Goal: Task Accomplishment & Management: Use online tool/utility

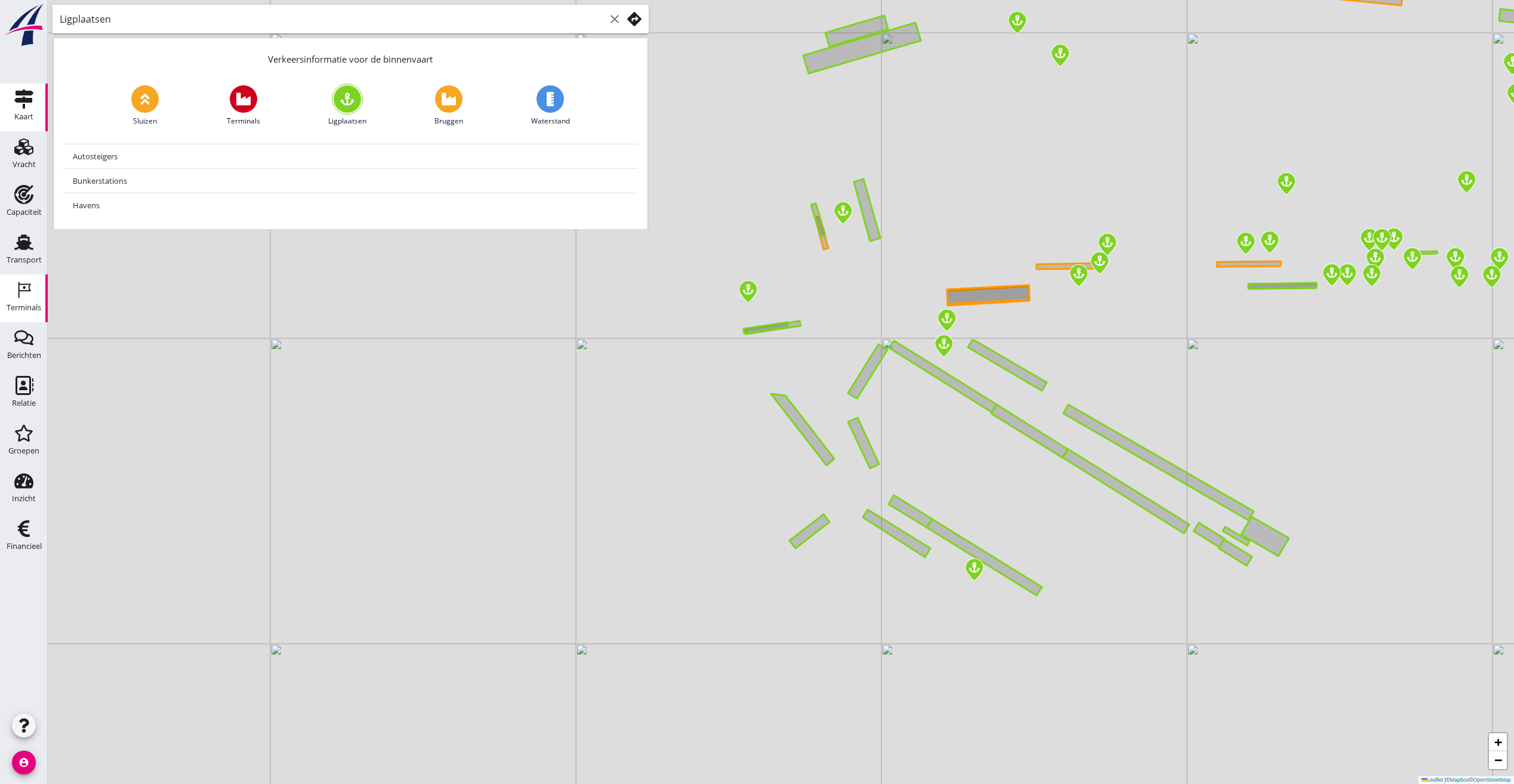
click at [21, 296] on icon "Terminals" at bounding box center [24, 290] width 19 height 19
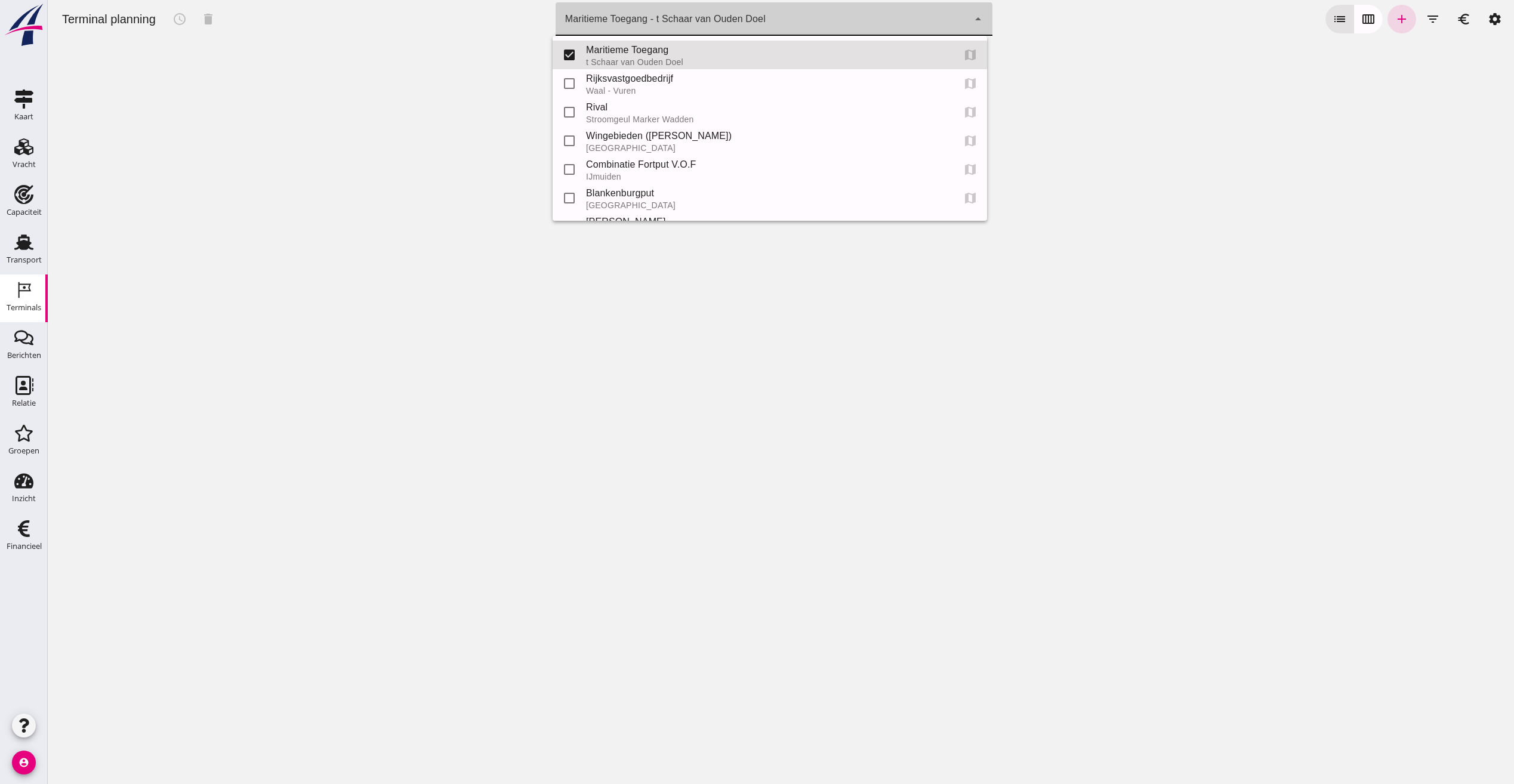
click at [771, 25] on div "Maritieme Toegang - t Schaar van Ouden Doel 453b08e2-5afb-49e8-a076-b9bc6000f457" at bounding box center [761, 19] width 413 height 33
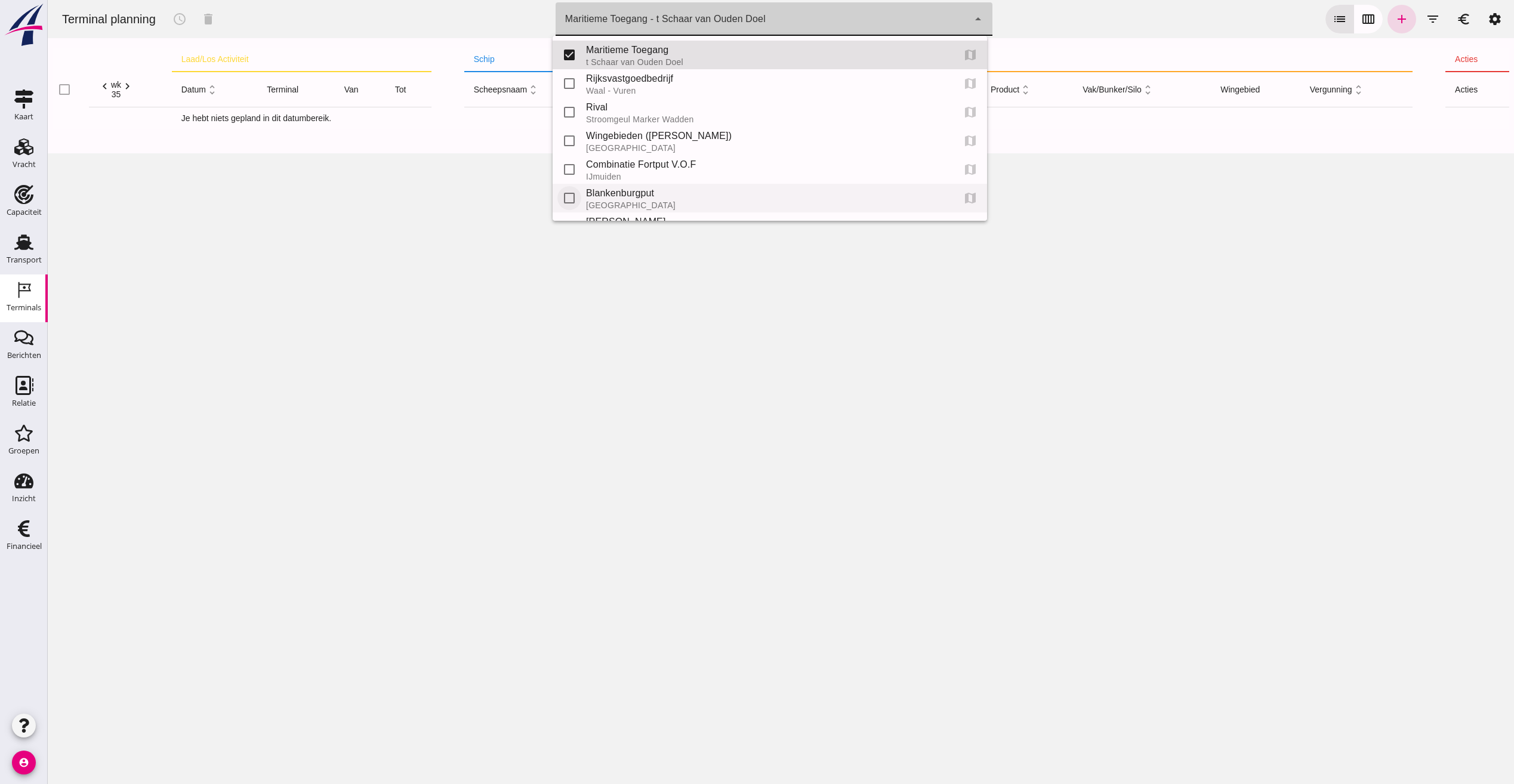
click at [571, 190] on input "checkbox" at bounding box center [569, 198] width 24 height 24
checkbox input "true"
type input "453b08e2-5afb-49e8-a076-b9bc6000f457, e6c78bfd-e3f1-4bb9-b01e-b37ce3668b52"
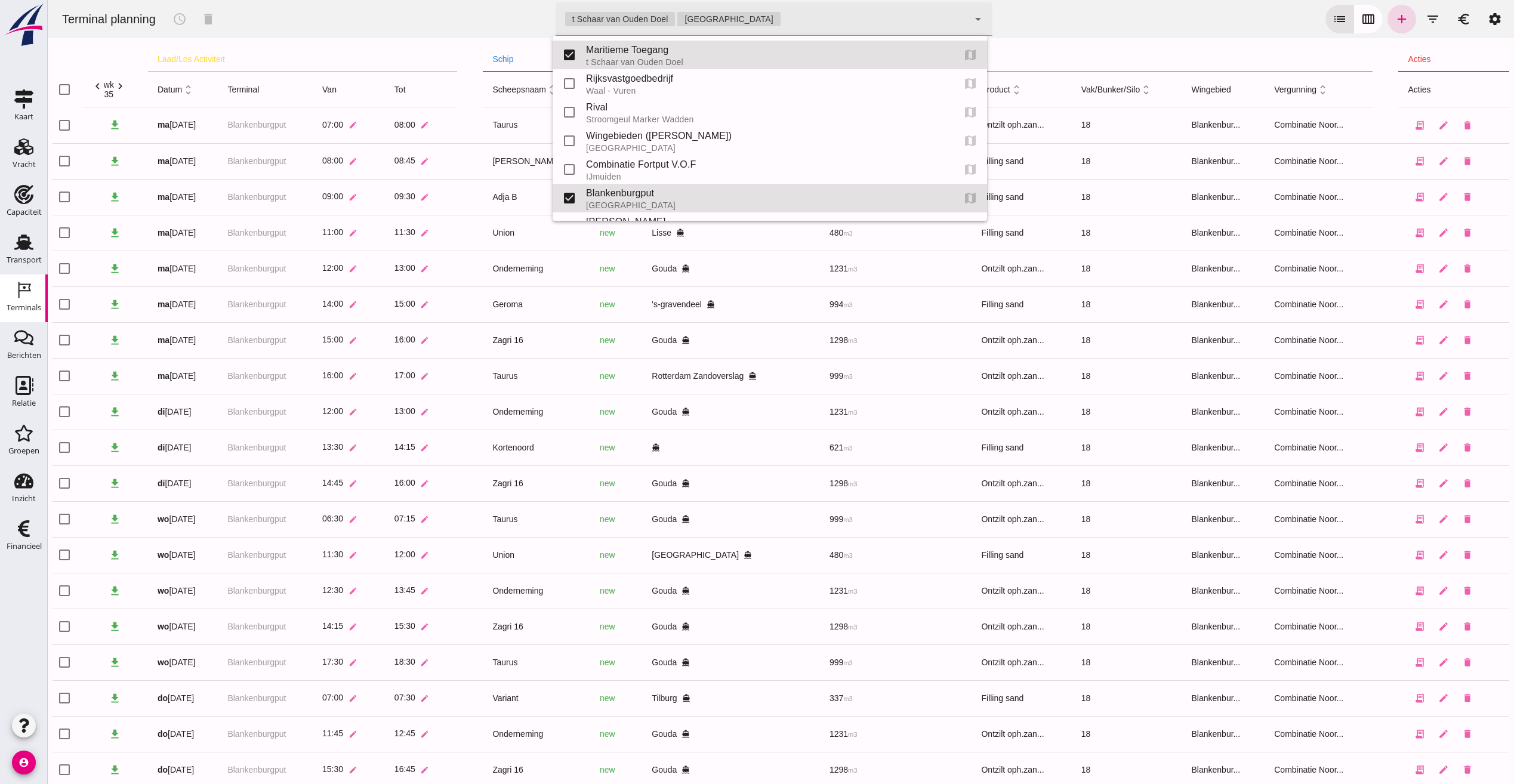
click at [1036, 31] on div "Terminal planning schedule delete terminal t Schaar van Ouden Doel Rotterdam 45…" at bounding box center [780, 19] width 1457 height 38
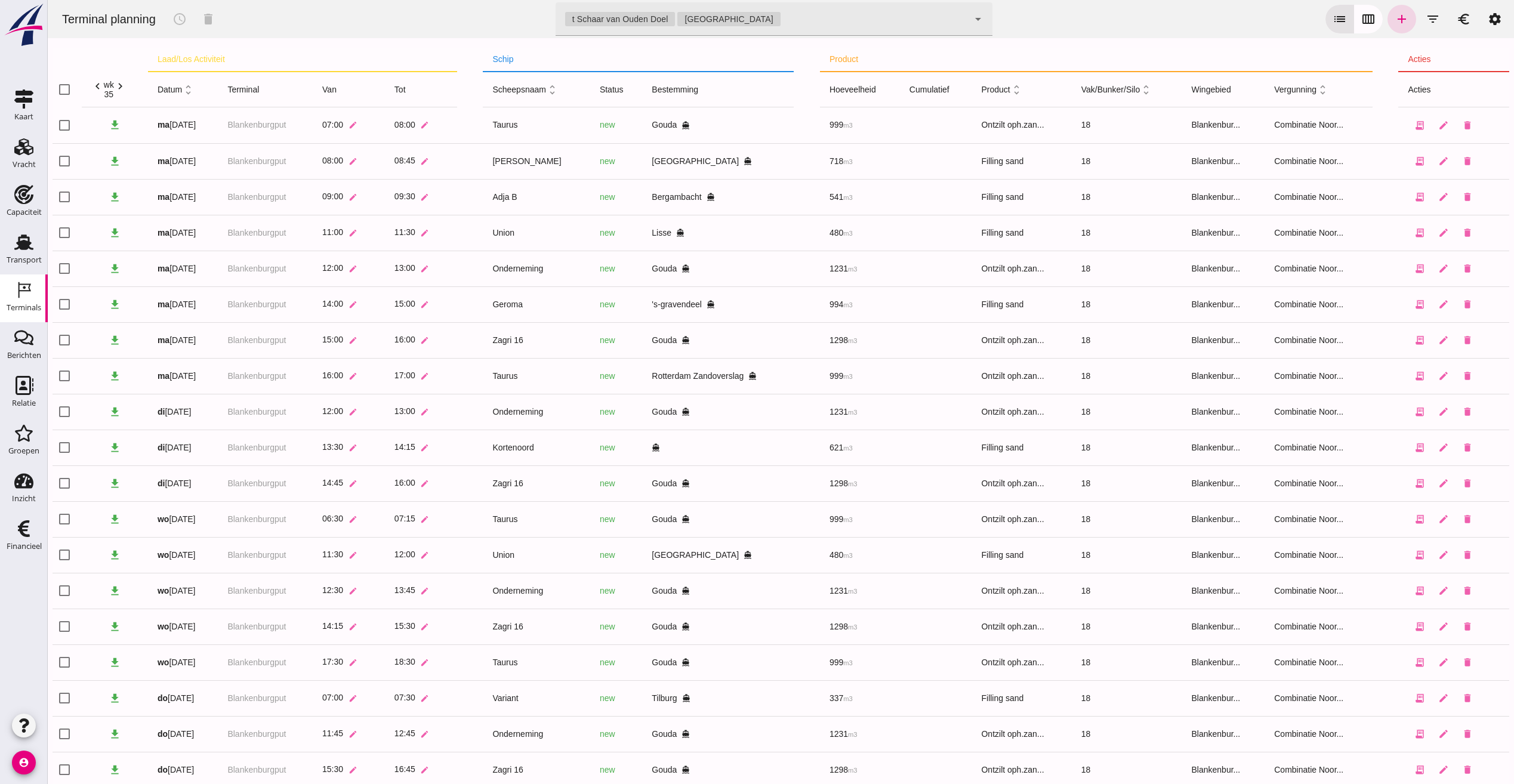
drag, startPoint x: 1365, startPoint y: 17, endPoint x: 1347, endPoint y: 19, distance: 18.1
click at [1365, 17] on icon "calendar_view_week" at bounding box center [1368, 19] width 15 height 15
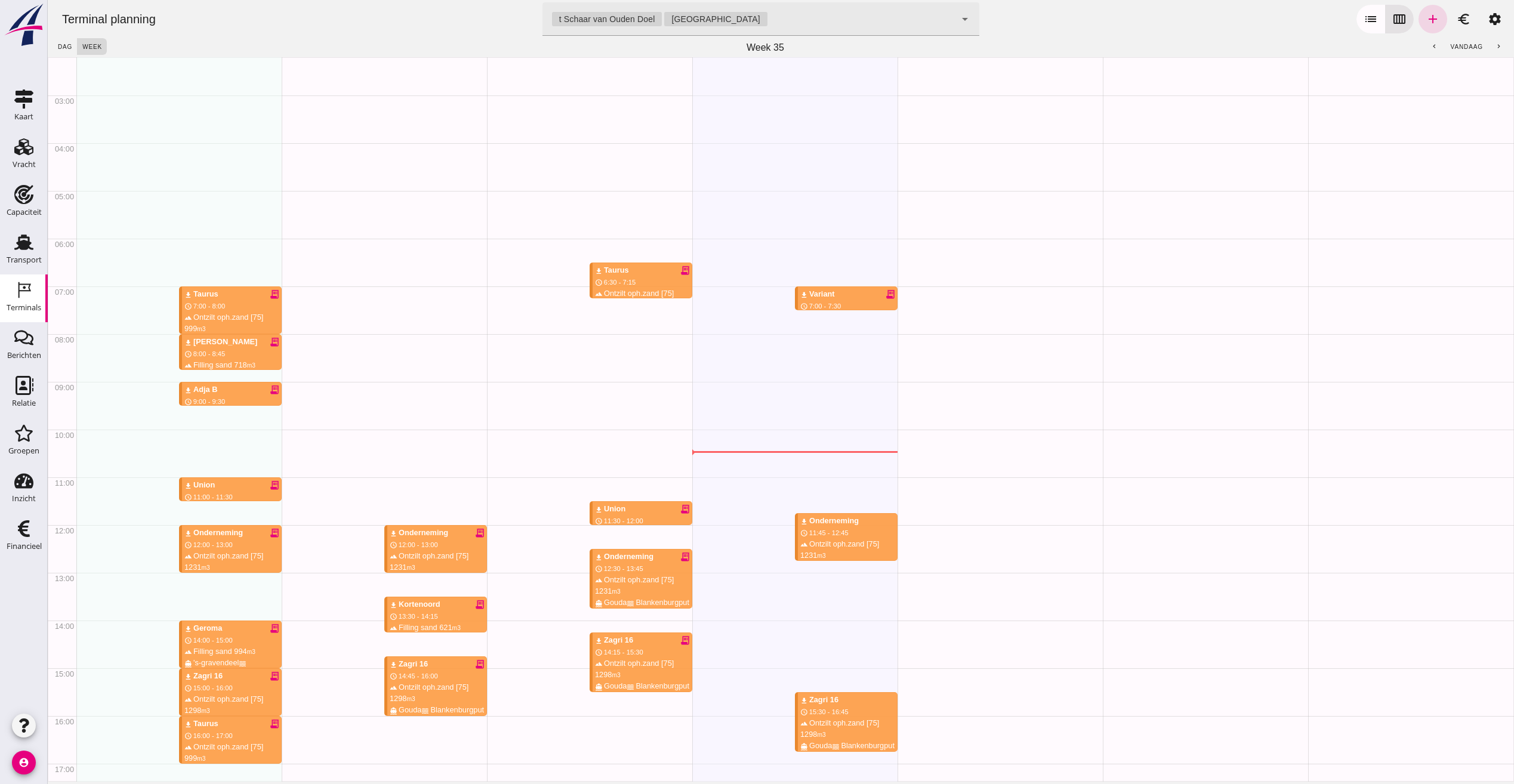
scroll to position [96, 0]
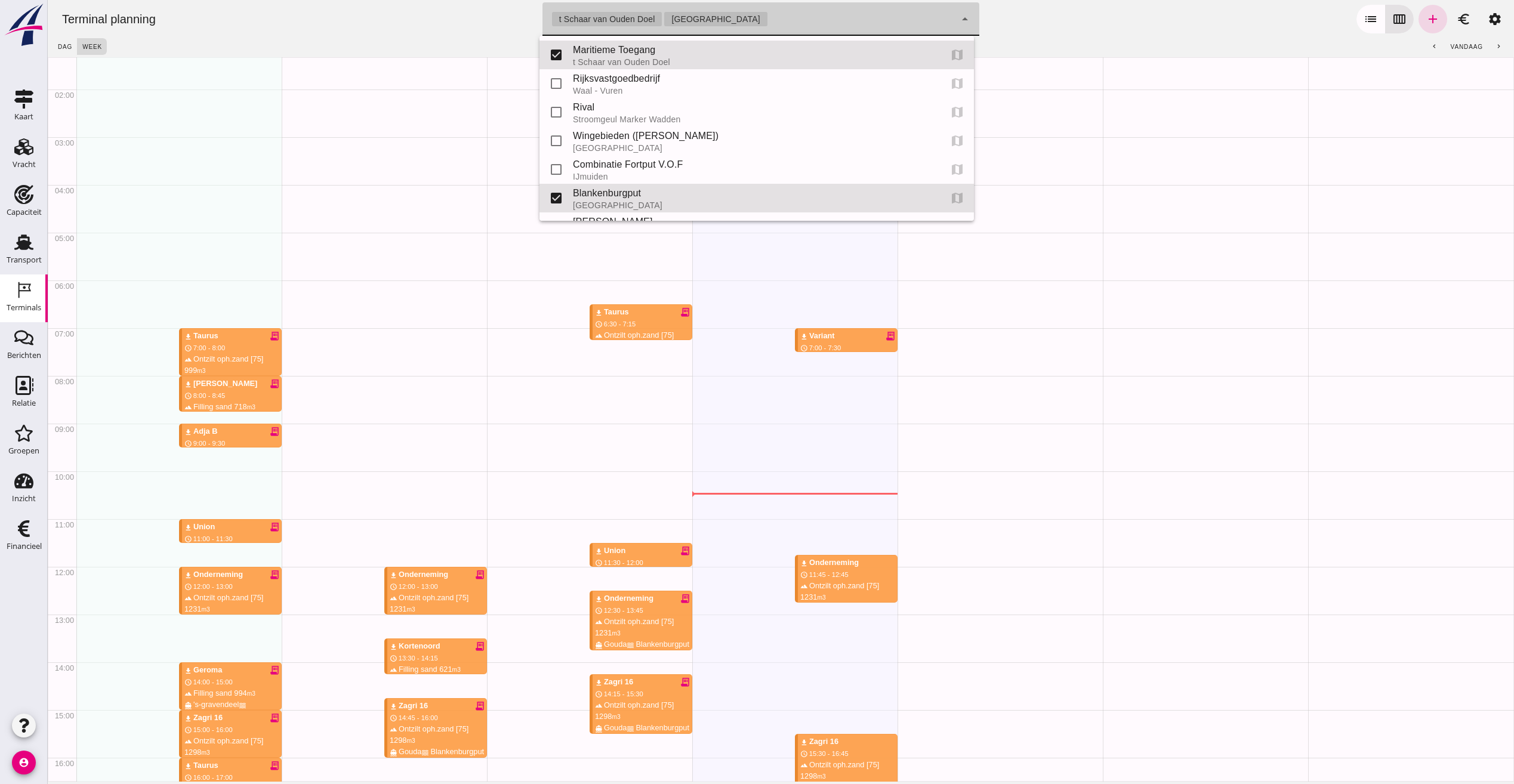
click at [740, 26] on div "t Schaar van Ouden Doel Rotterdam 453b08e2-5afb-49e8-a076-b9bc6000f457, e6c78bf…" at bounding box center [748, 19] width 413 height 33
click at [561, 55] on input "checkbox" at bounding box center [556, 55] width 24 height 24
checkbox input "false"
type input "e6c78bfd-e3f1-4bb9-b01e-b37ce3668b52"
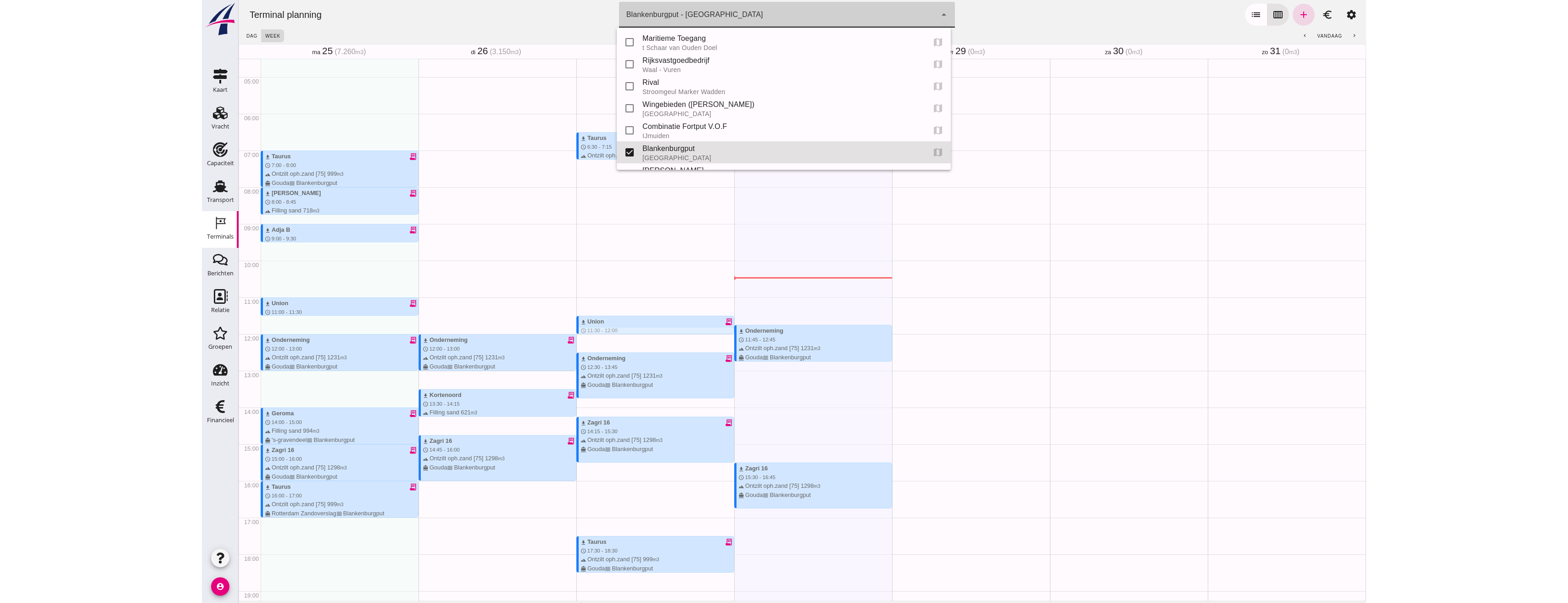
scroll to position [211, 0]
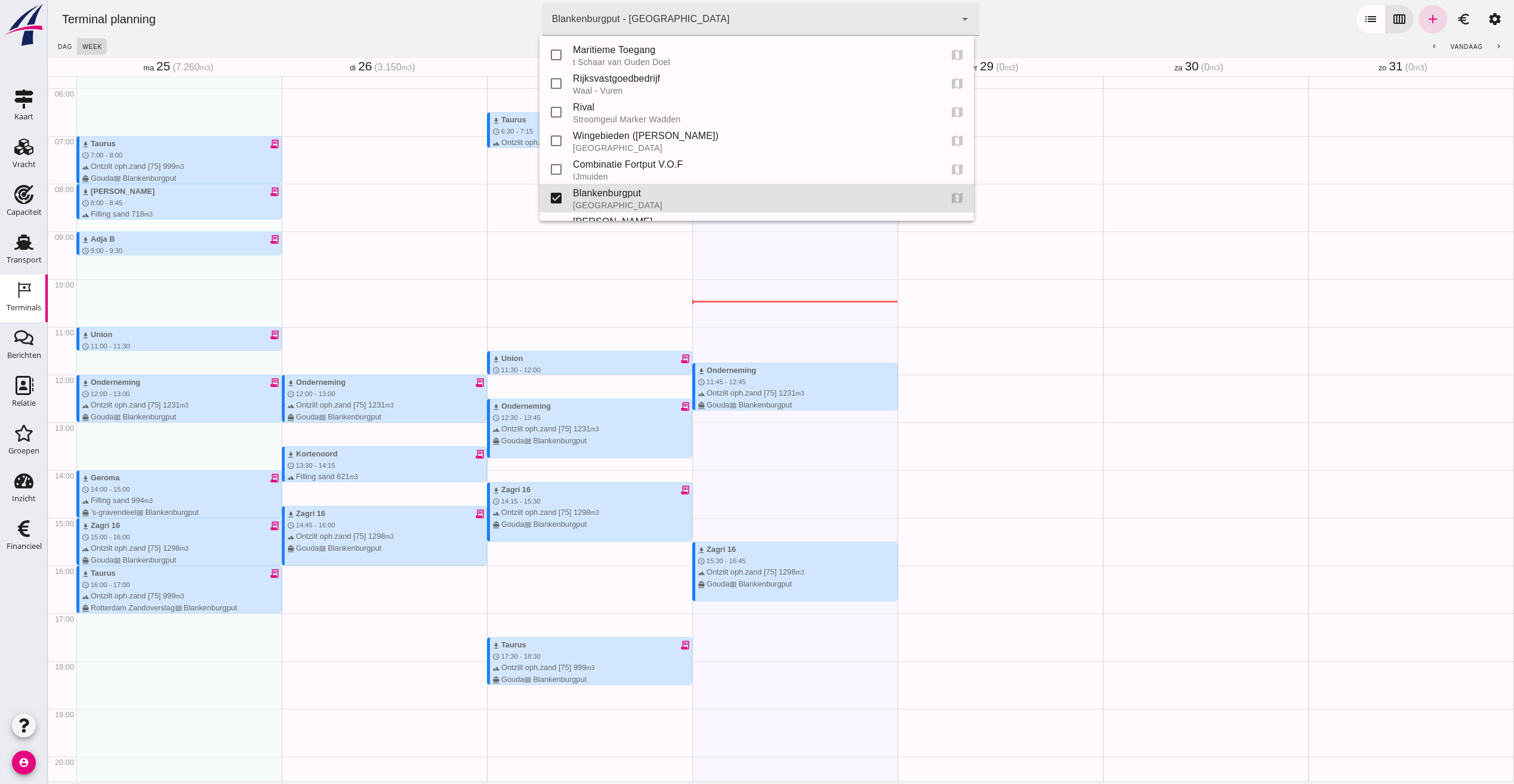
click at [1019, 21] on div "Terminal planning terminal Blankenburgput - Rotterdam e6c78bfd-e3f1-4bb9-b01e-b…" at bounding box center [780, 19] width 1457 height 38
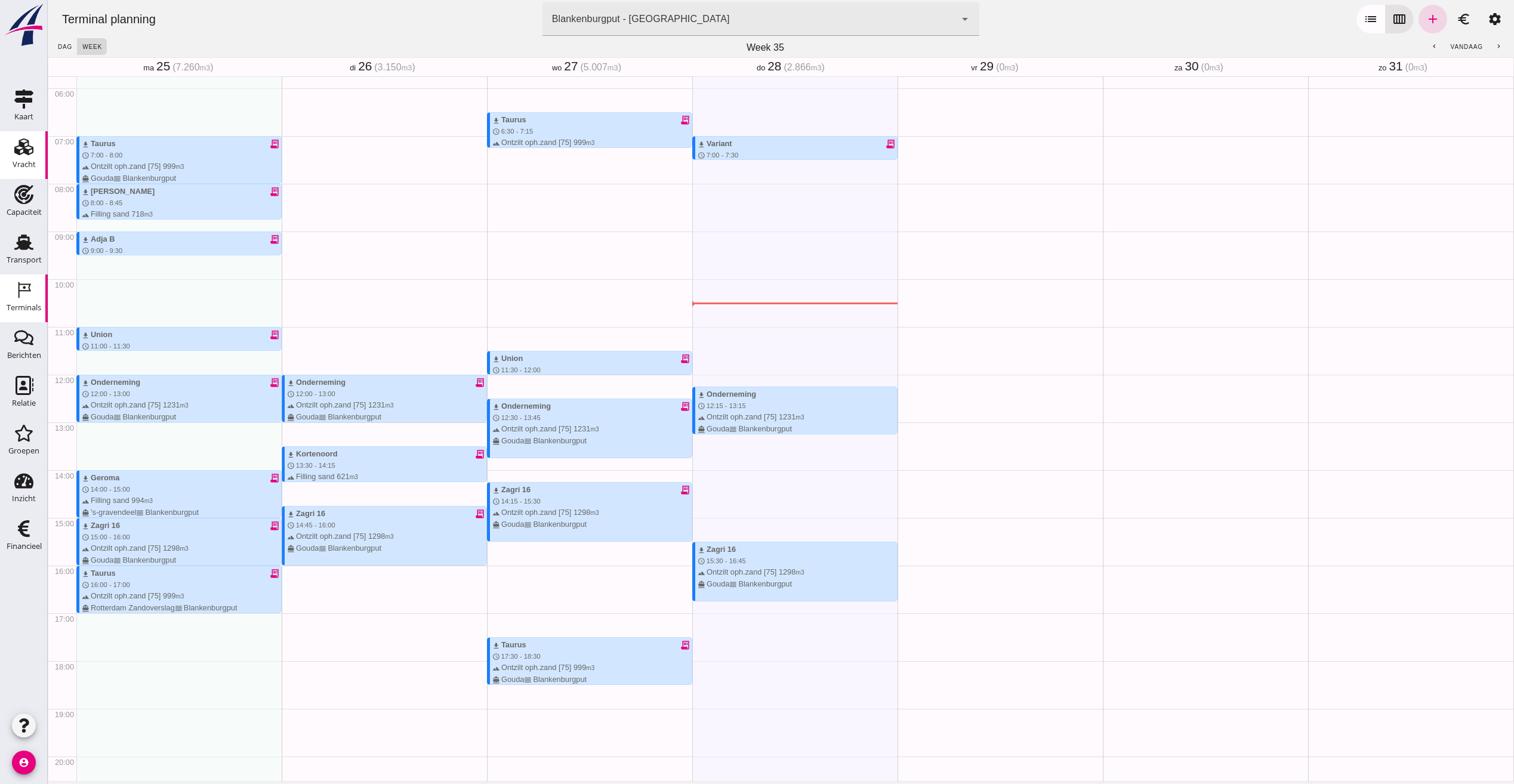
click at [21, 145] on use at bounding box center [24, 147] width 19 height 17
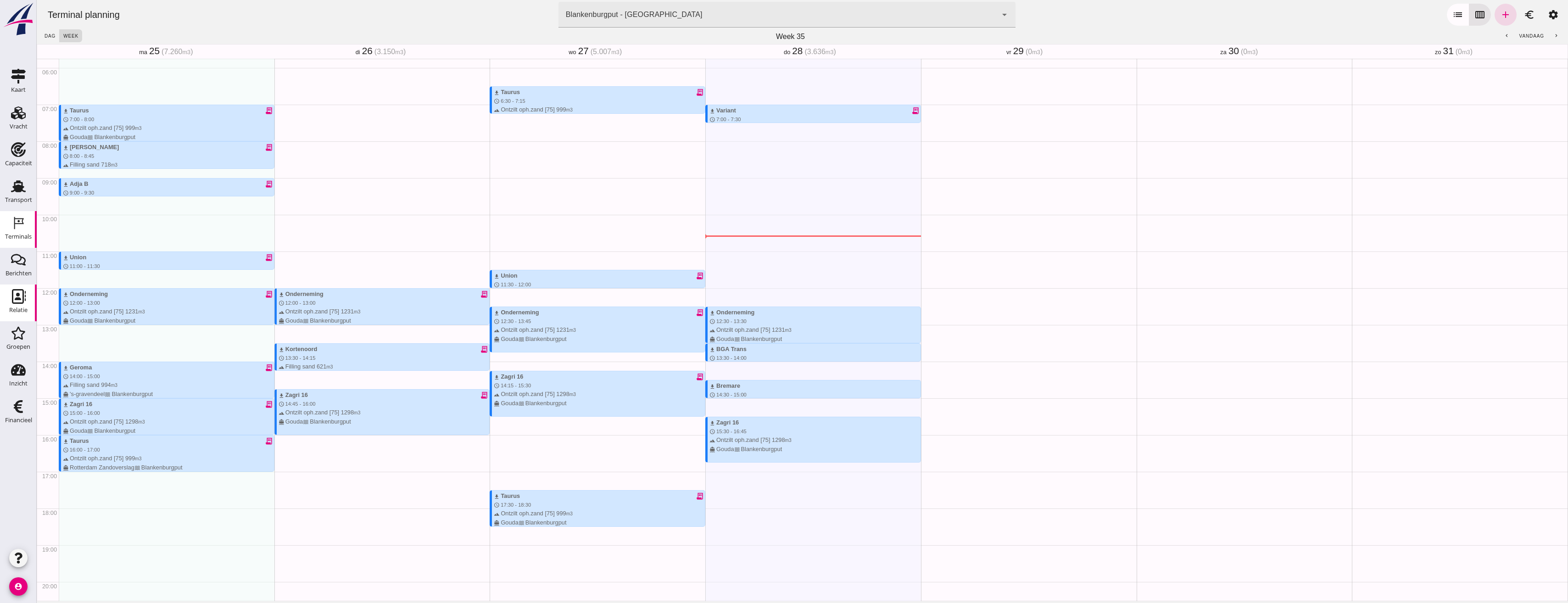
click at [16, 298] on use at bounding box center [18, 296] width 14 height 14
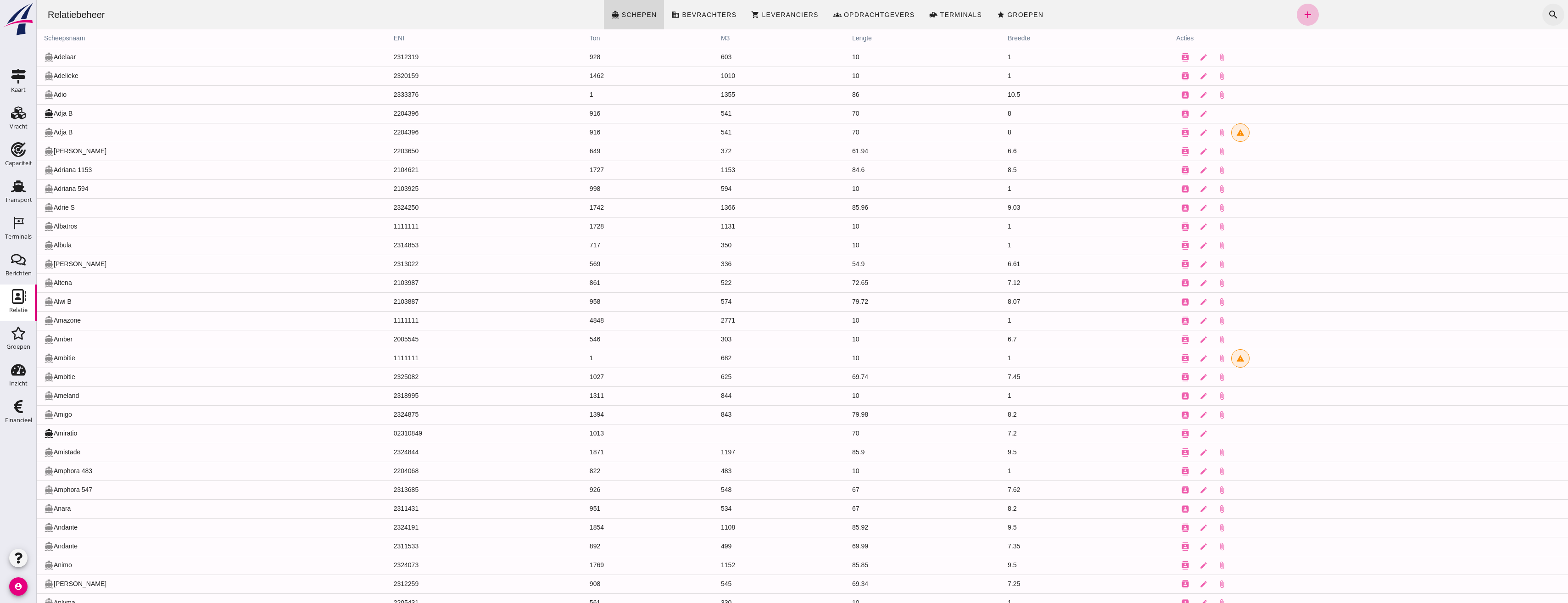
click at [1164, 11] on icon "search" at bounding box center [1554, 14] width 11 height 11
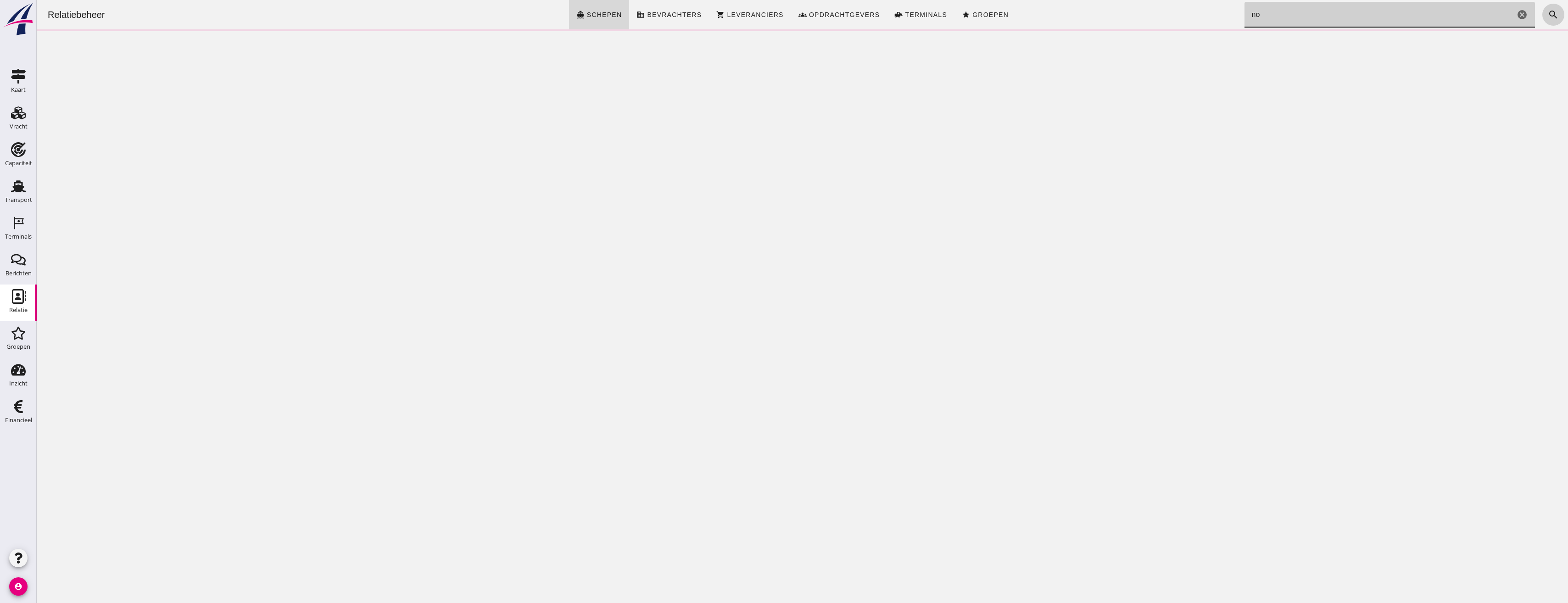
type input "n"
type input "N"
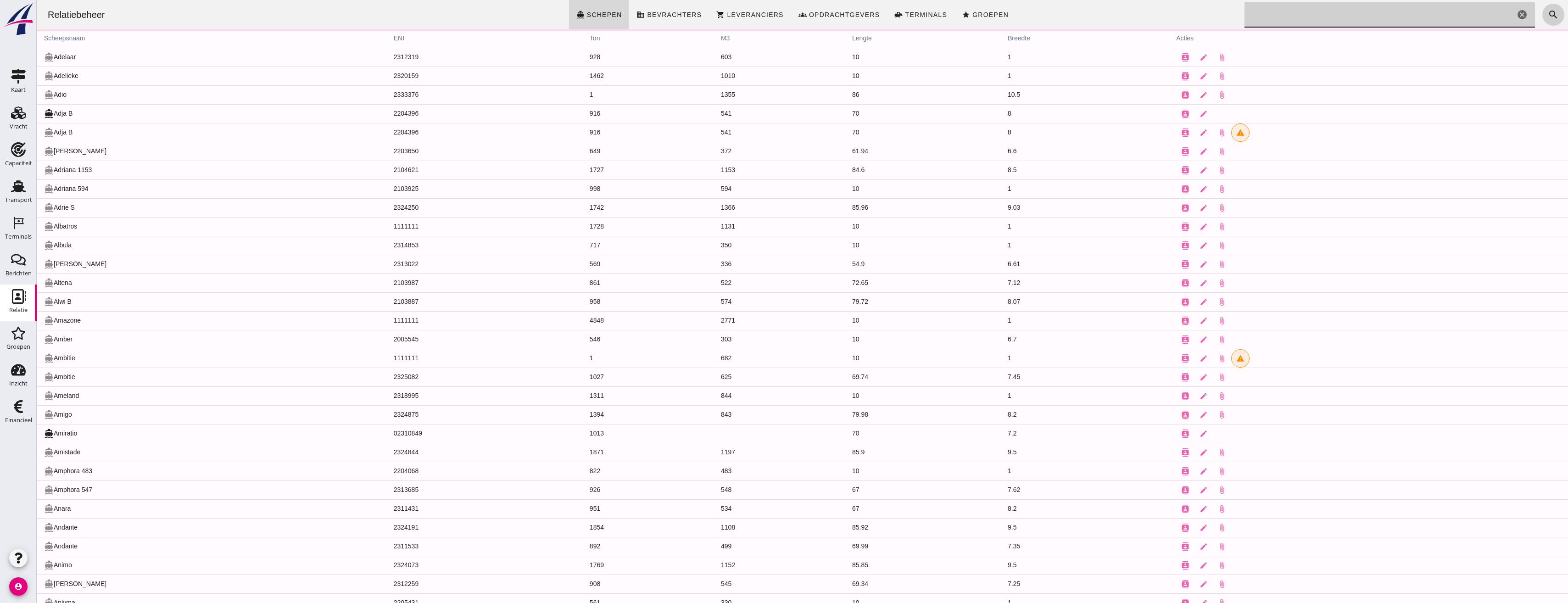
type input "N"
type input "O"
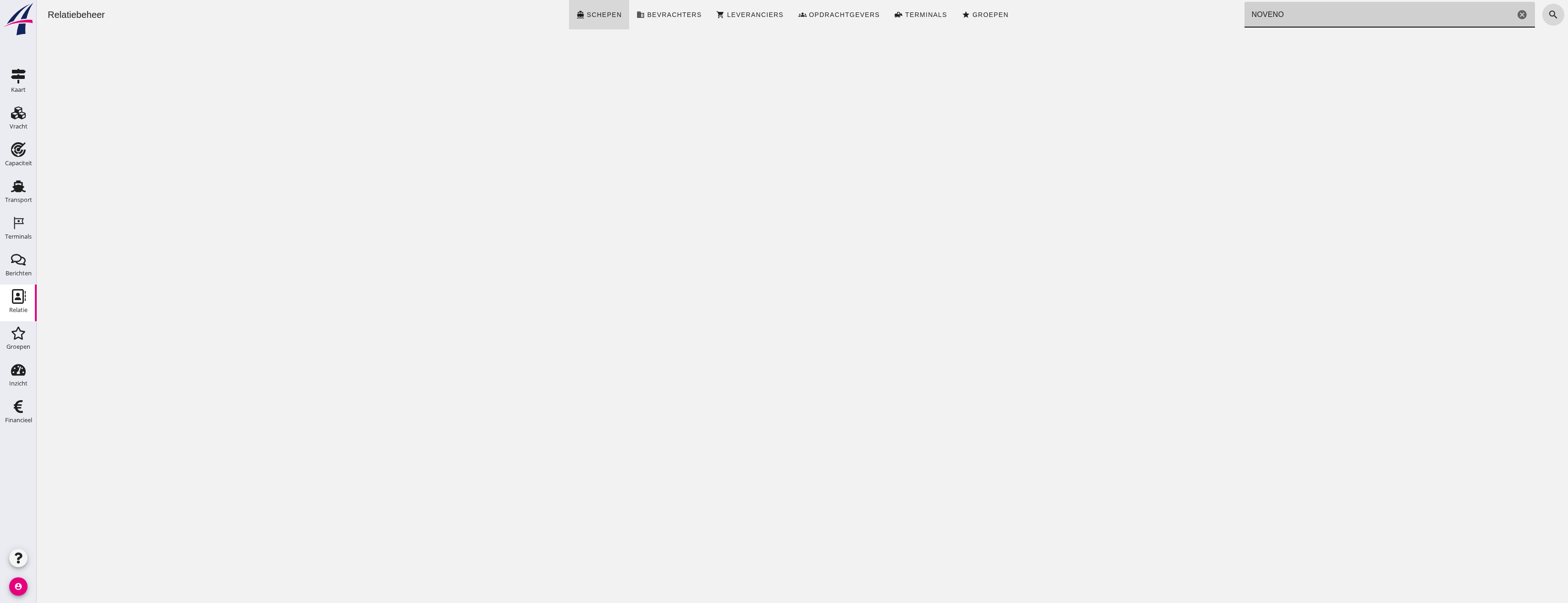
type input "NOVENO"
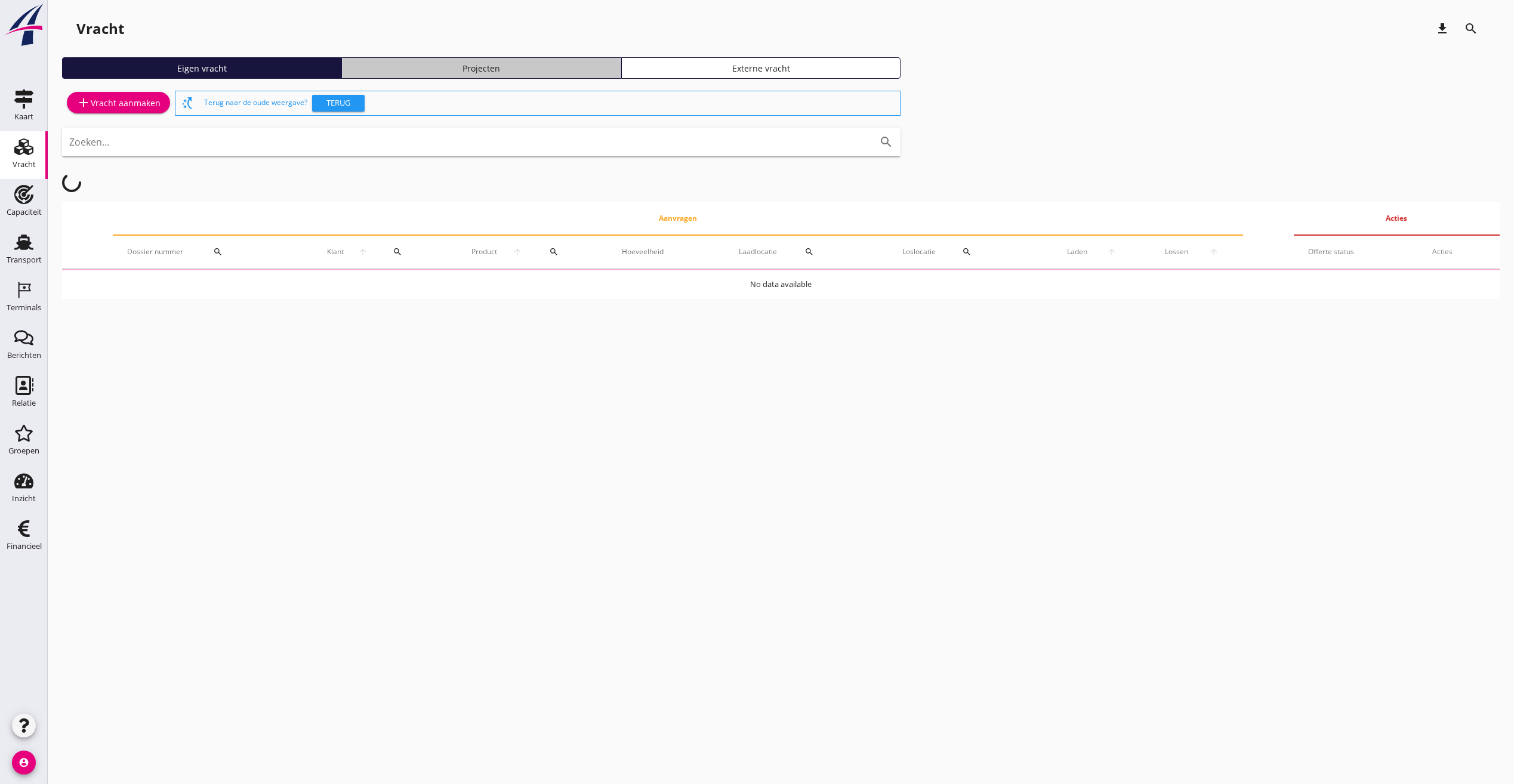
click at [533, 68] on div "Projecten" at bounding box center [481, 68] width 268 height 13
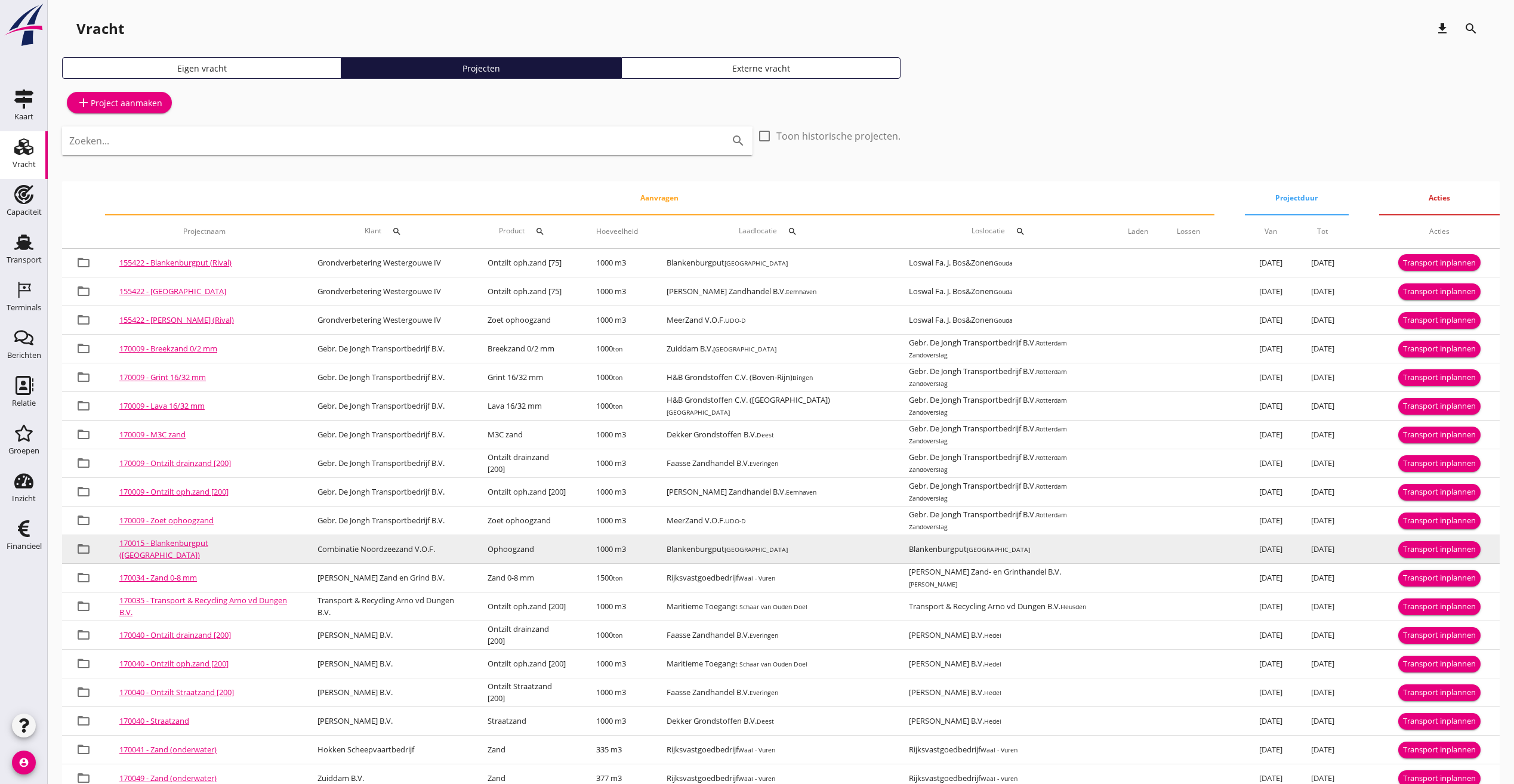
click at [1451, 553] on div "Transport inplannen" at bounding box center [1439, 549] width 73 height 12
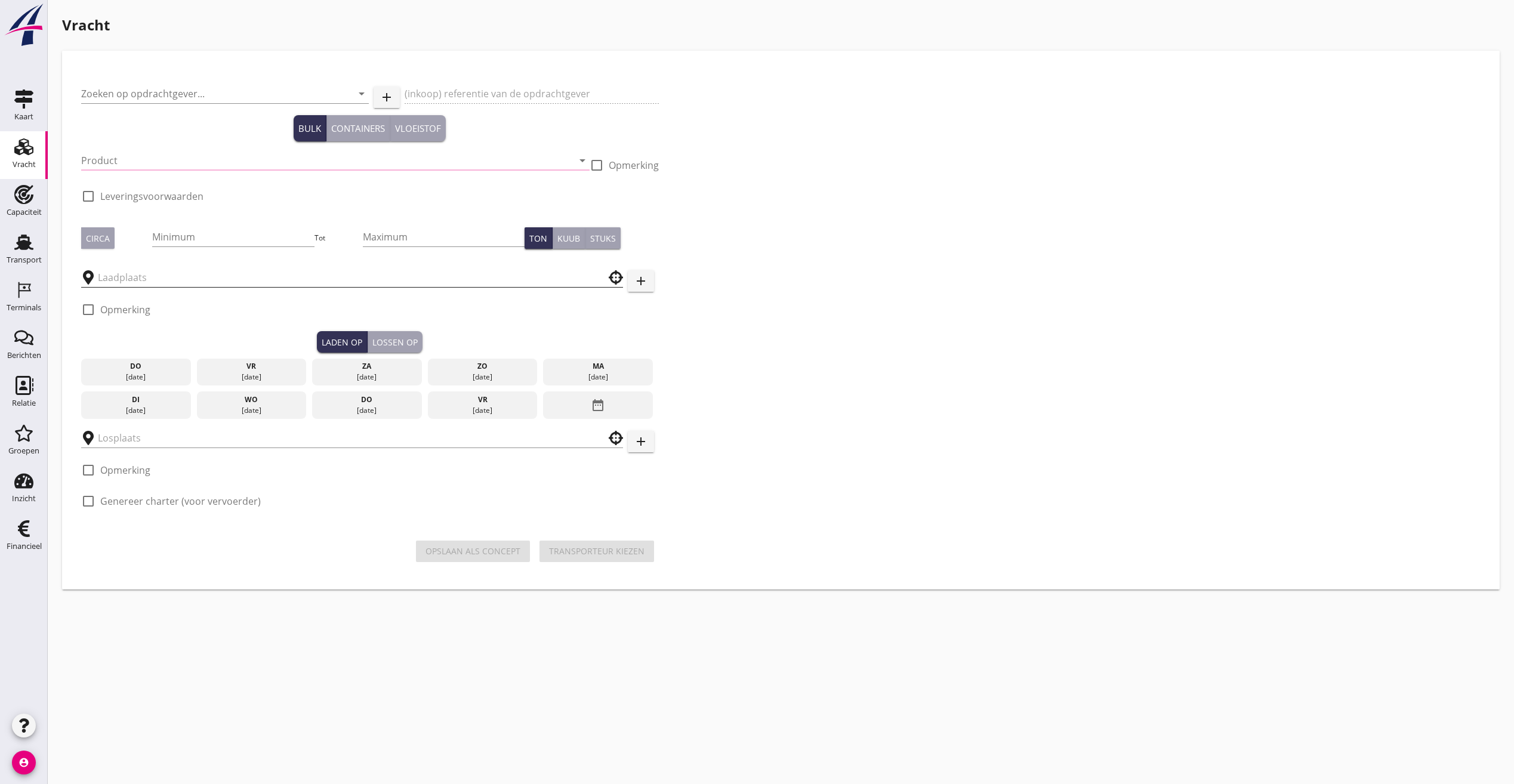
type input "Combinatie Noordzeezand V.O.F."
type input "Ophoogzand (6120)"
type input "1000"
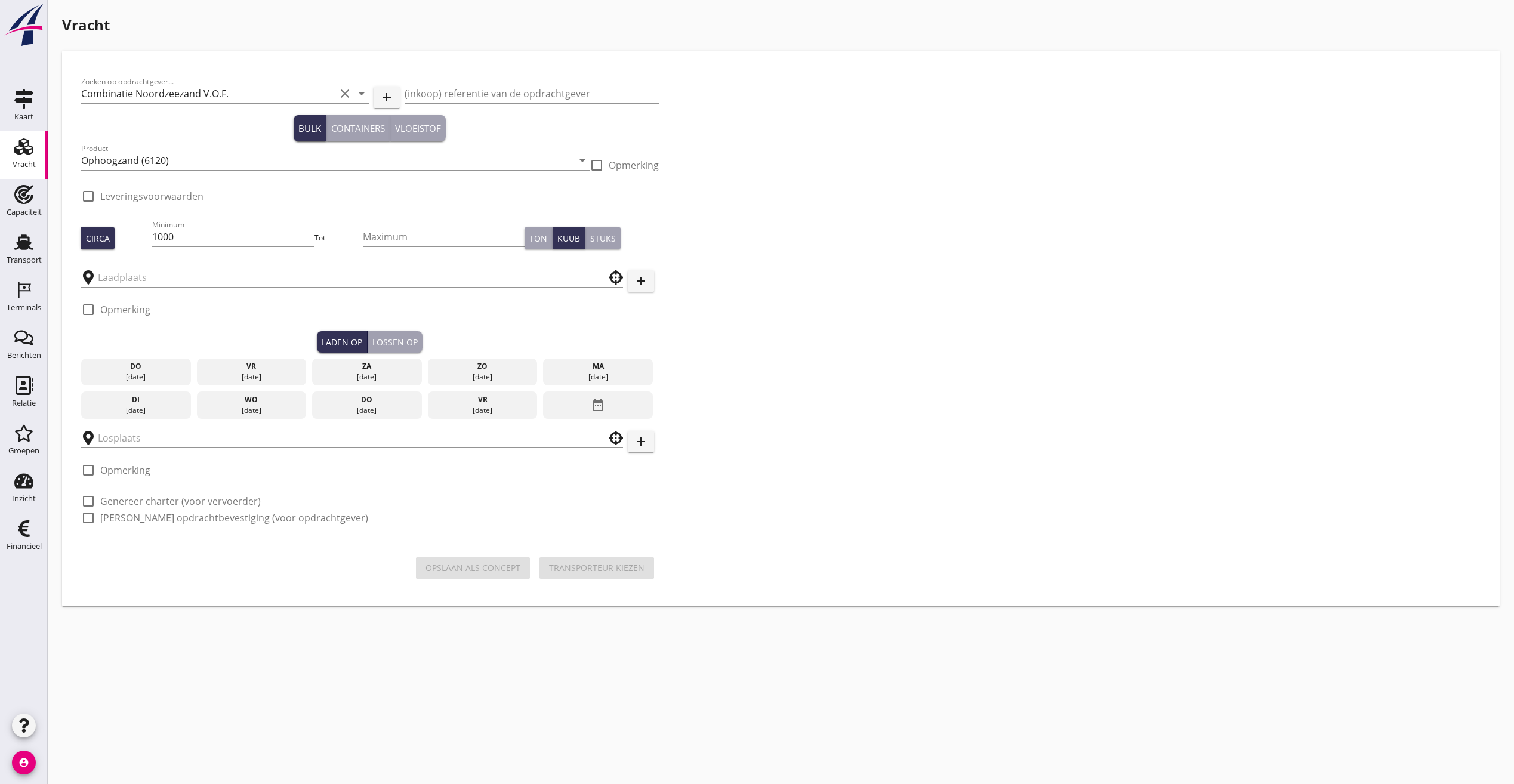
type input "Blankenburgput"
checkbox input "true"
type input "Blankenburgput"
checkbox input "true"
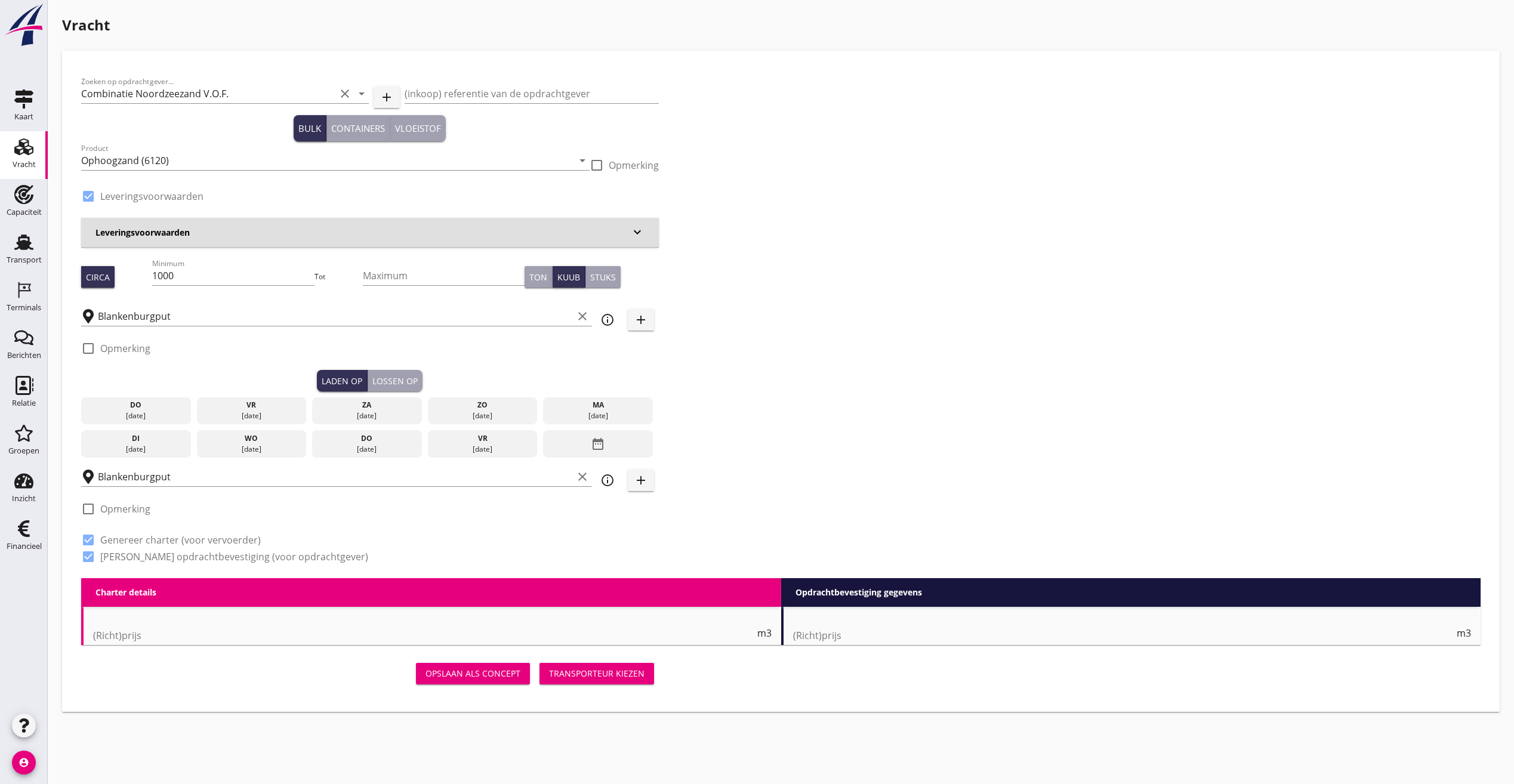
radio input "false"
type input "1.15"
radio input "false"
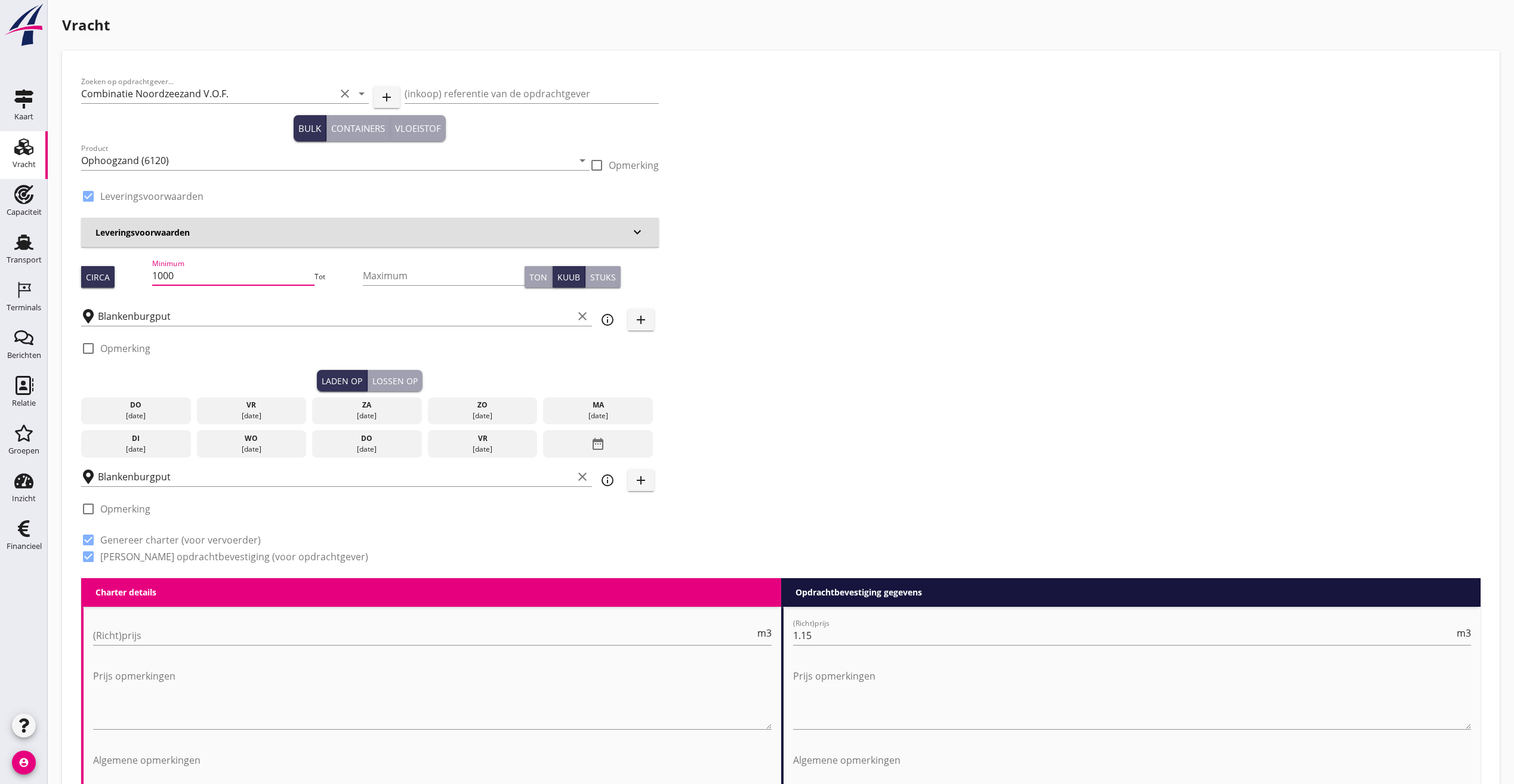
drag, startPoint x: 191, startPoint y: 274, endPoint x: 138, endPoint y: 269, distance: 53.2
click at [138, 268] on div "Circa Minimum 1000 Tot Maximum Ton Kuub Stuks" at bounding box center [370, 276] width 578 height 40
type input "336"
click at [151, 412] on div "[DATE]" at bounding box center [136, 416] width 104 height 11
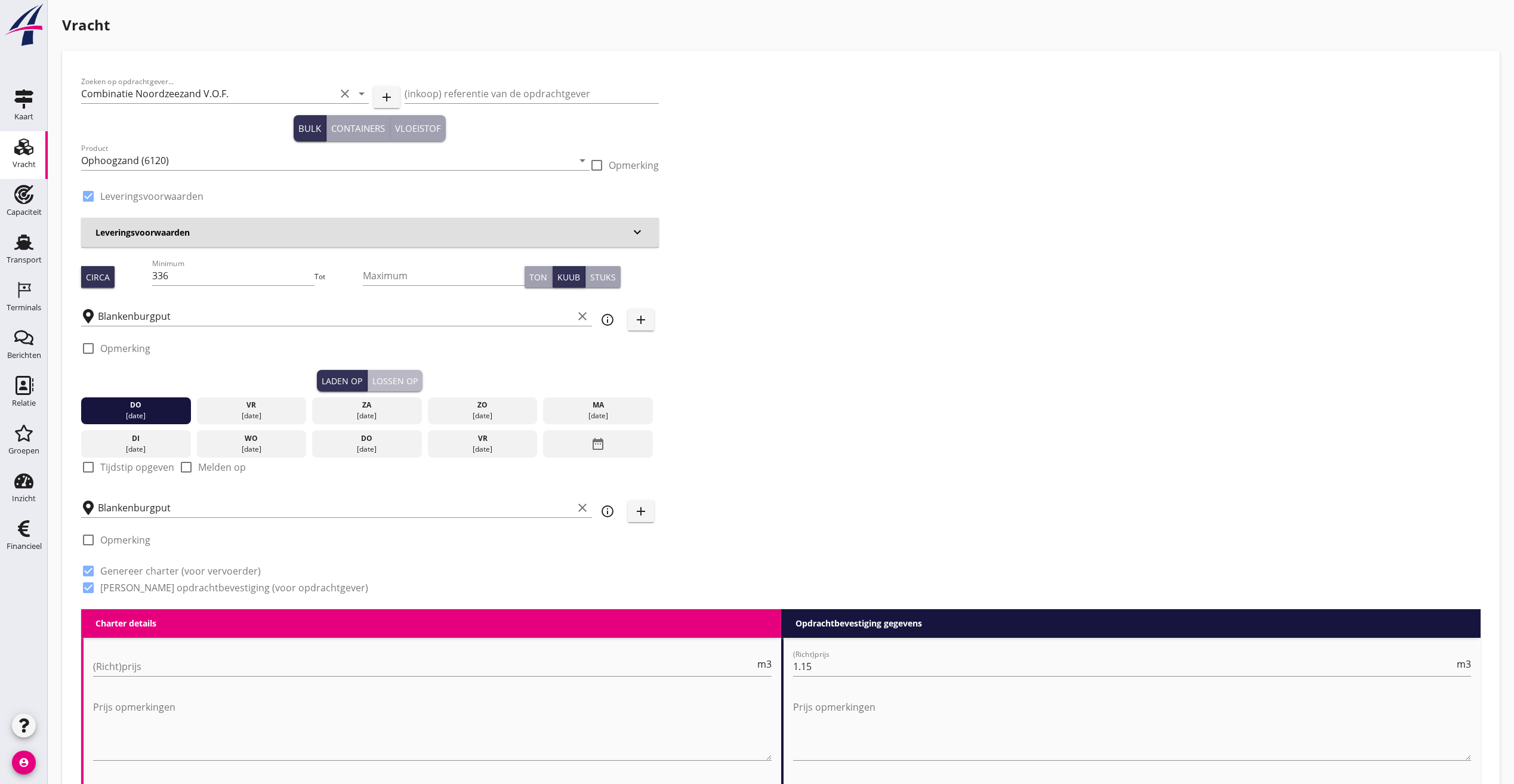
click at [371, 373] on button "Lossen op" at bounding box center [395, 380] width 55 height 21
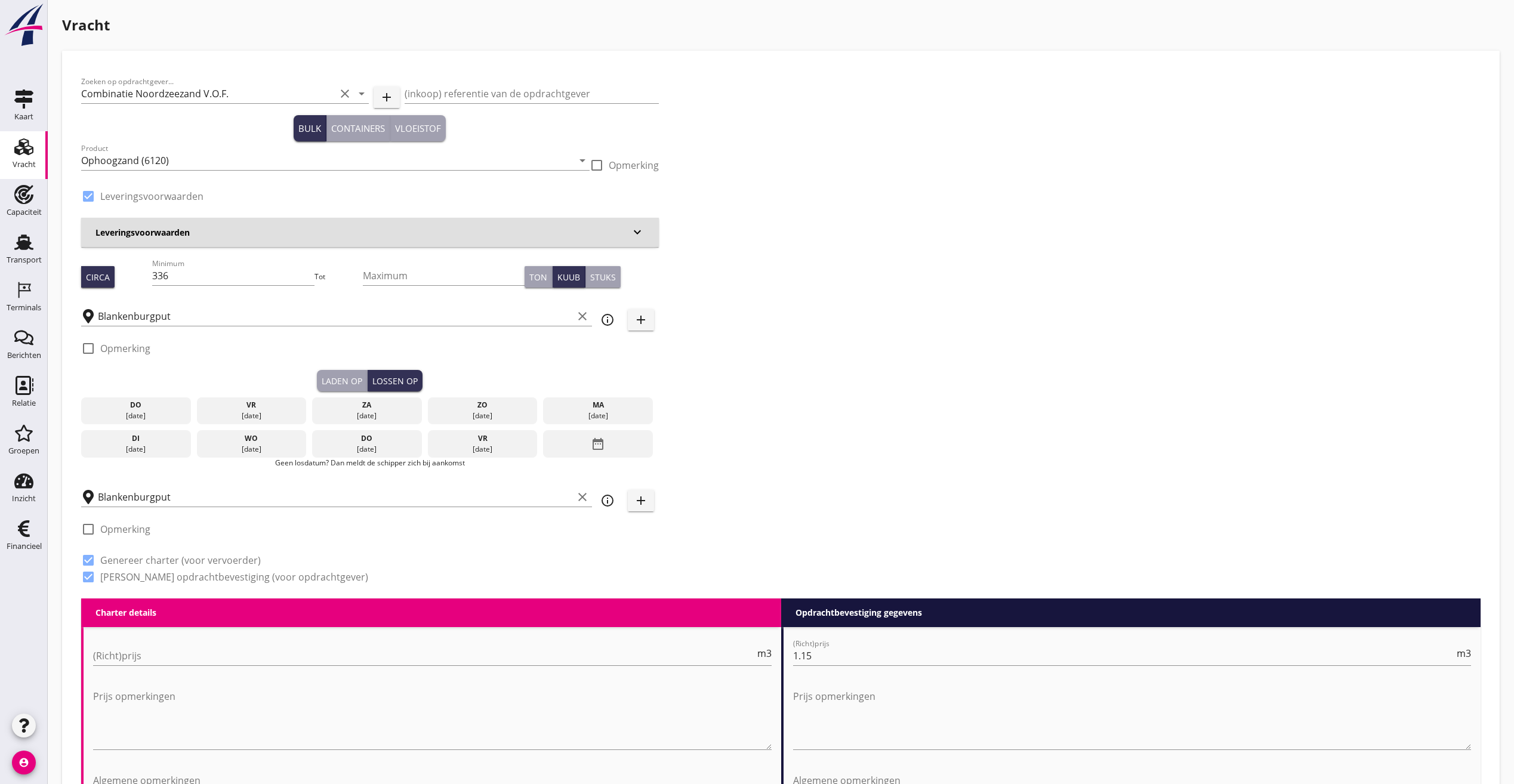
click at [186, 412] on div "[DATE]" at bounding box center [136, 416] width 104 height 11
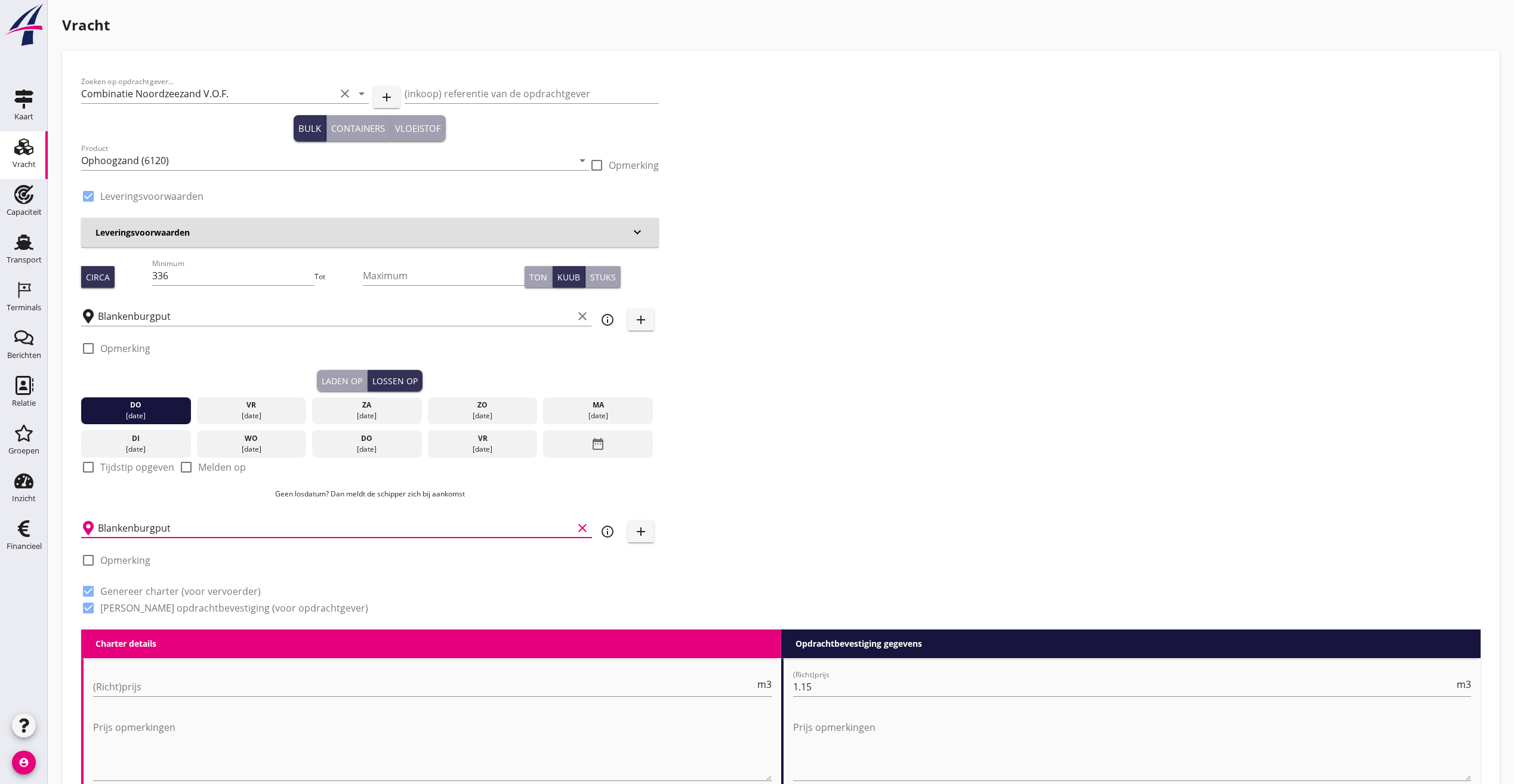
click at [183, 523] on input "Blankenburgput" at bounding box center [336, 528] width 475 height 19
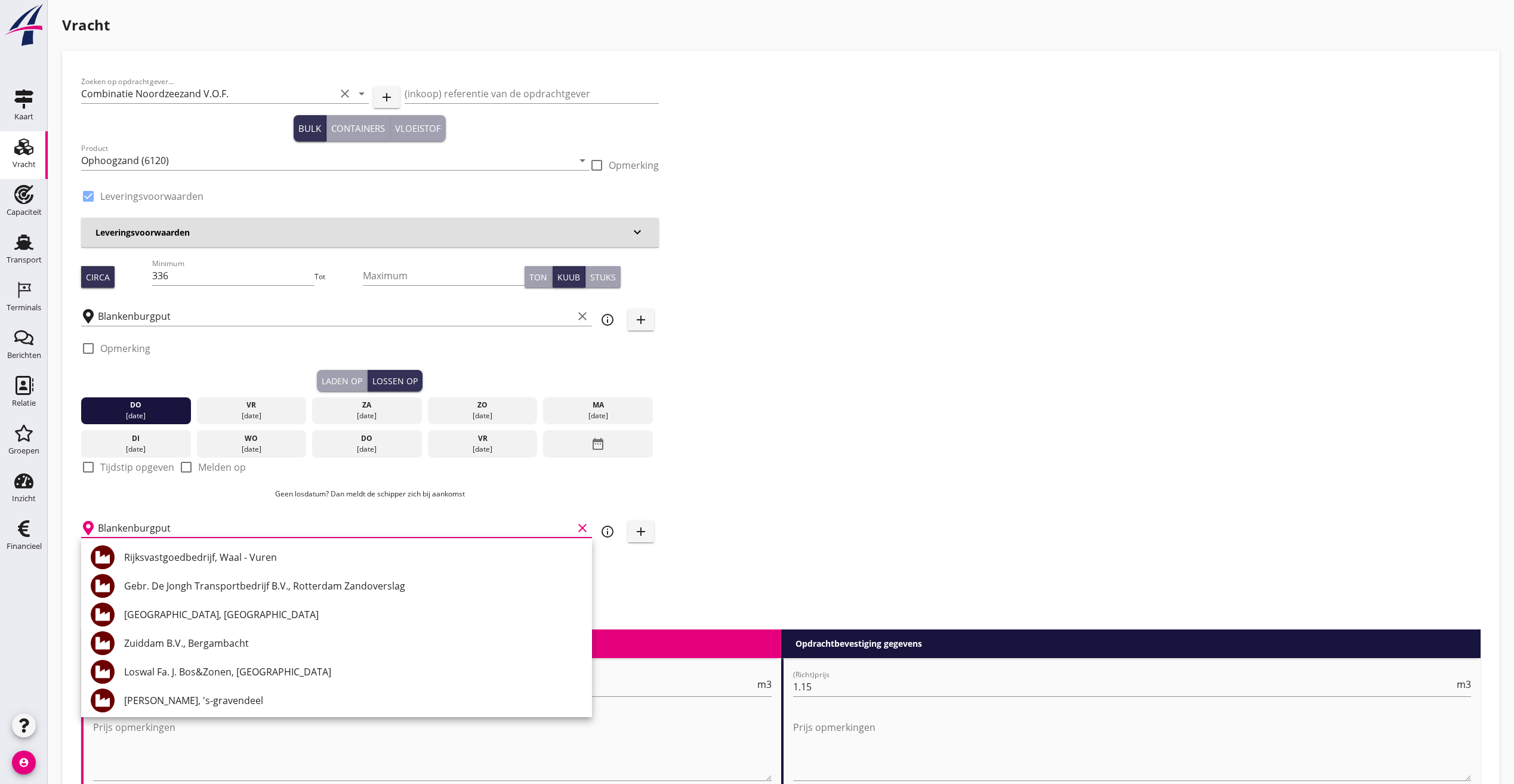
type input "z"
type input "til"
click at [183, 523] on input "til" at bounding box center [328, 528] width 461 height 19
click at [161, 530] on input "text" at bounding box center [328, 528] width 461 height 19
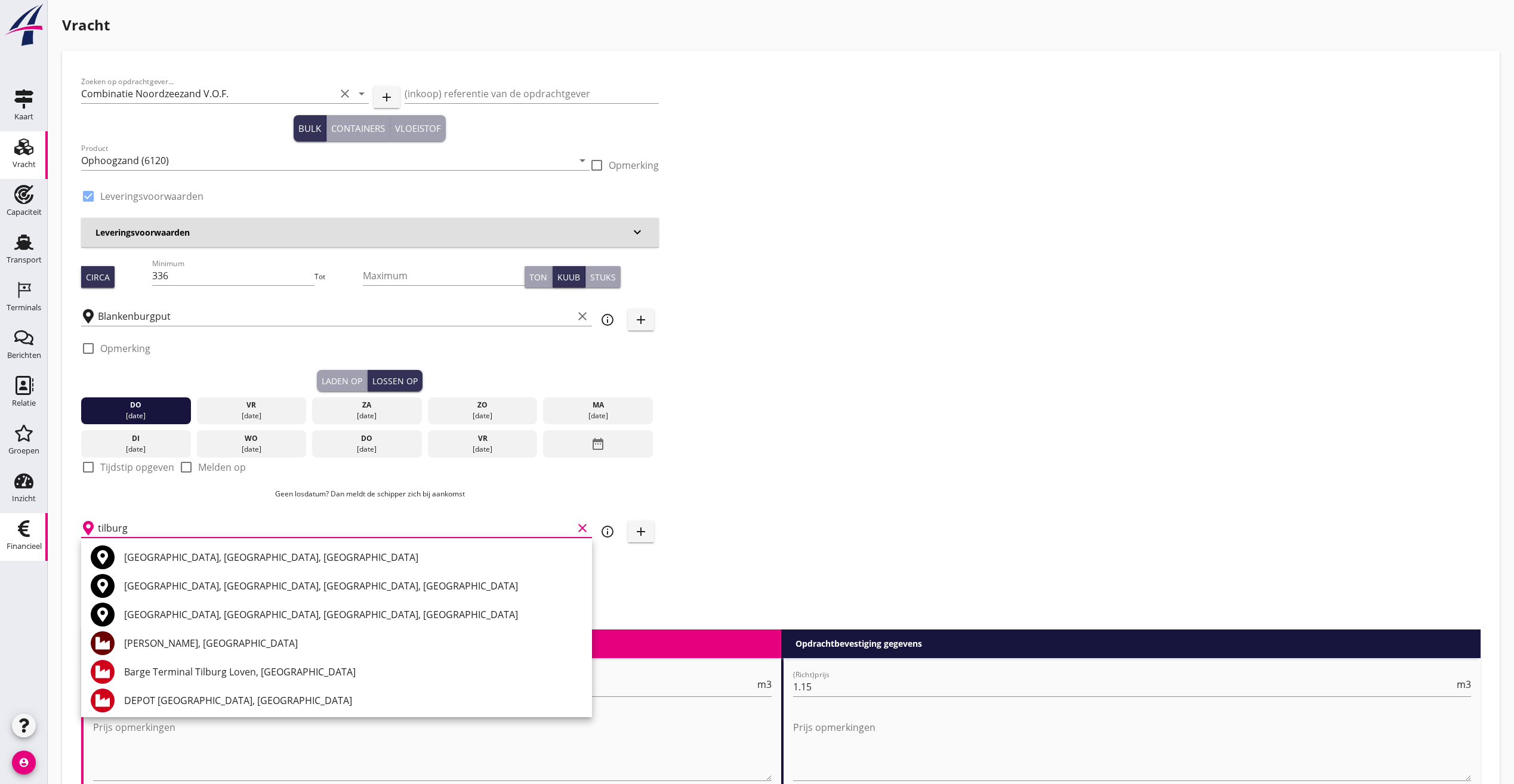
drag, startPoint x: 156, startPoint y: 529, endPoint x: 44, endPoint y: 524, distance: 112.1
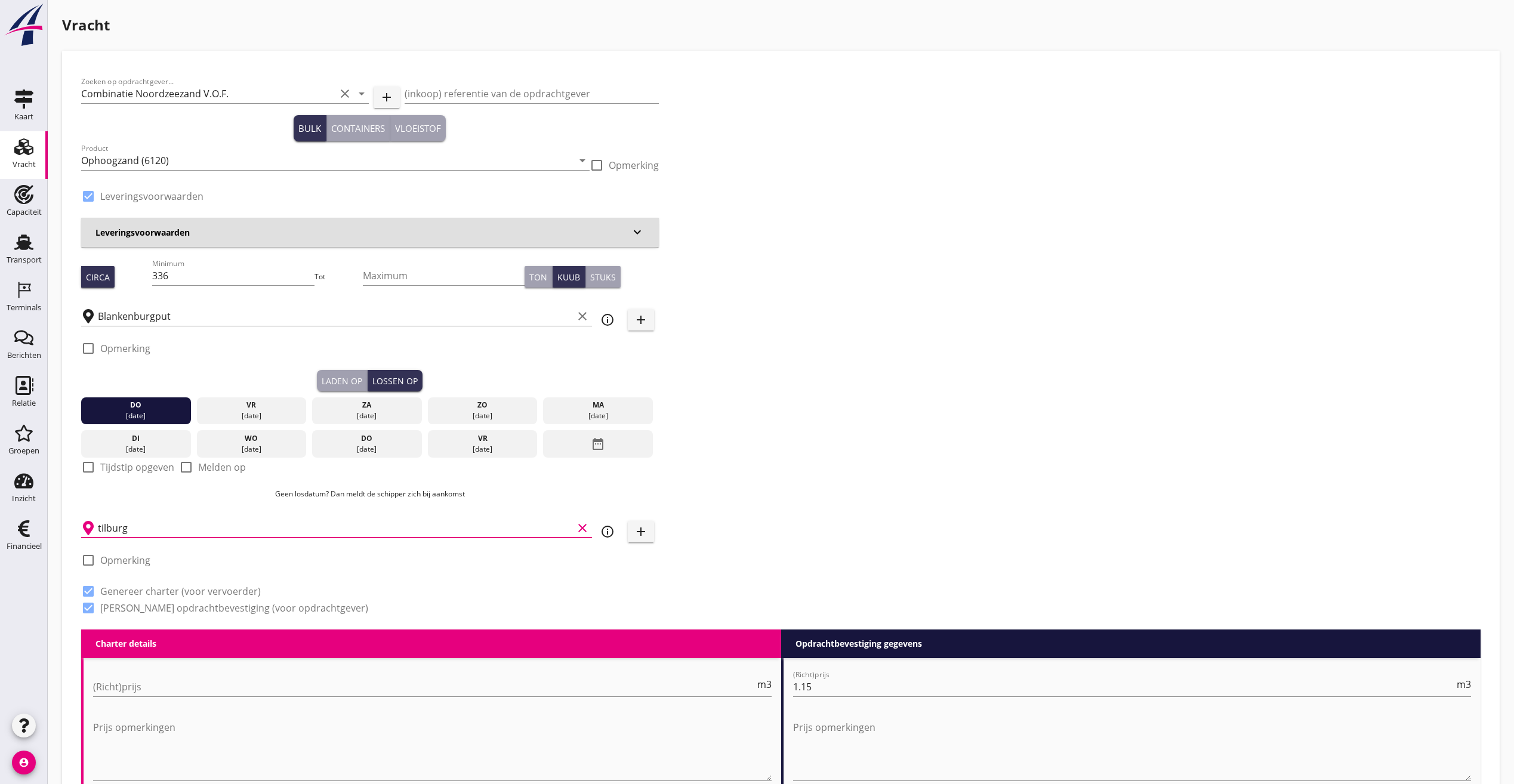
click at [115, 529] on input "tilburg" at bounding box center [336, 528] width 475 height 19
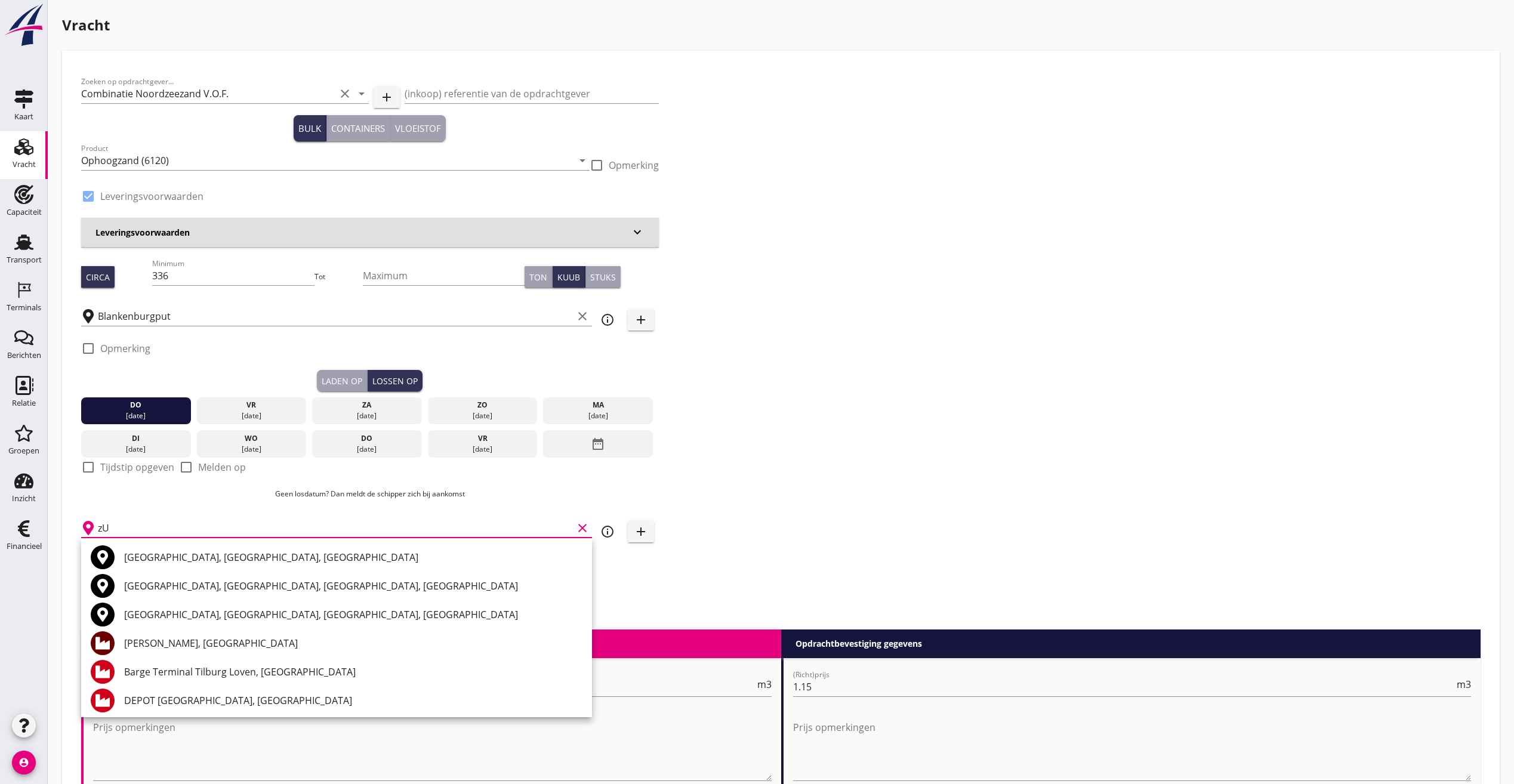
type input "z"
type input "[GEOGRAPHIC_DATA], [GEOGRAPHIC_DATA]"
click at [799, 539] on div "Zoeken op opdrachtgever... Combinatie Noordzeezand V.O.F. clear arrow_drop_down…" at bounding box center [780, 349] width 1409 height 559
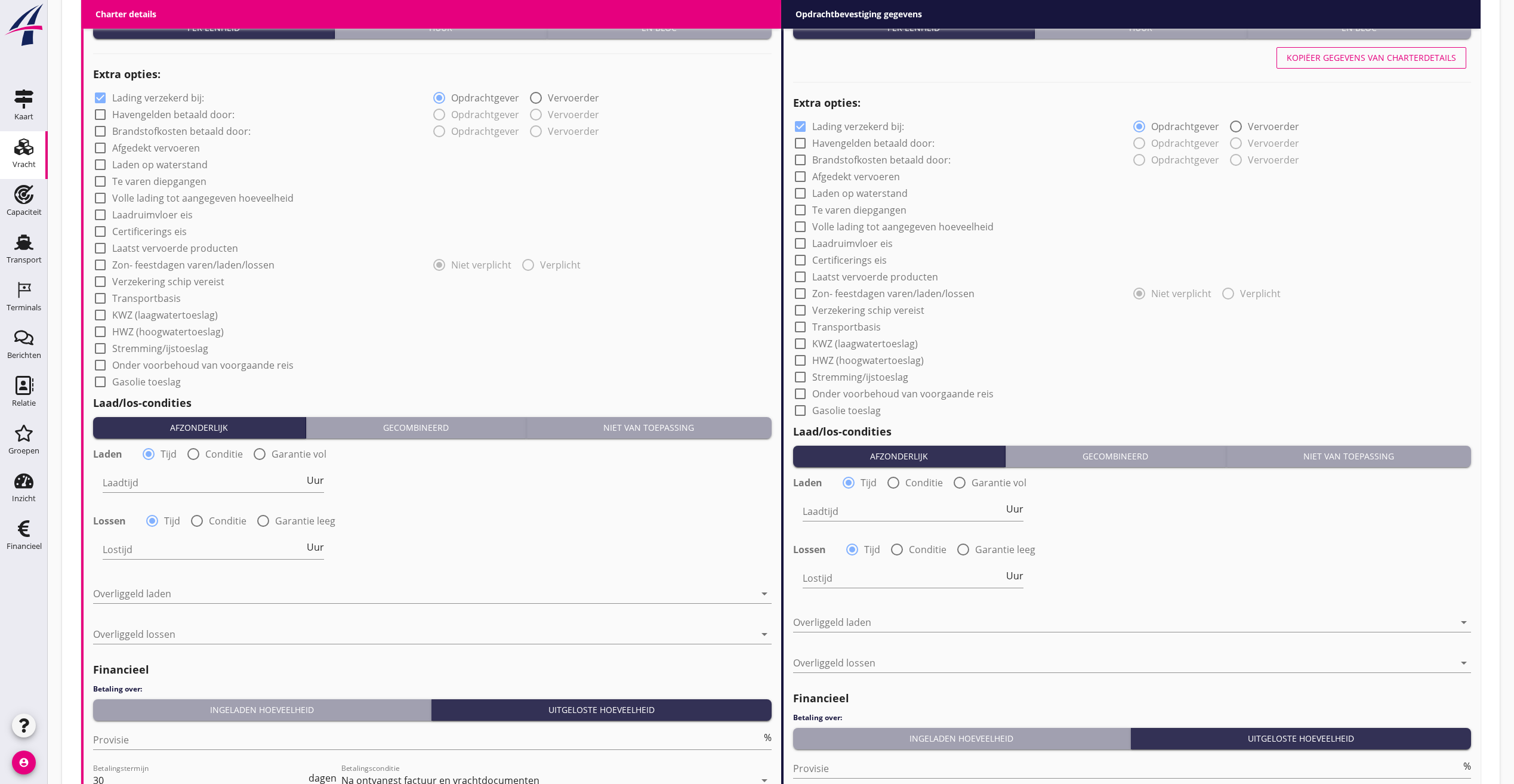
scroll to position [895, 0]
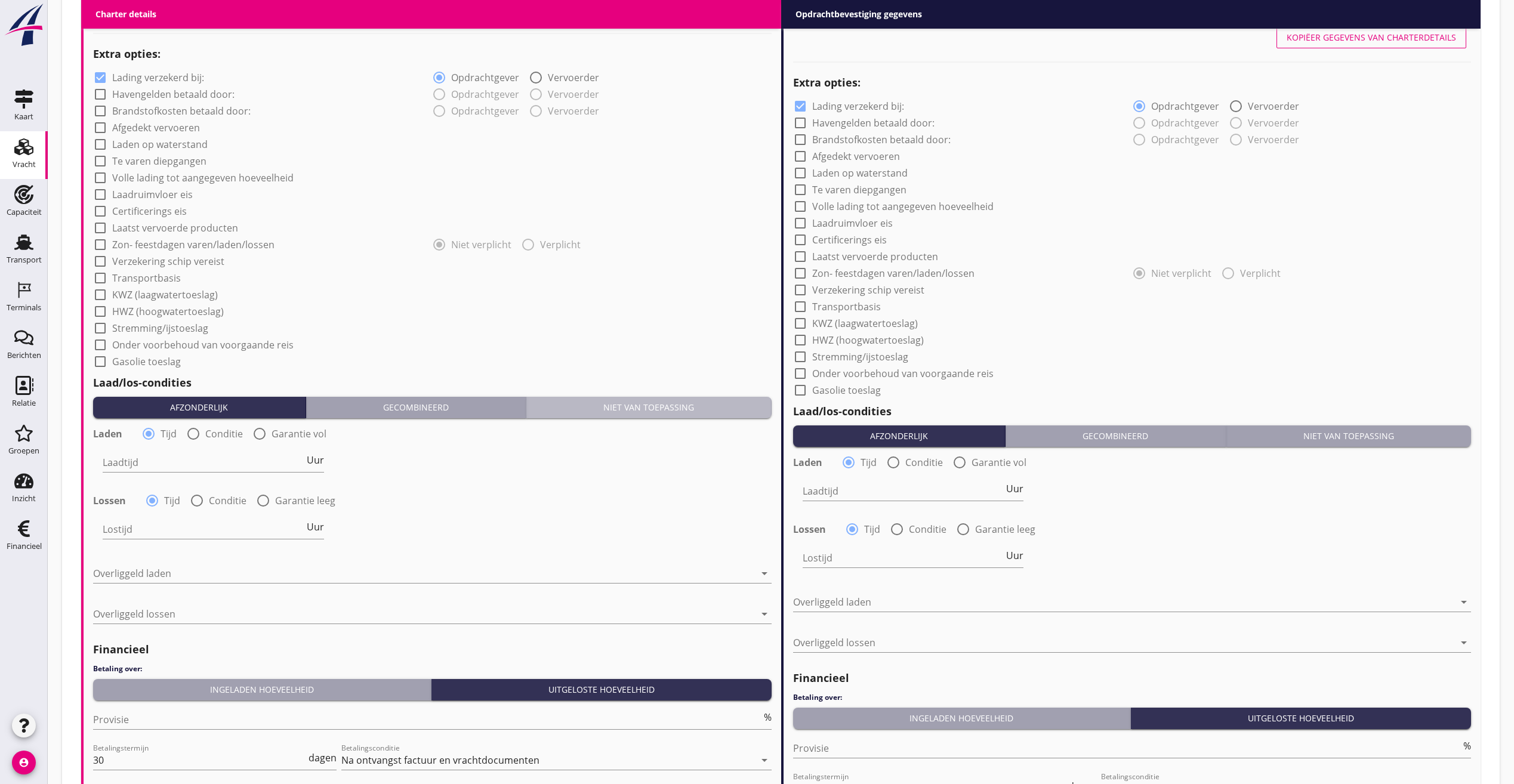
click at [705, 401] on button "Niet van toepassing" at bounding box center [648, 407] width 245 height 21
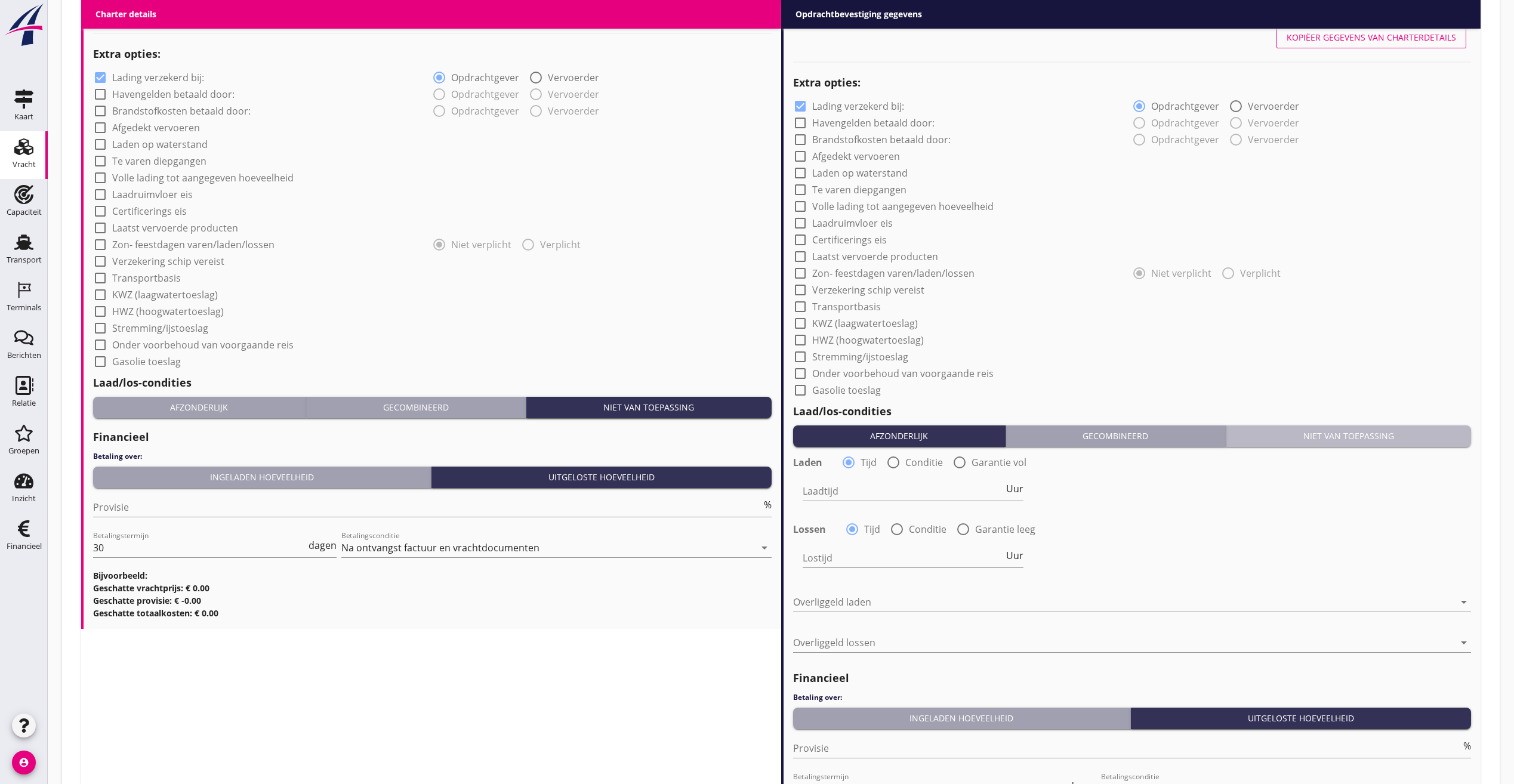
click at [1384, 432] on div "Niet van toepassing" at bounding box center [1349, 436] width 236 height 13
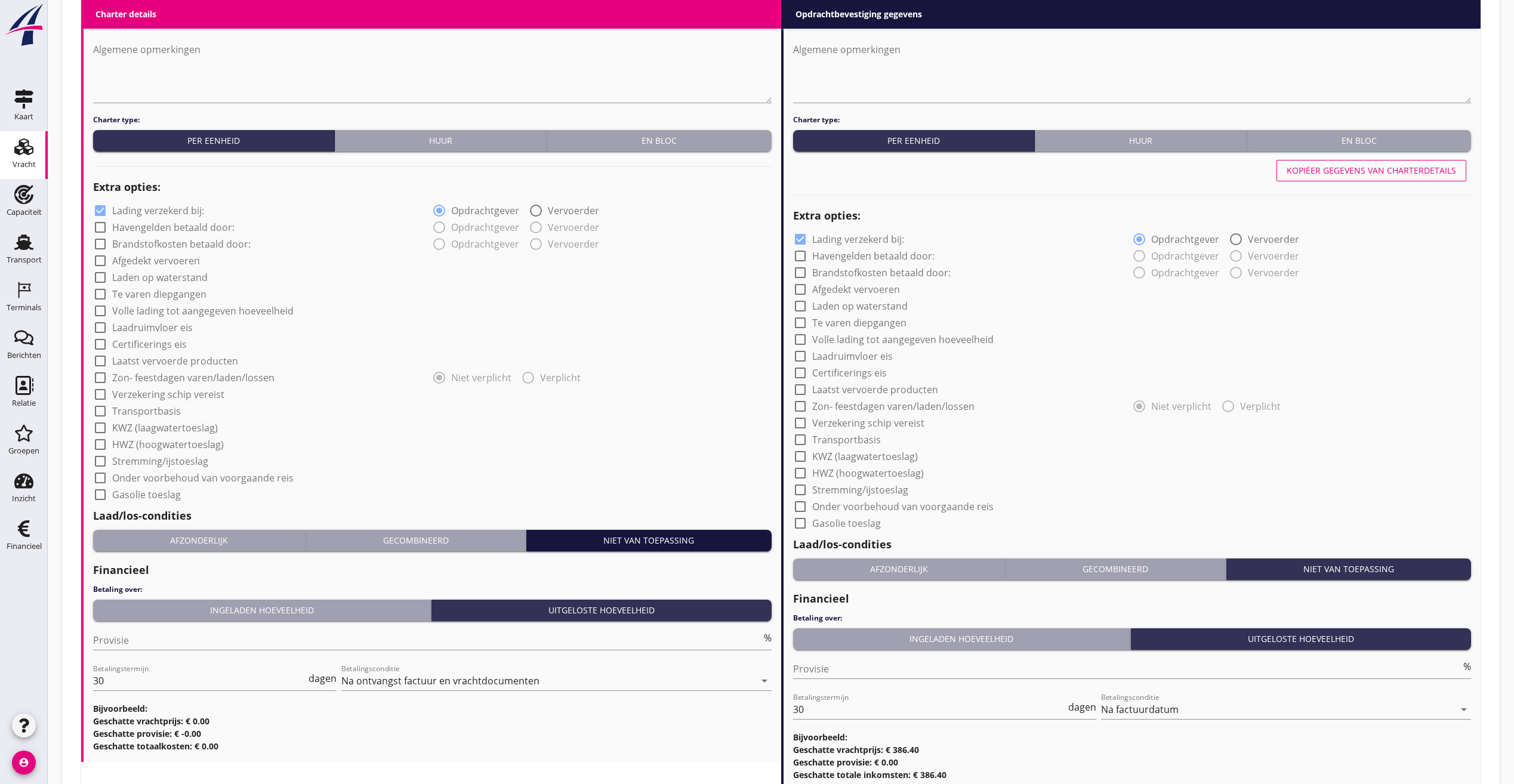
scroll to position [850, 0]
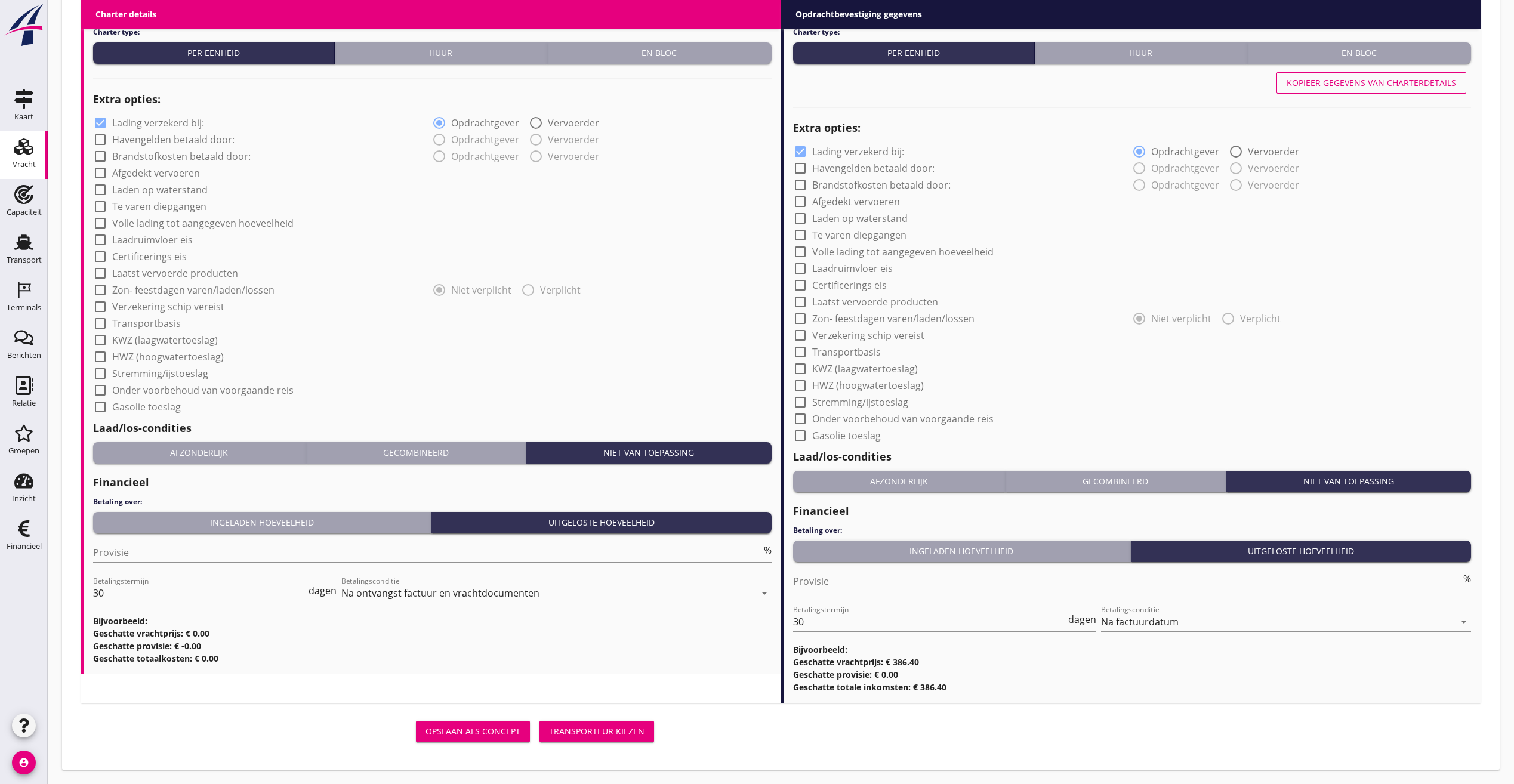
click at [607, 727] on div "Transporteur kiezen" at bounding box center [597, 731] width 96 height 13
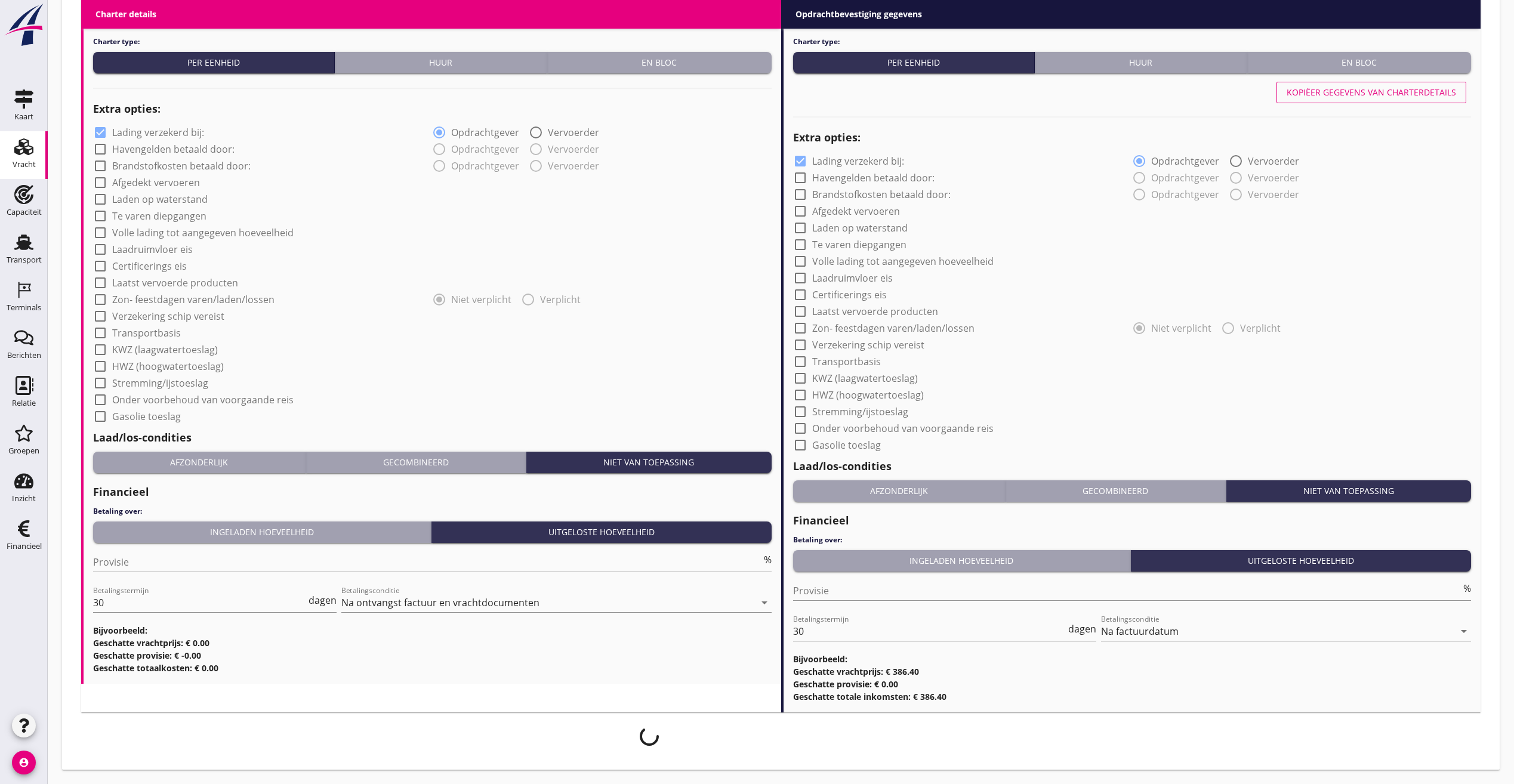
scroll to position [840, 0]
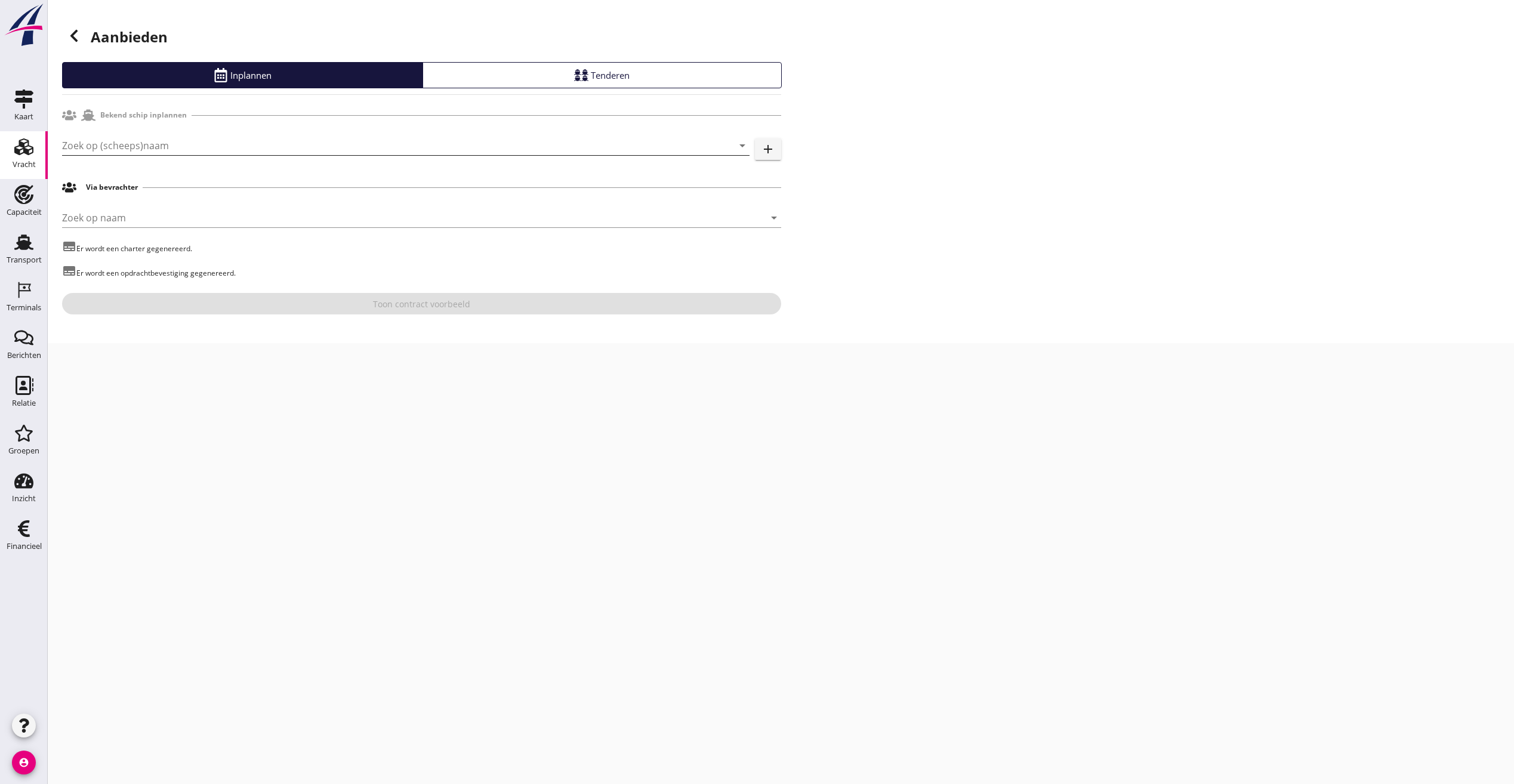
click at [131, 151] on input "Zoek op (scheeps)naam" at bounding box center [389, 145] width 654 height 19
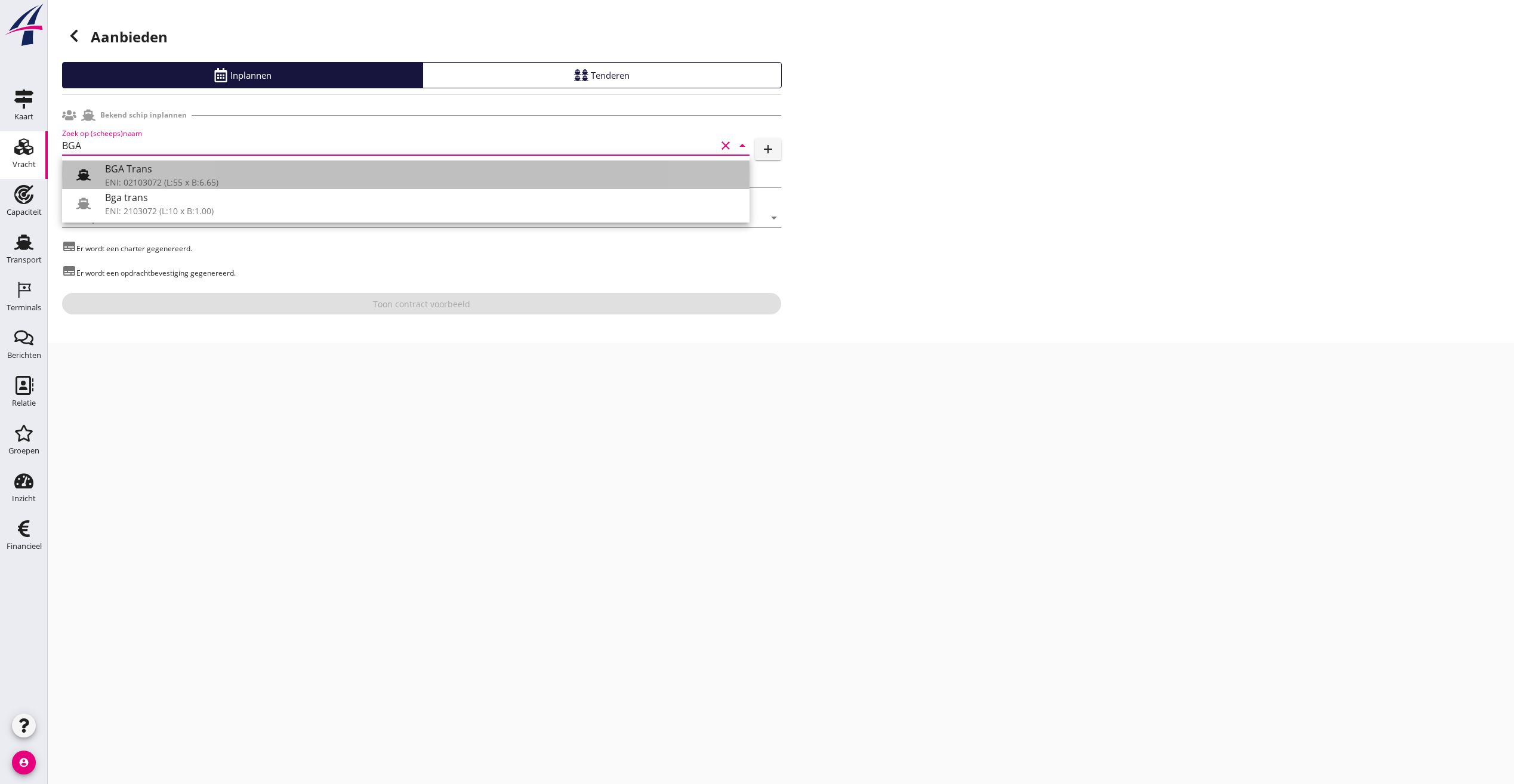
click at [82, 177] on use at bounding box center [83, 174] width 15 height 11
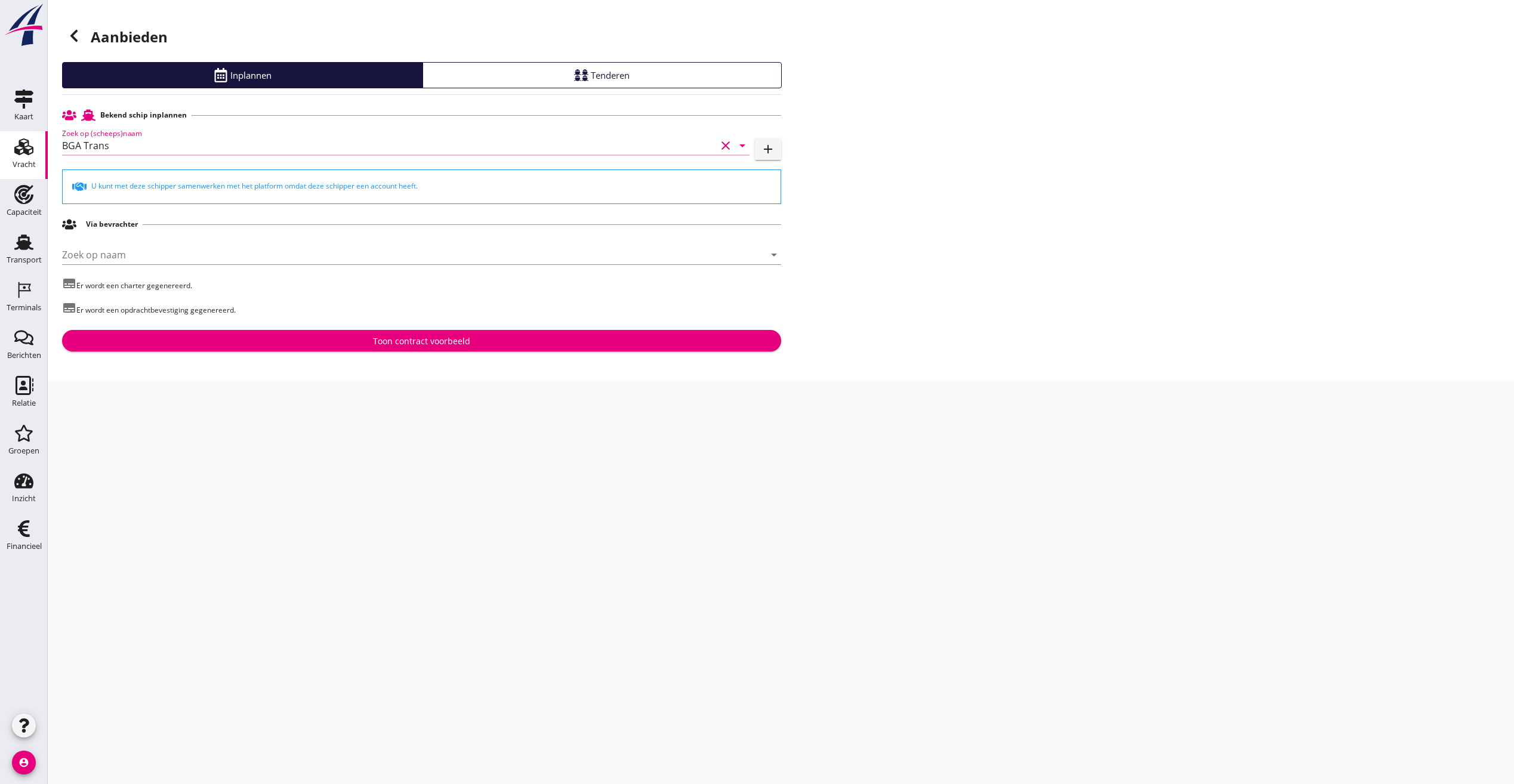
type input "BGA Trans"
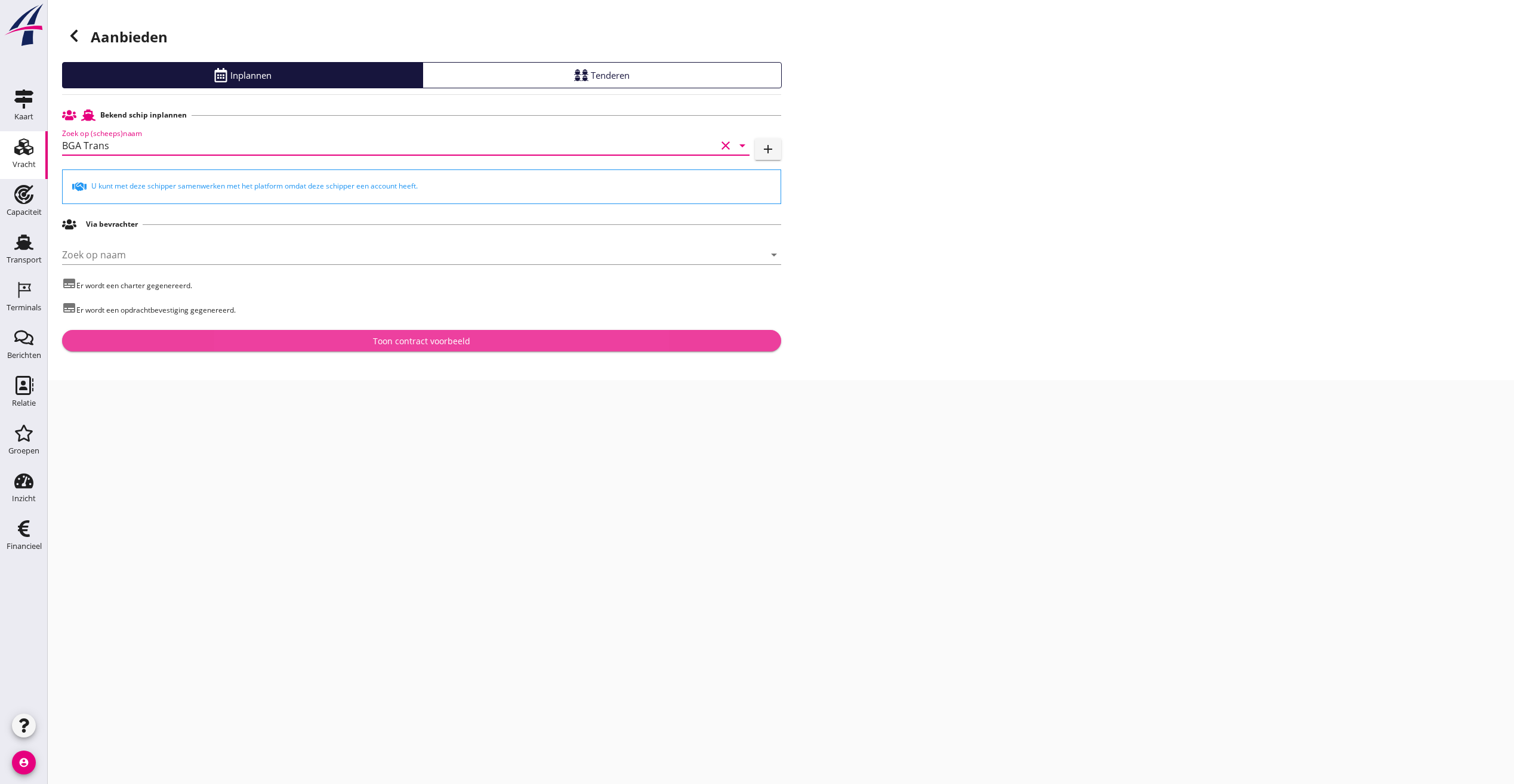
click at [280, 341] on div "Toon contract voorbeeld" at bounding box center [421, 341] width 700 height 13
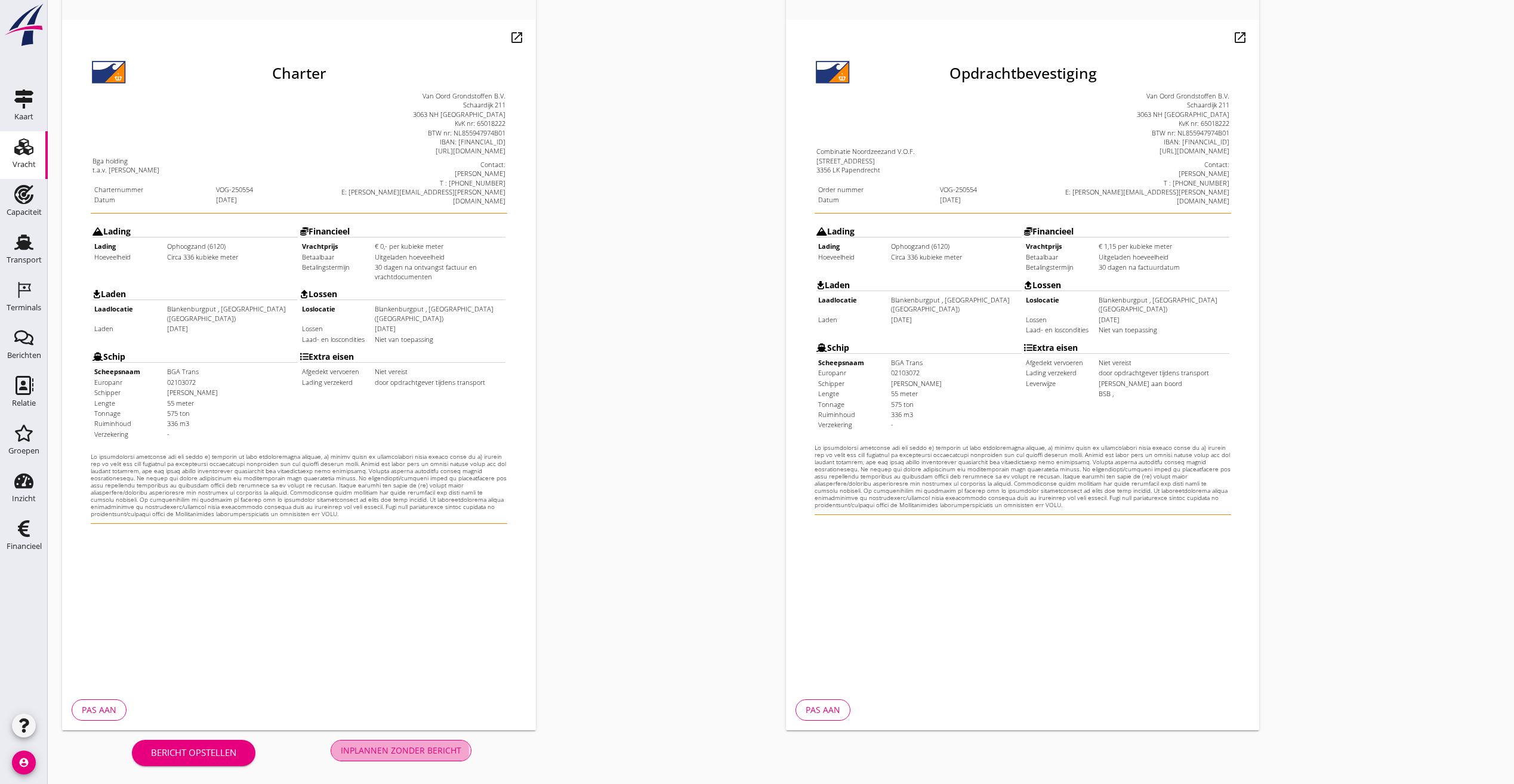
click at [406, 758] on button "Inplannen zonder bericht" at bounding box center [401, 750] width 141 height 21
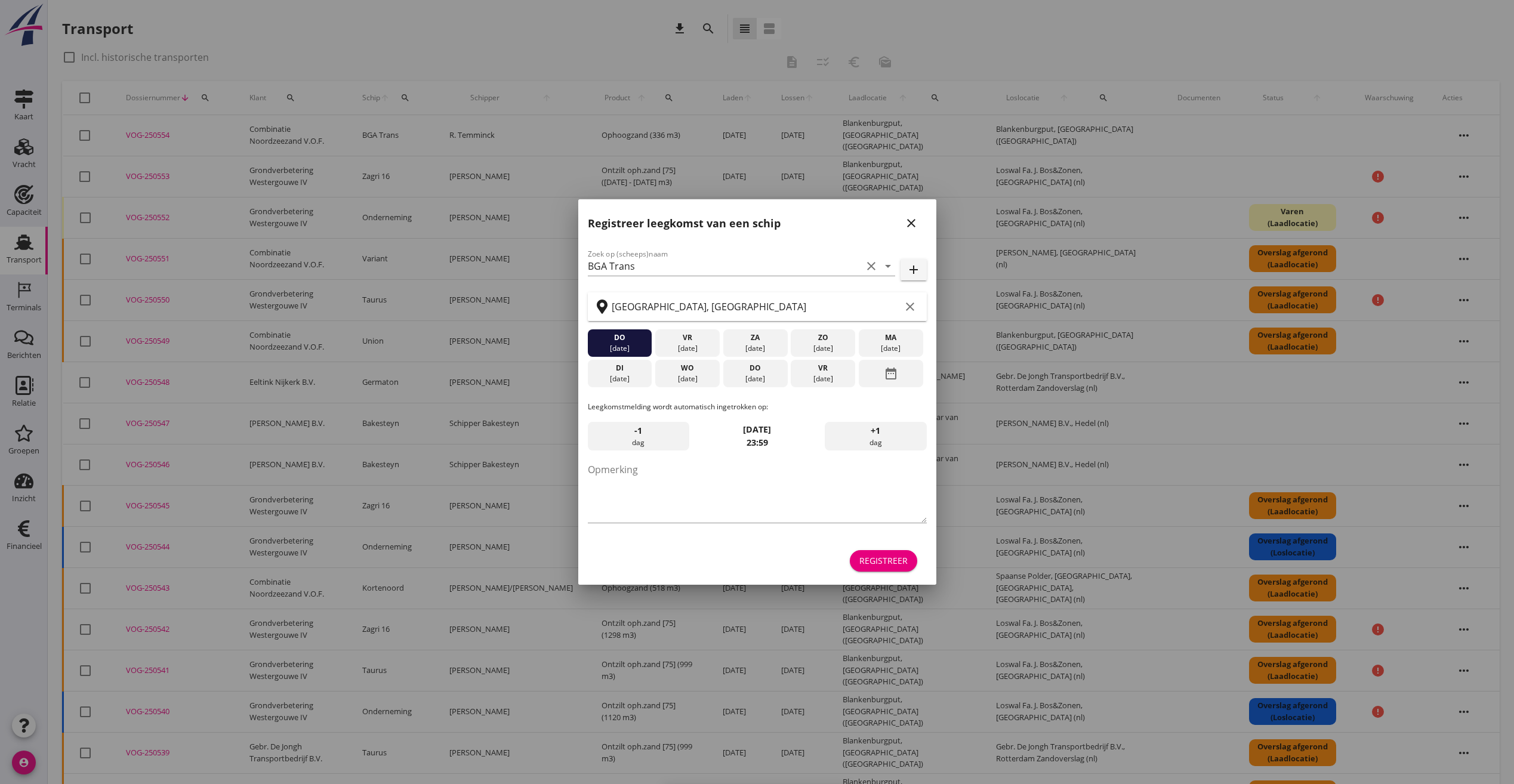
click at [903, 560] on div "Registreer" at bounding box center [883, 560] width 49 height 13
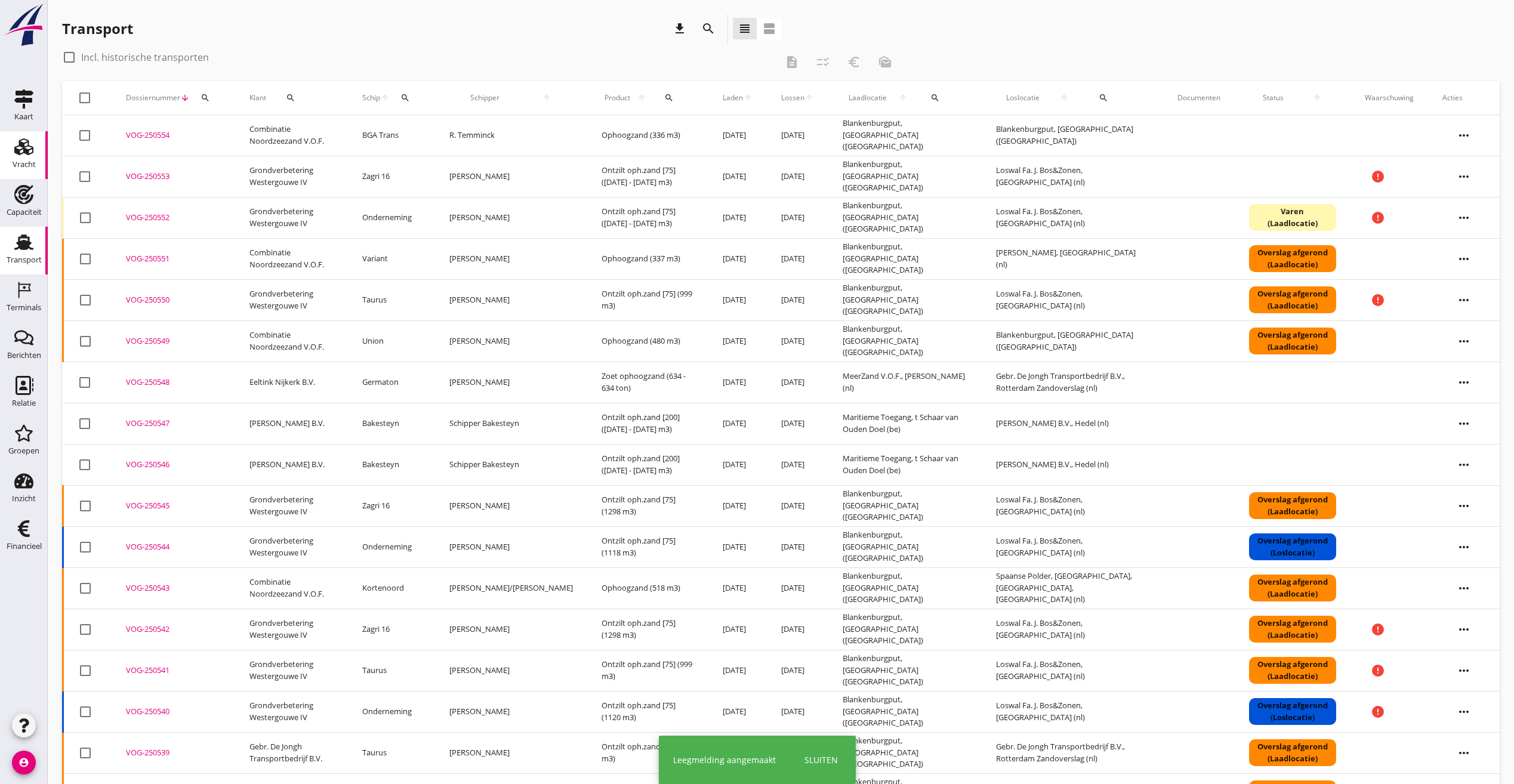
click at [31, 159] on div "Vracht" at bounding box center [24, 165] width 23 height 17
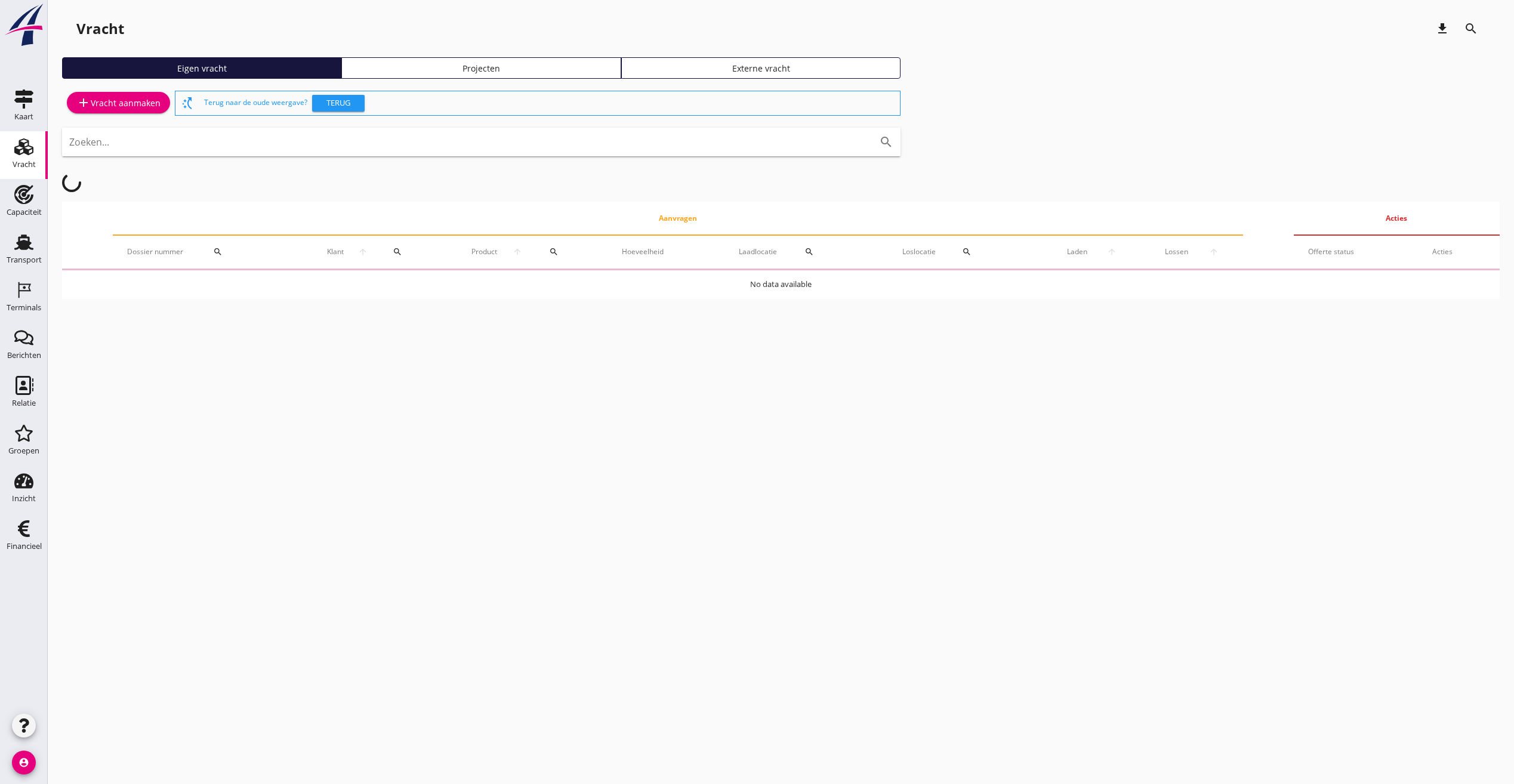
click at [566, 69] on div "Projecten" at bounding box center [481, 68] width 268 height 13
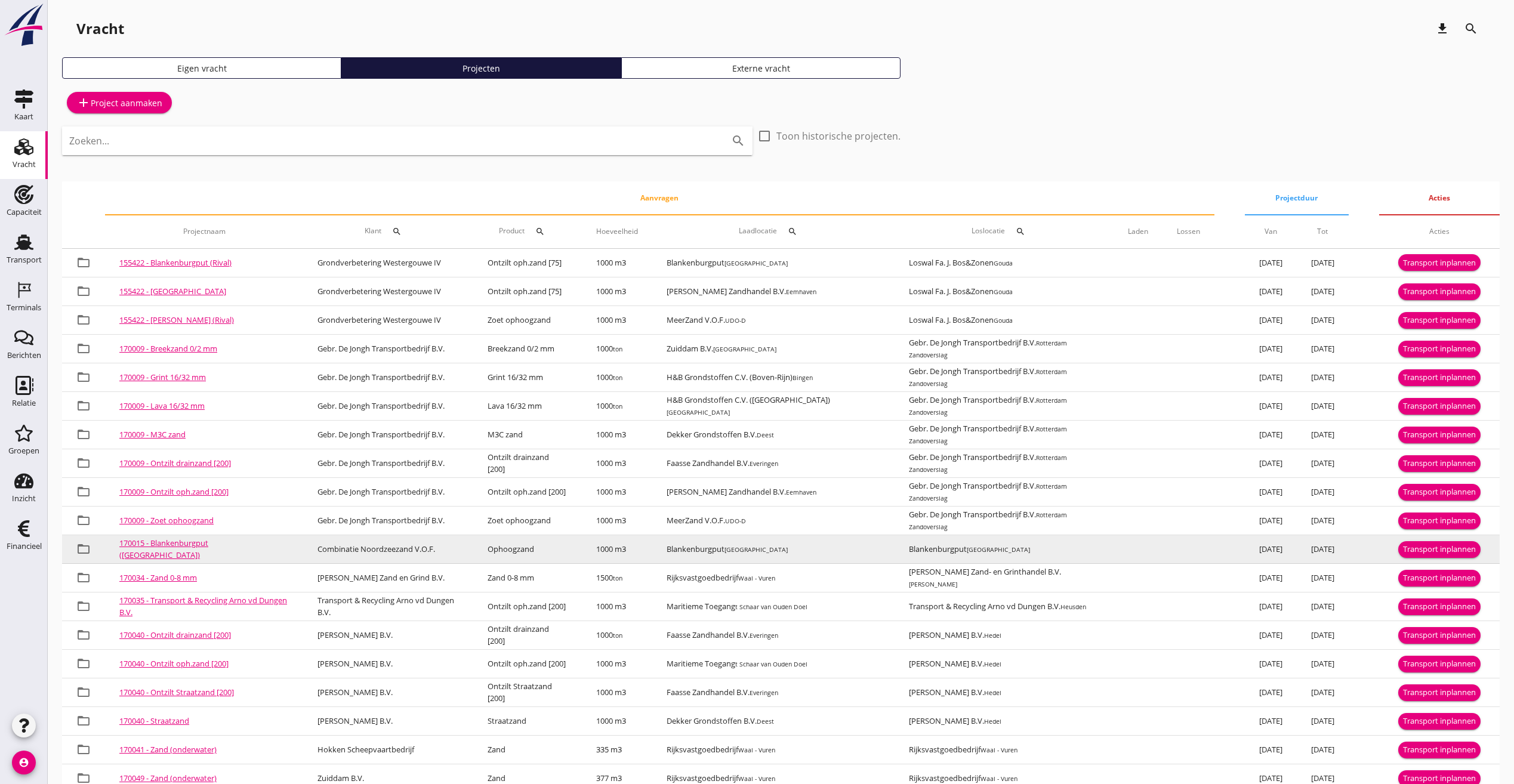
click at [1405, 547] on div "Transport inplannen" at bounding box center [1439, 549] width 73 height 12
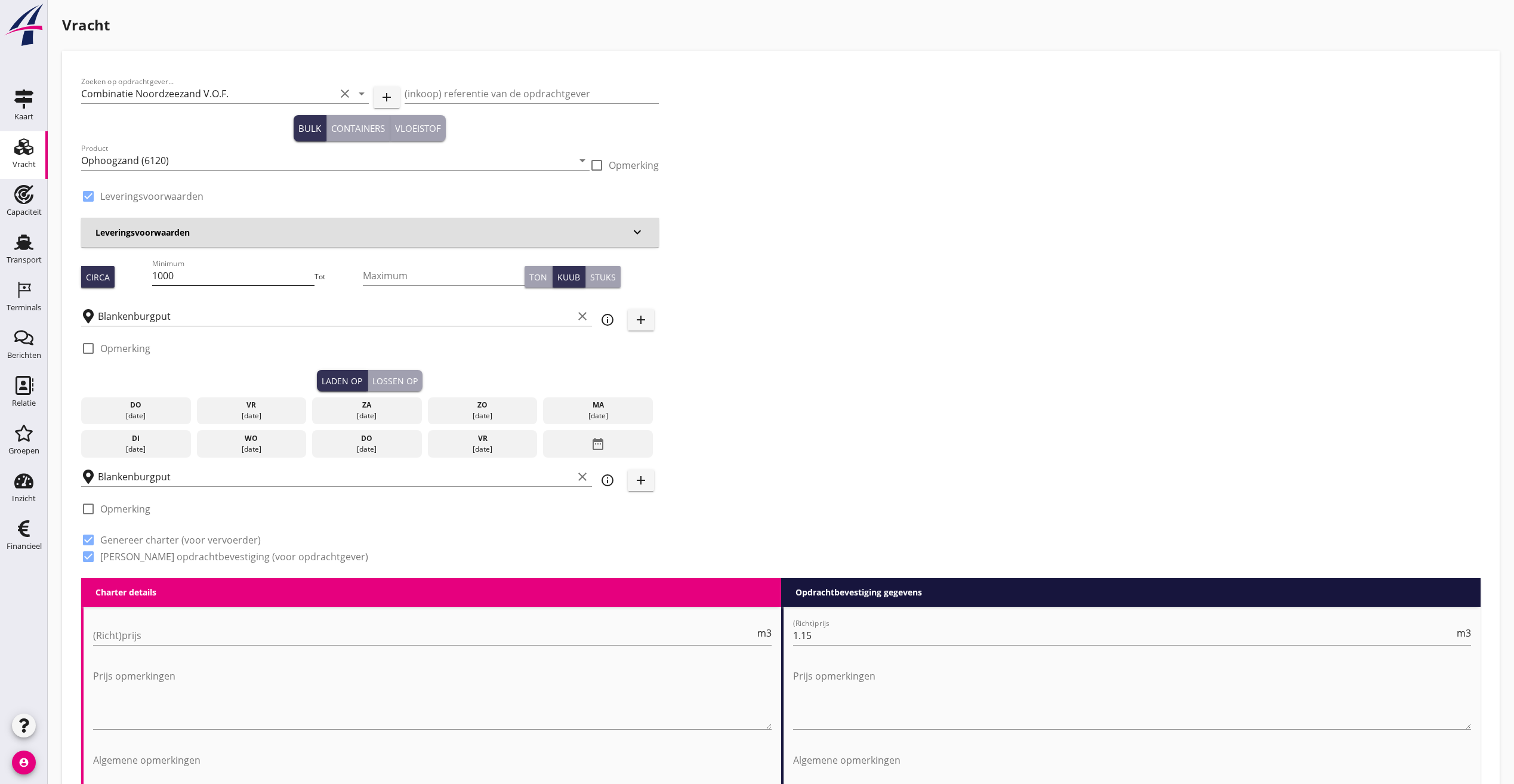
click at [205, 283] on input "1000" at bounding box center [232, 275] width 161 height 19
drag, startPoint x: 205, startPoint y: 283, endPoint x: 156, endPoint y: 283, distance: 49.0
click at [156, 283] on div "Circa Minimum 1000 Tot Maximum Ton Kuub Stuks" at bounding box center [370, 276] width 578 height 40
type input "434"
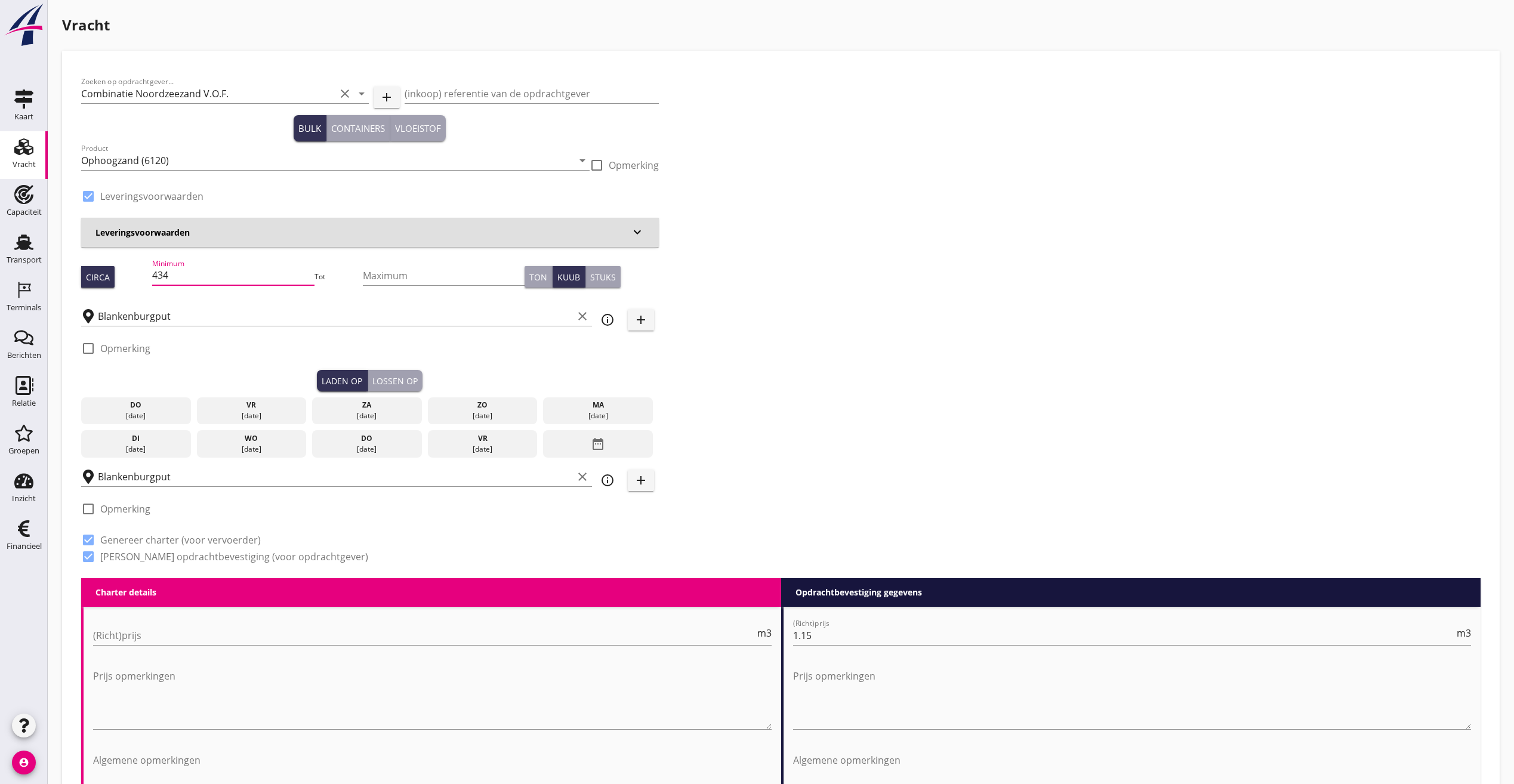
click at [144, 421] on div "[DATE]" at bounding box center [136, 416] width 104 height 11
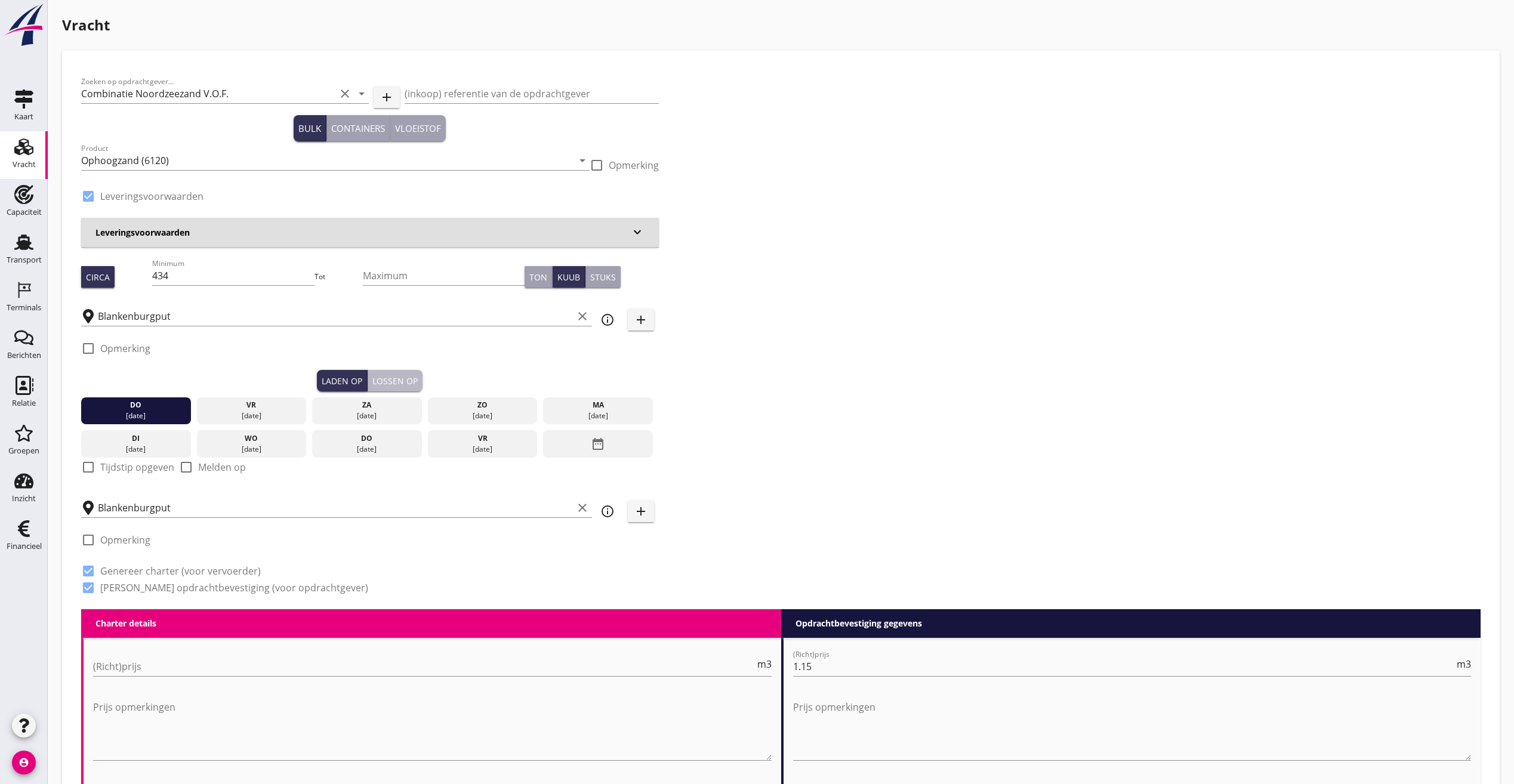
click at [397, 384] on div "Lossen op" at bounding box center [395, 381] width 45 height 13
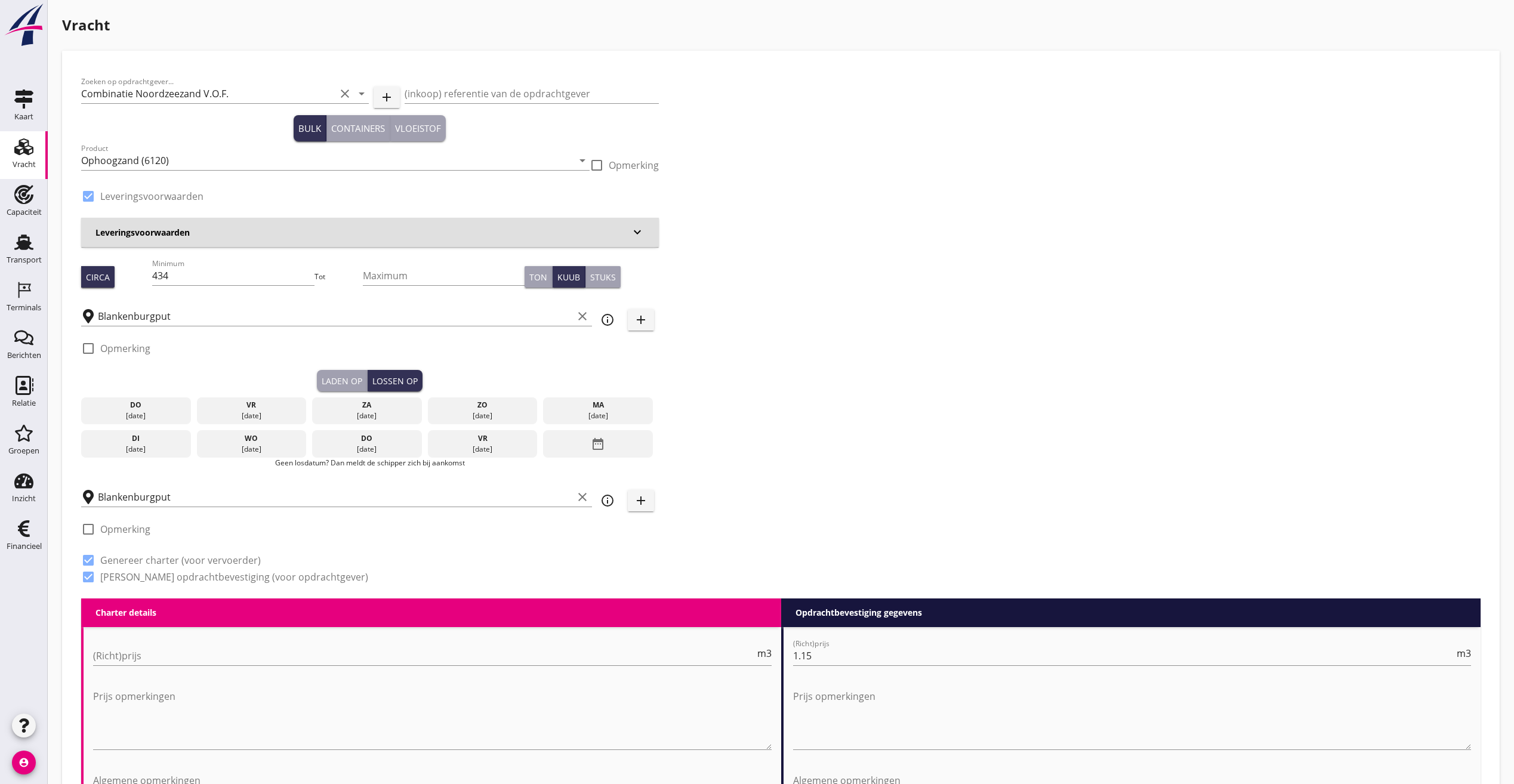
click at [161, 409] on div "do" at bounding box center [136, 405] width 104 height 11
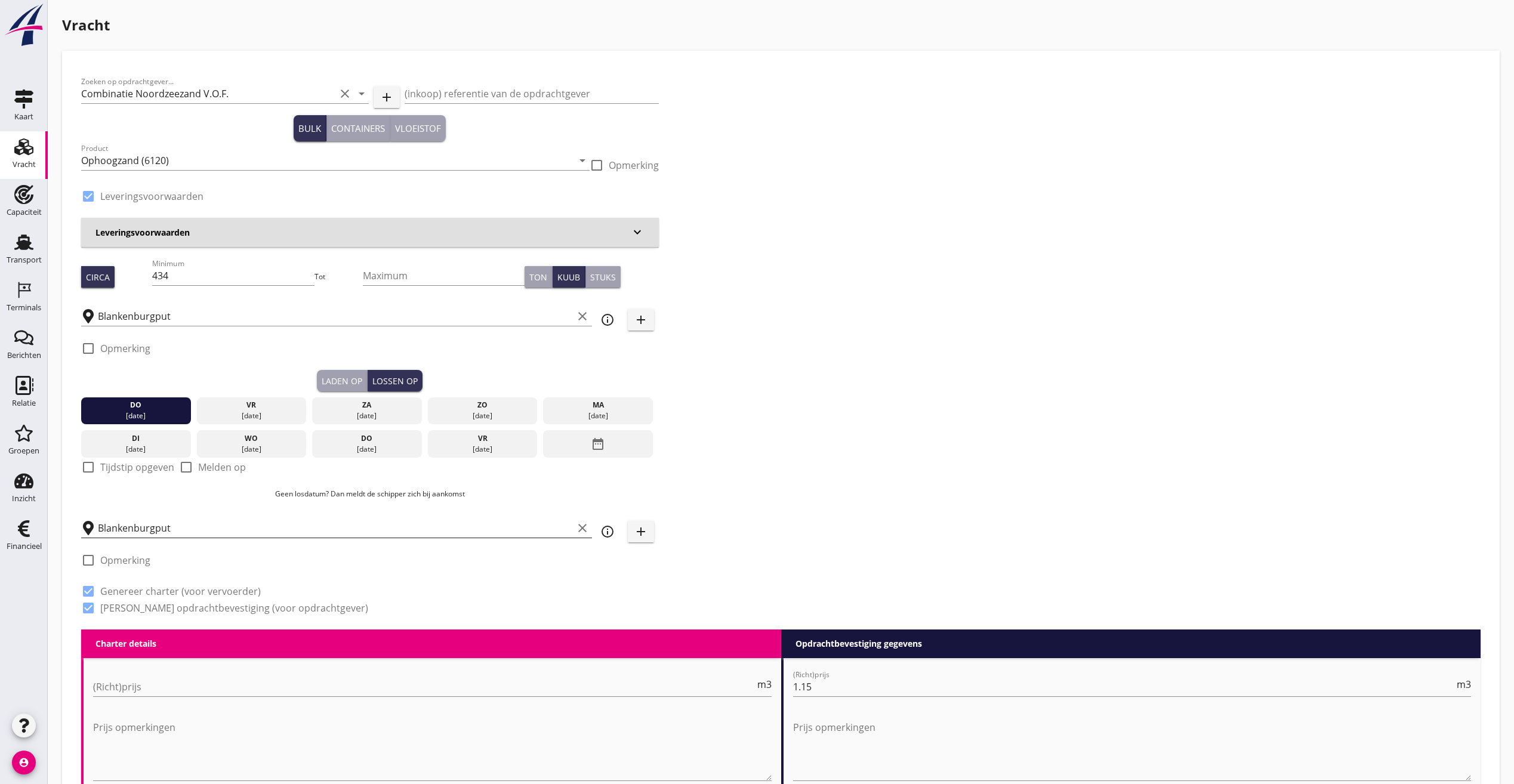
click at [217, 533] on input "Blankenburgput" at bounding box center [336, 528] width 475 height 19
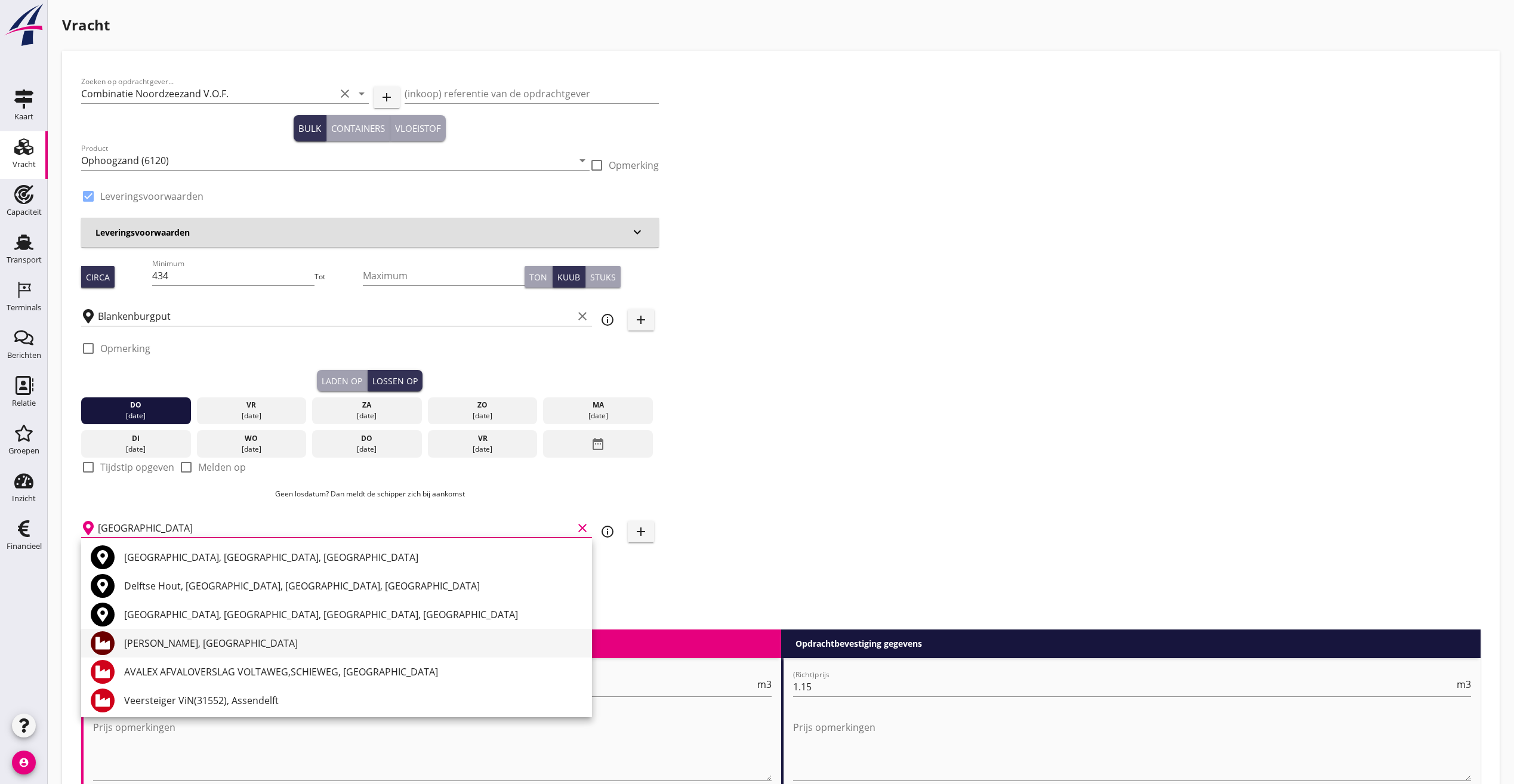
click at [193, 647] on div "[PERSON_NAME], [GEOGRAPHIC_DATA]" at bounding box center [353, 643] width 458 height 15
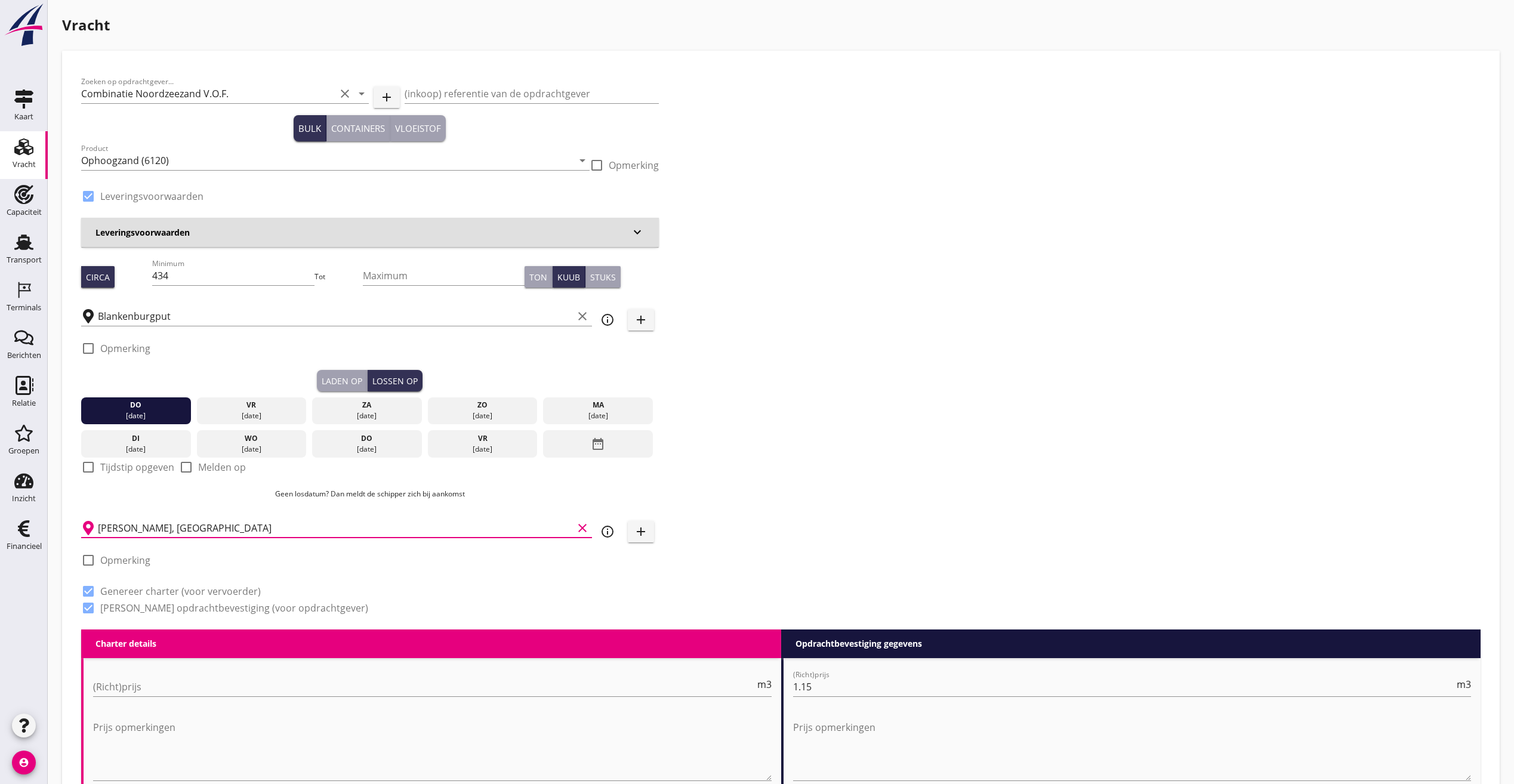
type input "[PERSON_NAME], [GEOGRAPHIC_DATA]"
click at [753, 589] on div "Zoeken op opdrachtgever... Combinatie Noordzeezand V.O.F. clear arrow_drop_down…" at bounding box center [780, 349] width 1409 height 559
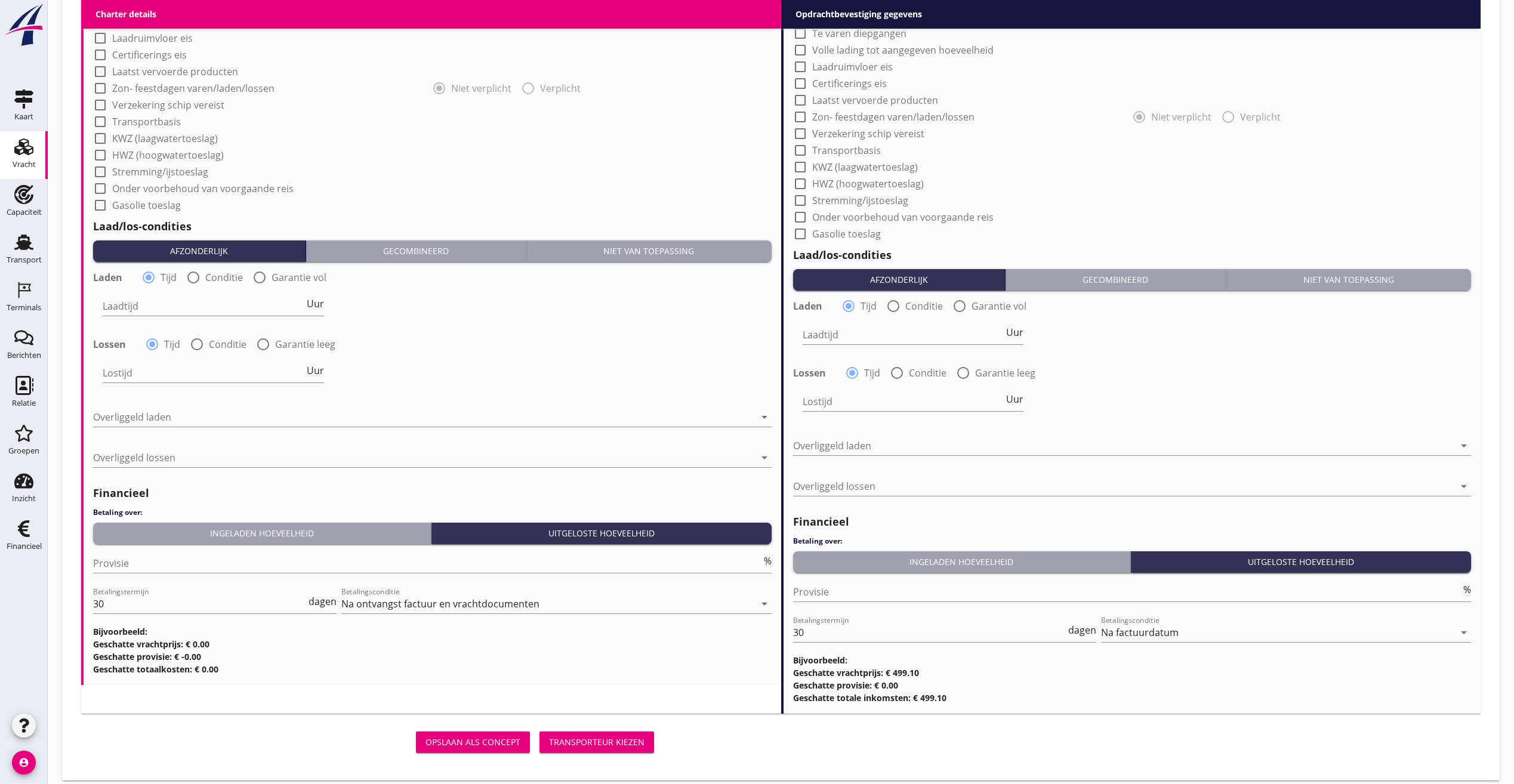
scroll to position [1062, 0]
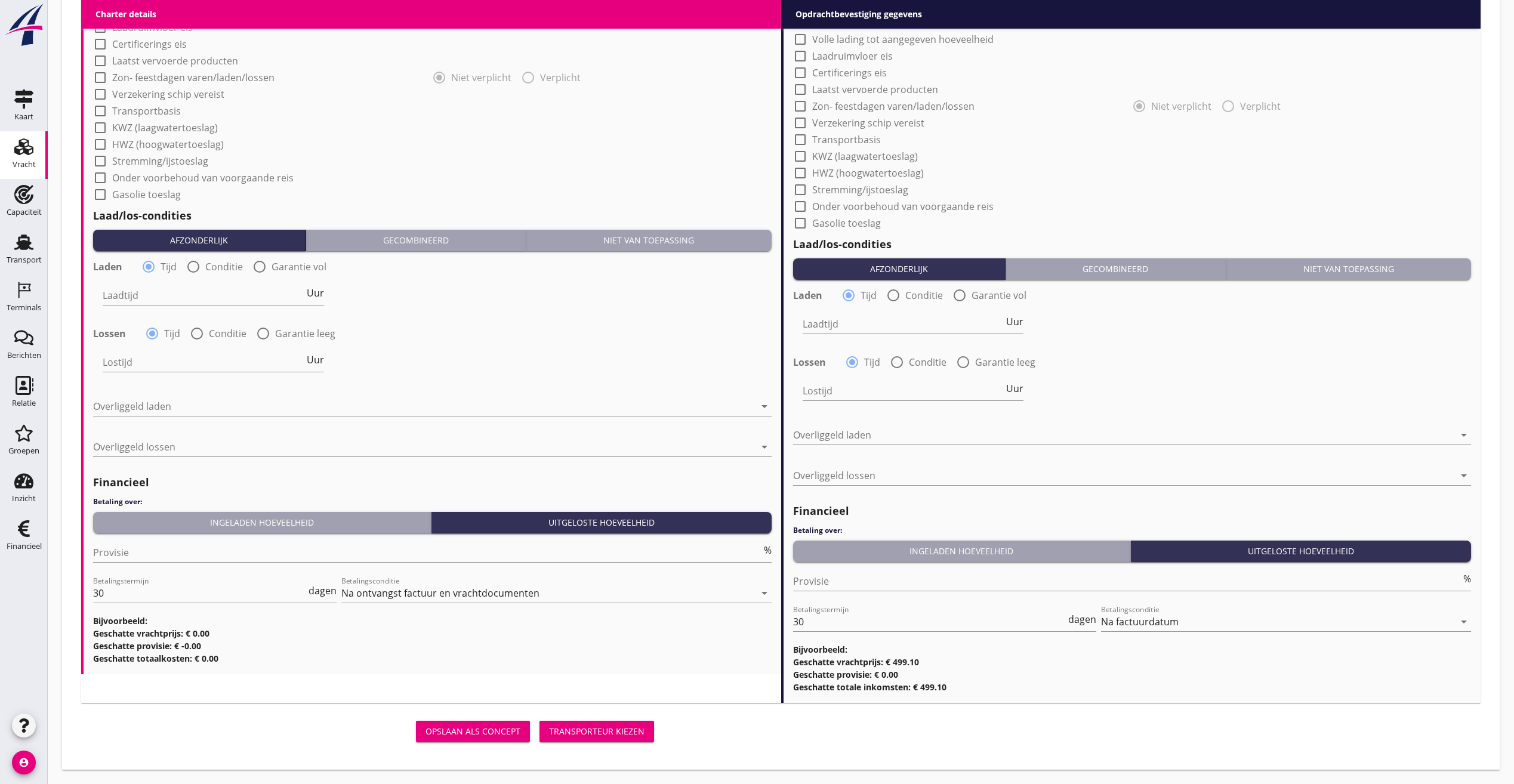
click at [721, 239] on div "Niet van toepassing" at bounding box center [649, 240] width 236 height 13
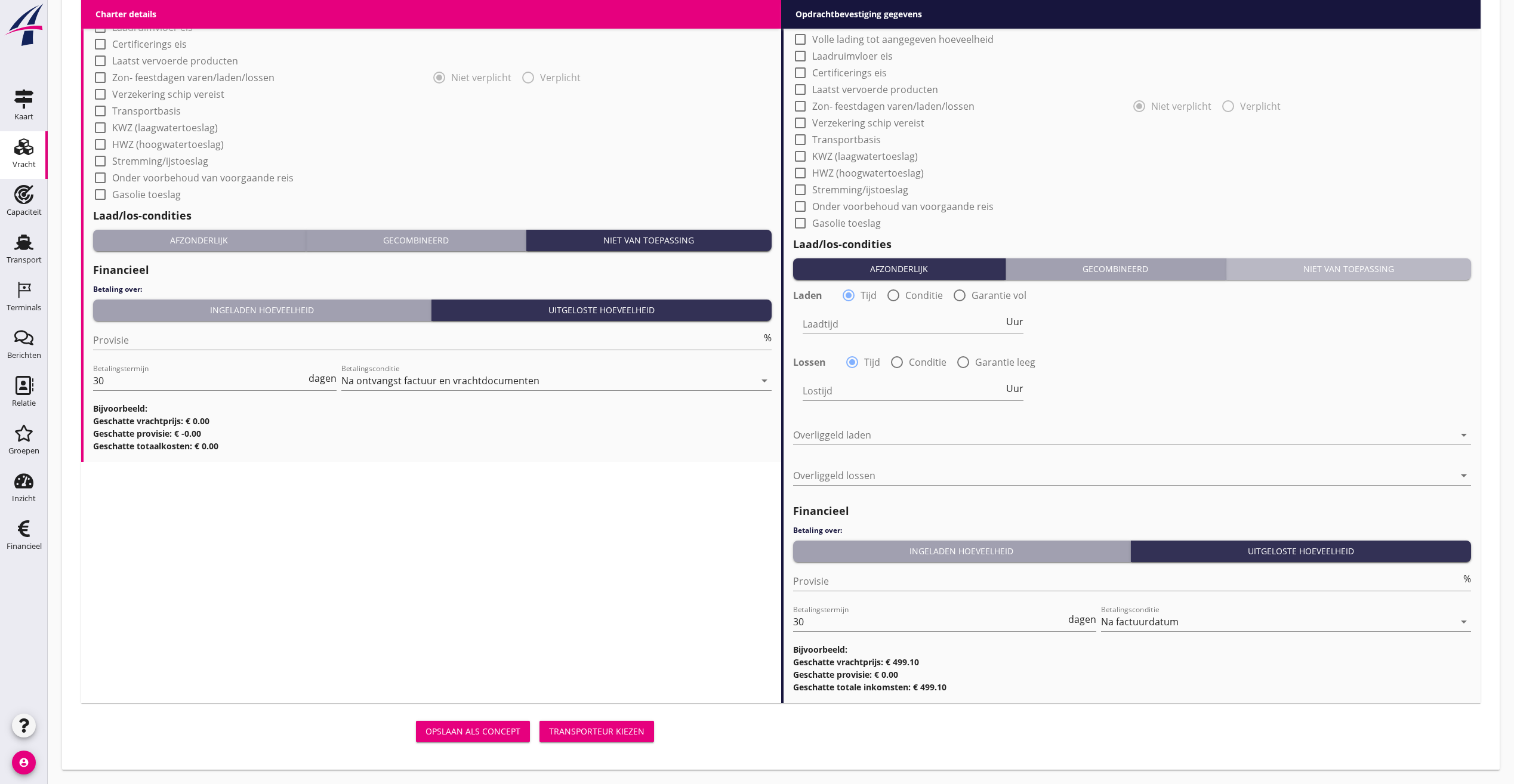
click at [1410, 262] on div "Niet van toepassing" at bounding box center [1349, 268] width 236 height 13
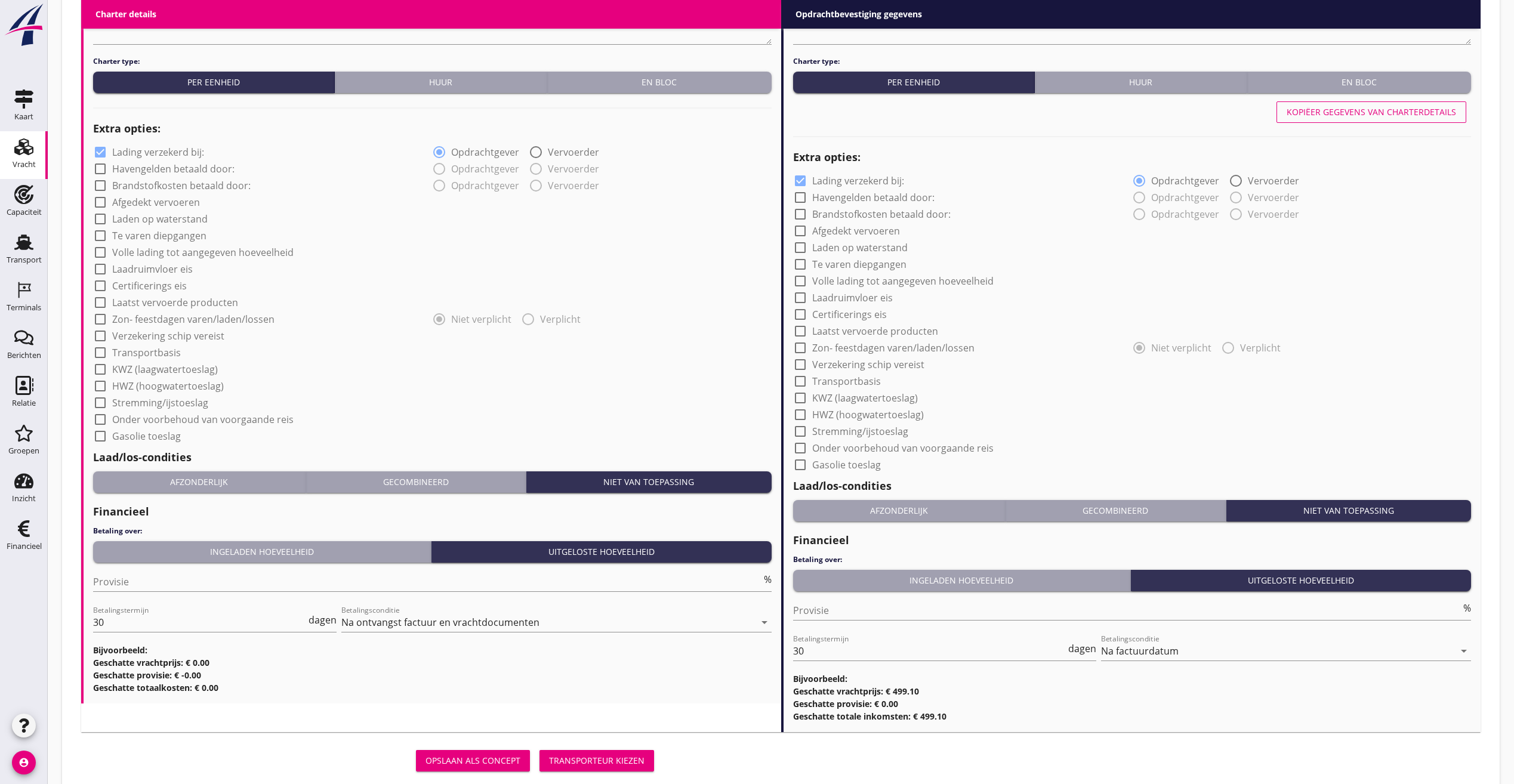
scroll to position [850, 0]
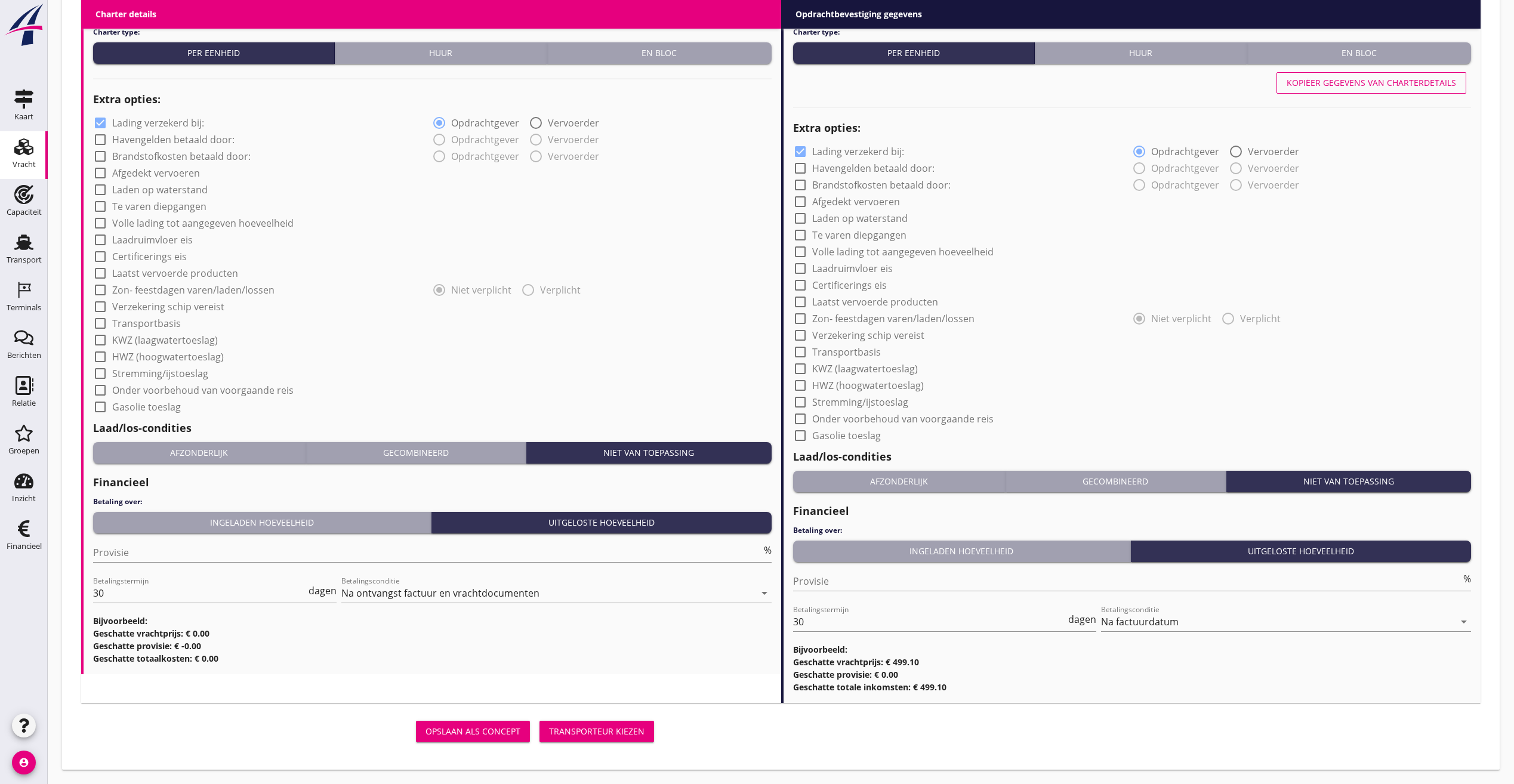
click at [630, 735] on div "Transporteur kiezen" at bounding box center [597, 731] width 96 height 13
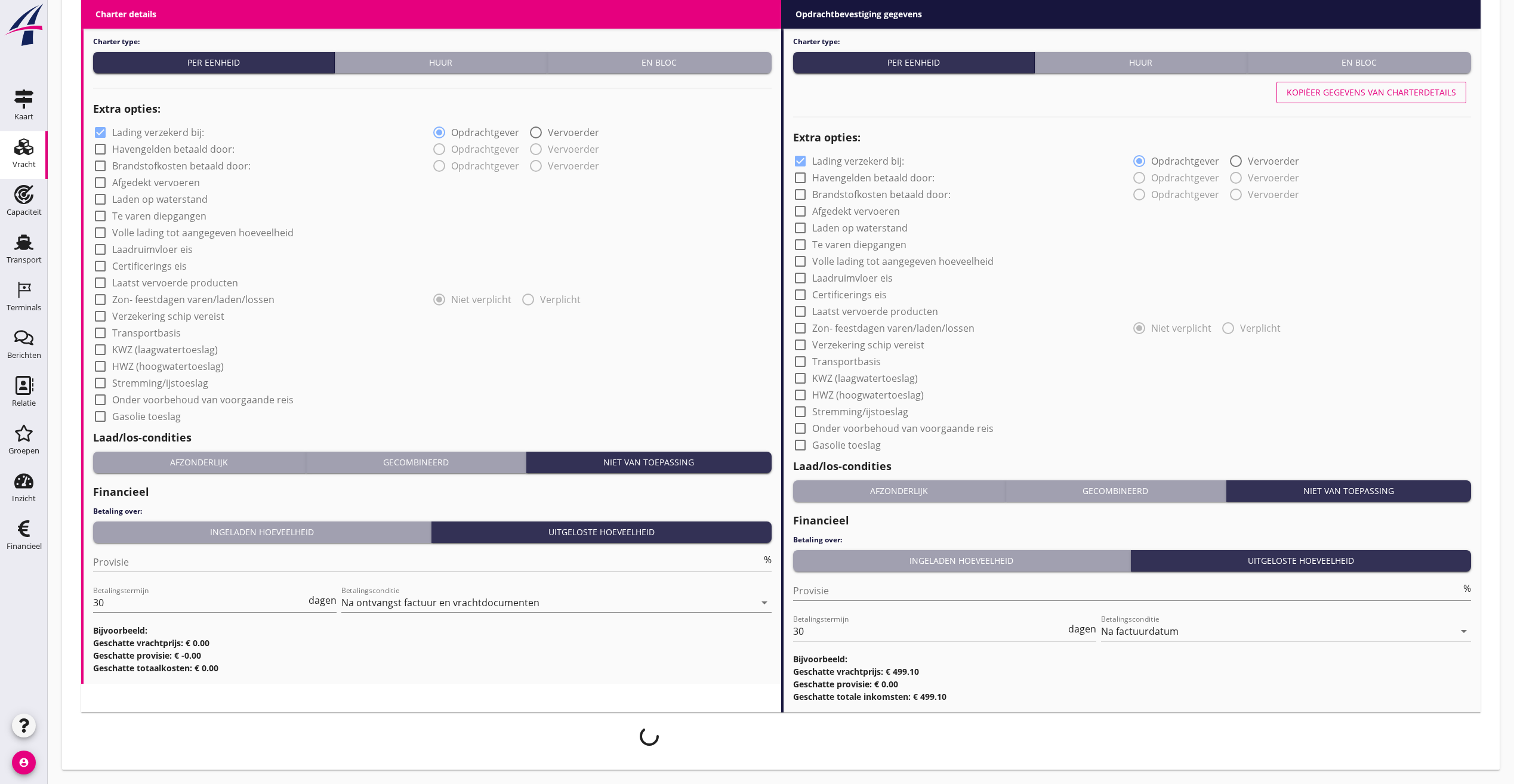
scroll to position [840, 0]
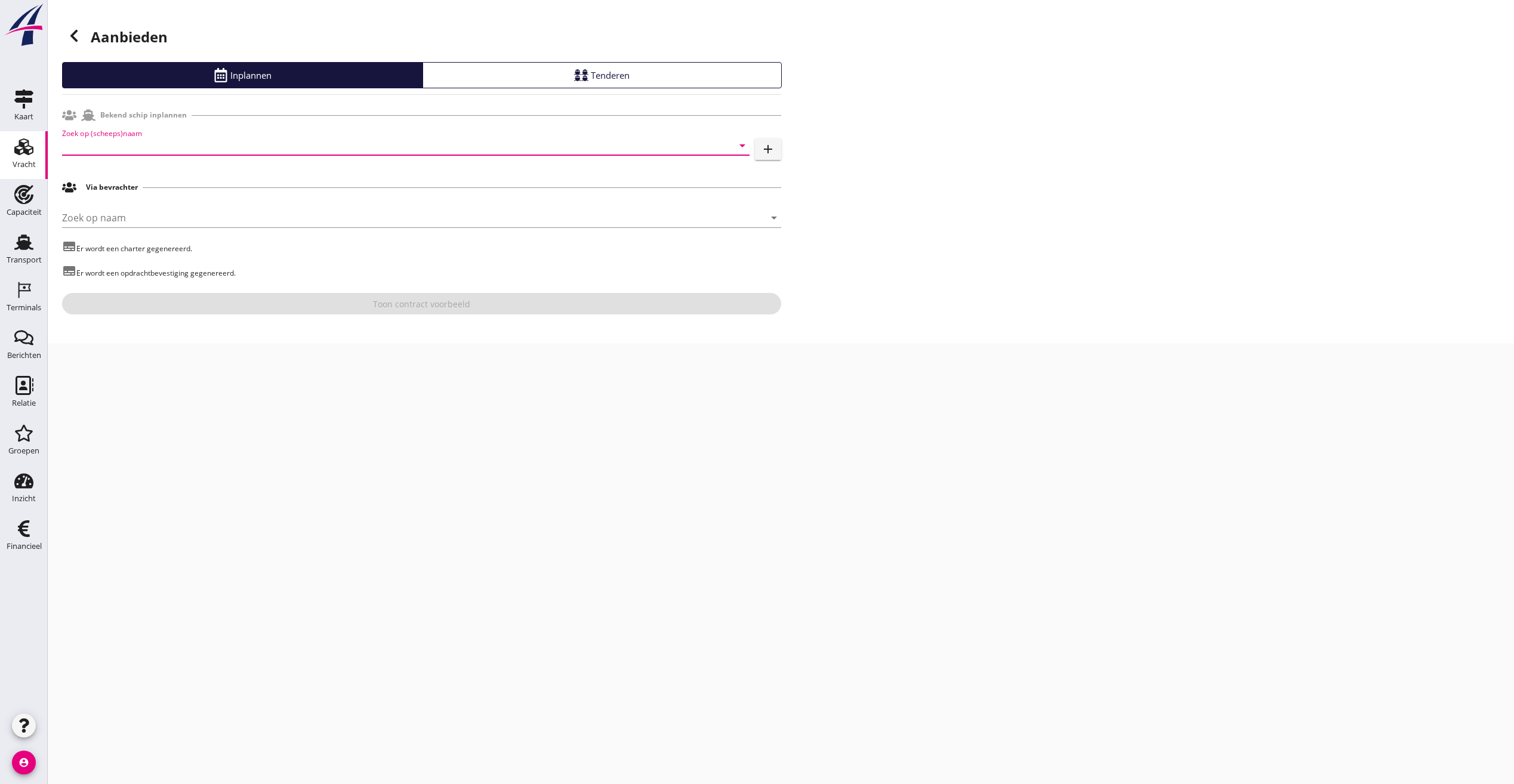
click at [236, 153] on input "Zoek op (scheeps)naam" at bounding box center [389, 145] width 654 height 19
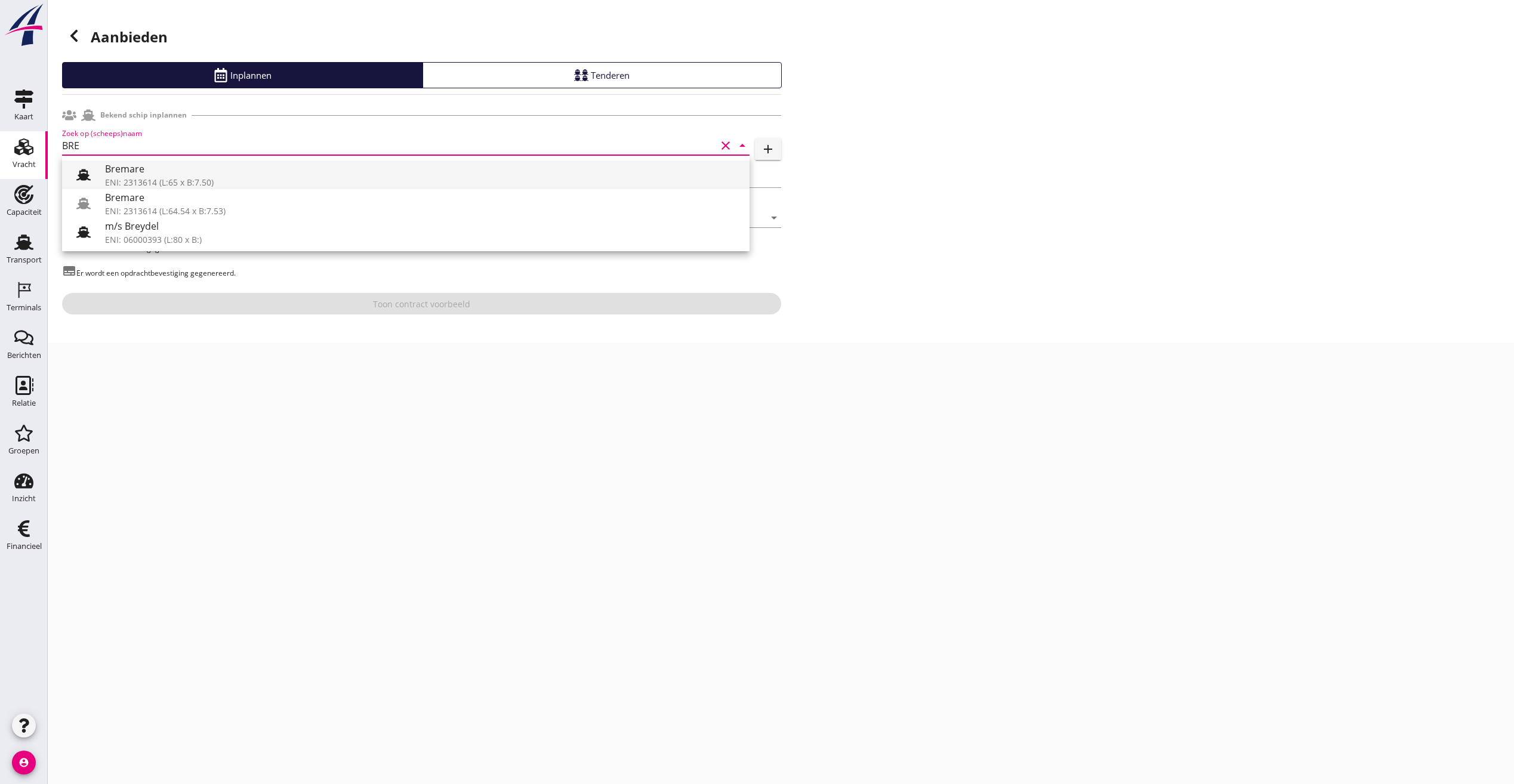
click at [84, 173] on icon at bounding box center [83, 174] width 15 height 15
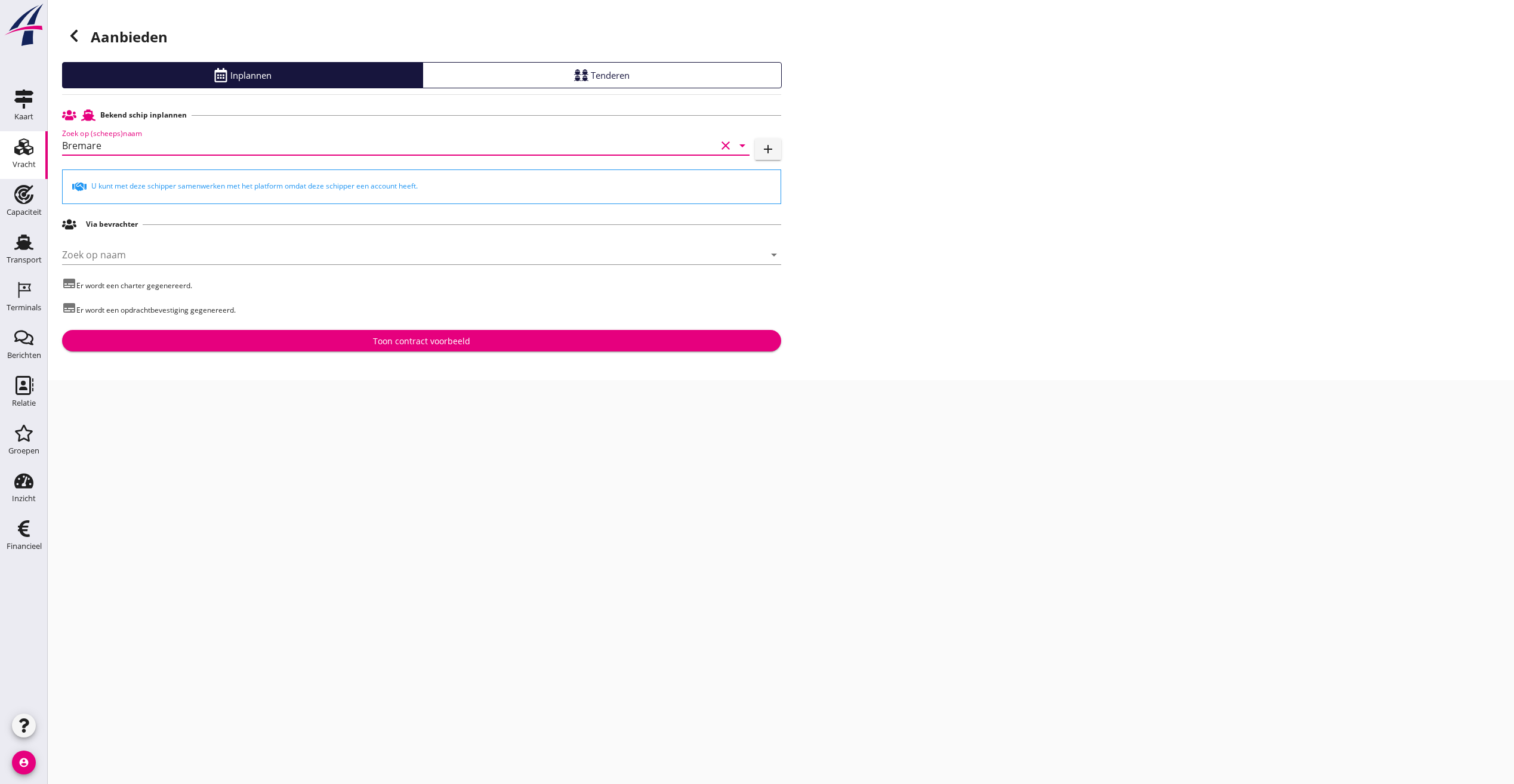
type input "Bremare"
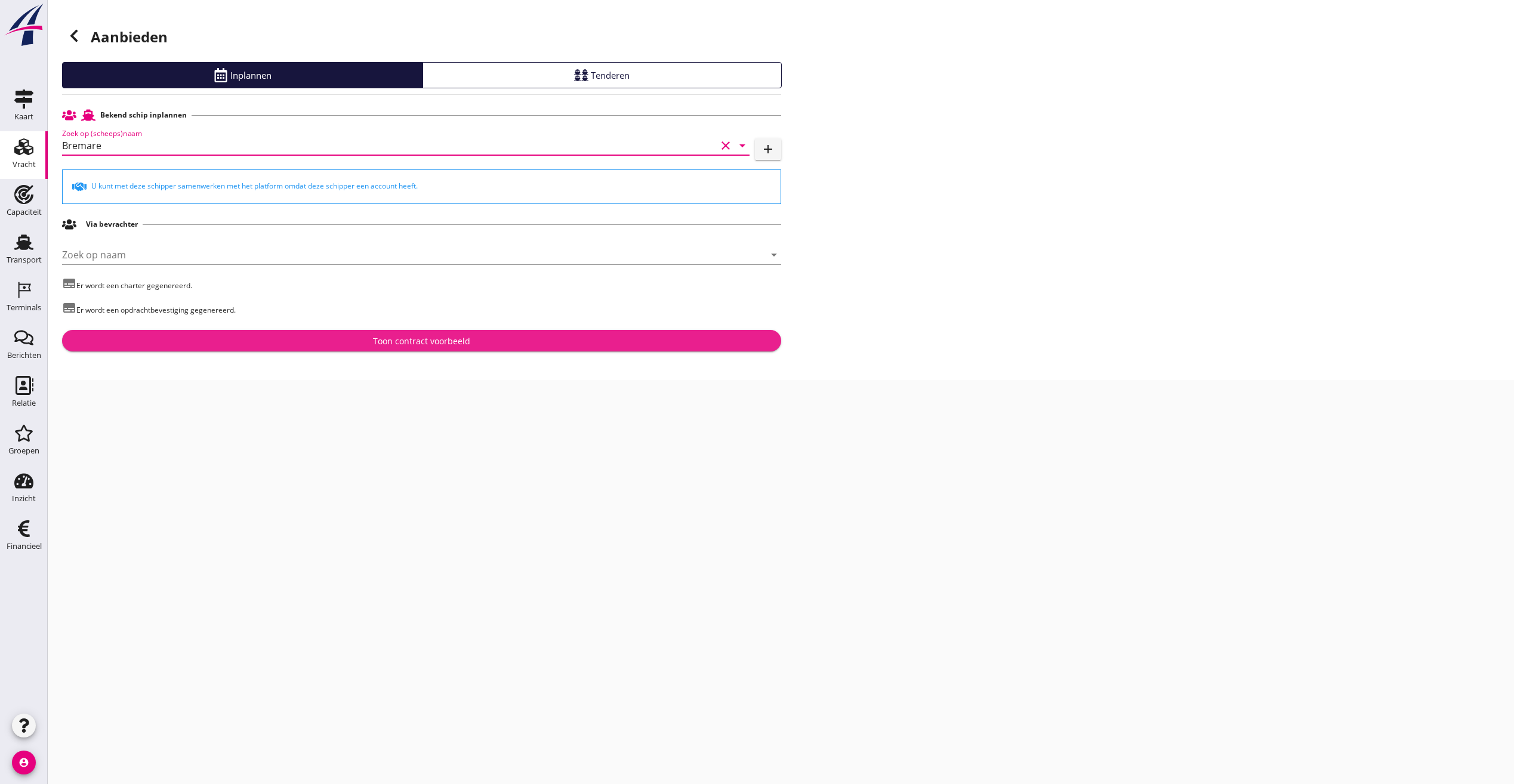
click at [288, 343] on div "Toon contract voorbeeld" at bounding box center [421, 341] width 700 height 13
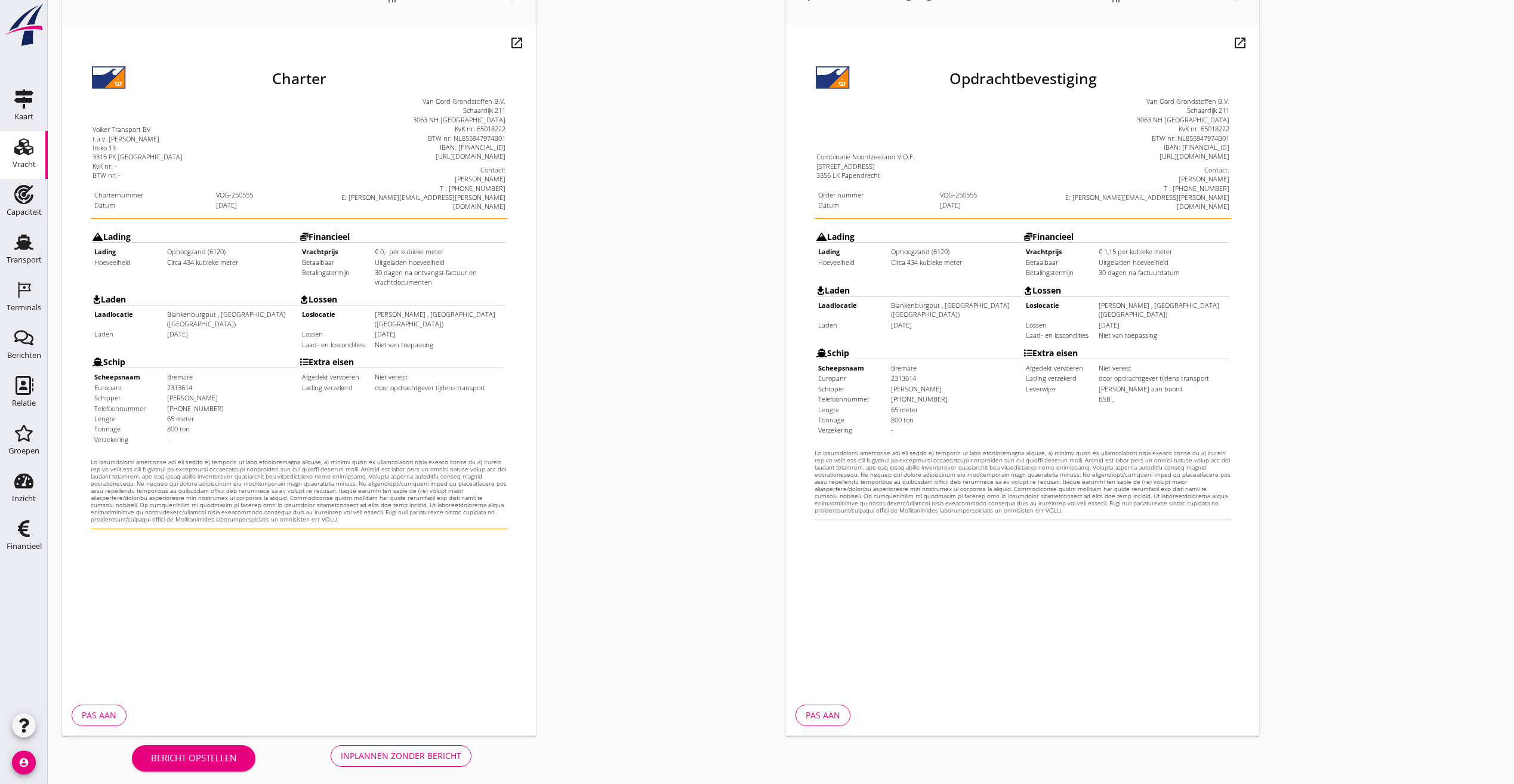
scroll to position [100, 0]
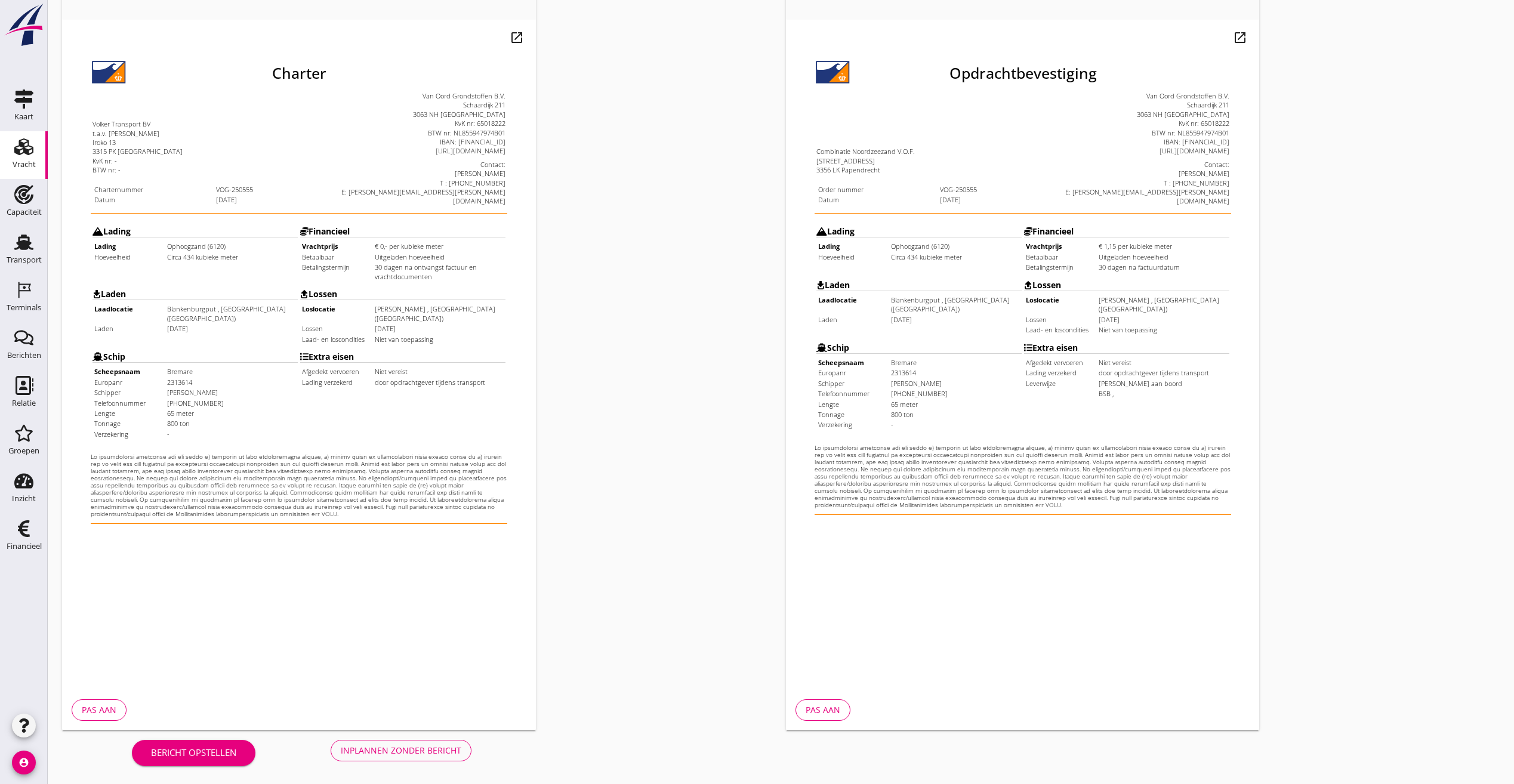
click at [445, 747] on div "Inplannen zonder bericht" at bounding box center [401, 750] width 120 height 13
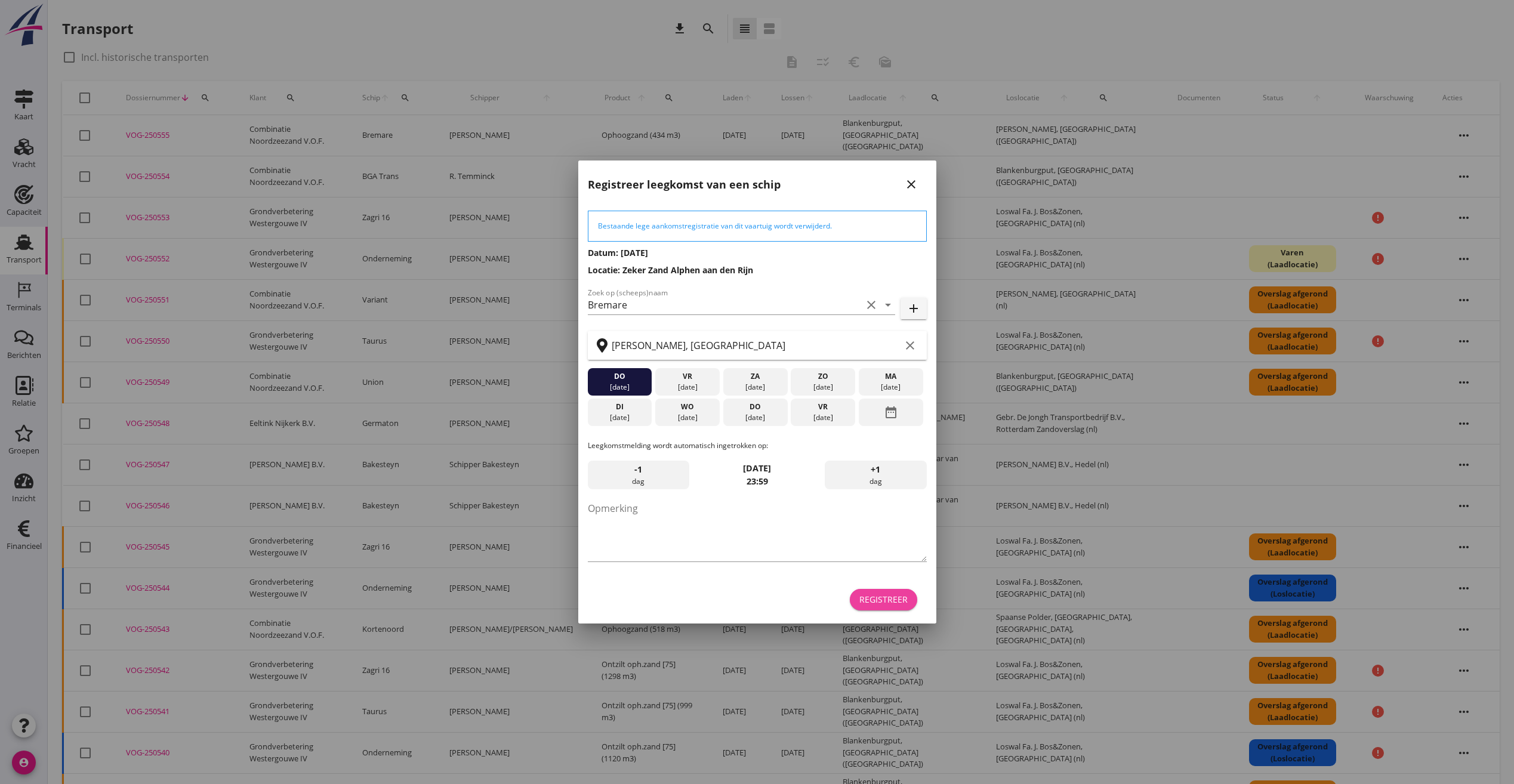
click at [883, 602] on div "Registreer" at bounding box center [883, 599] width 49 height 13
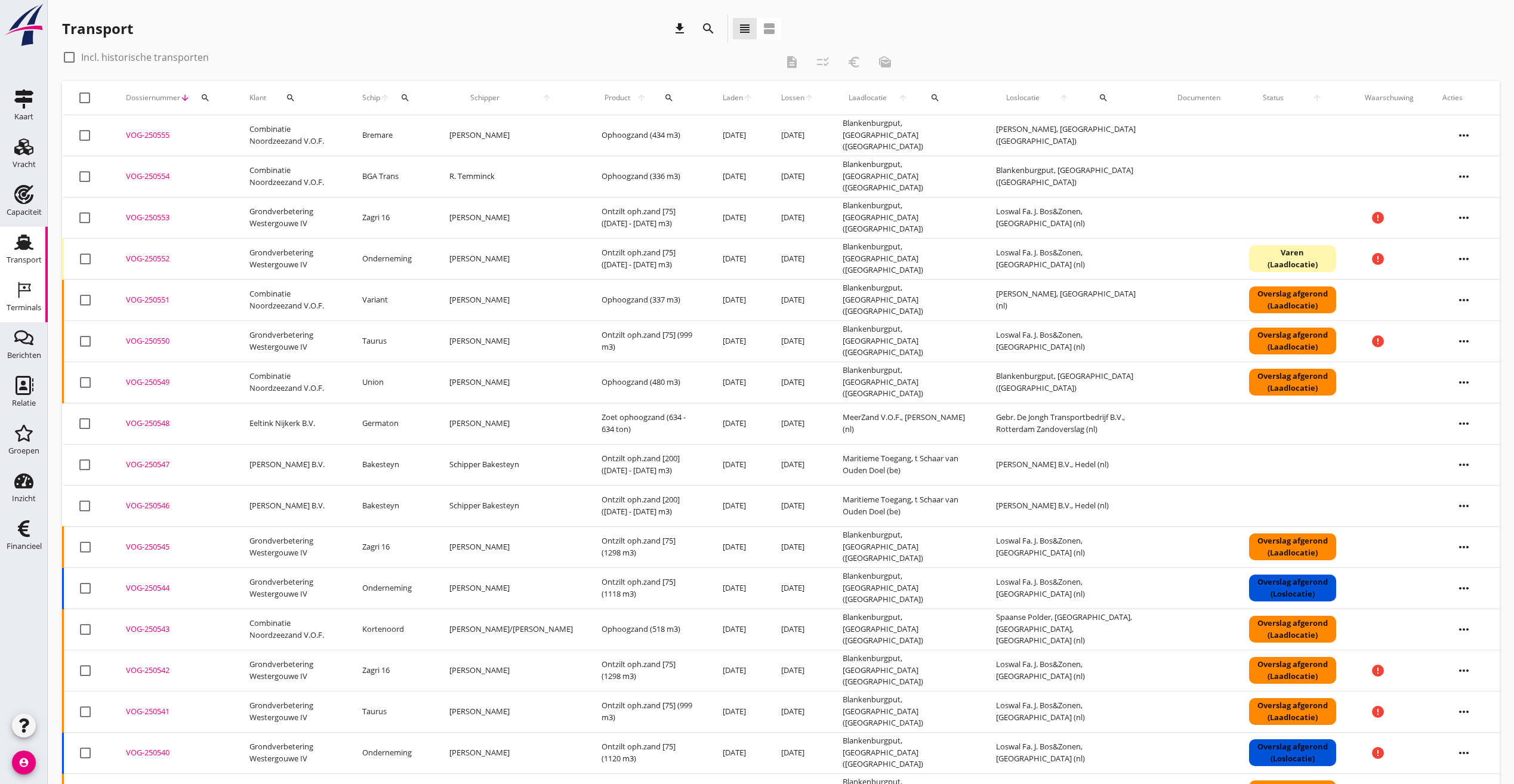
click at [27, 288] on icon "Terminals" at bounding box center [24, 290] width 19 height 19
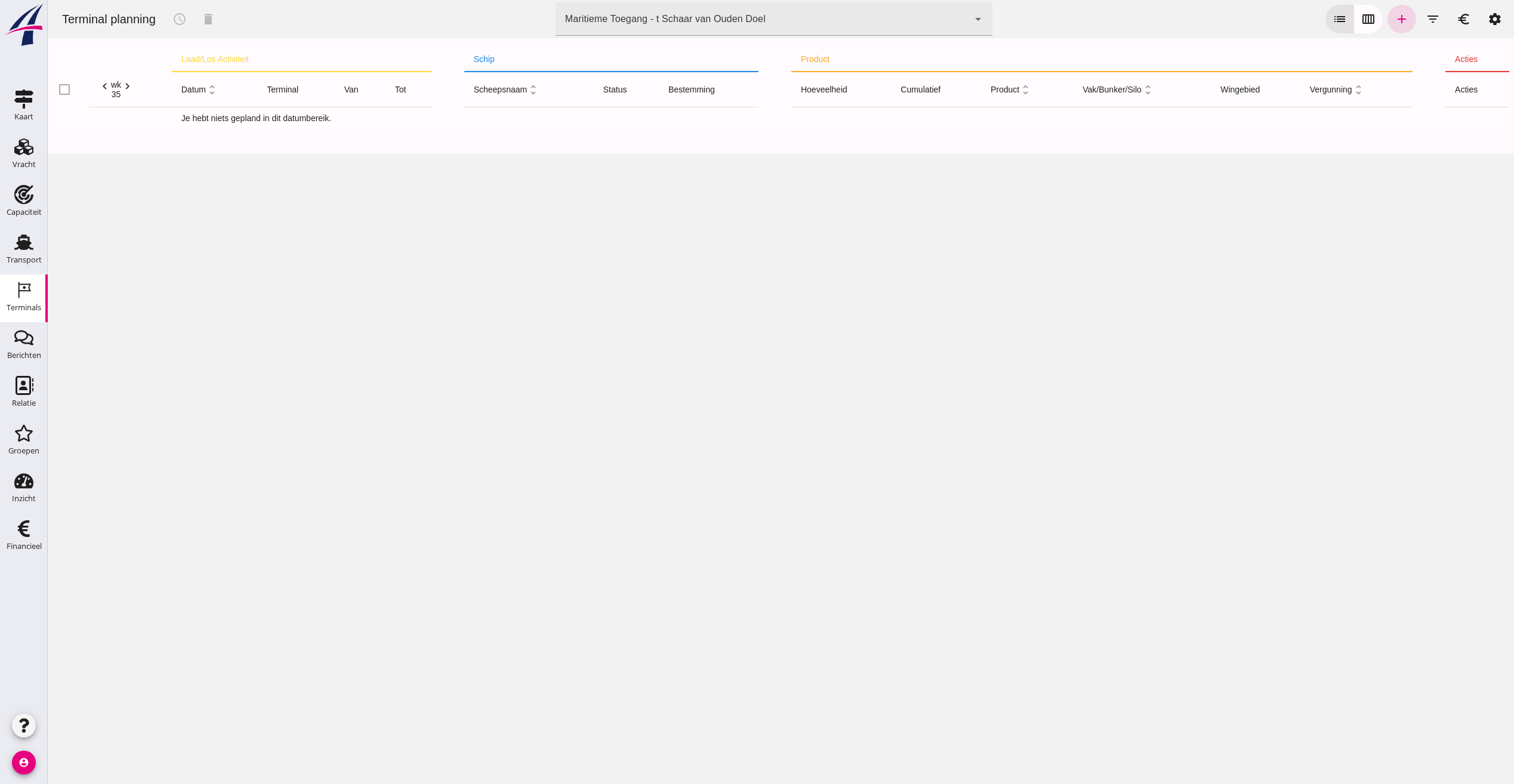
click at [765, 19] on div "Maritieme Toegang - t Schaar van Ouden Doel 453b08e2-5afb-49e8-a076-b9bc6000f457" at bounding box center [761, 19] width 413 height 33
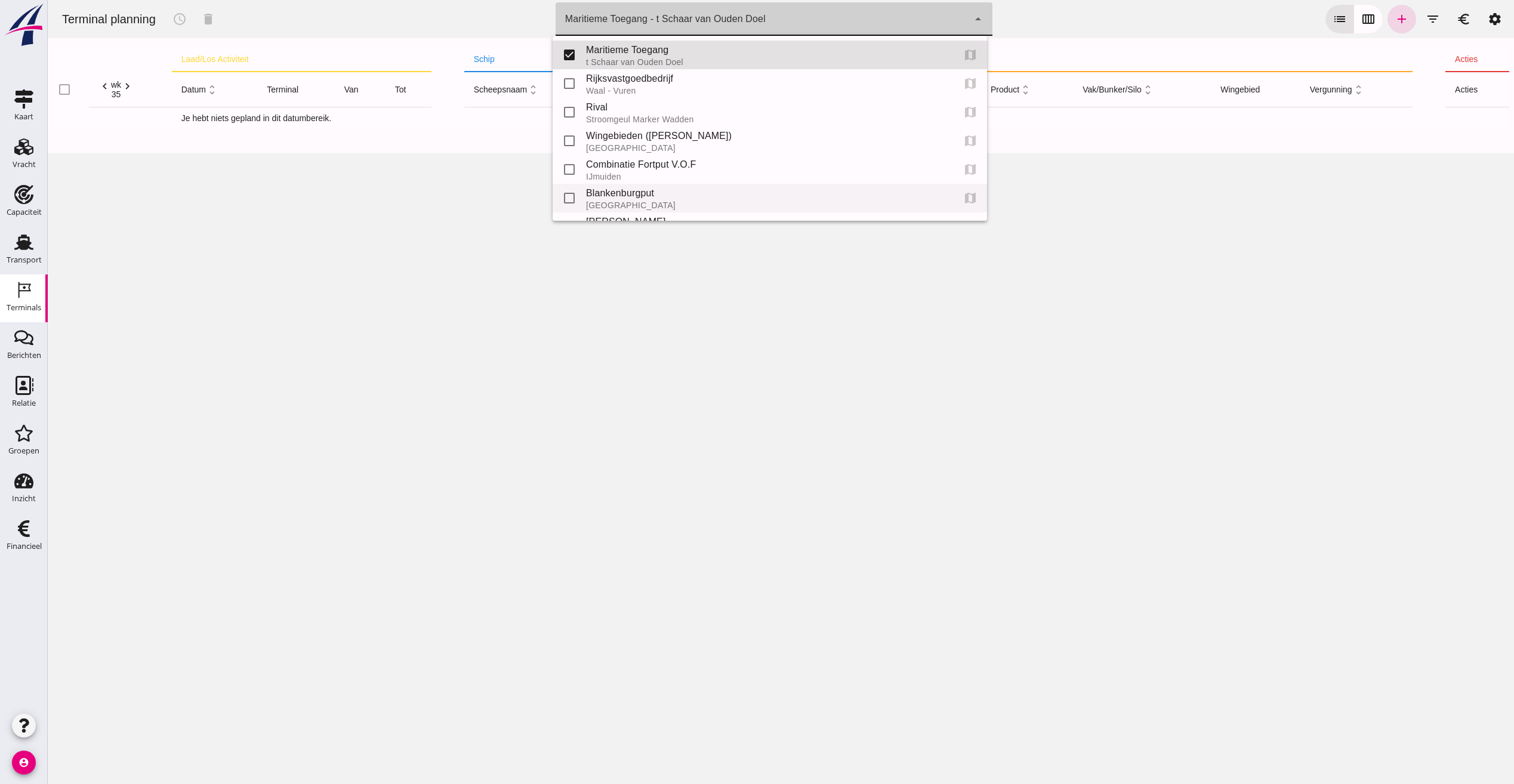
click at [602, 191] on div "Blankenburgput" at bounding box center [765, 193] width 358 height 15
type input "e6c78bfd-e3f1-4bb9-b01e-b37ce3668b52"
checkbox input "false"
checkbox input "true"
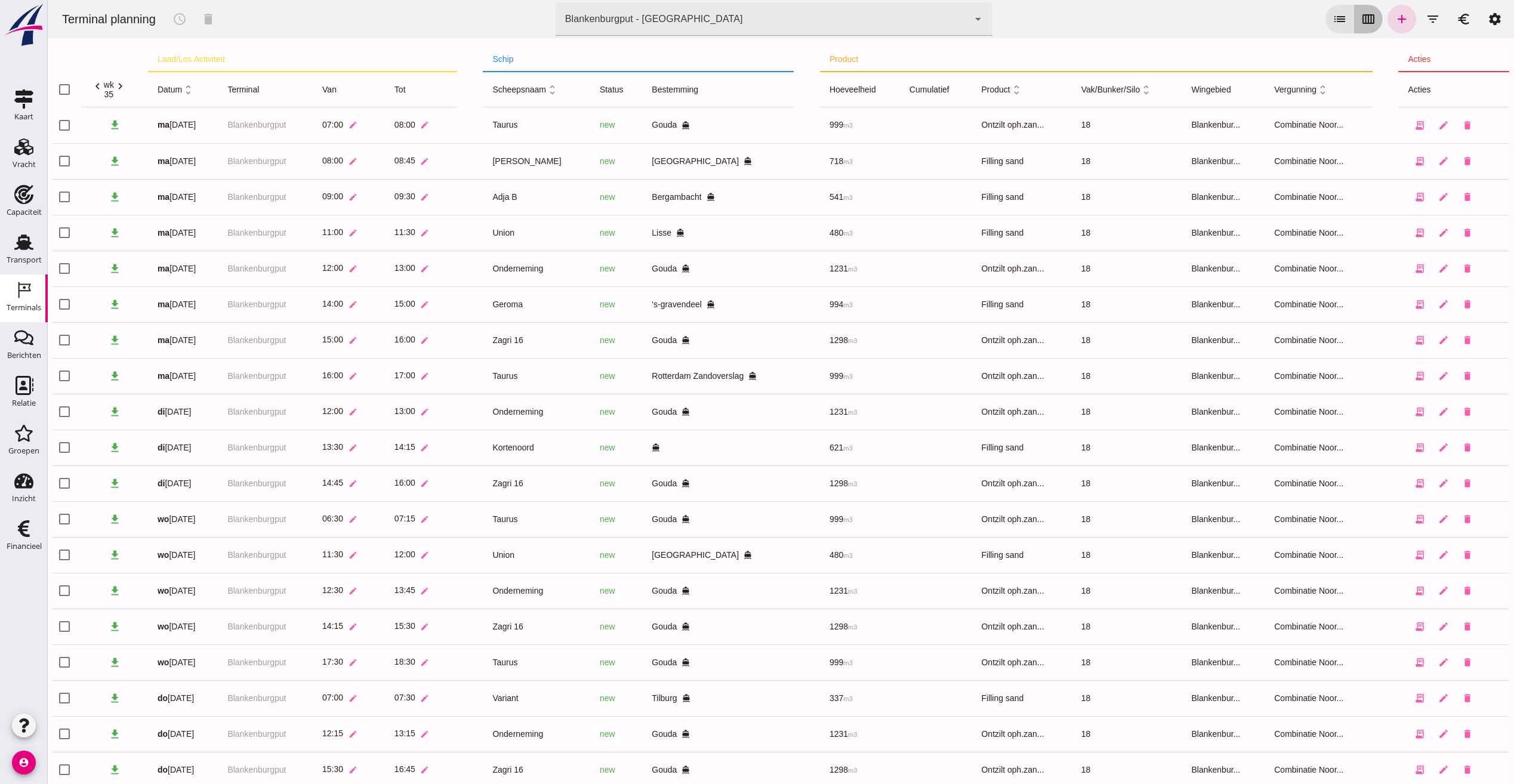
click at [1364, 22] on icon "calendar_view_week" at bounding box center [1368, 19] width 15 height 15
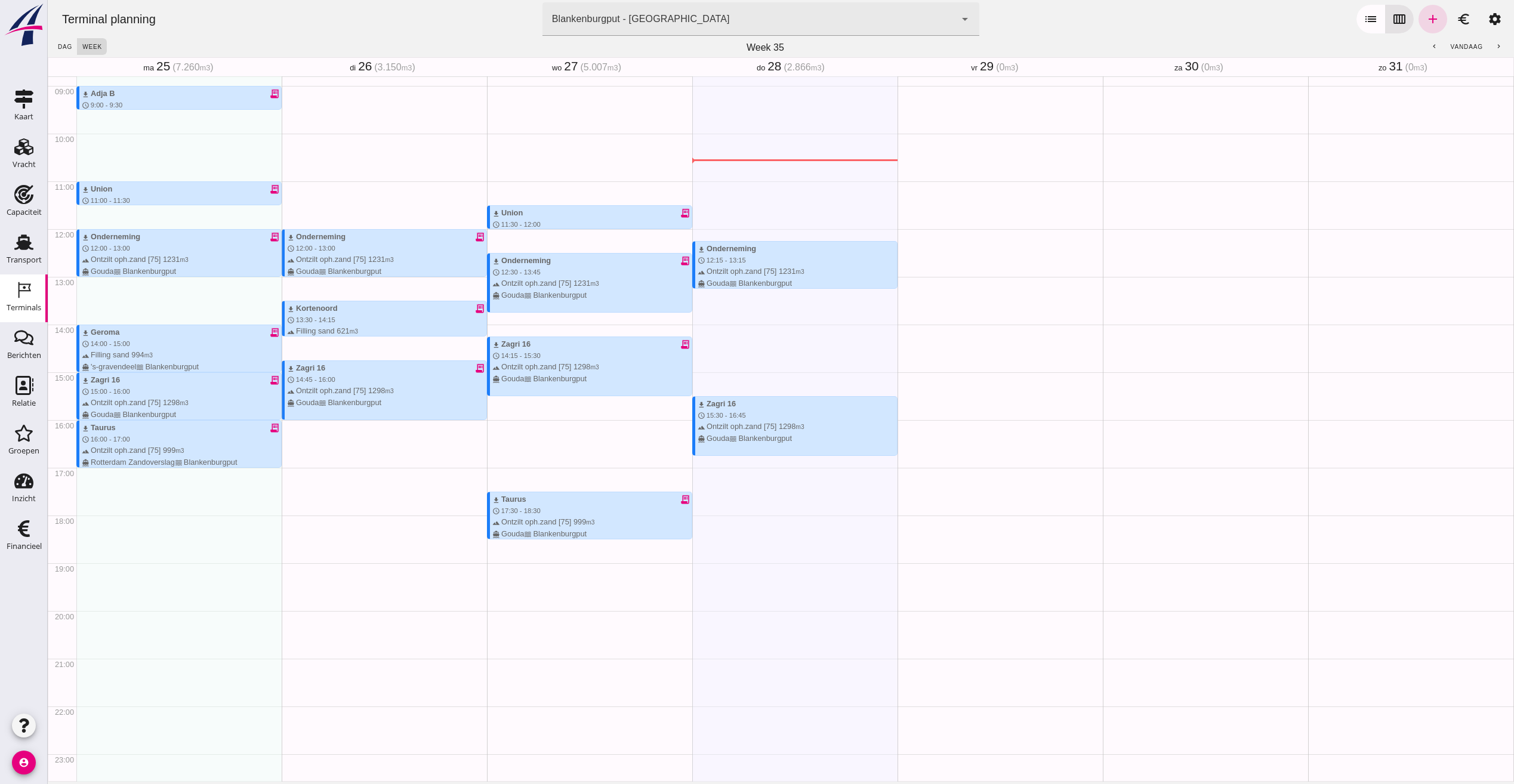
scroll to position [440, 0]
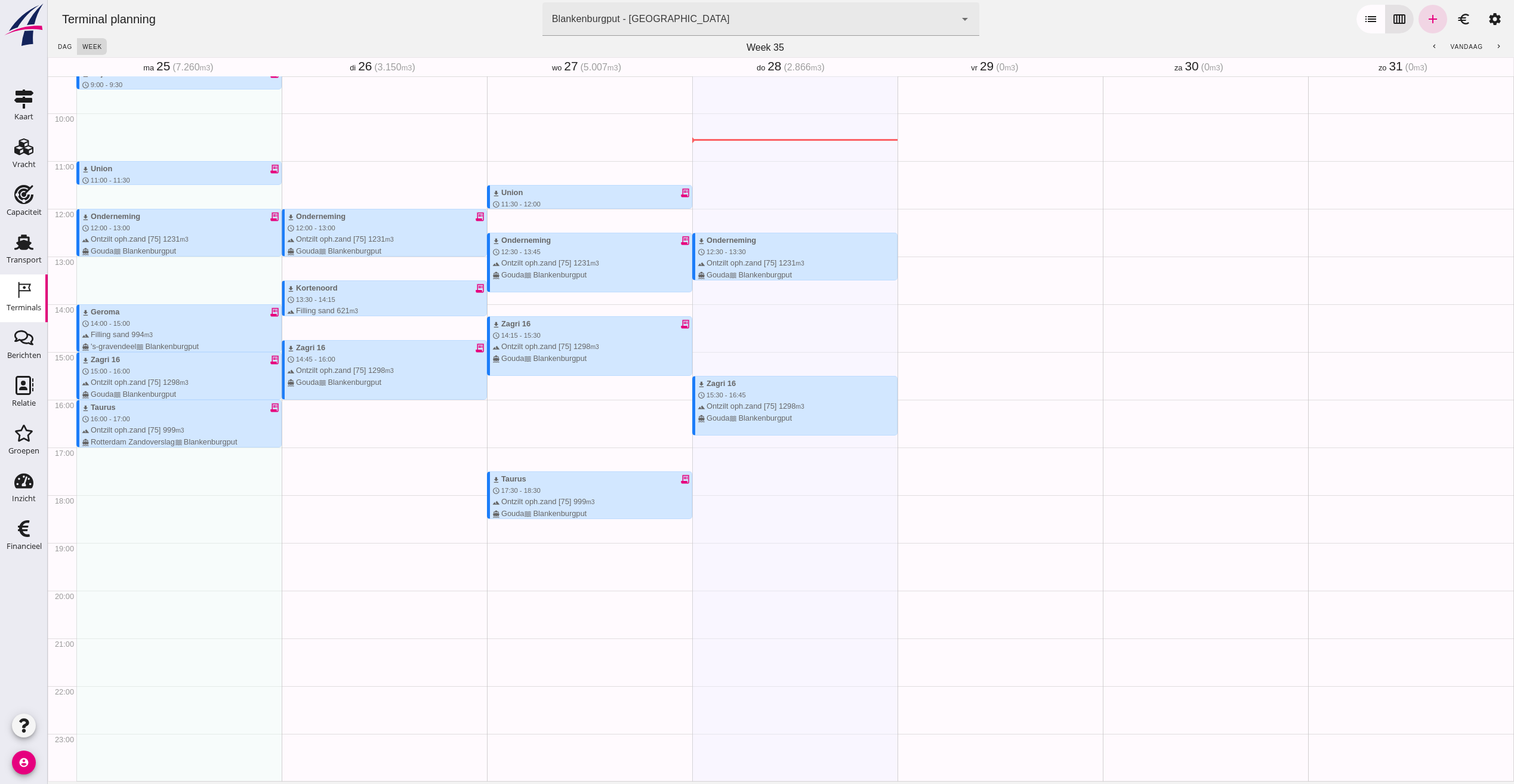
drag, startPoint x: 309, startPoint y: 571, endPoint x: 226, endPoint y: 619, distance: 95.9
click at [250, 604] on div "download Taurus receipt_long schedule 7:00 - 8:00 terrain Ontzilt oph.zand [75]…" at bounding box center [795, 208] width 1437 height 1144
type input "Combinatie Noordzeezand V.O.F."
drag, startPoint x: 702, startPoint y: 282, endPoint x: 713, endPoint y: 308, distance: 28.2
click at [713, 308] on div "download Variant receipt_long schedule 7:00 - 7:30 terrain Filling sand 337 m3 …" at bounding box center [795, 208] width 205 height 1144
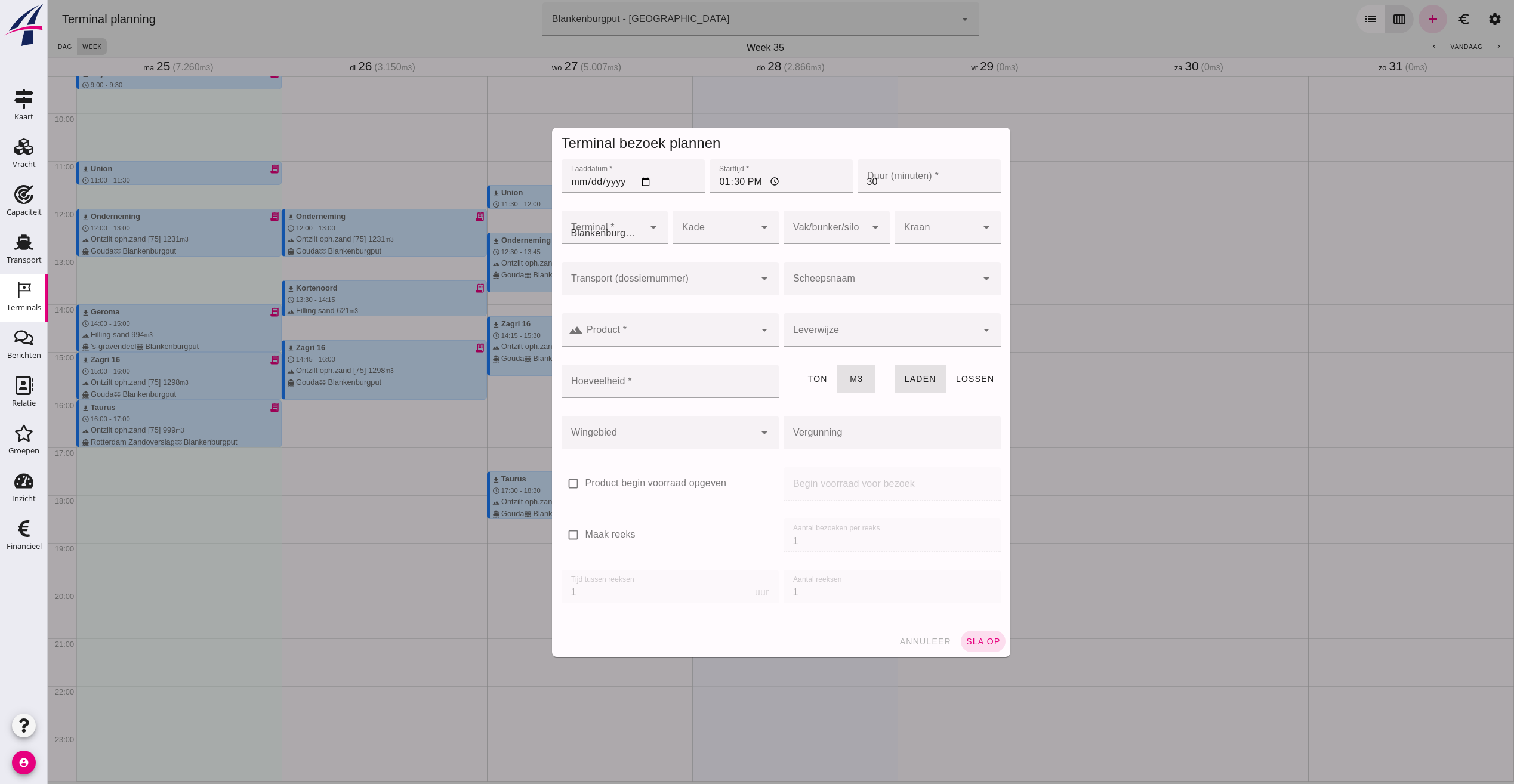
type input "Combinatie Noordzeezand V.O.F."
click at [668, 292] on div at bounding box center [658, 278] width 193 height 33
click at [757, 280] on icon "arrow_drop_down" at bounding box center [764, 278] width 15 height 15
click at [757, 281] on icon "arrow_drop_down" at bounding box center [764, 278] width 15 height 15
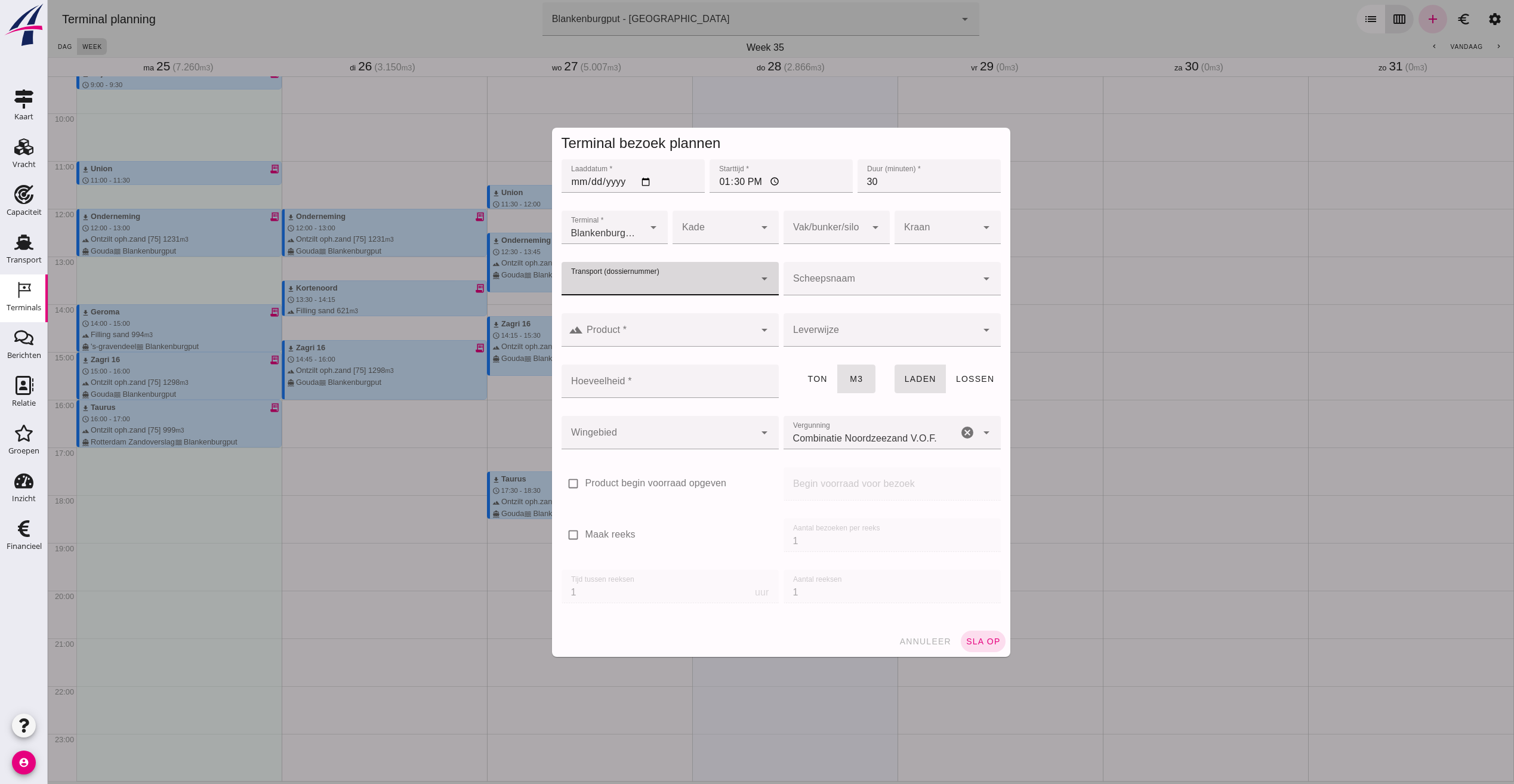
click at [760, 277] on icon "arrow_drop_down" at bounding box center [764, 278] width 15 height 15
click at [625, 339] on div "VOG -250554" at bounding box center [666, 342] width 198 height 15
type input "VOG-250554"
type input "franco_on_board"
type input "336"
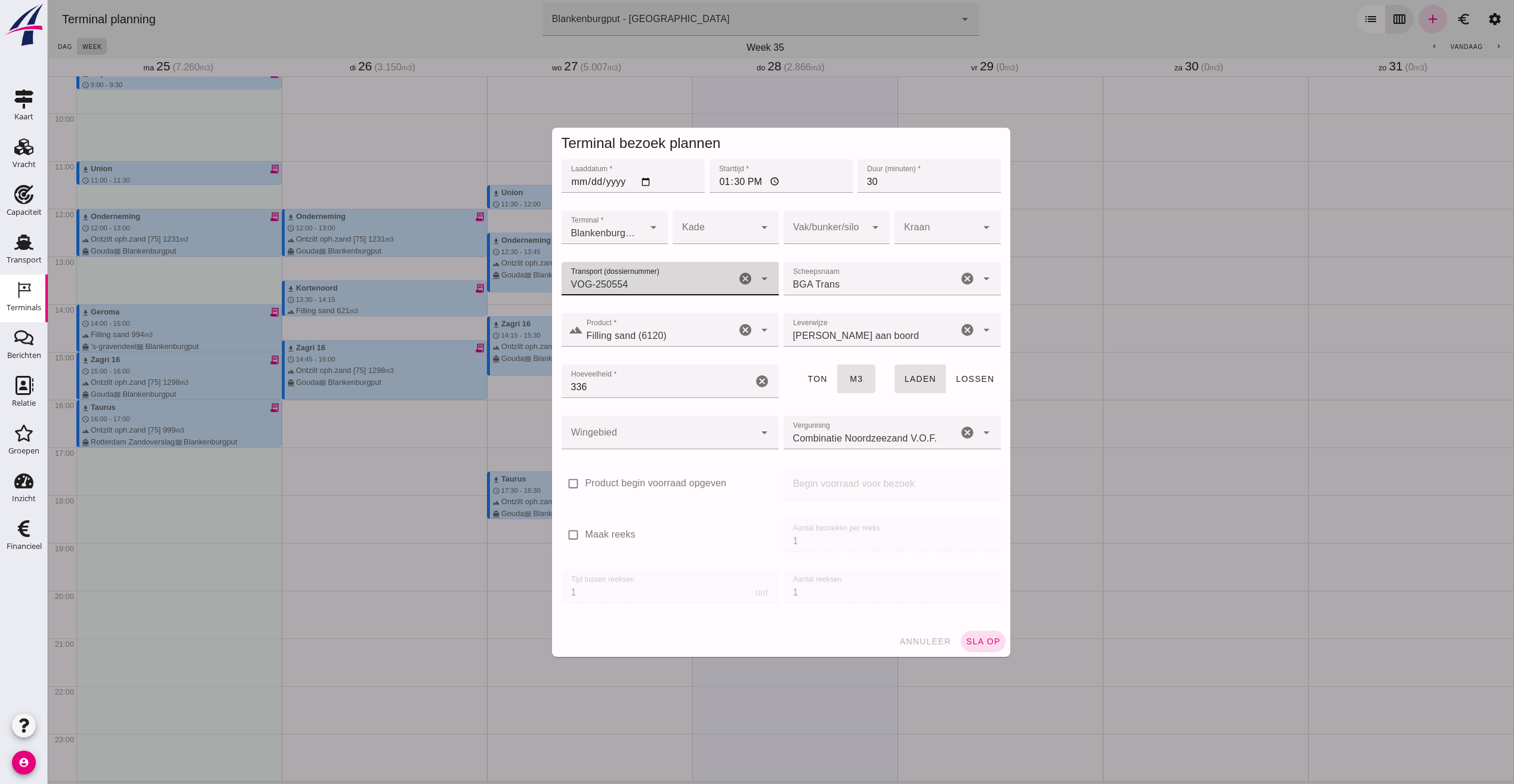
type input "VOG-250554"
click at [873, 218] on div "arrow_drop_down" at bounding box center [874, 227] width 17 height 33
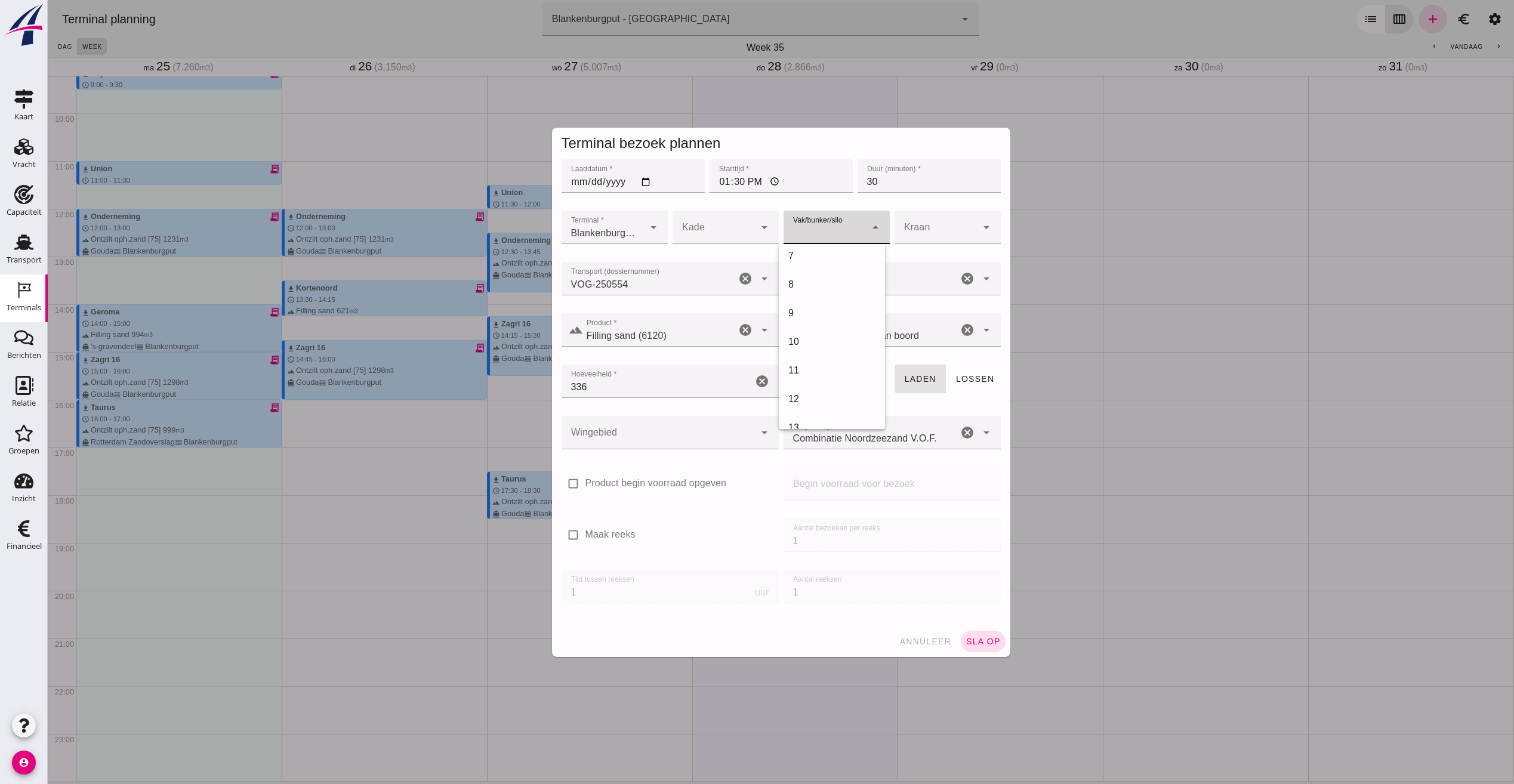
scroll to position [418, 0]
click at [808, 319] on div "18" at bounding box center [831, 332] width 106 height 29
type input "366"
click at [685, 418] on div at bounding box center [658, 432] width 193 height 33
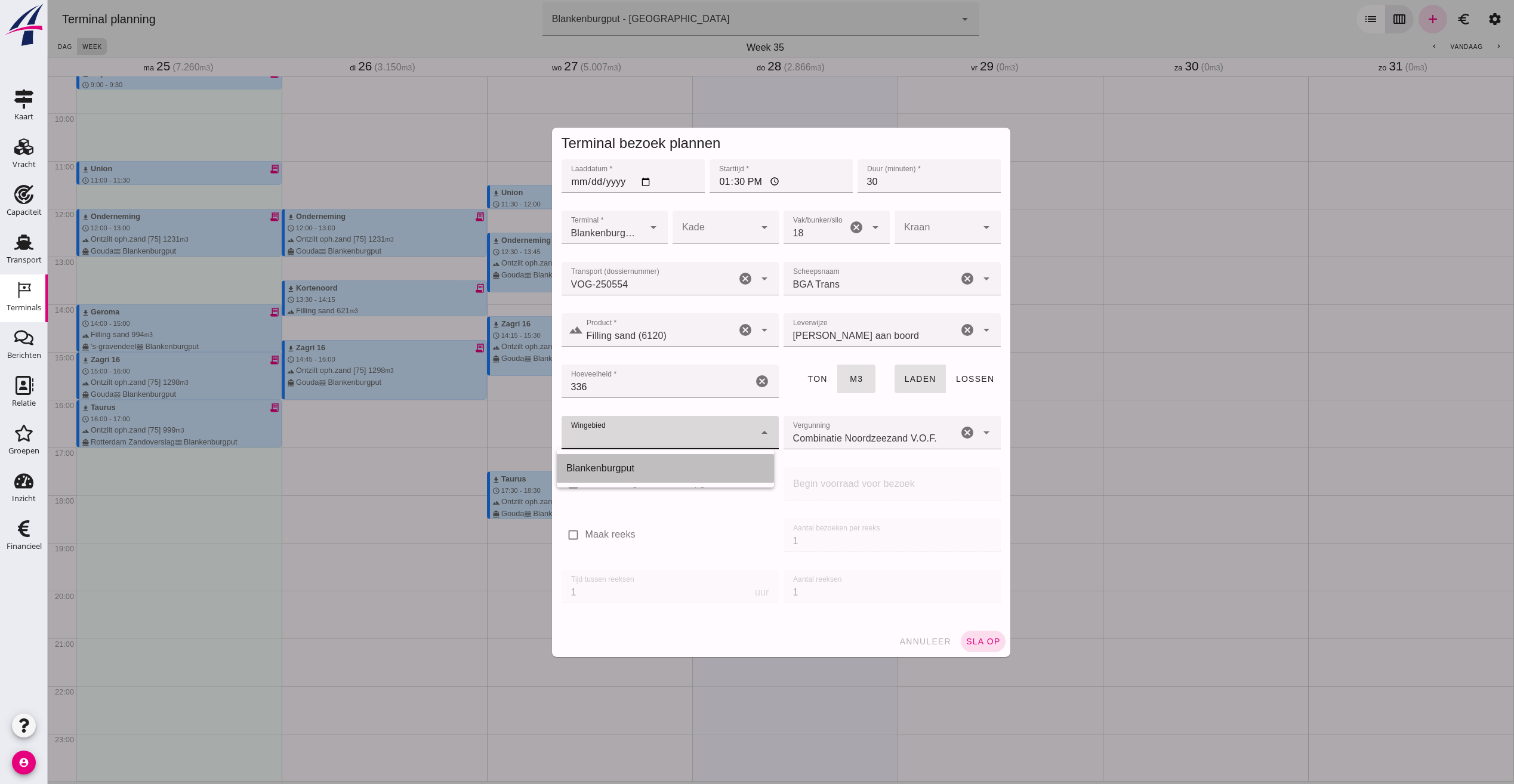
click at [637, 471] on div "Blankenburgput" at bounding box center [666, 468] width 198 height 15
type input "333"
click at [980, 641] on span "sla op" at bounding box center [983, 641] width 35 height 9
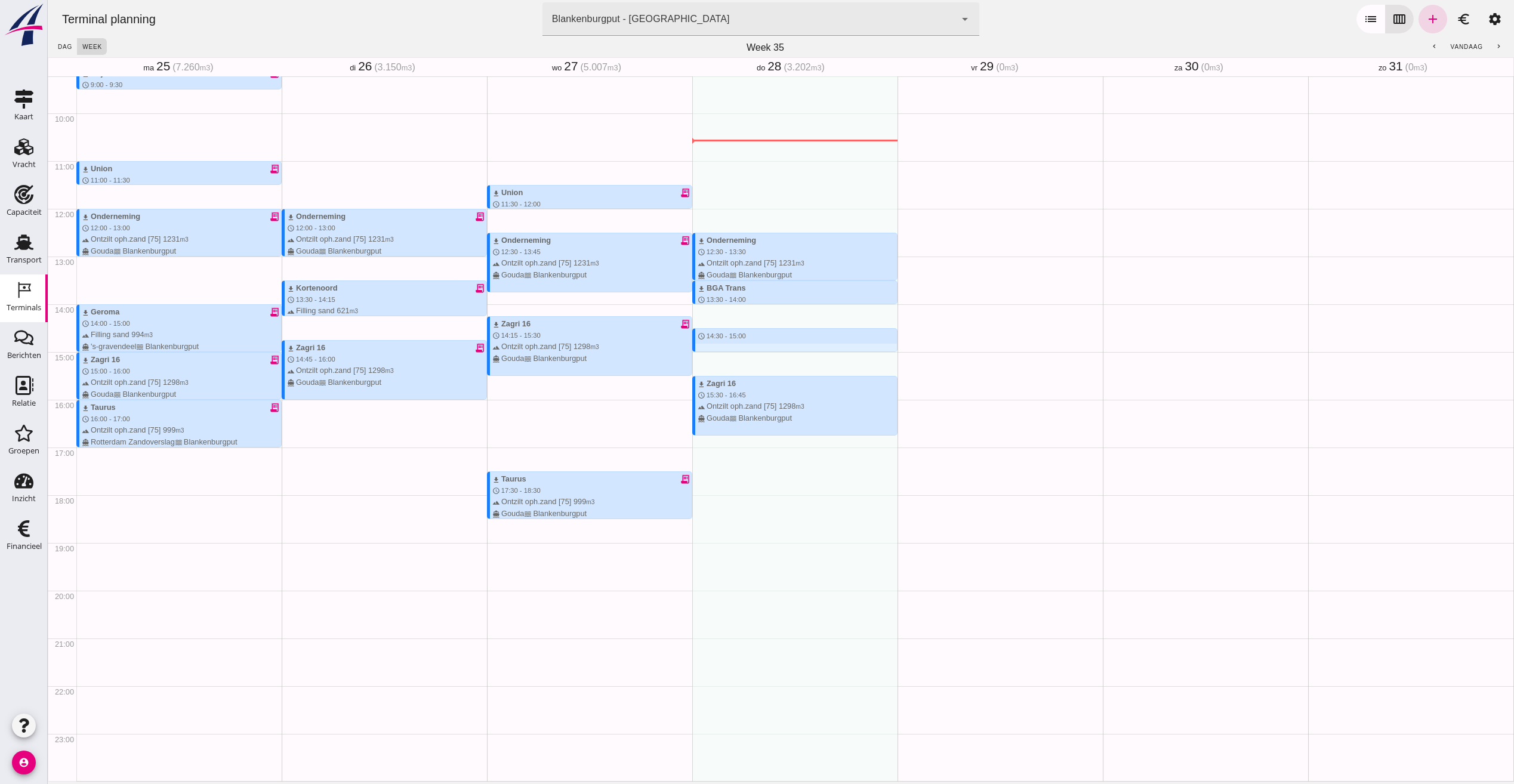
drag, startPoint x: 707, startPoint y: 325, endPoint x: 720, endPoint y: 354, distance: 31.8
click at [720, 354] on div "download Variant receipt_long schedule 7:00 - 7:30 terrain Filling sand 337 m3 …" at bounding box center [795, 208] width 205 height 1144
type input "Combinatie Noordzeezand V.O.F."
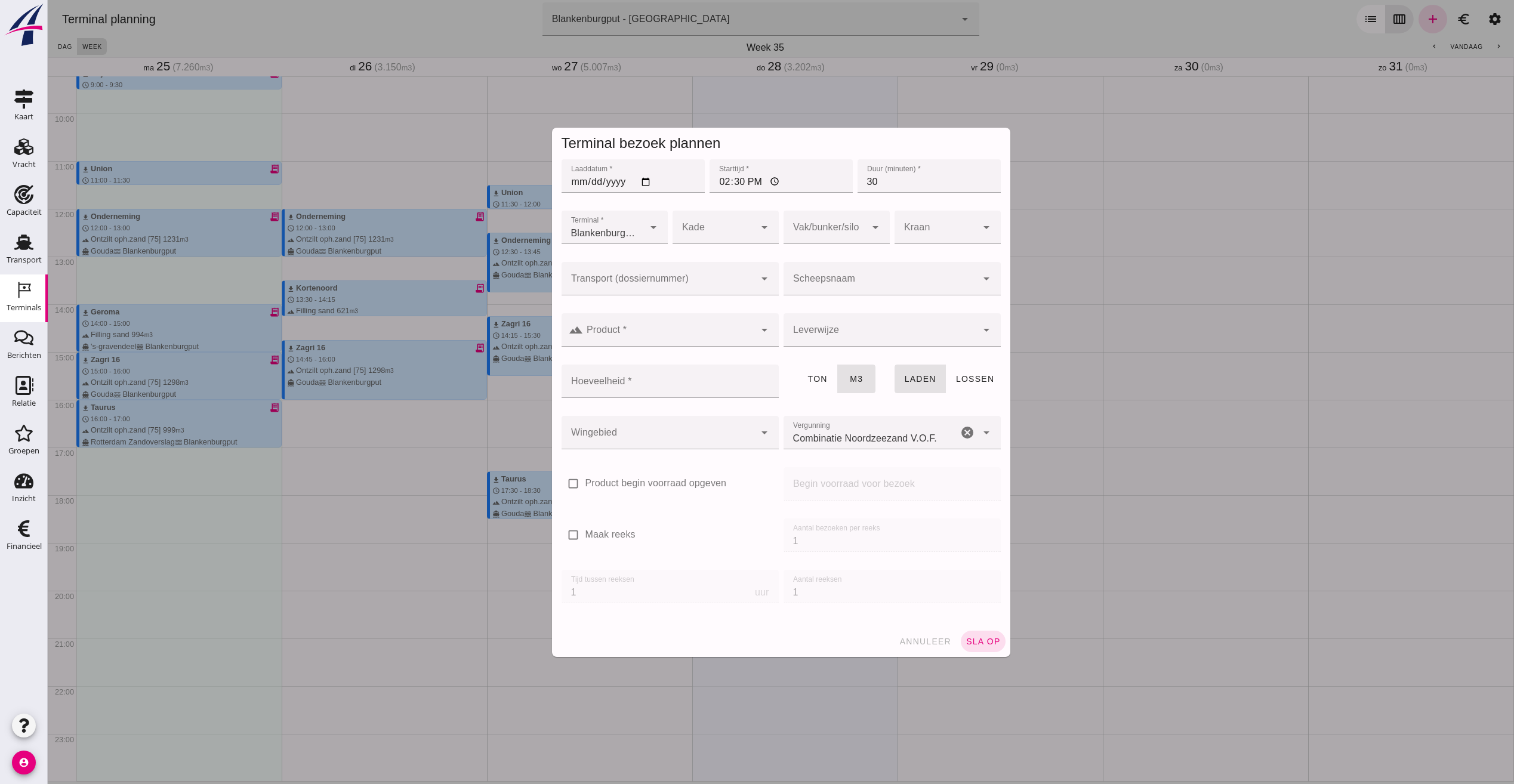
click at [656, 285] on input "Transport (dossiernummer)" at bounding box center [658, 284] width 193 height 15
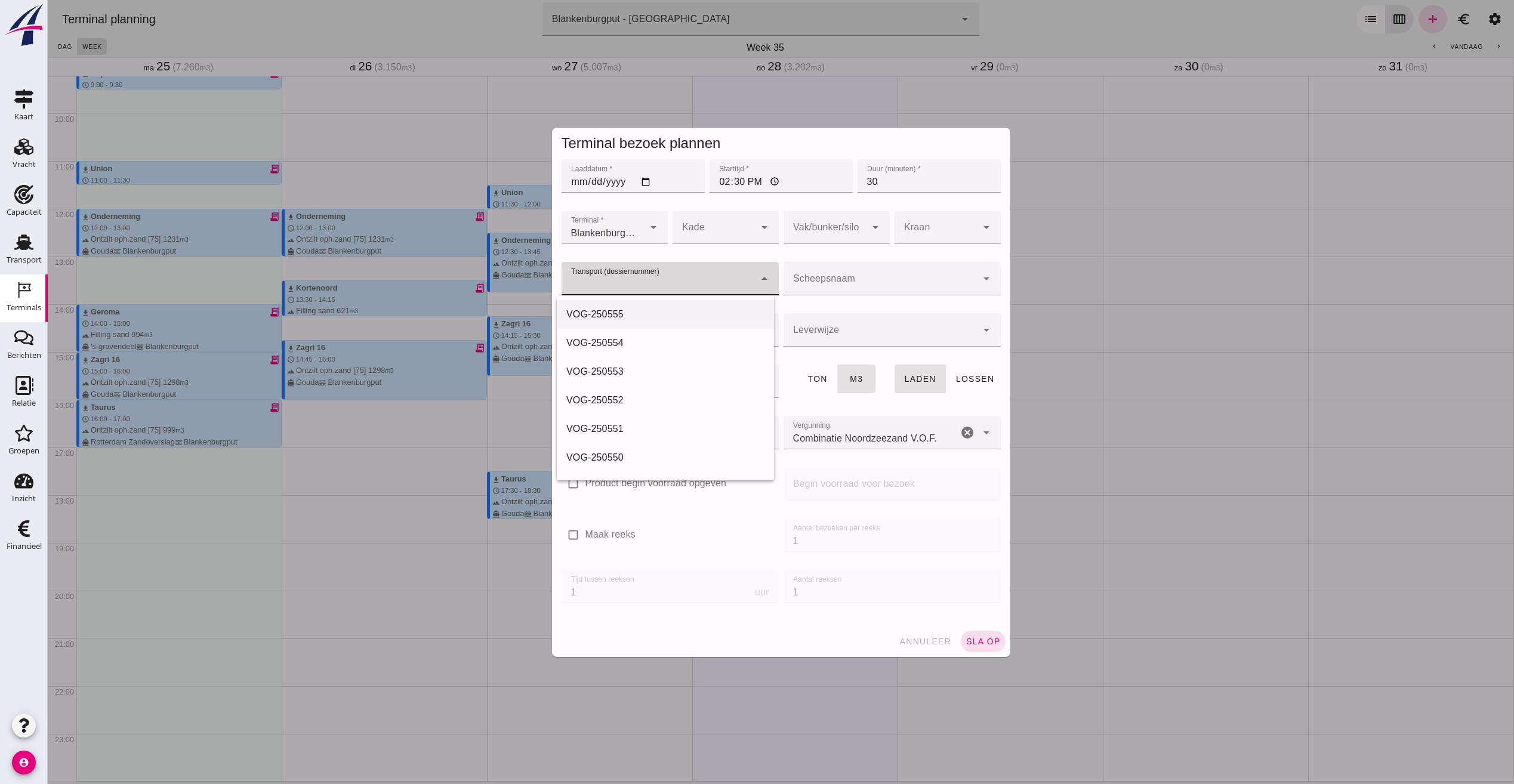
click at [642, 306] on div "VOG-250555" at bounding box center [666, 314] width 217 height 29
type input "VOG-250555"
type input "franco_on_board"
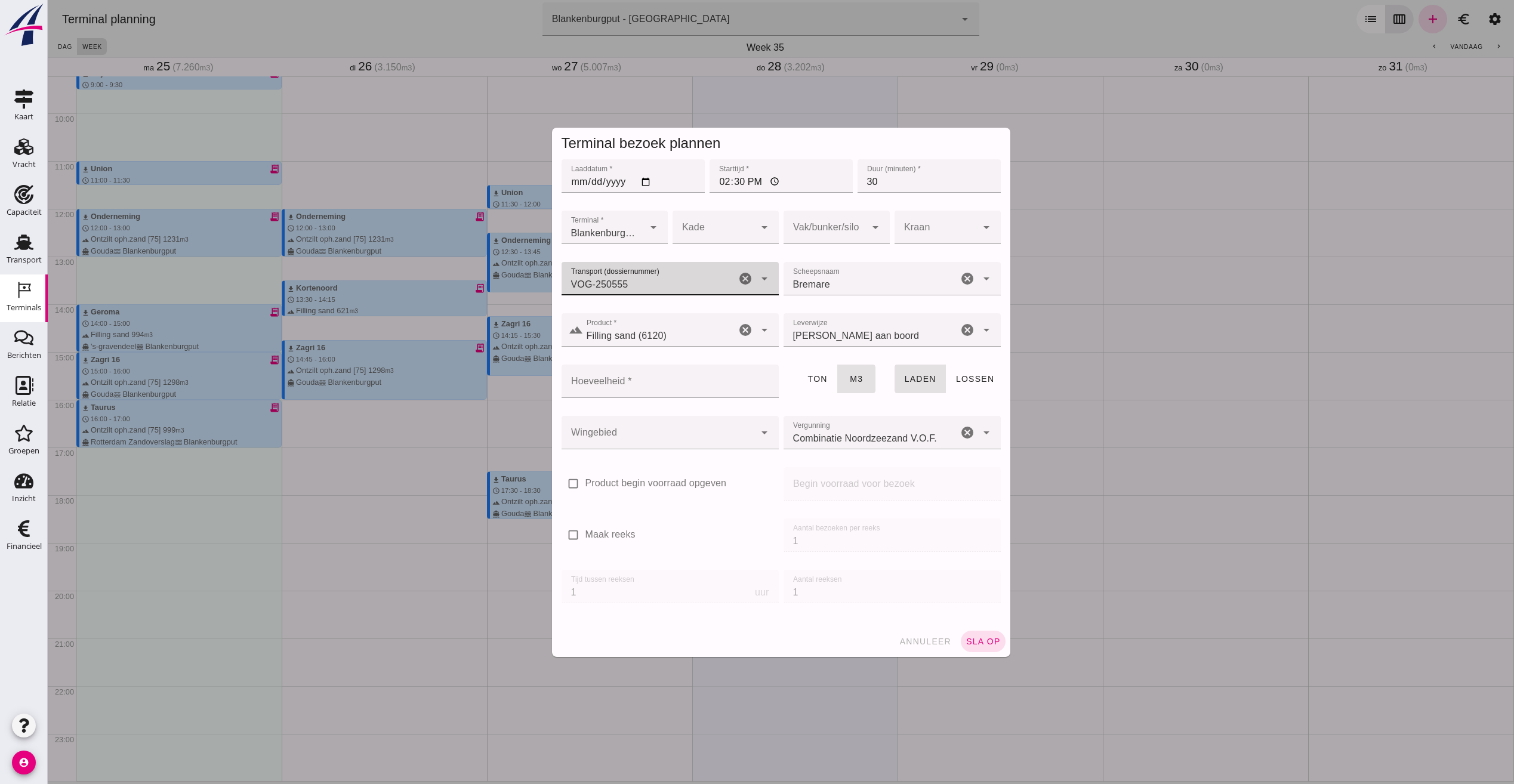
click at [852, 229] on div at bounding box center [824, 227] width 82 height 33
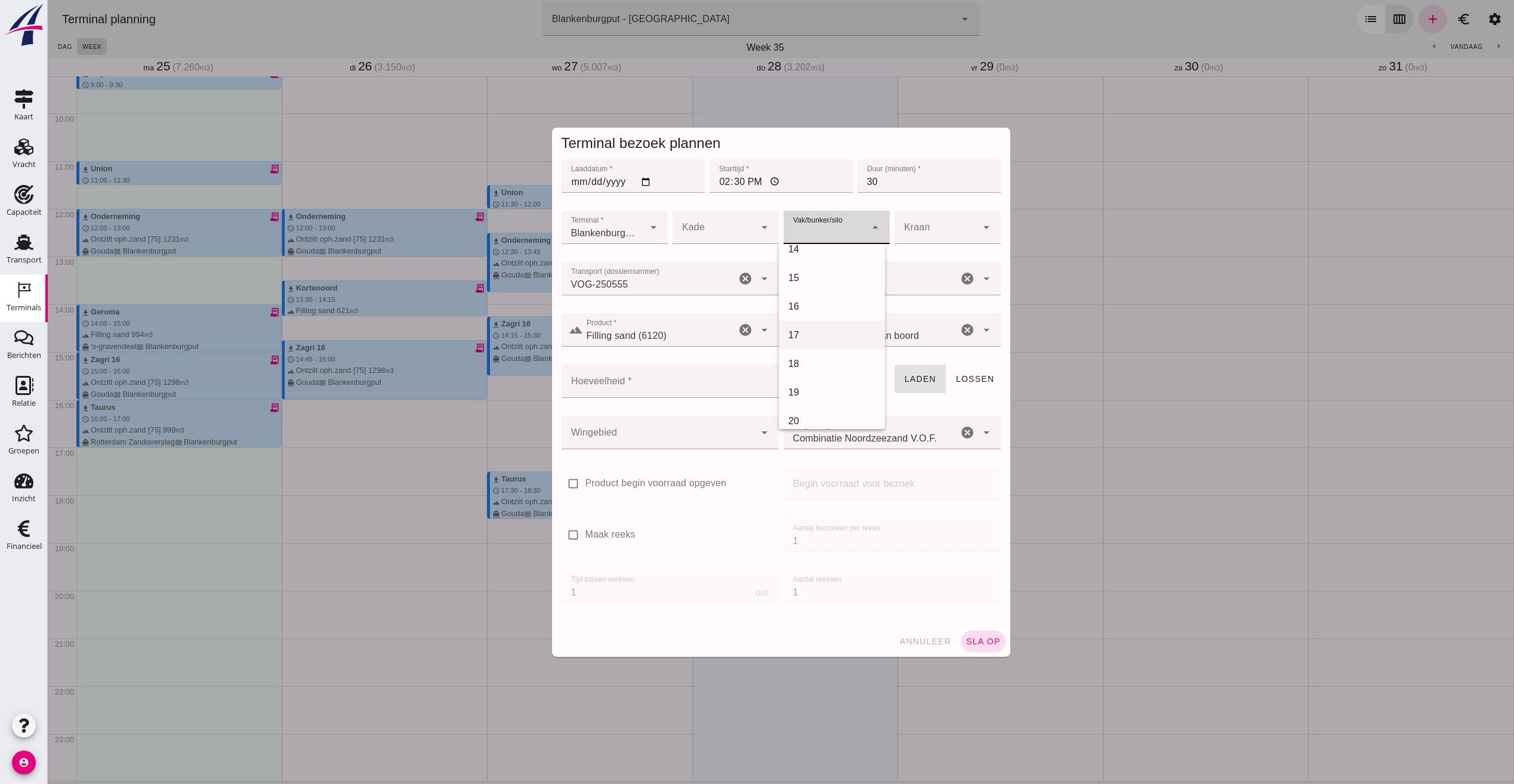
scroll to position [385, 0]
click at [811, 361] on div "18" at bounding box center [832, 364] width 87 height 15
type input "366"
click at [690, 428] on div at bounding box center [658, 432] width 193 height 33
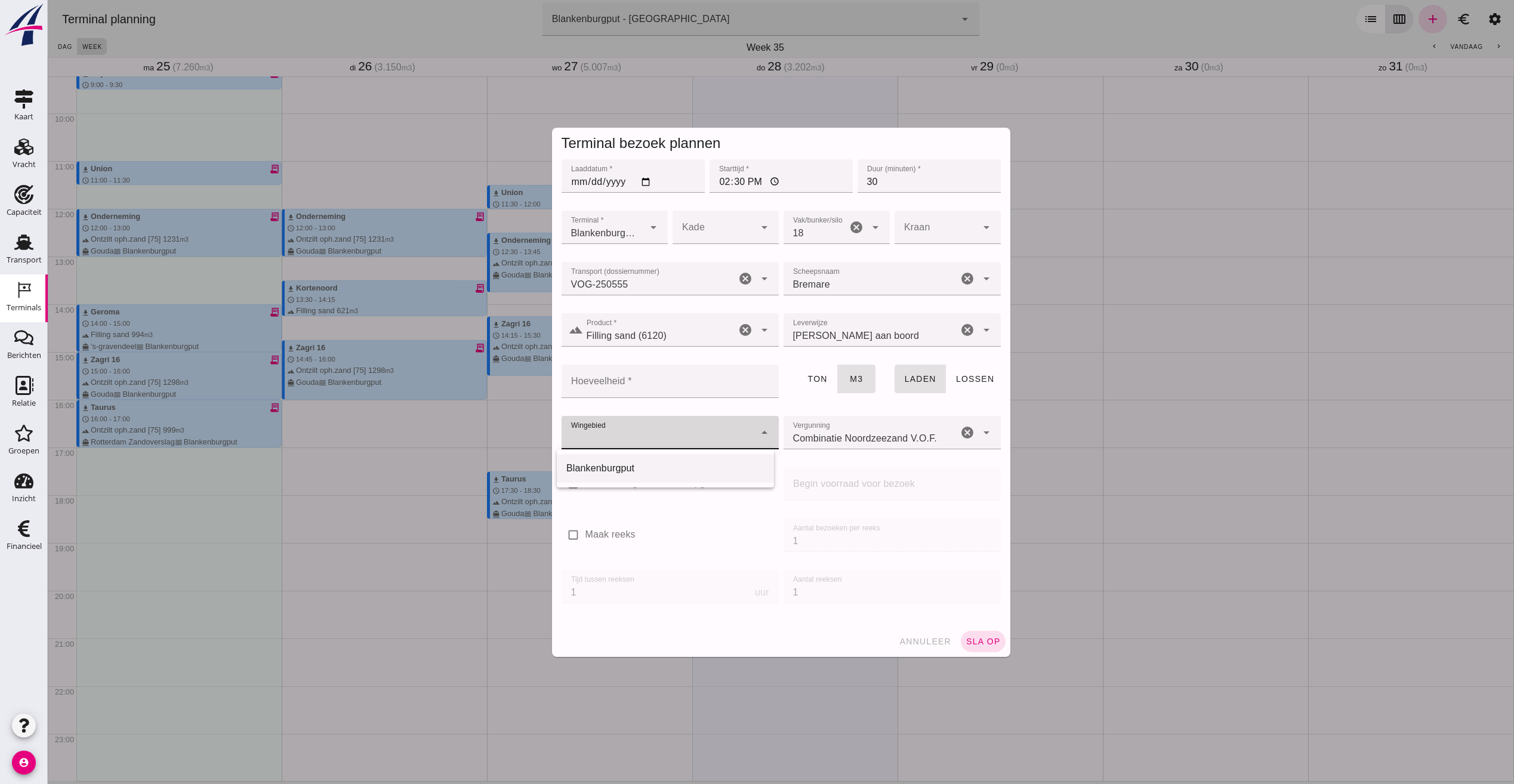
click at [625, 469] on div "Blankenburgput" at bounding box center [666, 468] width 198 height 15
type input "333"
click at [702, 389] on input "Hoeveelheid *" at bounding box center [666, 381] width 210 height 33
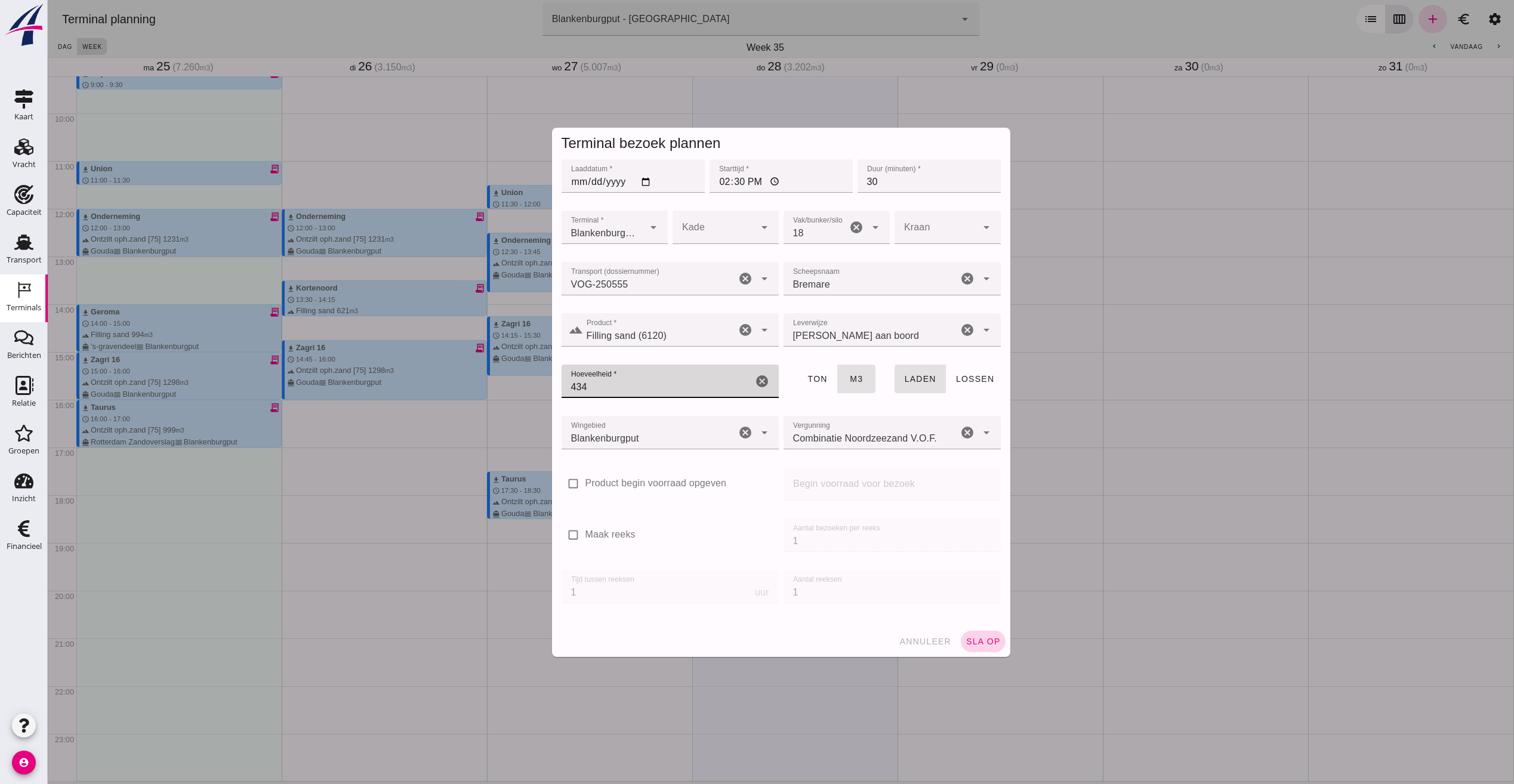
type input "434"
click at [976, 634] on button "sla op" at bounding box center [983, 641] width 44 height 21
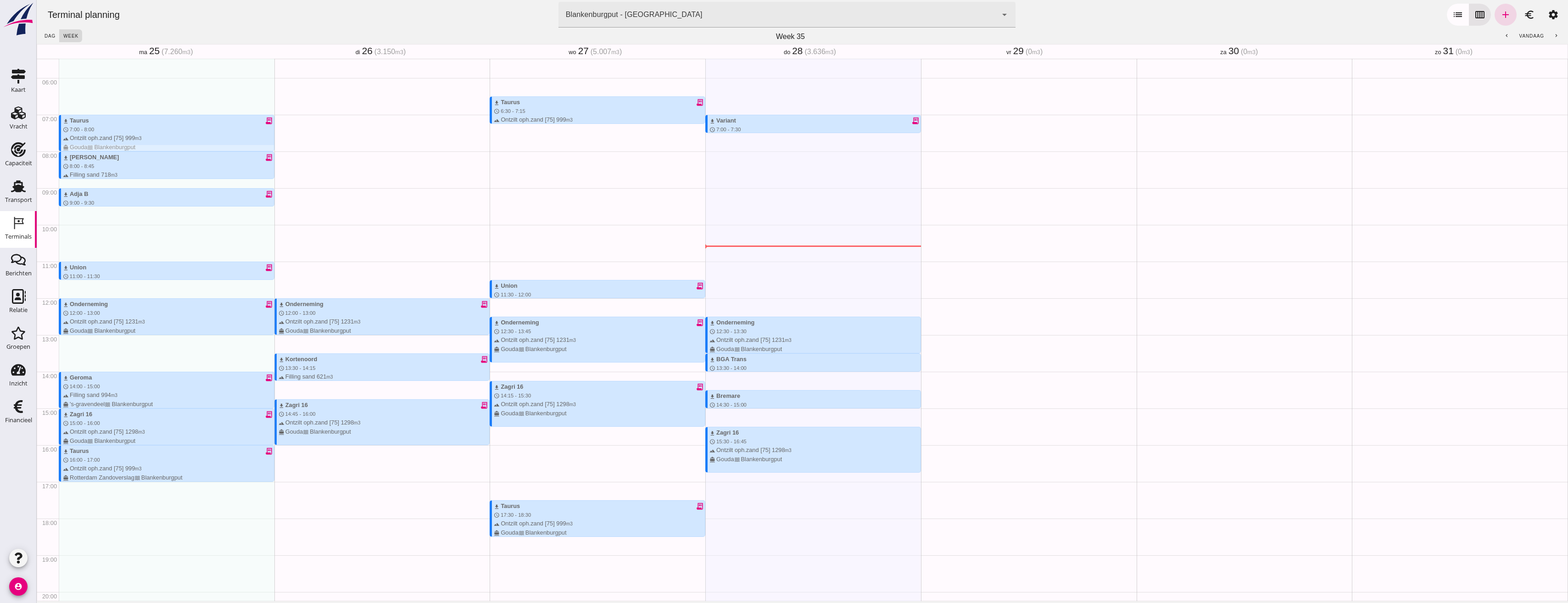
scroll to position [201, 0]
drag, startPoint x: 11, startPoint y: 108, endPoint x: 22, endPoint y: 108, distance: 11.0
click at [11, 108] on div "Vracht" at bounding box center [18, 113] width 22 height 14
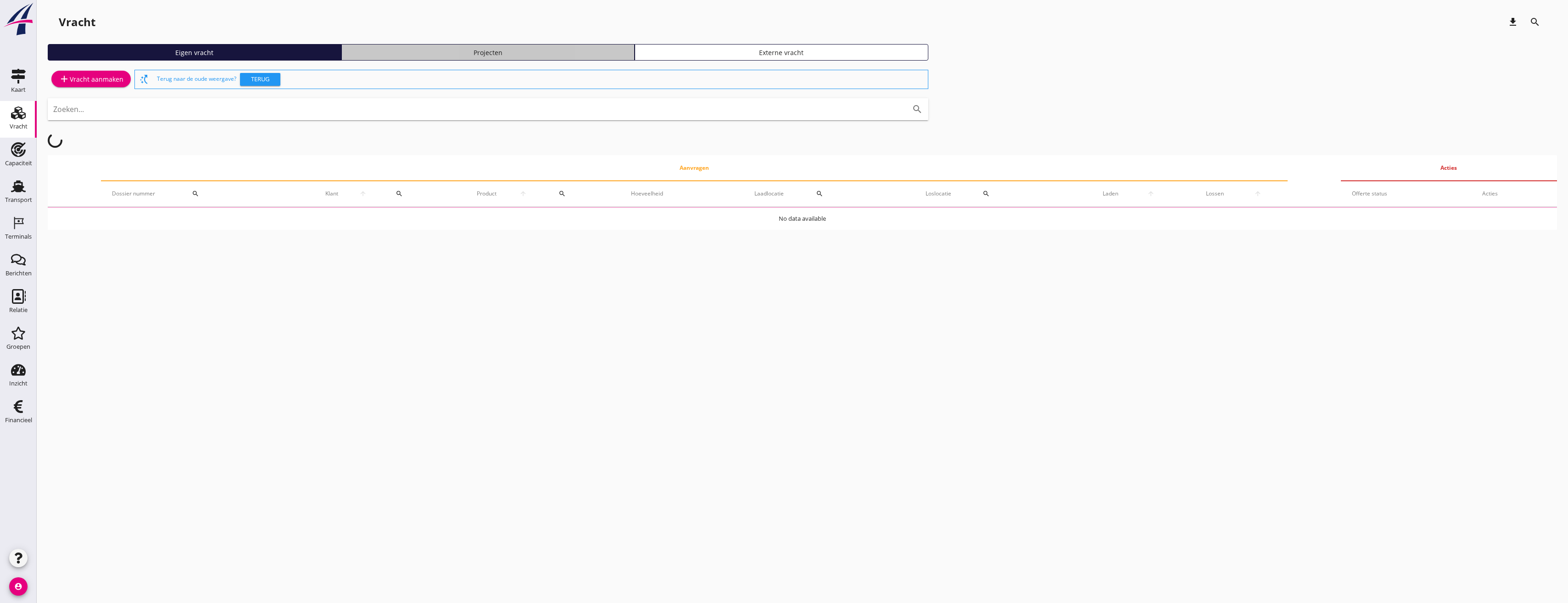
click at [540, 50] on div "Projecten" at bounding box center [488, 53] width 285 height 10
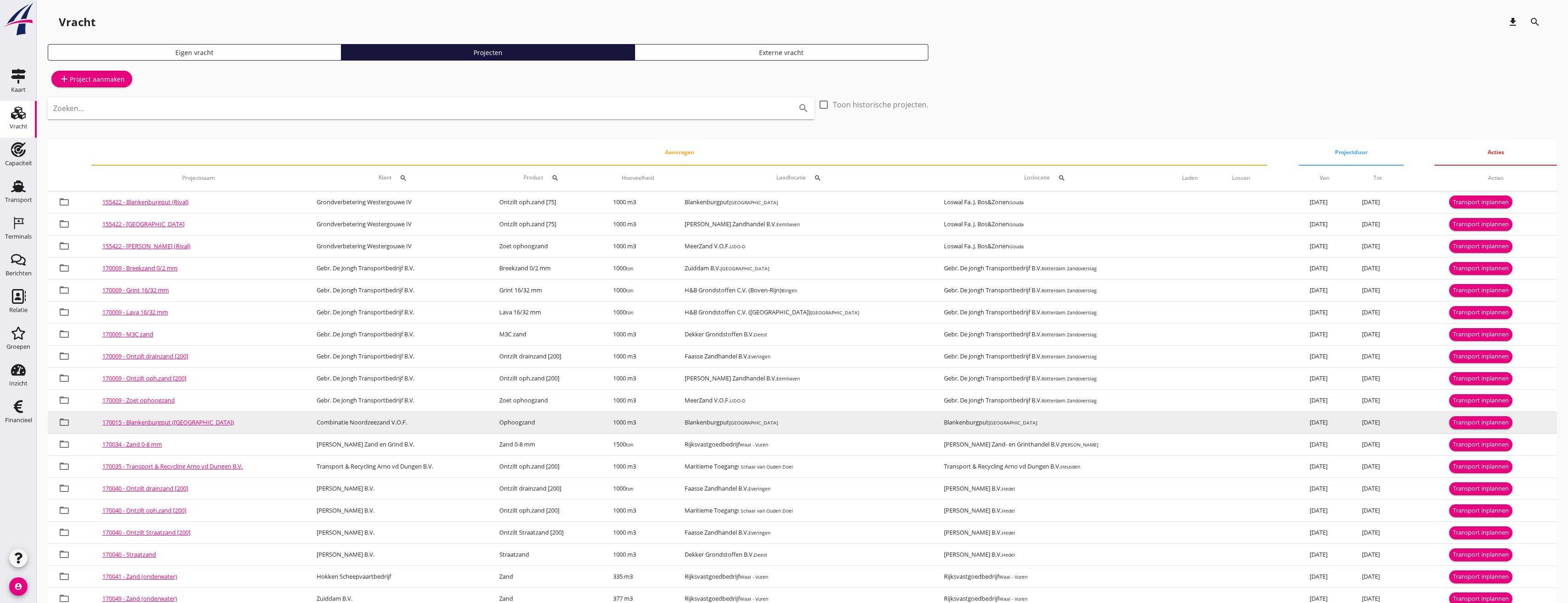
click at [1164, 420] on div "Transport inplannen" at bounding box center [1481, 422] width 56 height 9
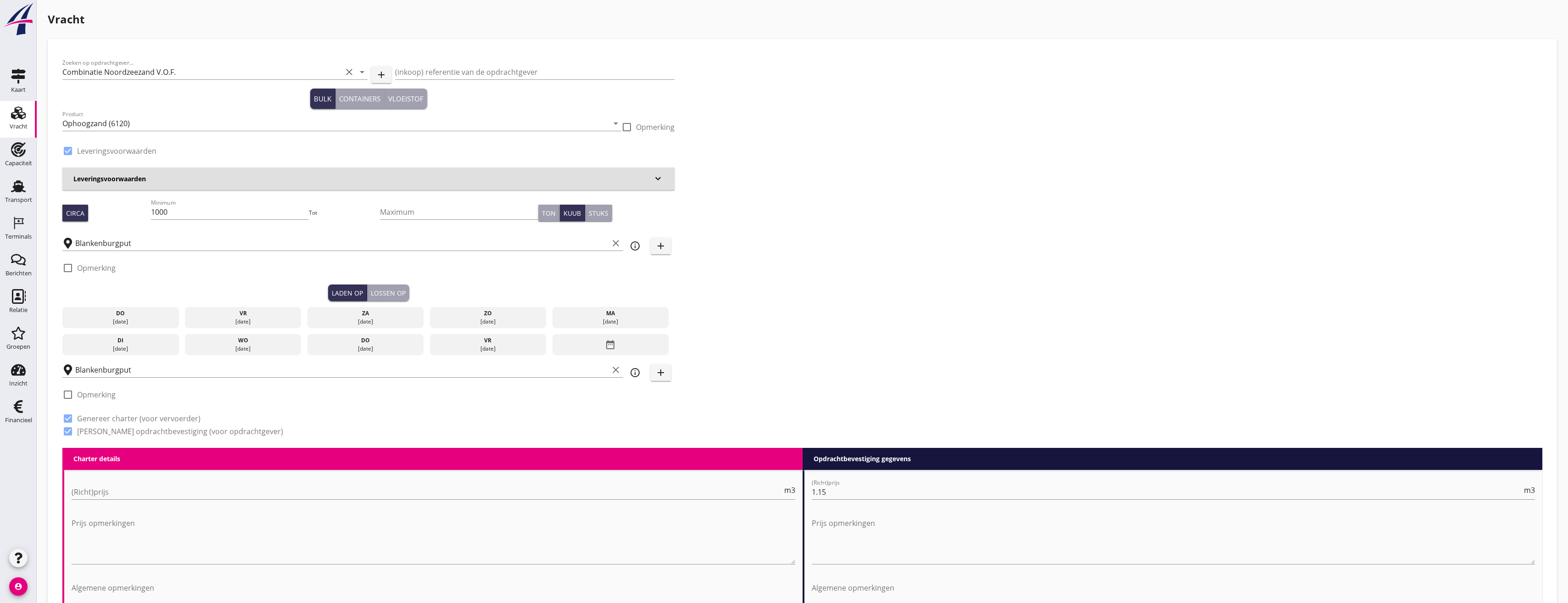
click at [149, 322] on div "[DATE]" at bounding box center [120, 321] width 112 height 9
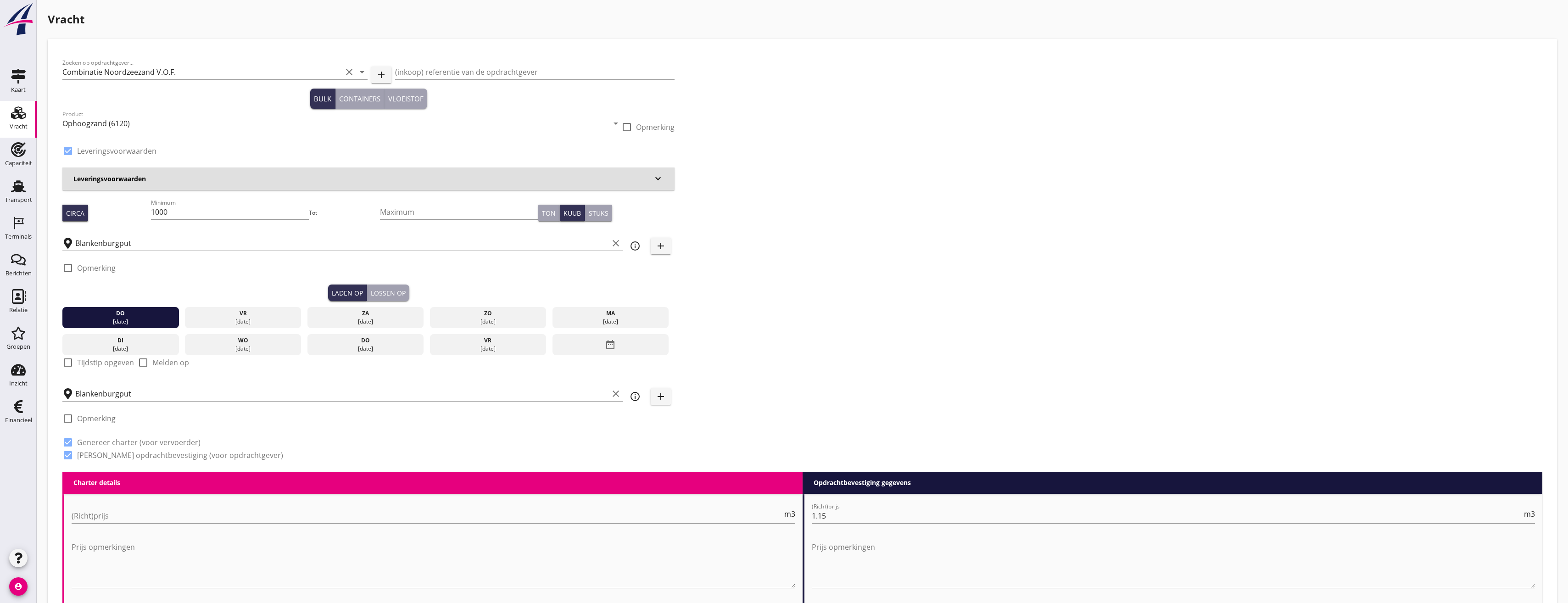
click at [382, 298] on div "Lossen op" at bounding box center [388, 293] width 35 height 10
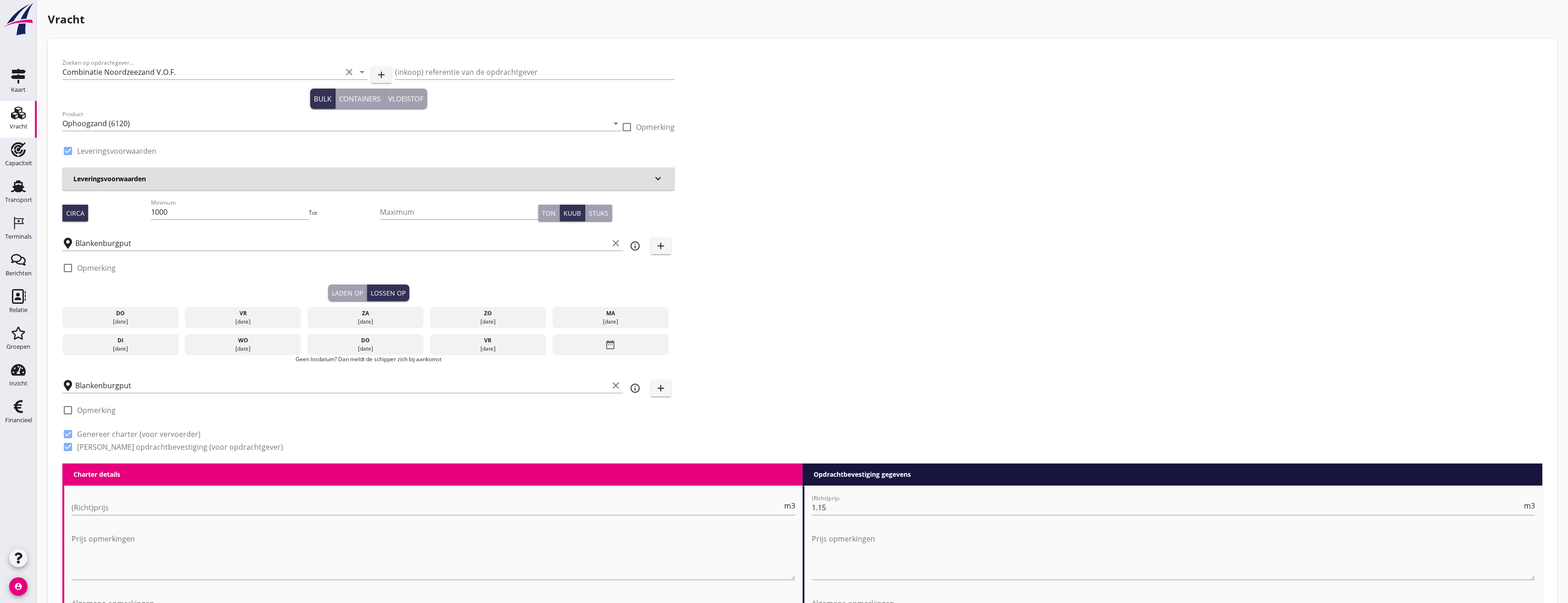
click at [129, 317] on div "do" at bounding box center [120, 313] width 112 height 9
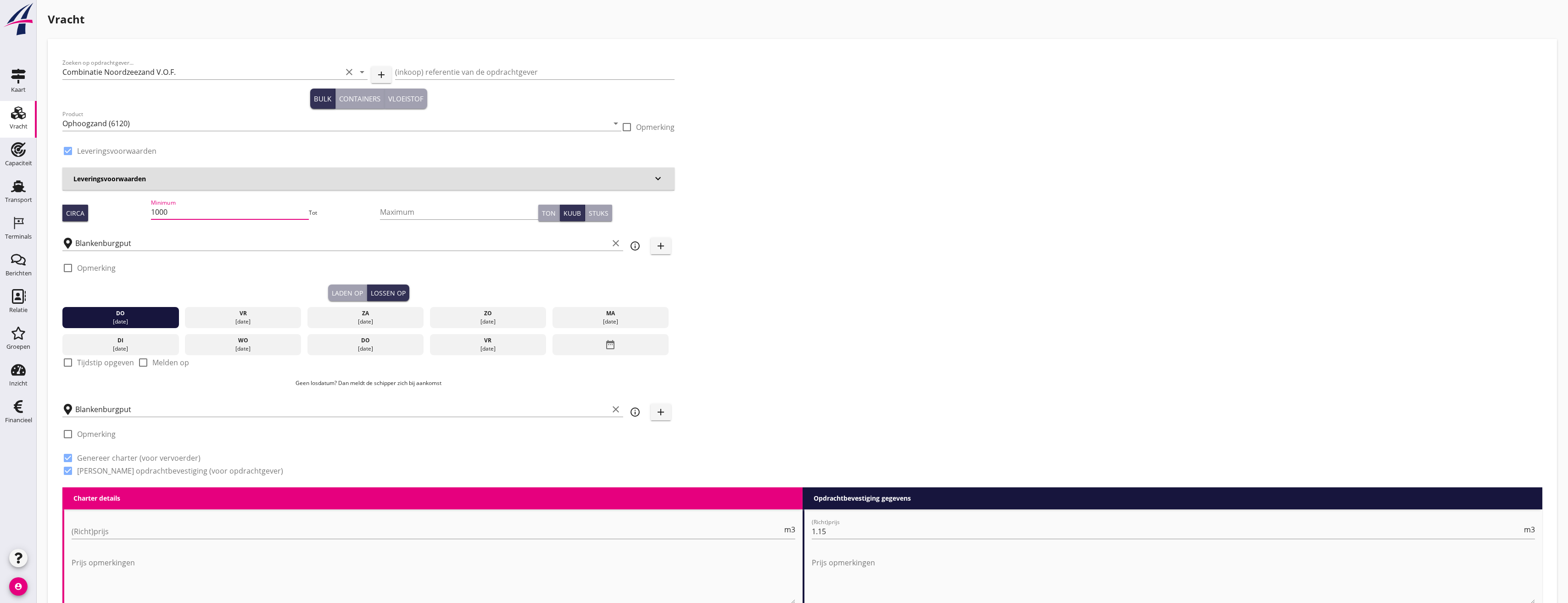
drag, startPoint x: 181, startPoint y: 212, endPoint x: 149, endPoint y: 211, distance: 32.0
click at [149, 211] on div "Circa Minimum 1000 Tot Maximum Ton Kuub Stuks" at bounding box center [369, 212] width 612 height 31
type input "518"
click at [4, 305] on link "Relatie Relatie" at bounding box center [18, 303] width 37 height 37
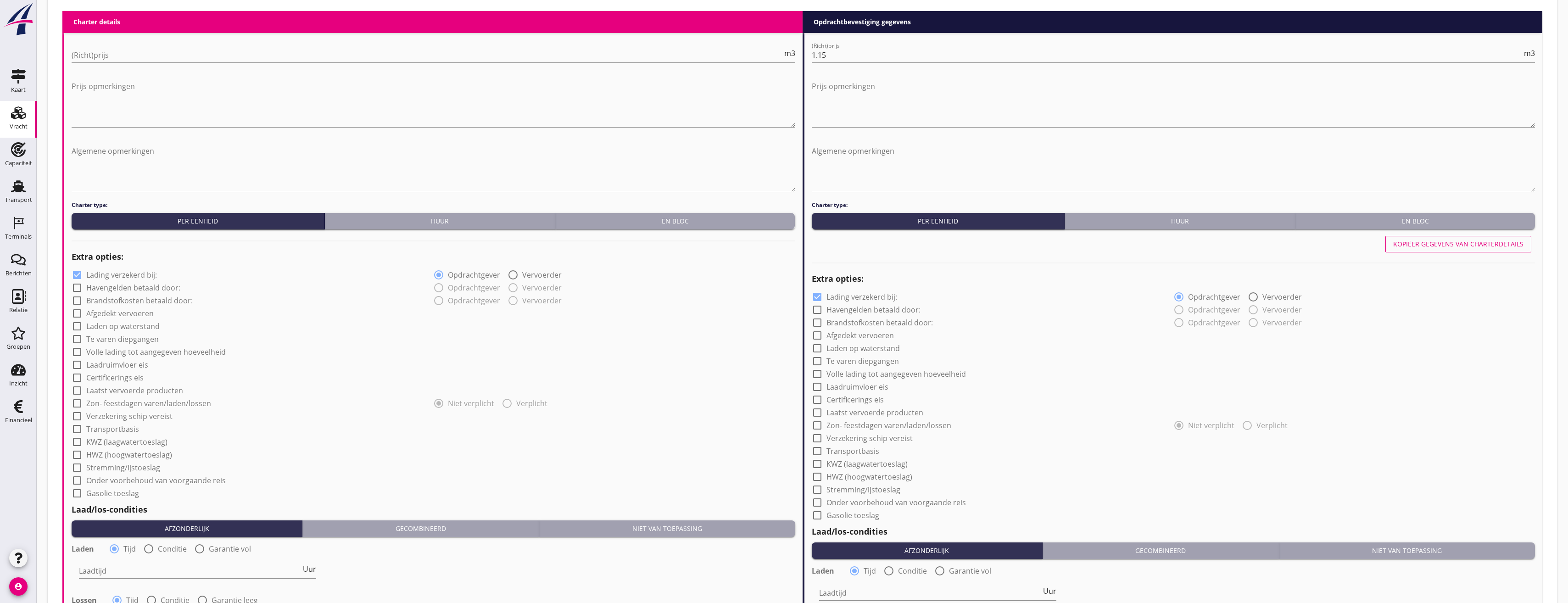
scroll to position [820, 0]
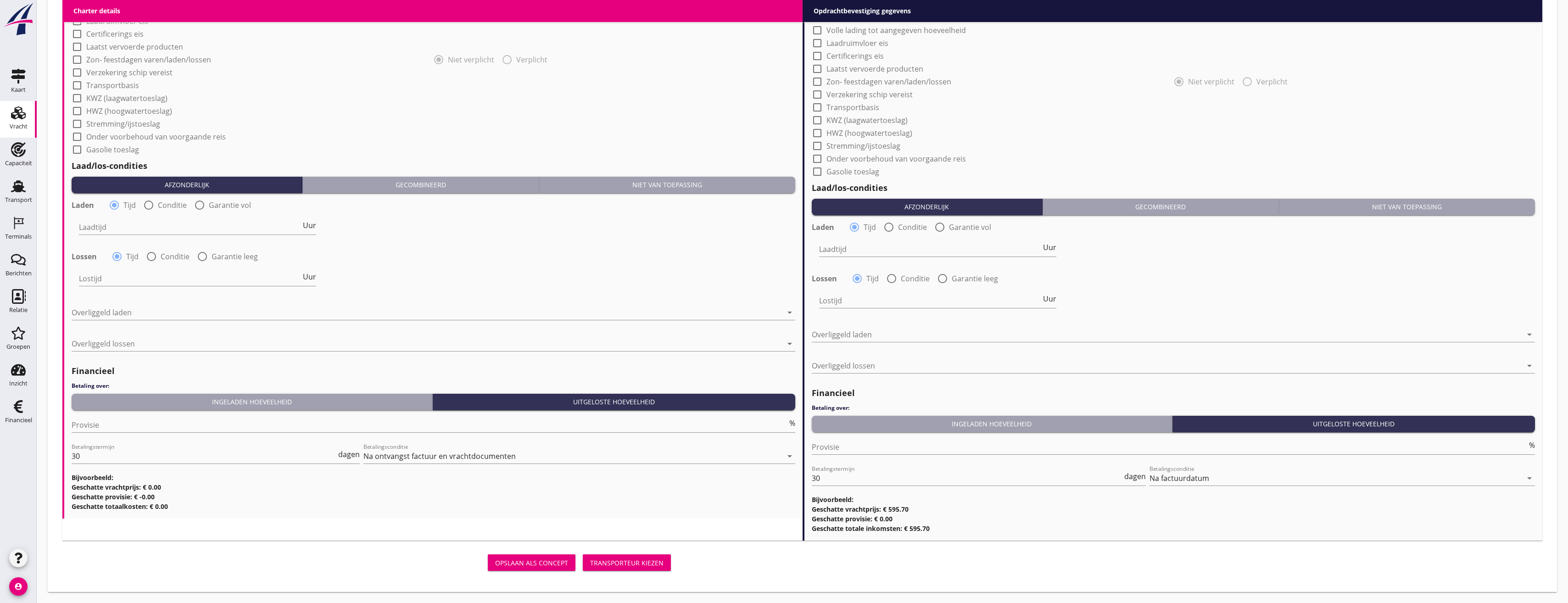
click at [637, 562] on div "Transporteur kiezen" at bounding box center [627, 562] width 74 height 10
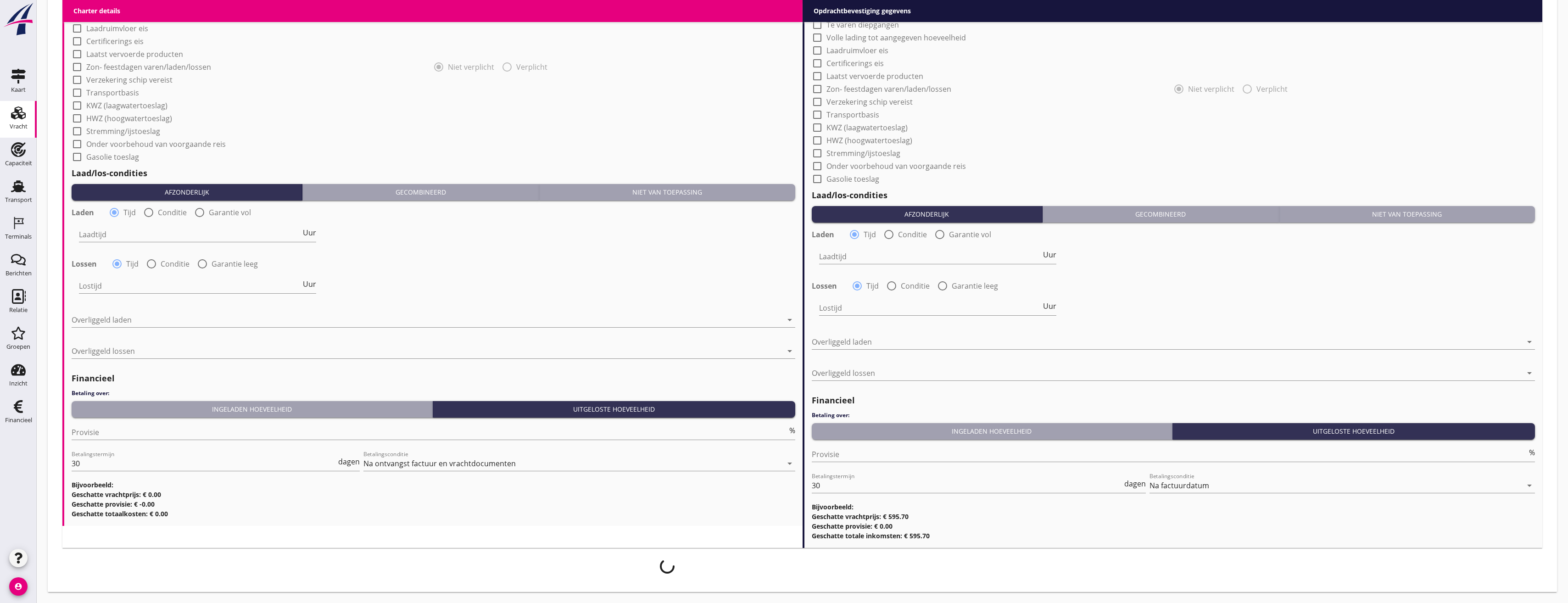
scroll to position [813, 0]
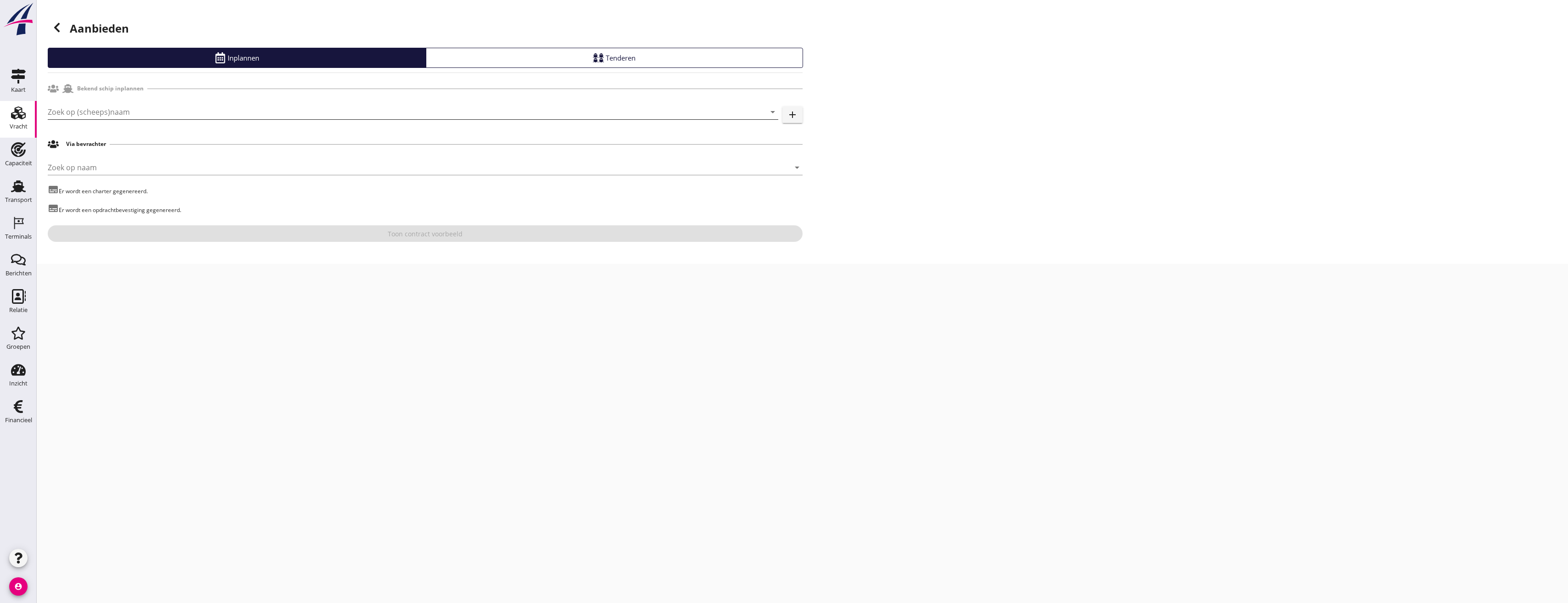
click at [168, 114] on input "Zoek op (scheeps)naam" at bounding box center [400, 112] width 705 height 14
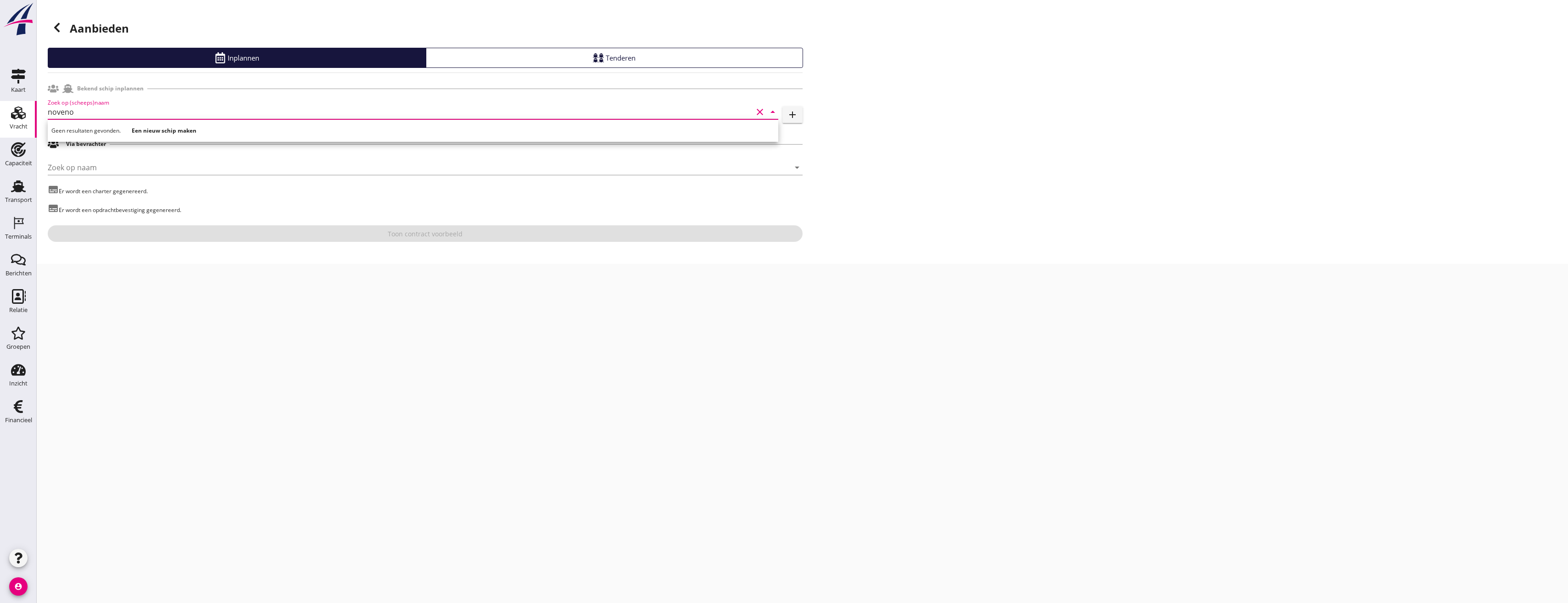
drag, startPoint x: 124, startPoint y: 113, endPoint x: 37, endPoint y: 109, distance: 87.1
click at [37, 109] on div "Aanbieden Inplannen Tenderen Bekend schip inplannen Zoek op (scheeps)naam noven…" at bounding box center [802, 132] width 1532 height 264
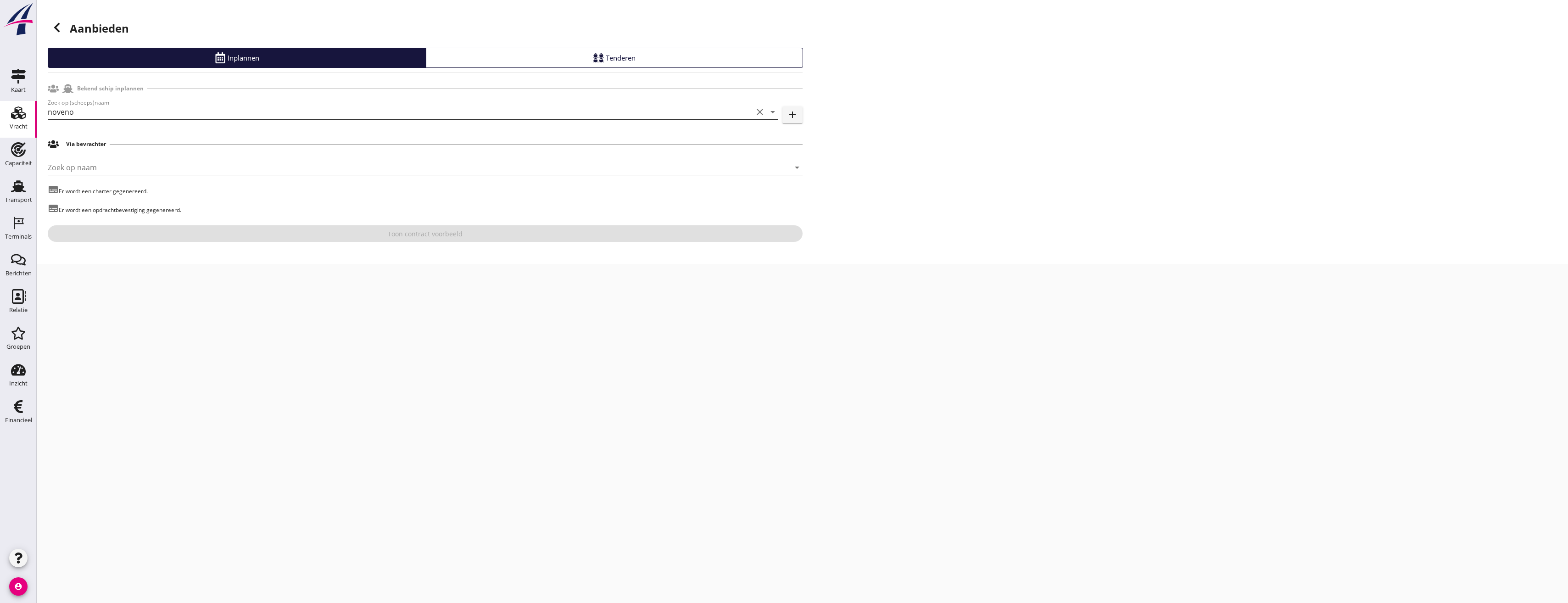
click at [76, 115] on input "noveno" at bounding box center [400, 112] width 705 height 14
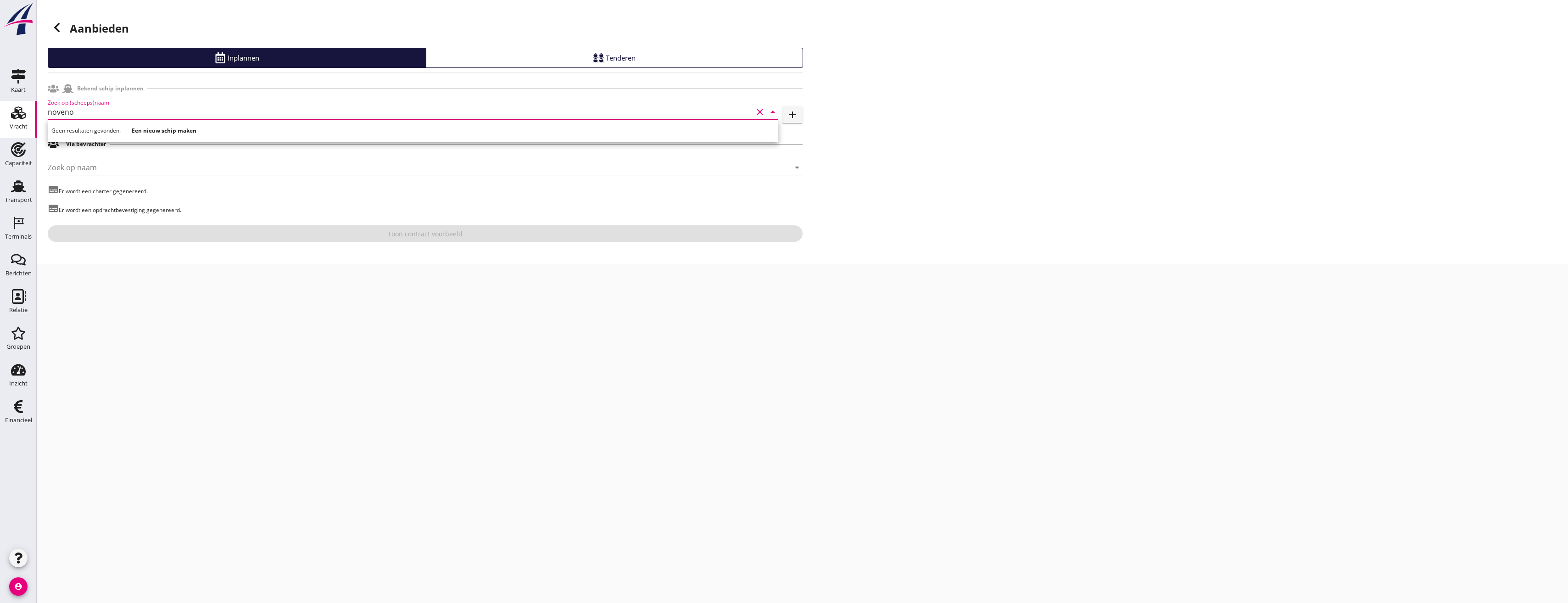
click at [76, 115] on input "noveno" at bounding box center [400, 112] width 705 height 14
type input "n"
type input "Noveno"
click at [159, 132] on strong "Een nieuw schip maken" at bounding box center [164, 131] width 64 height 8
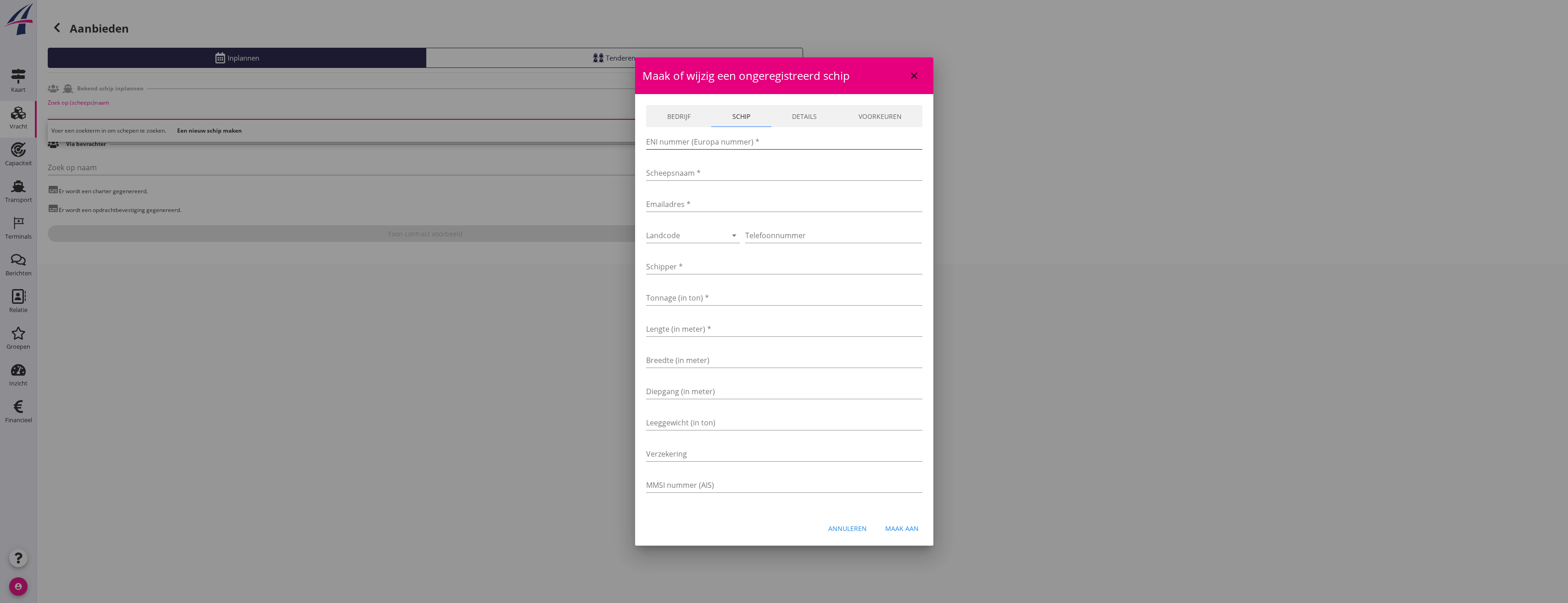
click at [716, 142] on input "ENI nummer (Europa nummer) *" at bounding box center [784, 142] width 276 height 14
paste input "02312259"
type input "02312259"
click at [683, 173] on input "Scheepsnaam *" at bounding box center [784, 173] width 276 height 14
type input "n"
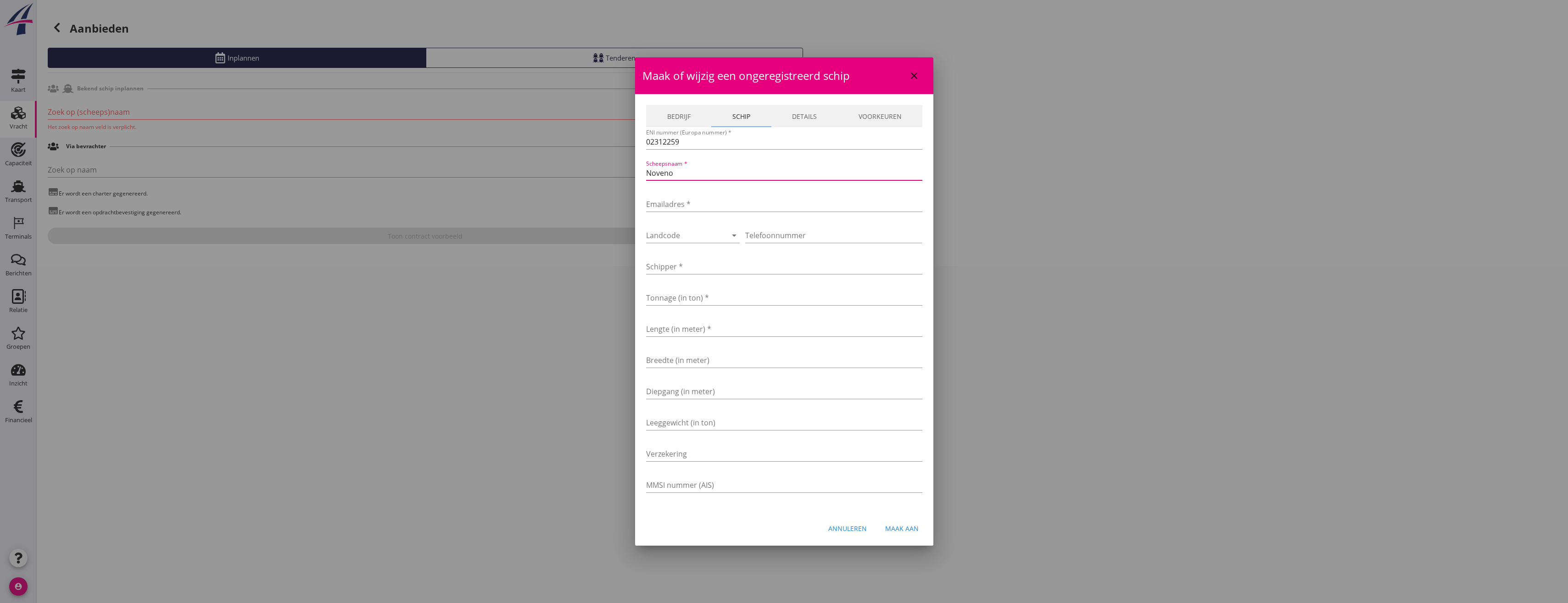
type input "Noveno"
click at [596, 238] on div at bounding box center [784, 302] width 1568 height 603
click at [274, 162] on div at bounding box center [784, 302] width 1568 height 603
click at [910, 74] on icon "close" at bounding box center [914, 76] width 11 height 11
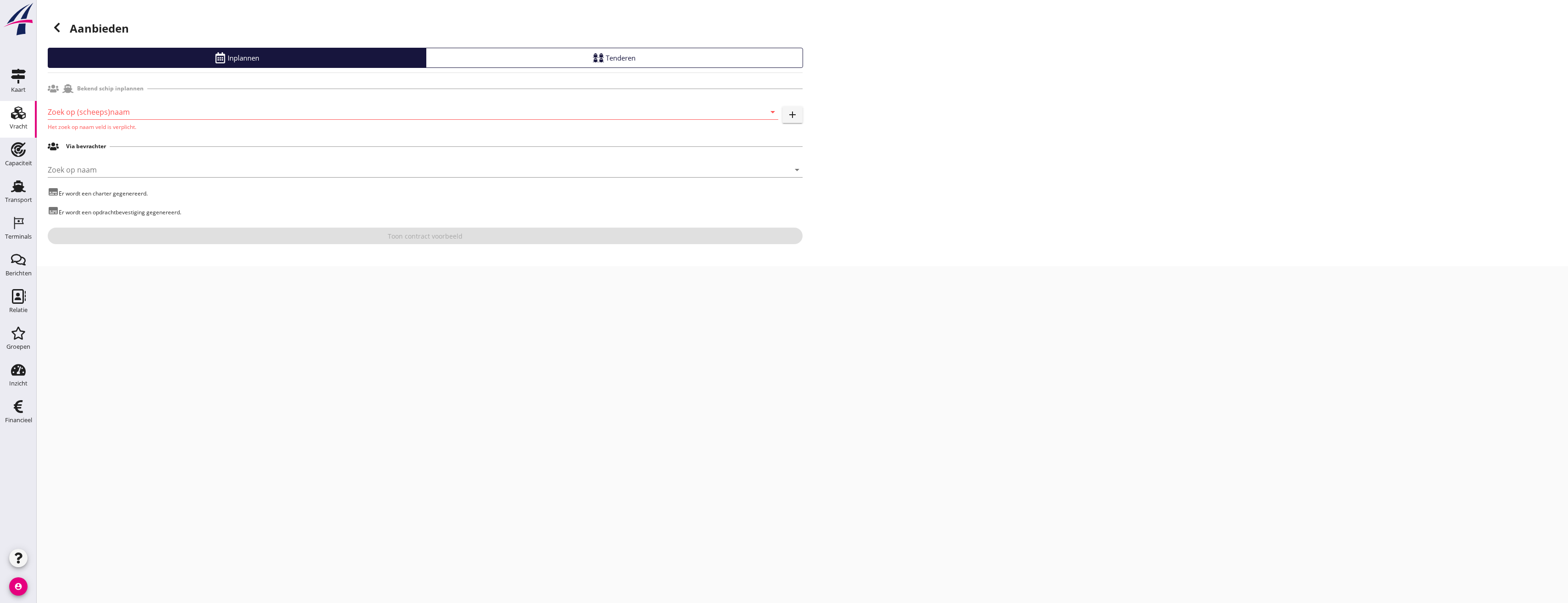
click at [102, 112] on input "Zoek op (scheeps)naam" at bounding box center [400, 112] width 705 height 14
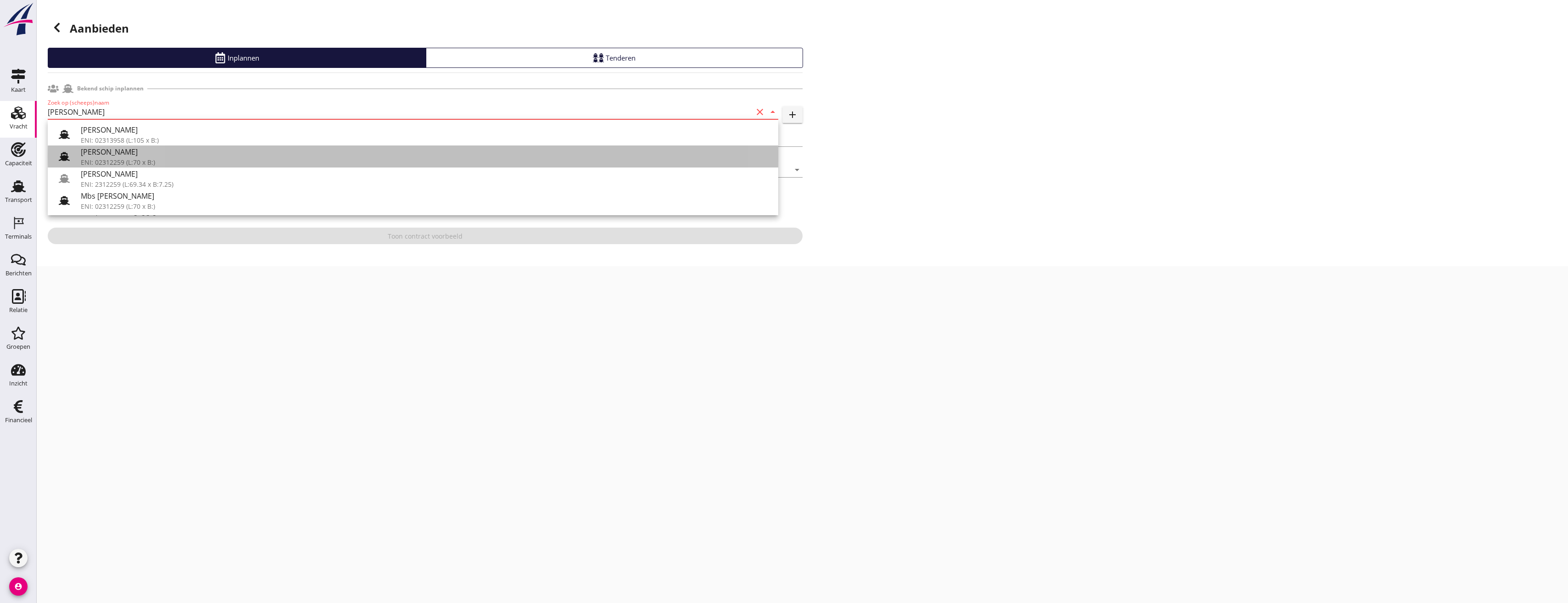
click at [140, 158] on div "ENI: 02312259 (L:70 x B:)" at bounding box center [426, 162] width 690 height 10
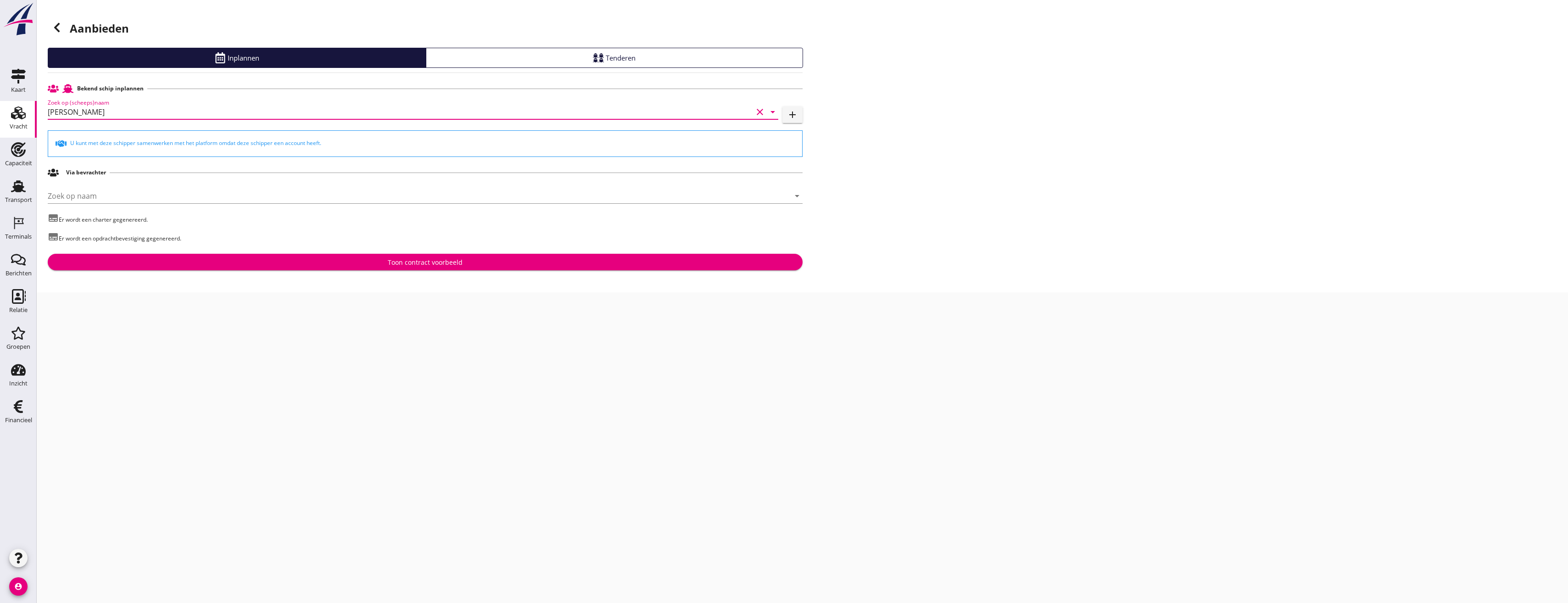
type input "[PERSON_NAME]"
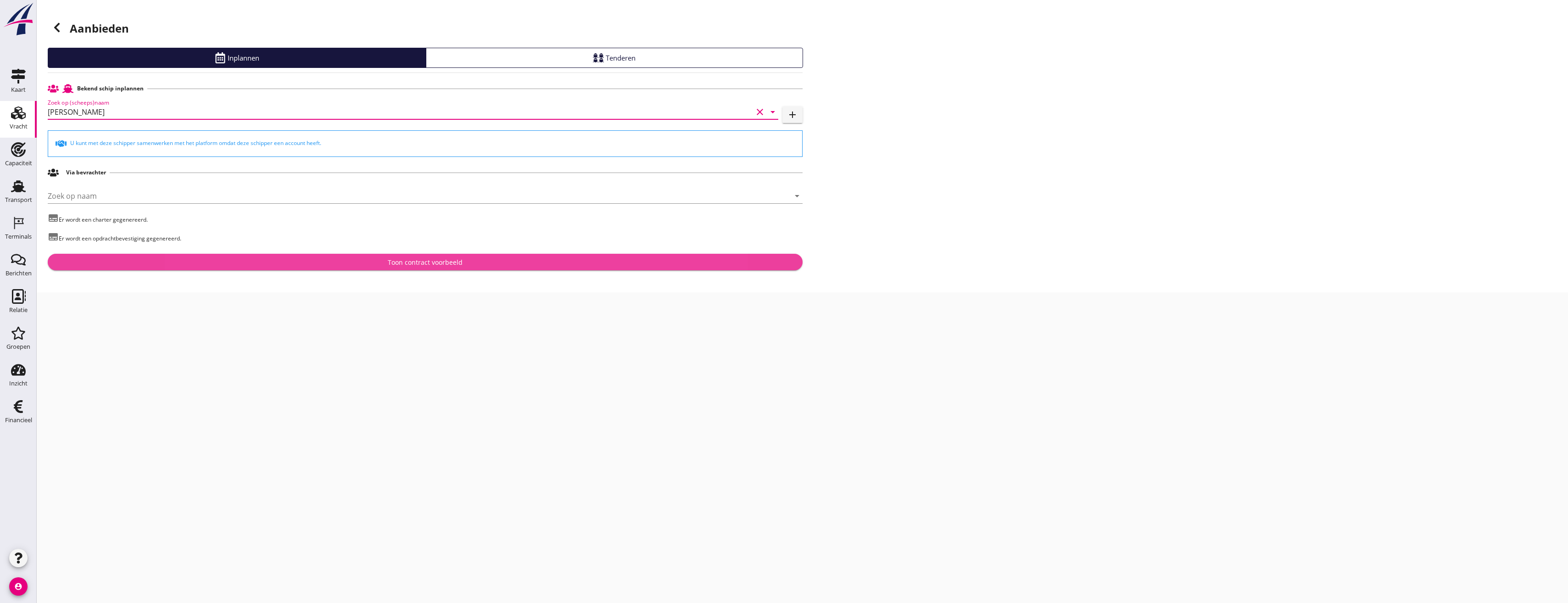
click at [369, 267] on button "Toon contract voorbeeld" at bounding box center [425, 261] width 755 height 16
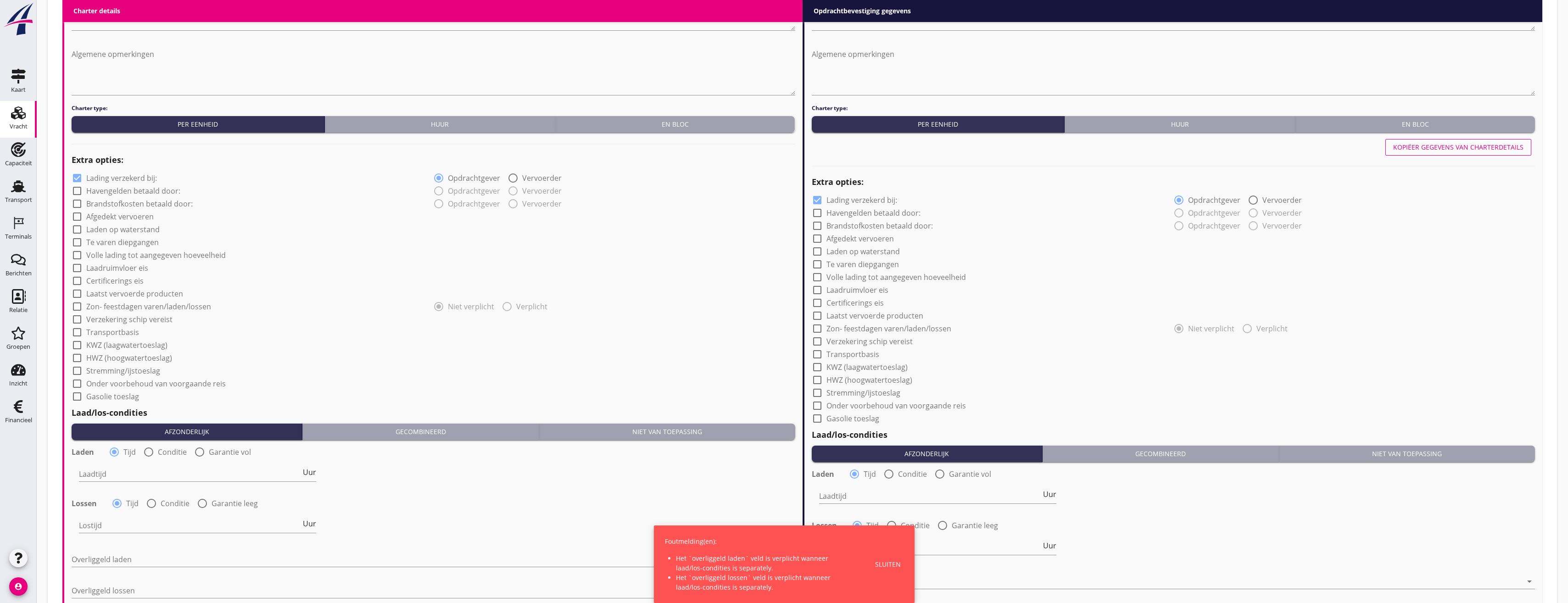
scroll to position [550, 0]
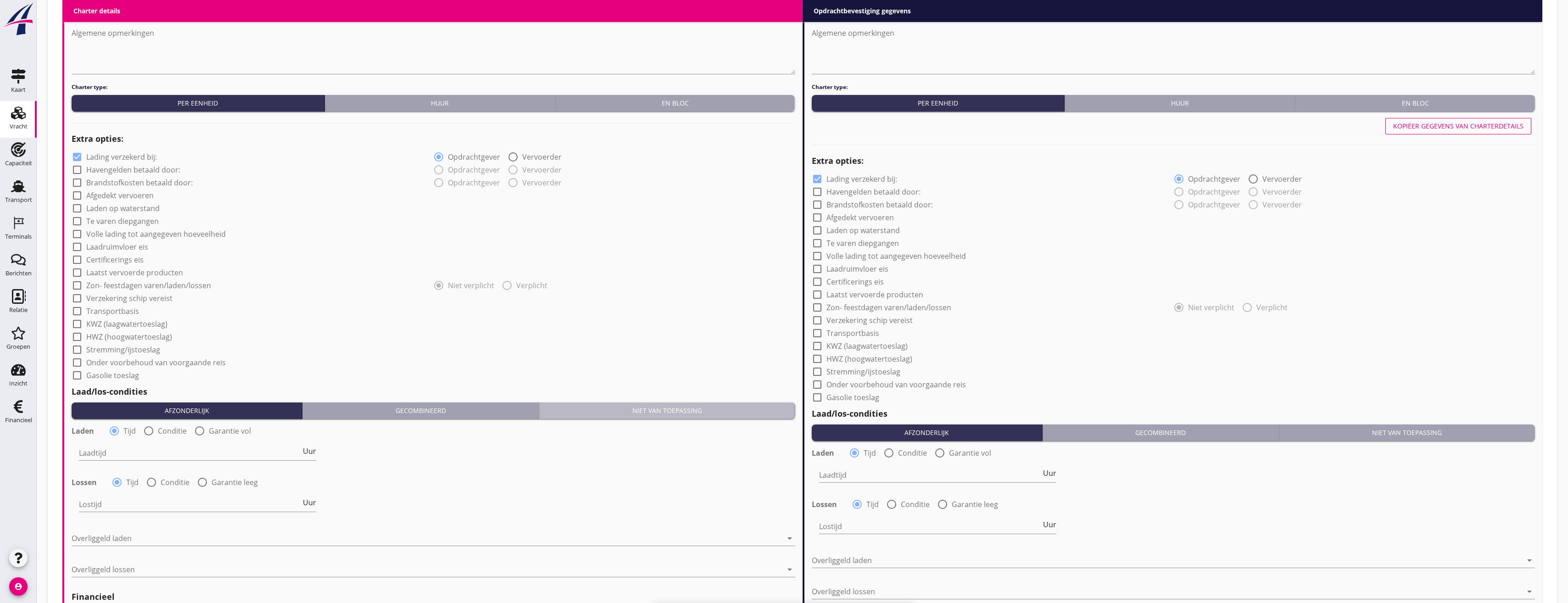
click at [713, 405] on button "Niet van toepassing" at bounding box center [667, 411] width 256 height 16
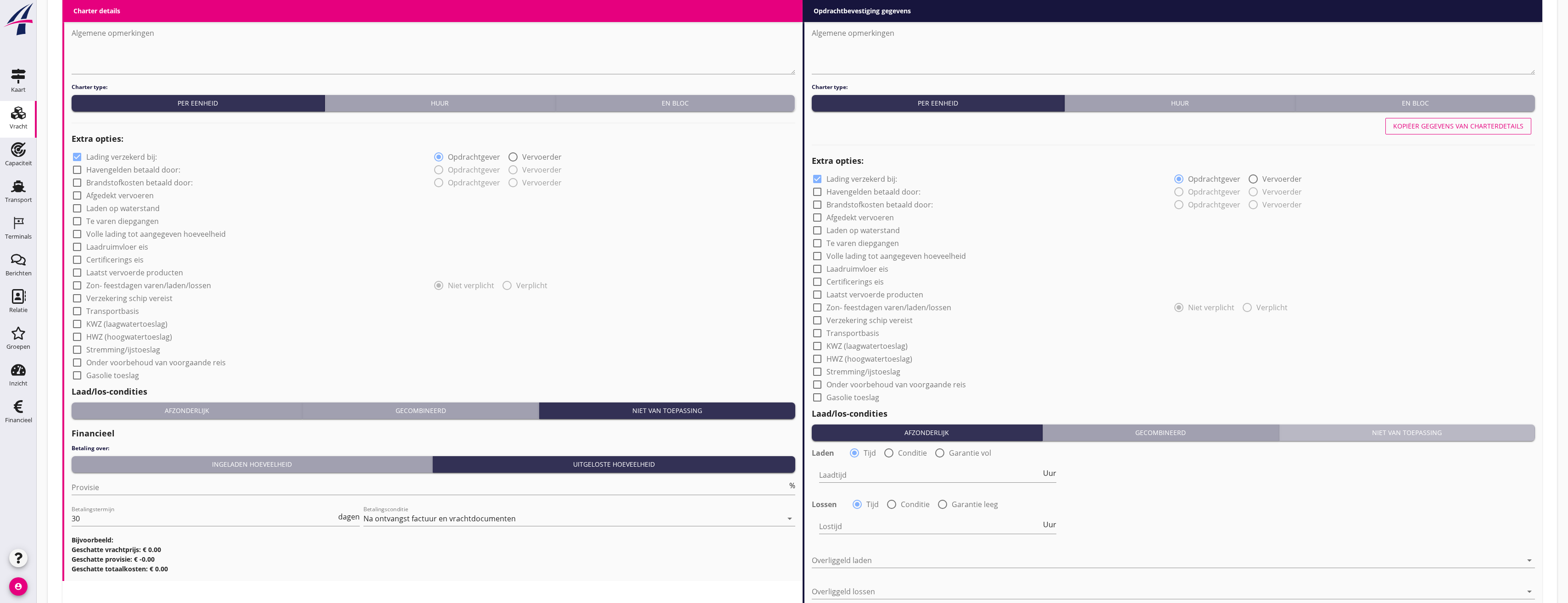
click at [1164, 437] on button "Niet van toepassing" at bounding box center [1407, 432] width 256 height 16
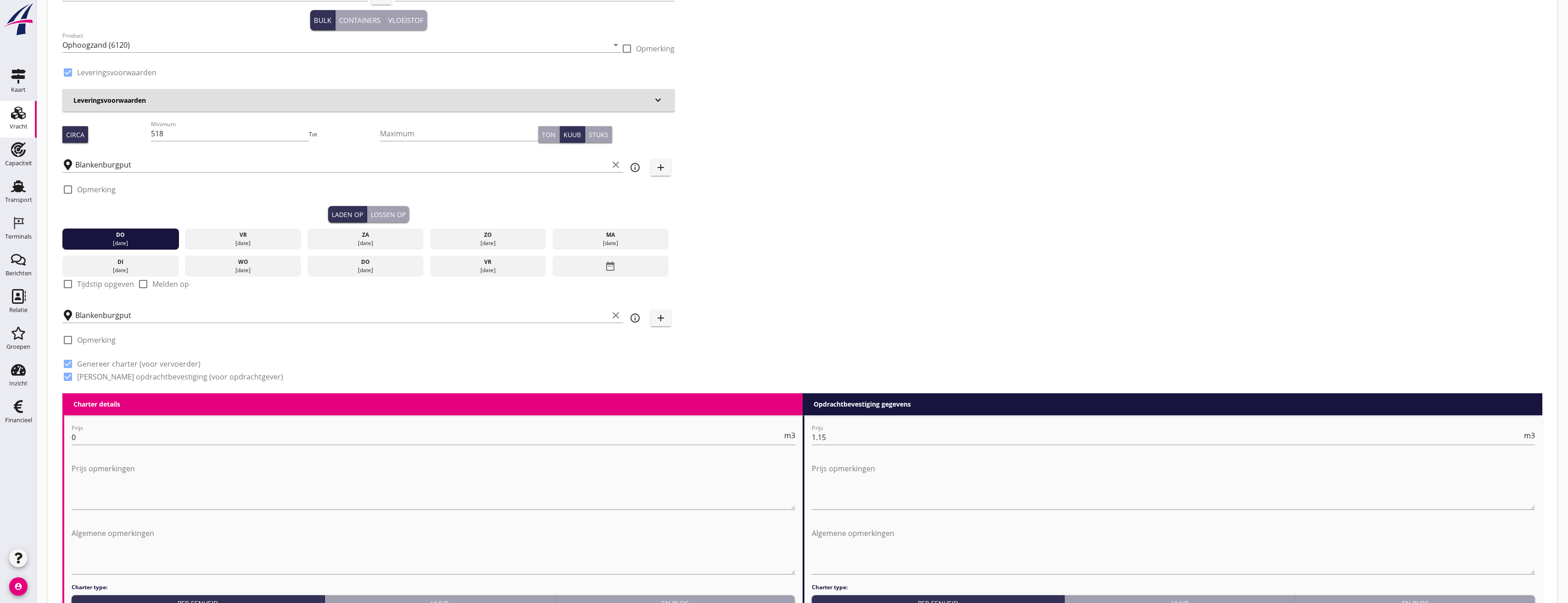
scroll to position [46, 0]
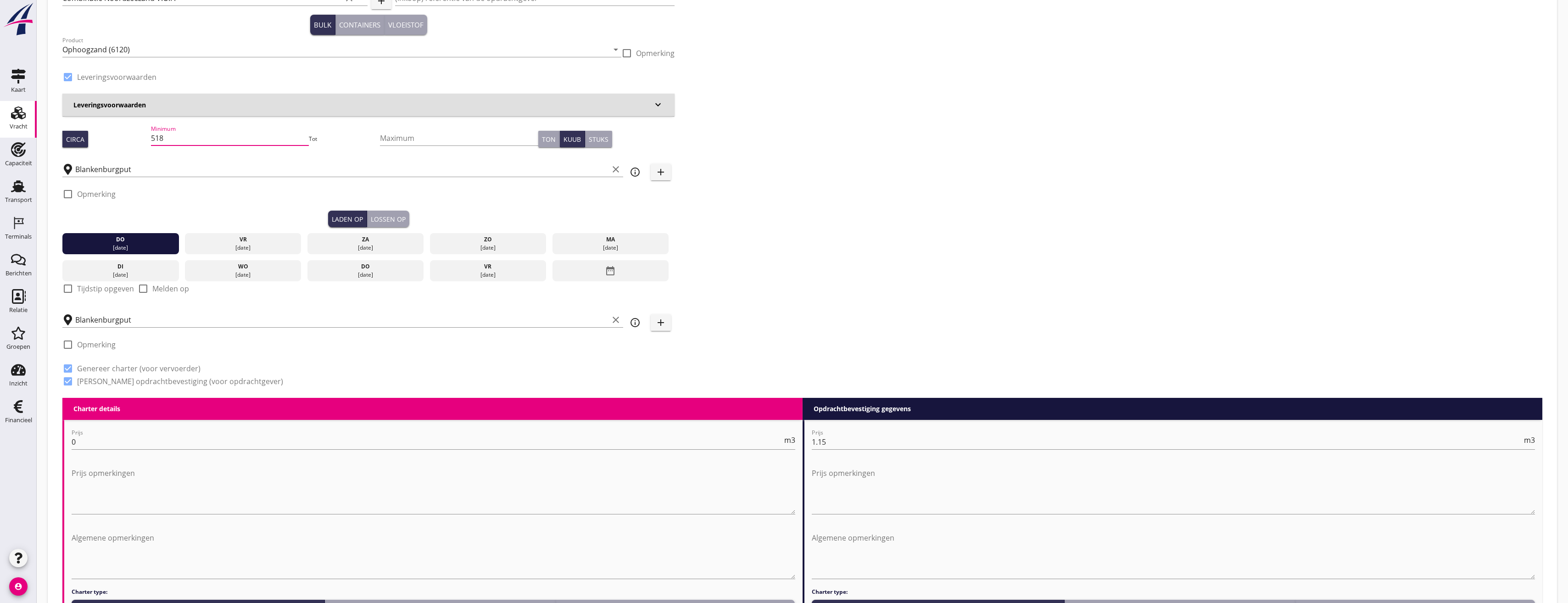
drag, startPoint x: 188, startPoint y: 135, endPoint x: 147, endPoint y: 136, distance: 41.0
click at [147, 136] on div "Circa Minimum 518 Tot Maximum Ton Kuub Stuks" at bounding box center [369, 139] width 612 height 31
type input "545"
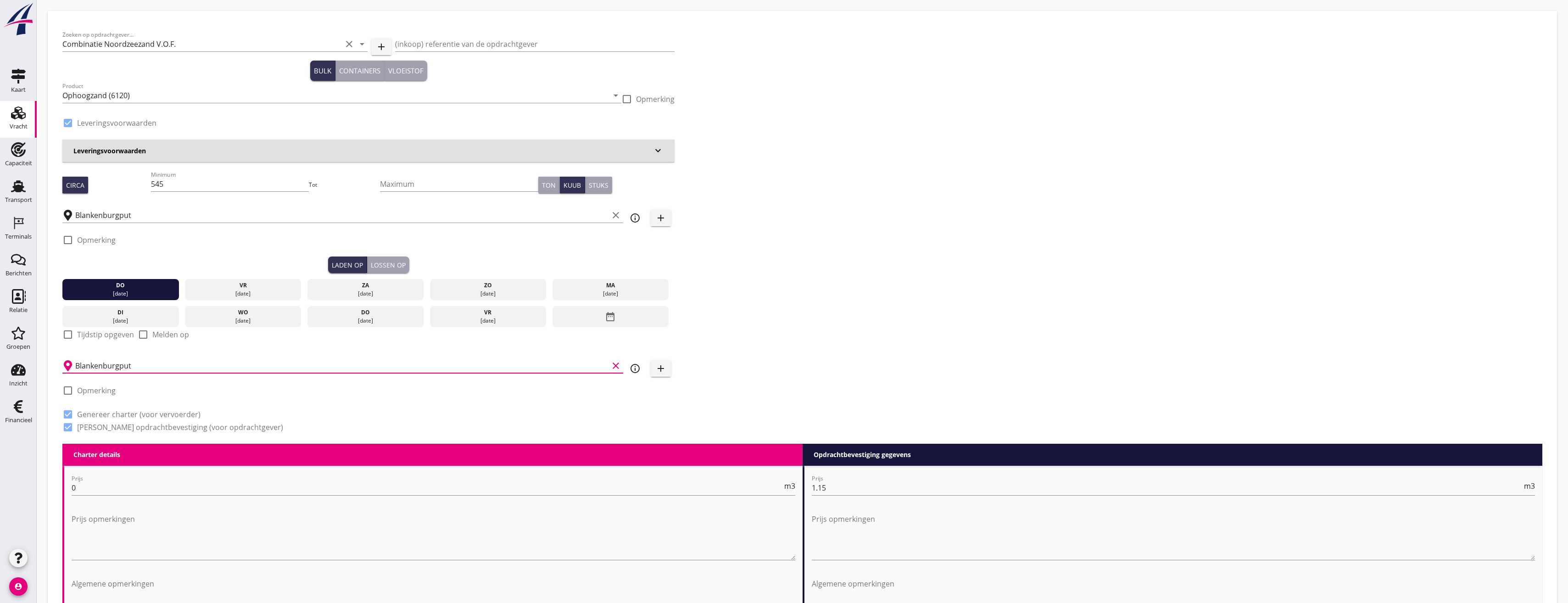
click at [160, 369] on input "Blankenburgput" at bounding box center [342, 365] width 534 height 14
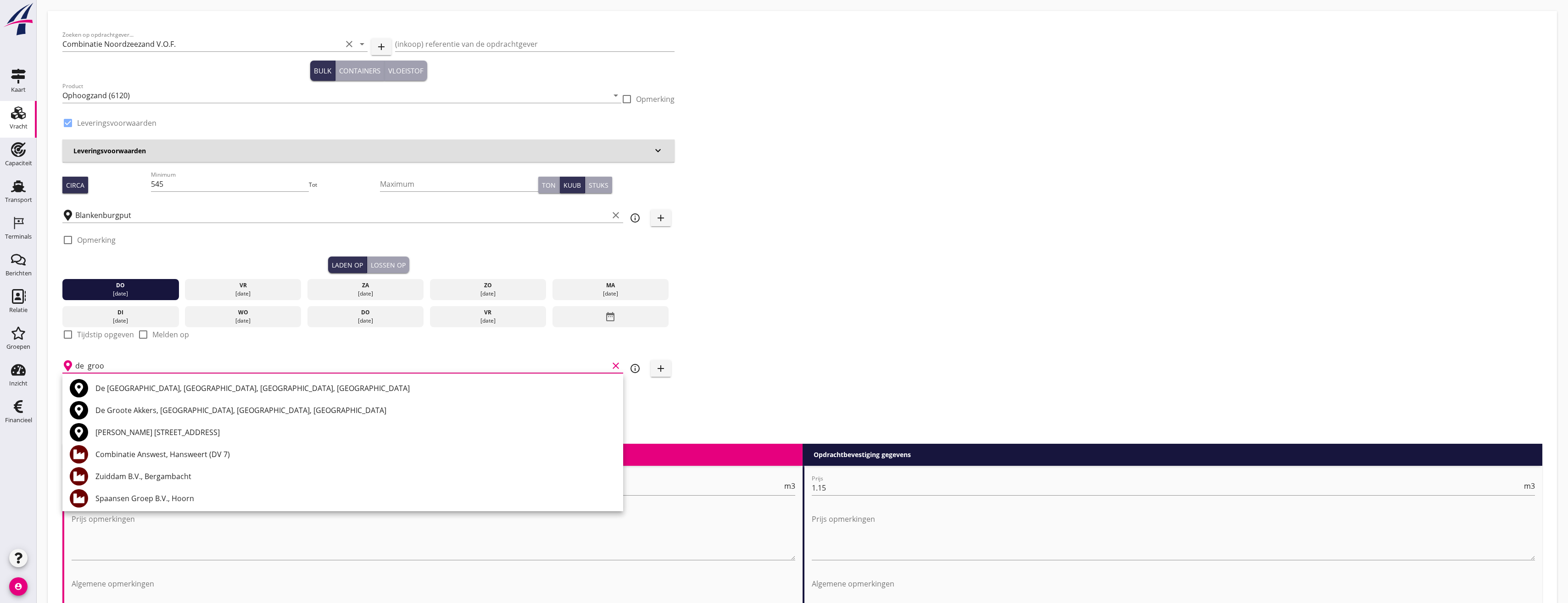
drag, startPoint x: 127, startPoint y: 368, endPoint x: 72, endPoint y: 367, distance: 55.0
click at [72, 367] on div "de groo clear" at bounding box center [342, 365] width 561 height 14
drag, startPoint x: 122, startPoint y: 365, endPoint x: 22, endPoint y: 353, distance: 100.7
click at [22, 353] on div "Kaart Kaart Vracht Vracht Capaciteit Capaciteit Transport Transport Terminals T…" at bounding box center [784, 608] width 1568 height 1216
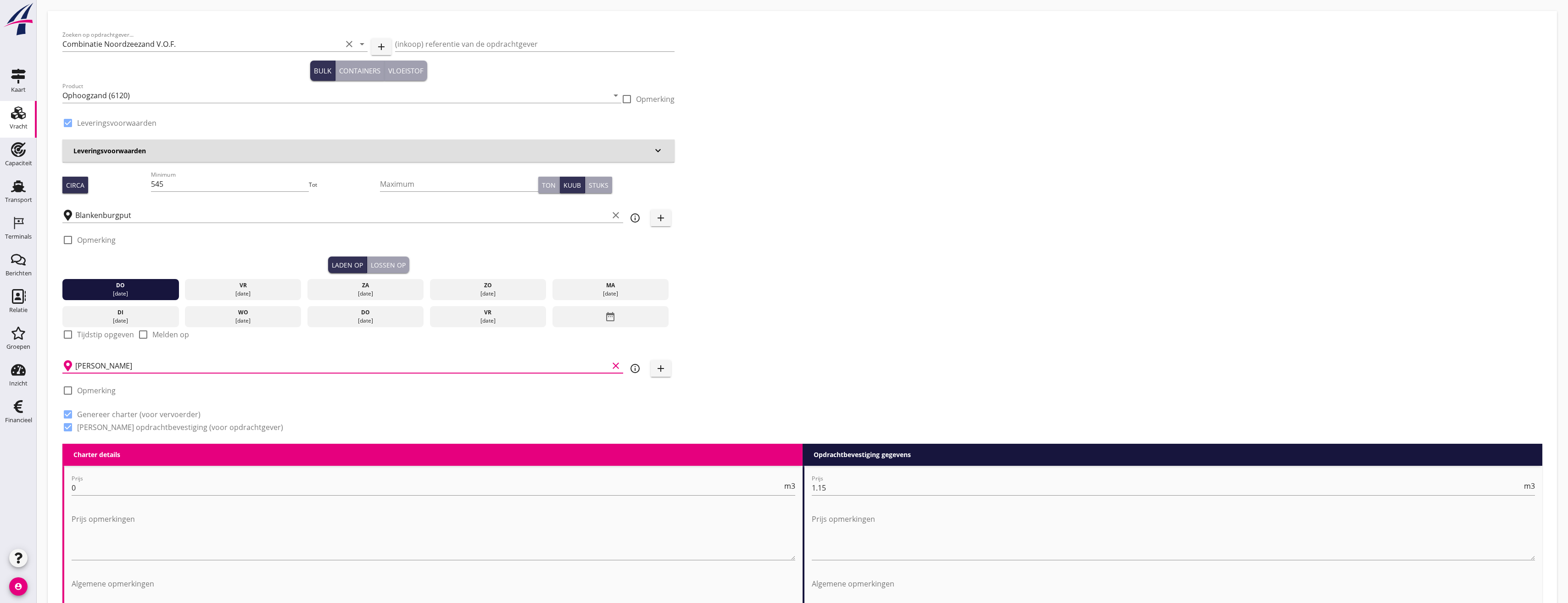
click at [118, 370] on input "[PERSON_NAME]" at bounding box center [342, 365] width 534 height 14
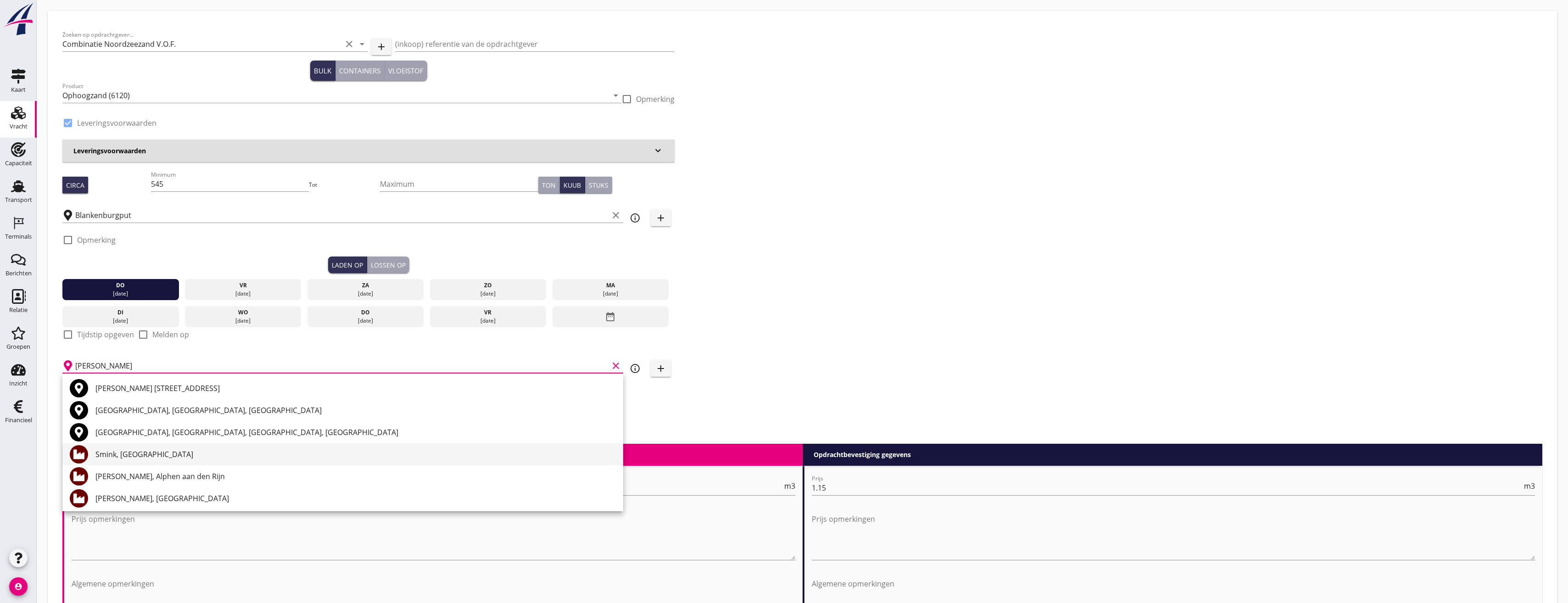
type input "d"
click at [120, 366] on input "groot" at bounding box center [342, 365] width 534 height 14
type input "g"
type input "MNm"
click at [120, 366] on input "MNm" at bounding box center [336, 365] width 522 height 14
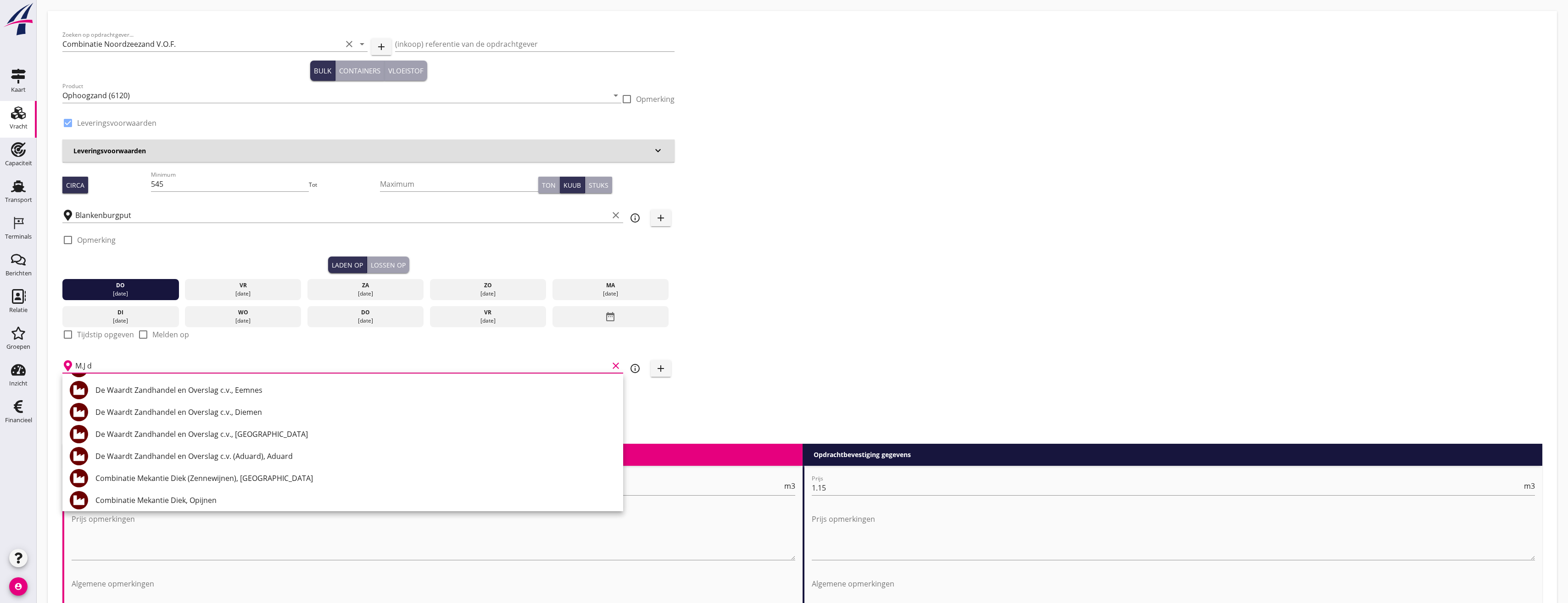
scroll to position [1605, 0]
drag, startPoint x: 1213, startPoint y: 92, endPoint x: 1172, endPoint y: 102, distance: 42.2
click at [1164, 92] on div "Zoeken op opdrachtgever... Combinatie Noordzeezand V.O.F. clear arrow_drop_down…" at bounding box center [802, 234] width 1488 height 418
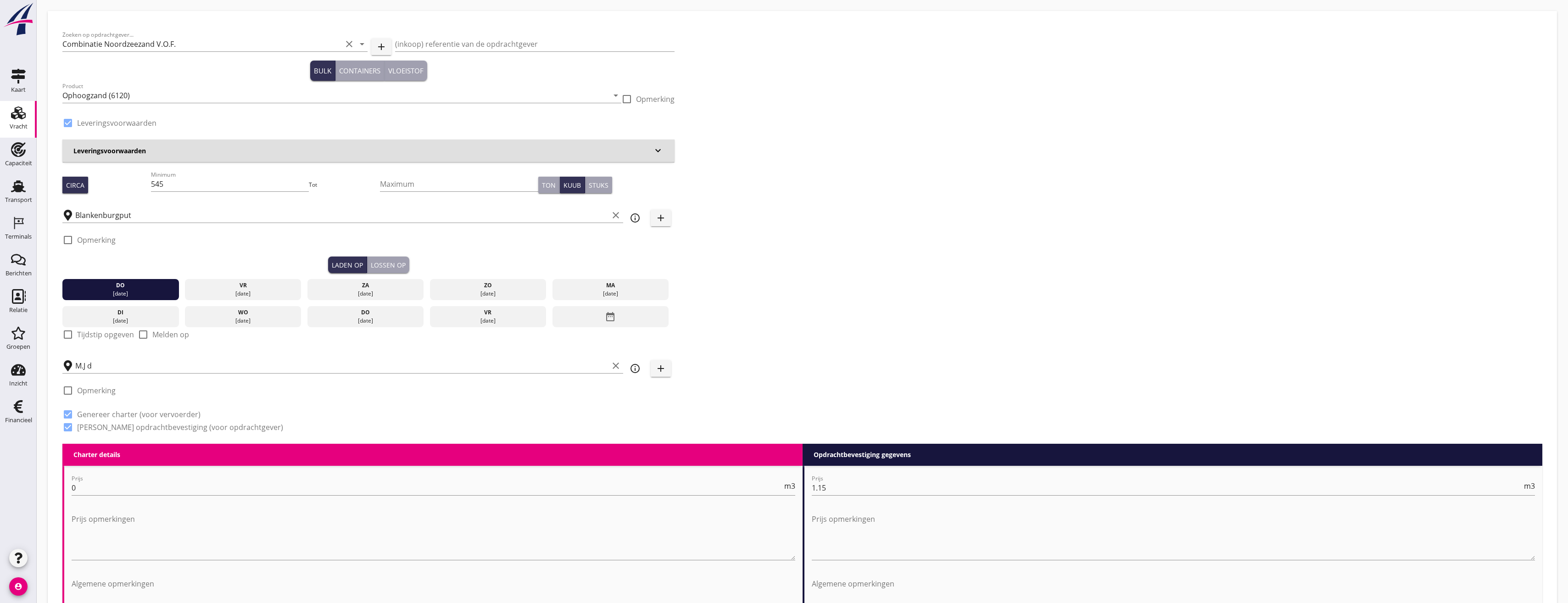
scroll to position [183, 0]
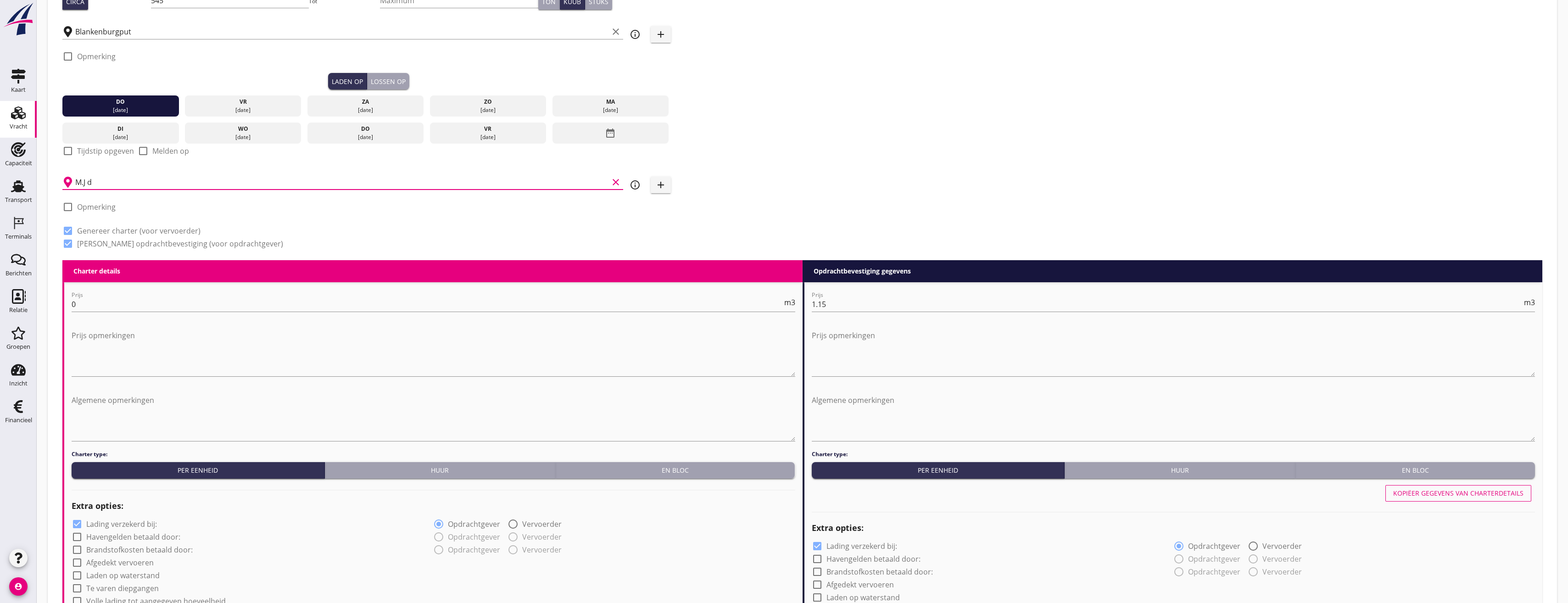
type input "c"
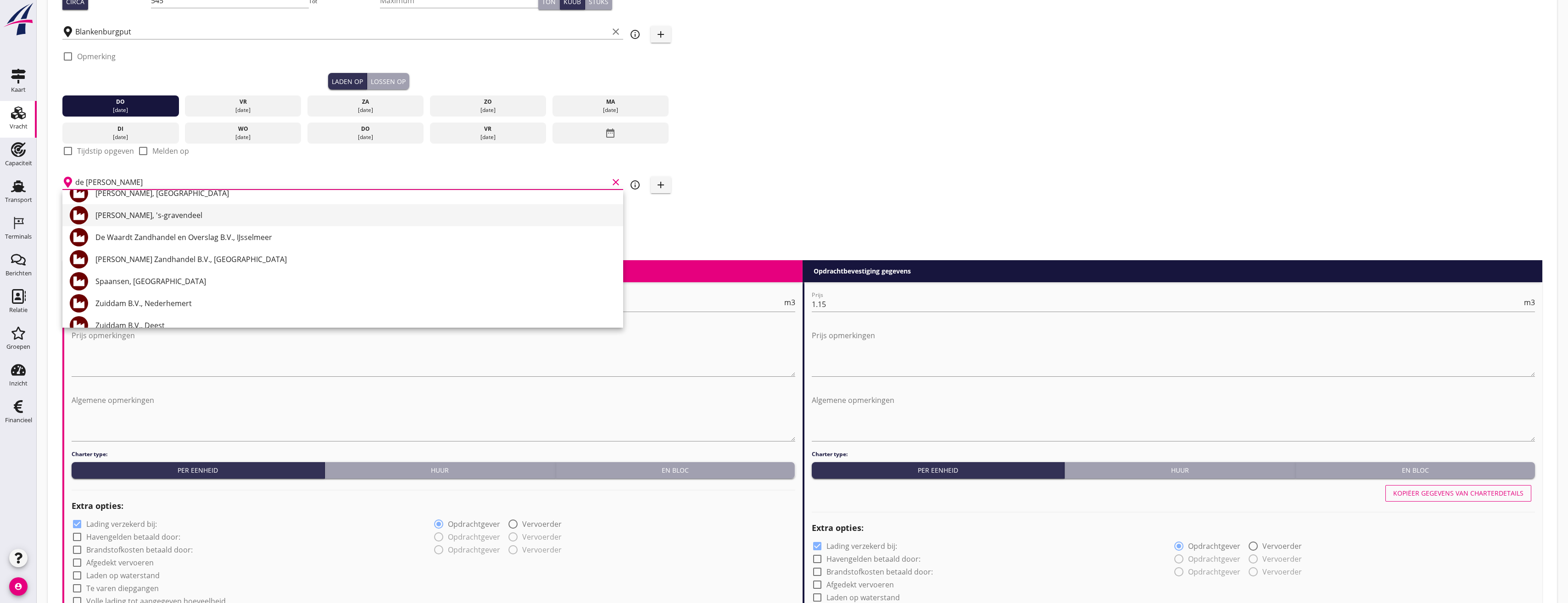
scroll to position [138, 0]
click at [174, 248] on div "[PERSON_NAME] Zandhandel B.V., [GEOGRAPHIC_DATA]" at bounding box center [356, 243] width 520 height 11
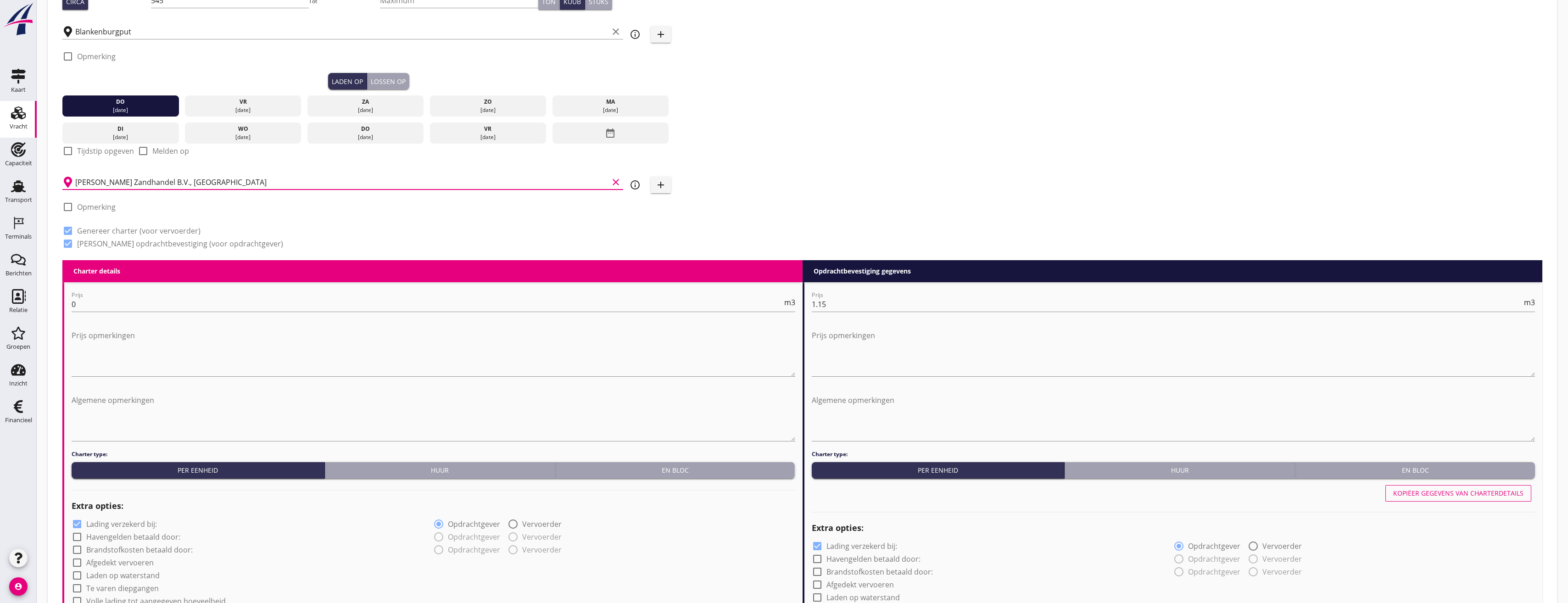
type input "[PERSON_NAME] Zandhandel B.V., [GEOGRAPHIC_DATA]"
click at [766, 192] on div "Zoeken op opdrachtgever... Combinatie Noordzeezand V.O.F. clear arrow_drop_down…" at bounding box center [802, 51] width 1488 height 418
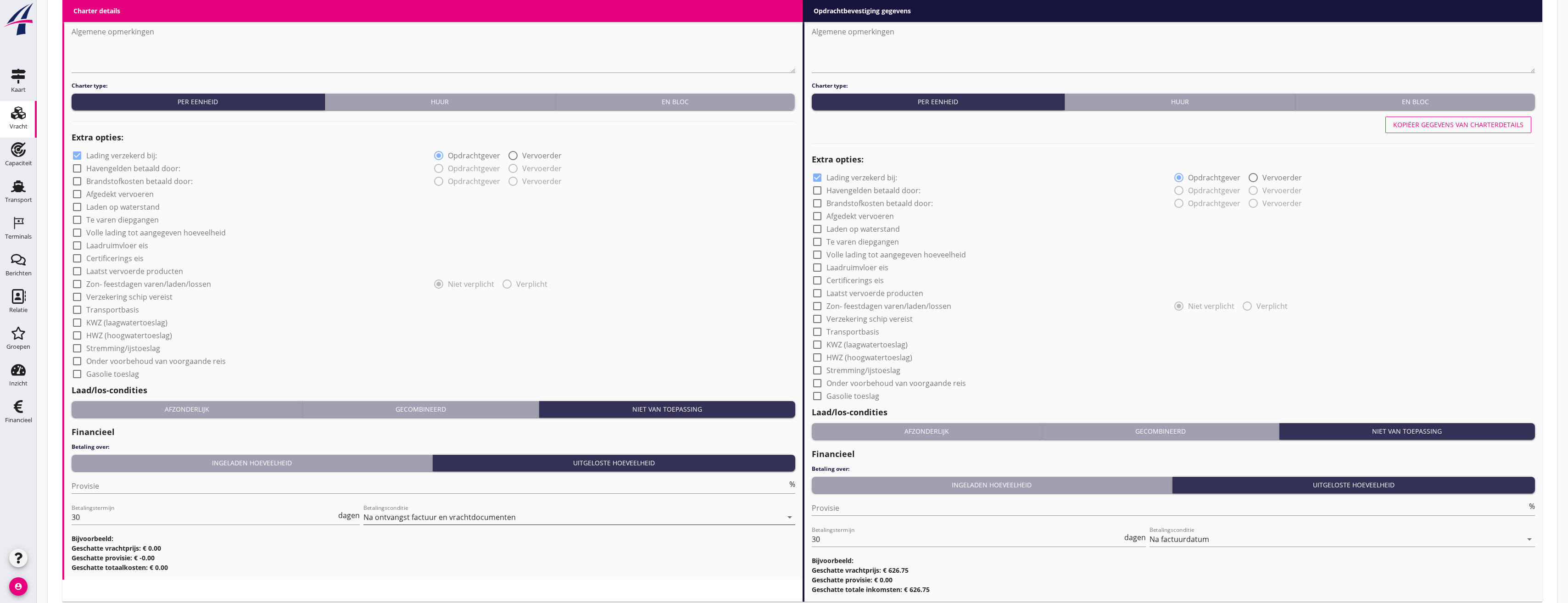
scroll to position [613, 0]
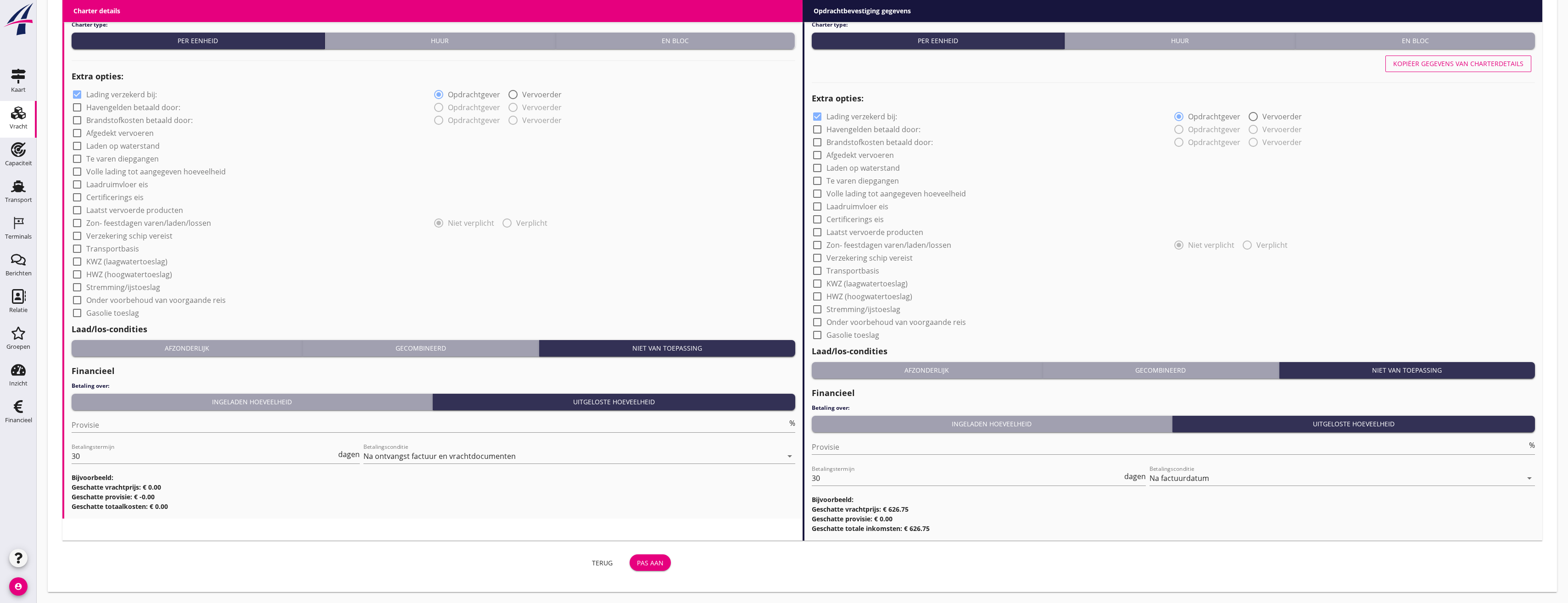
click at [655, 564] on div "Pas aan" at bounding box center [650, 562] width 27 height 10
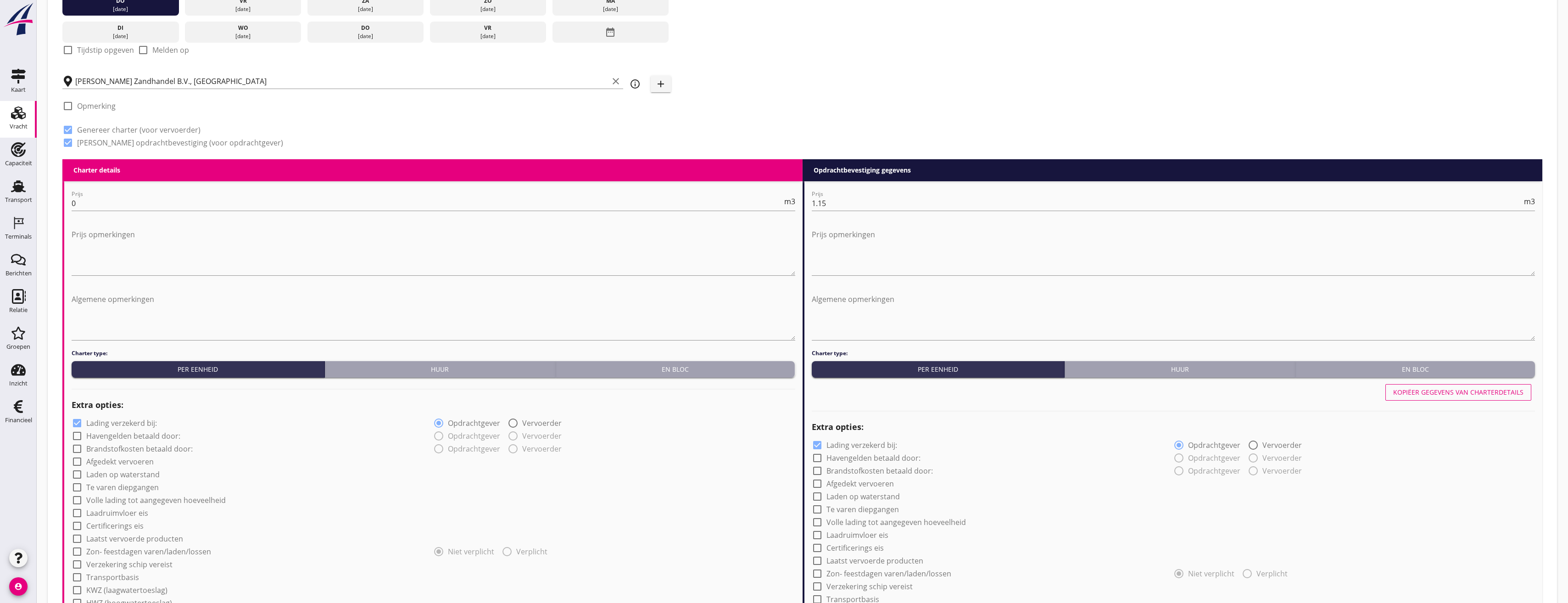
scroll to position [176, 0]
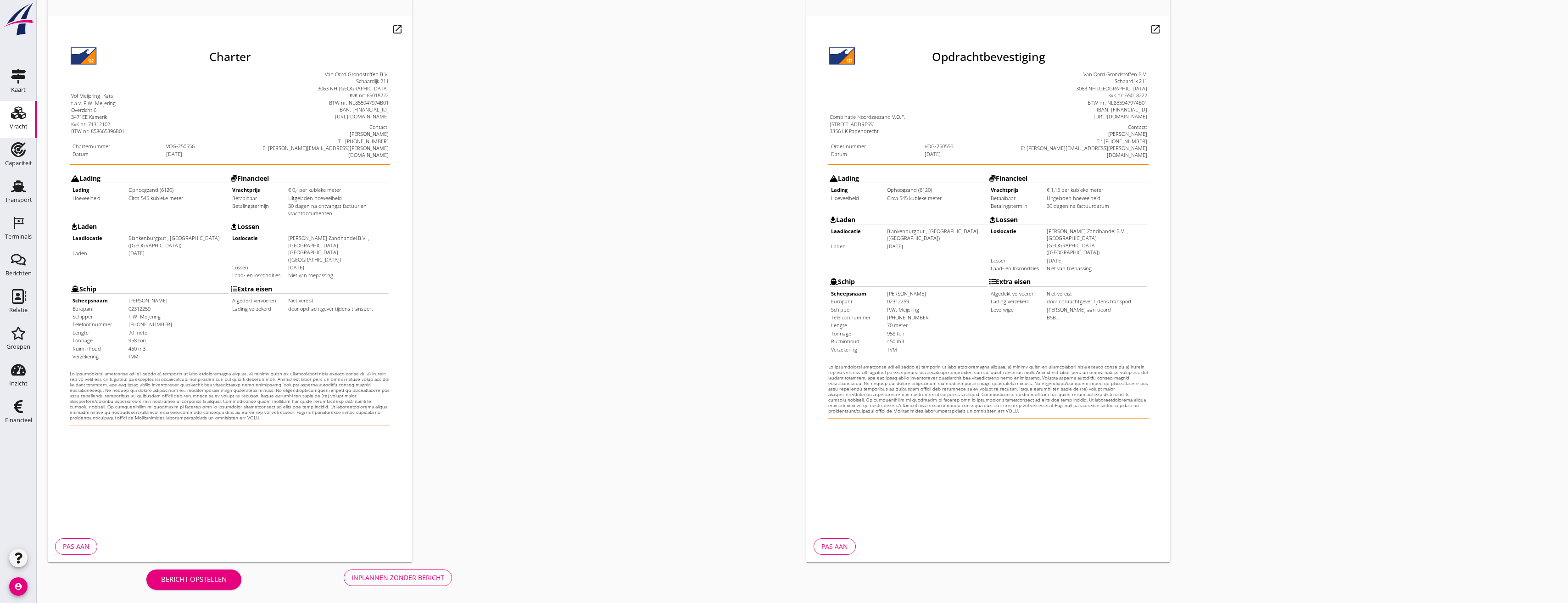
scroll to position [77, 0]
click at [434, 577] on div "Inplannen zonder bericht" at bounding box center [398, 577] width 93 height 10
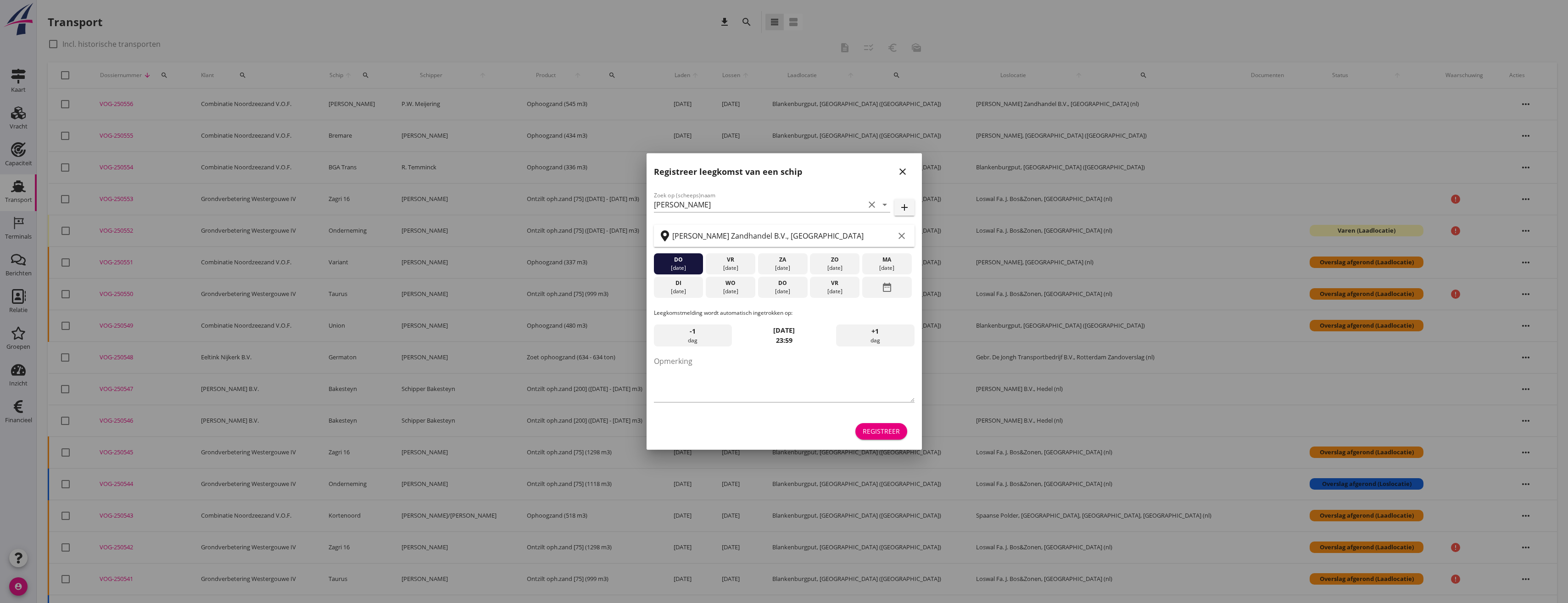
click at [885, 435] on div "Registreer" at bounding box center [881, 431] width 37 height 10
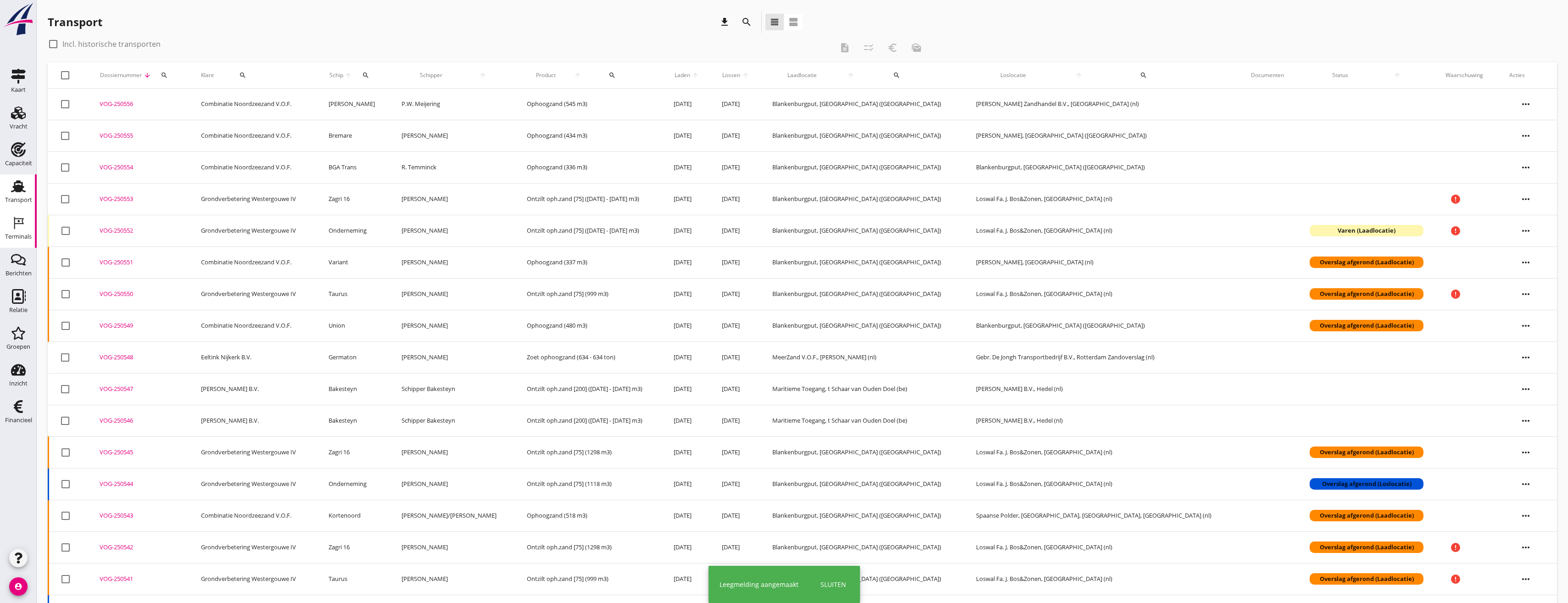
click at [22, 230] on icon "Terminals" at bounding box center [18, 223] width 14 height 14
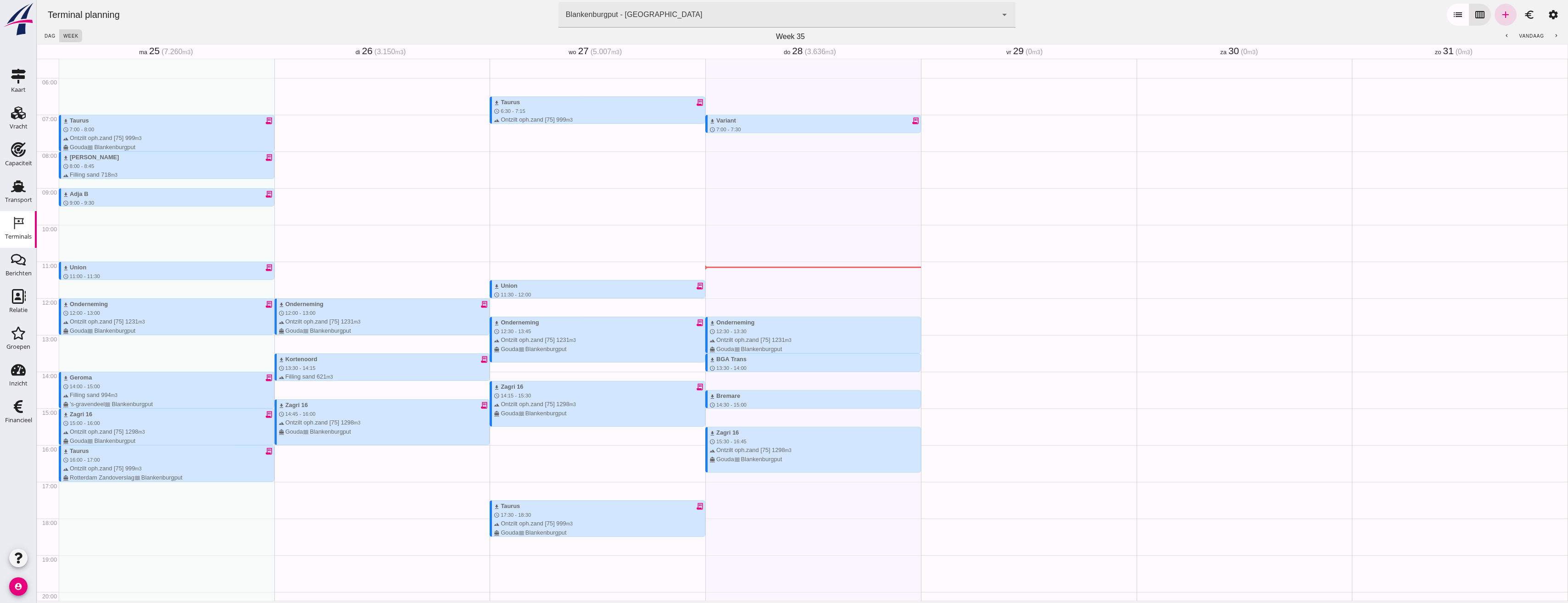
click at [720, 278] on div "download Variant receipt_long schedule 7:00 - 7:30 terrain Filling sand 337 m3 …" at bounding box center [813, 298] width 216 height 880
drag, startPoint x: 721, startPoint y: 277, endPoint x: 732, endPoint y: 298, distance: 23.7
click at [732, 298] on div "download Variant receipt_long schedule 7:00 - 7:30 terrain Filling sand 337 m3 …" at bounding box center [813, 298] width 216 height 880
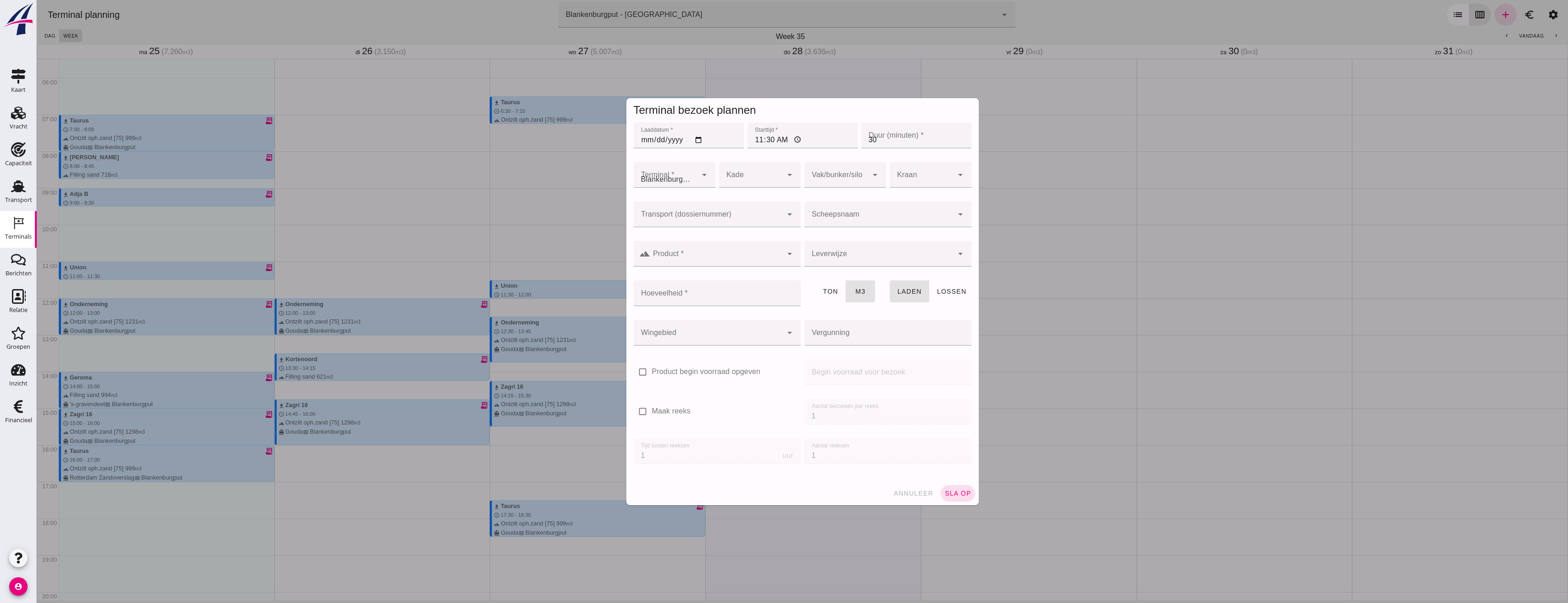
type input "Combinatie Noordzeezand V.O.F."
click at [718, 219] on input "Transport (dossiernummer)" at bounding box center [708, 219] width 149 height 11
click at [776, 218] on input "Transport (dossiernummer)" at bounding box center [708, 219] width 149 height 11
click at [786, 215] on icon "arrow_drop_down" at bounding box center [790, 214] width 11 height 11
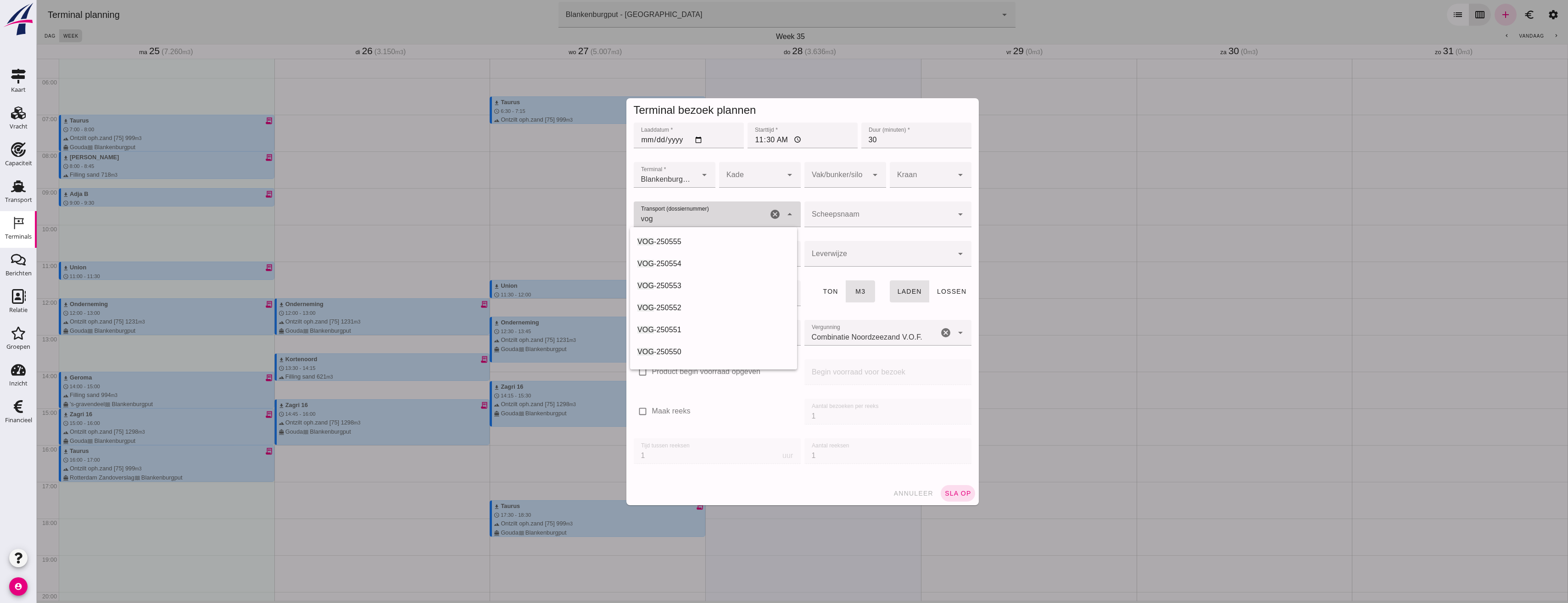
click at [704, 215] on input "vog" at bounding box center [701, 219] width 134 height 11
click at [713, 237] on div "VOG -250556" at bounding box center [714, 242] width 152 height 11
type input "VOG-250556"
type input "franco_on_board"
type input "450"
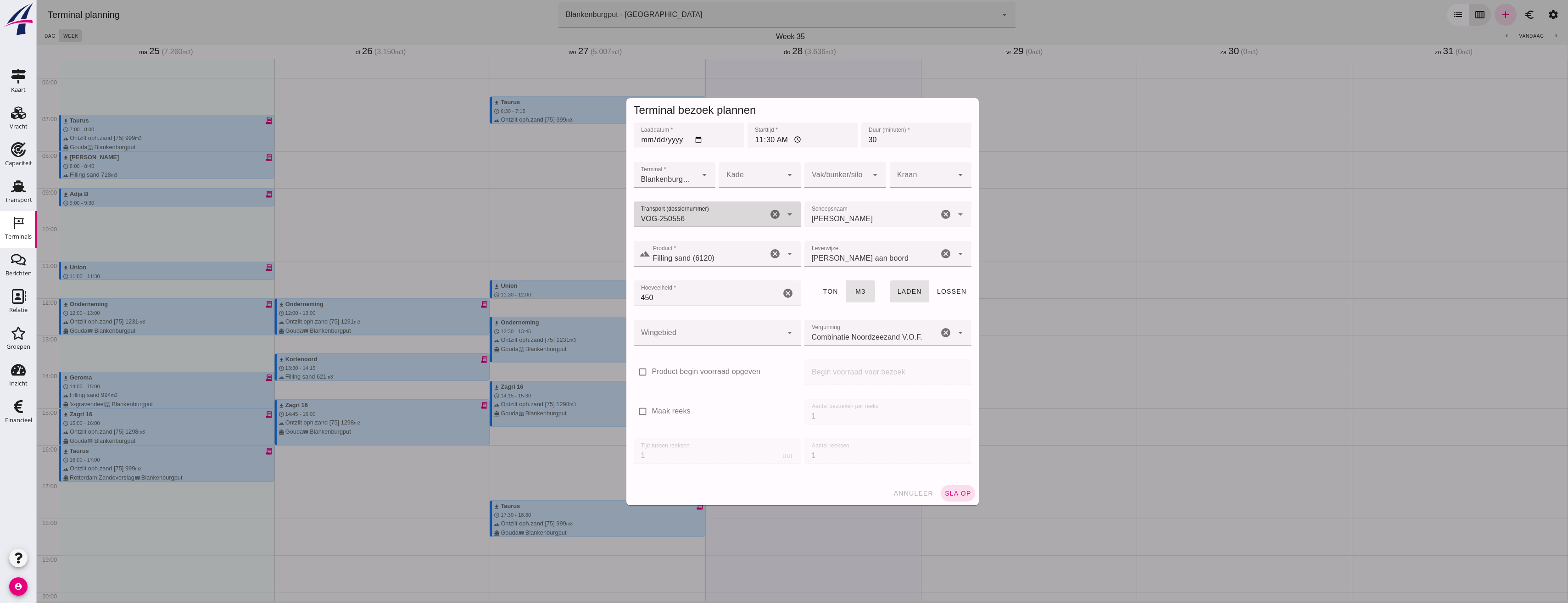
type input "VOG-250556"
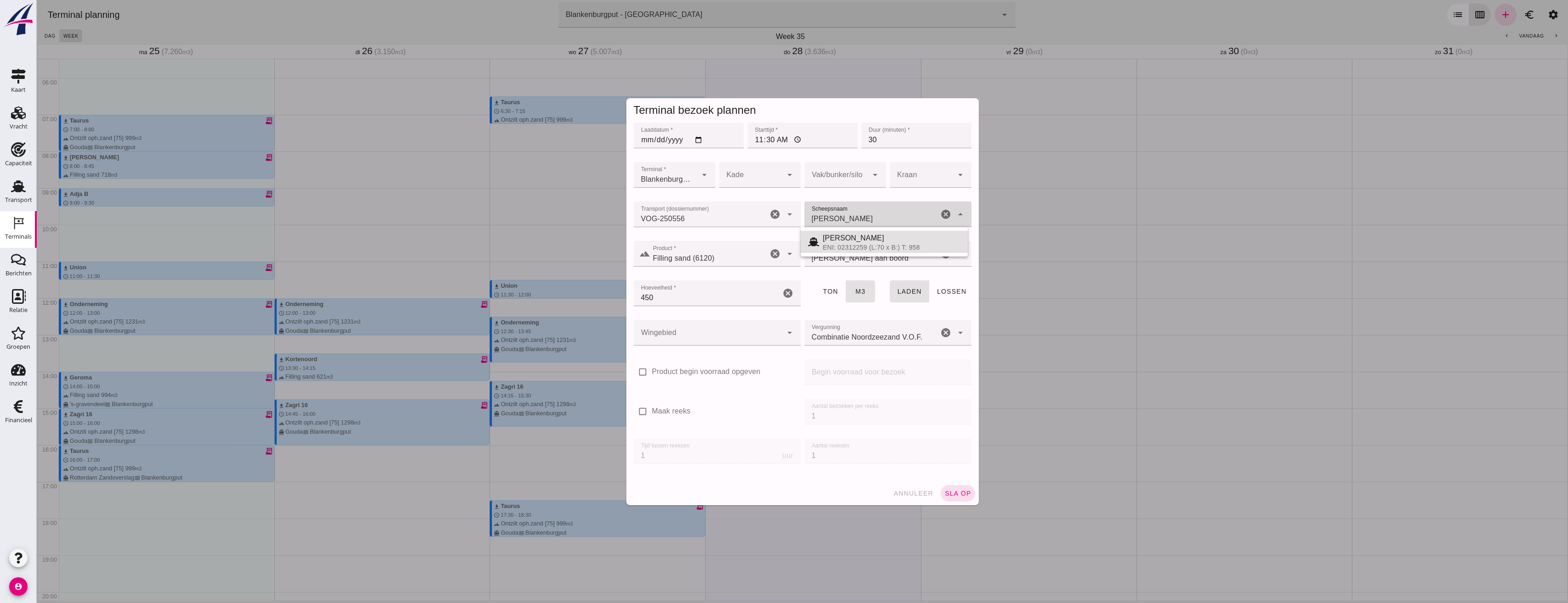
drag, startPoint x: 852, startPoint y: 218, endPoint x: 805, endPoint y: 220, distance: 47.0
click at [805, 220] on input "[PERSON_NAME]" at bounding box center [871, 219] width 134 height 11
type input "Noveno"
click at [906, 110] on div "Terminal bezoek plannen" at bounding box center [802, 110] width 338 height 15
click at [693, 339] on div at bounding box center [708, 332] width 149 height 26
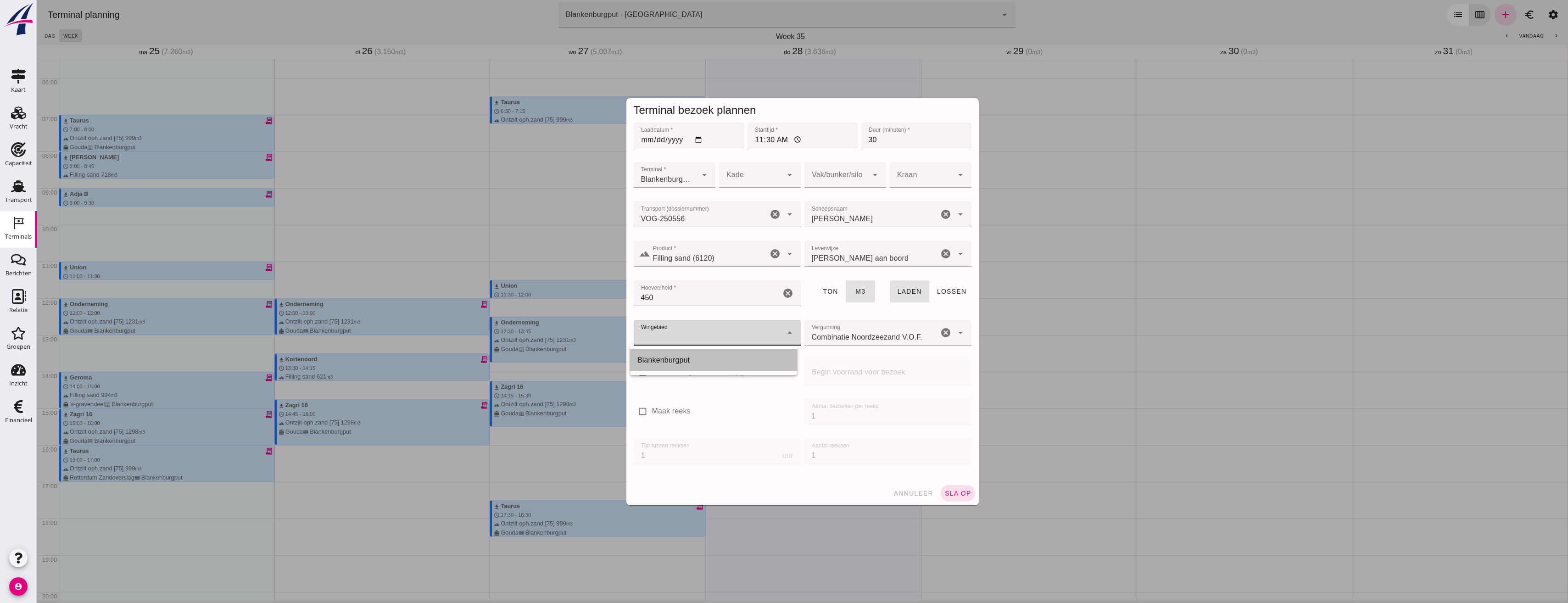
click at [701, 362] on div "Blankenburgput" at bounding box center [714, 360] width 152 height 11
type input "333"
click at [954, 490] on span "sla op" at bounding box center [957, 493] width 27 height 7
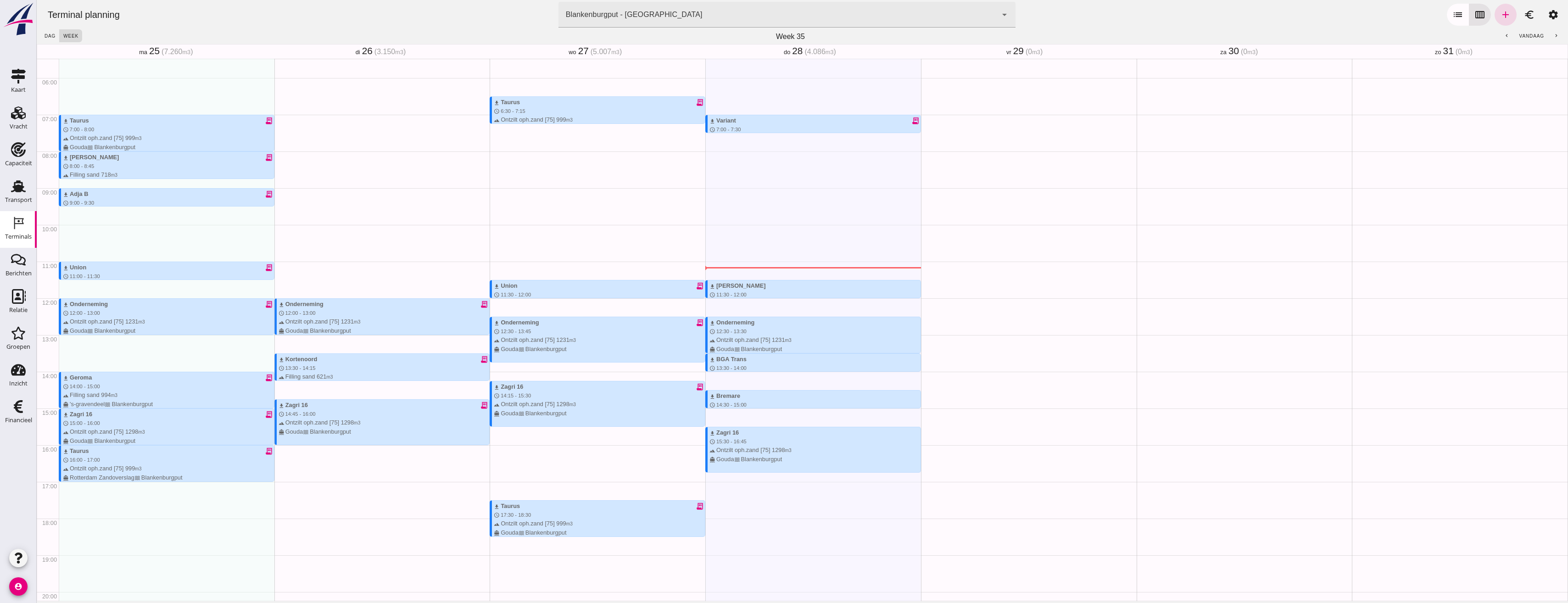
click at [1164, 294] on div "Geen afspraken" at bounding box center [1245, 298] width 216 height 880
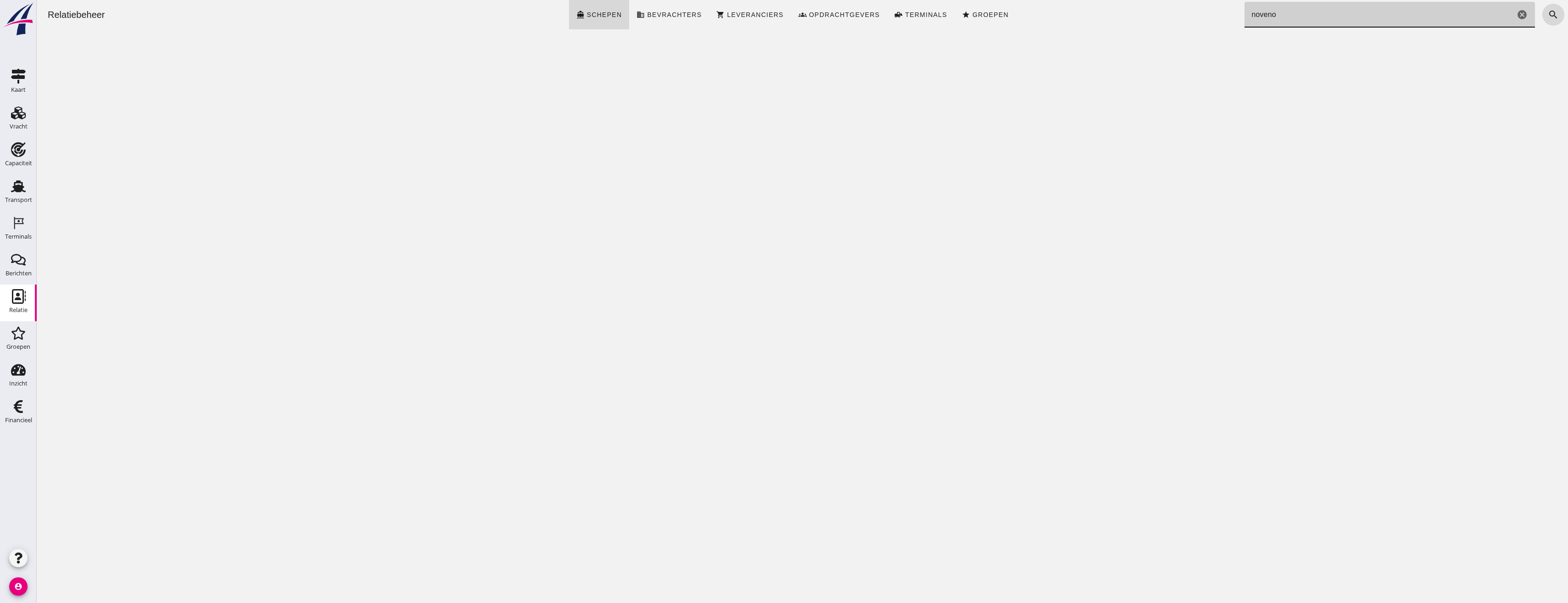
click at [1337, 4] on input "noveno" at bounding box center [1380, 14] width 271 height 26
click at [1341, 15] on input "noveno" at bounding box center [1380, 14] width 271 height 26
click at [1310, 24] on input "noveno" at bounding box center [1380, 14] width 271 height 26
drag, startPoint x: 1304, startPoint y: 20, endPoint x: 1193, endPoint y: 13, distance: 111.2
click at [1193, 13] on div "Relatiebeheer directions_boat Schepen business Bevrachters shopping_cart Levera…" at bounding box center [802, 14] width 1524 height 30
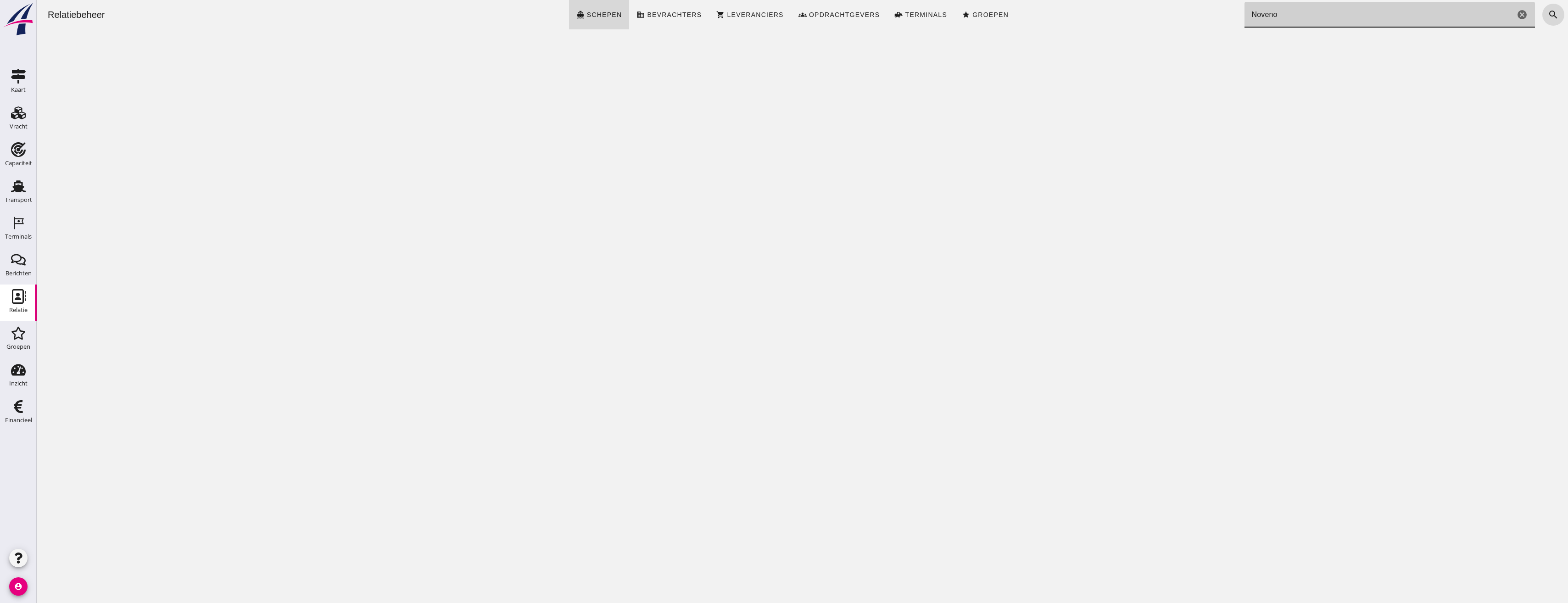
drag, startPoint x: 1287, startPoint y: 14, endPoint x: 1201, endPoint y: 14, distance: 86.0
click at [1201, 14] on div "Relatiebeheer directions_boat Schepen business Bevrachters shopping_cart Levera…" at bounding box center [802, 14] width 1524 height 30
type input "a"
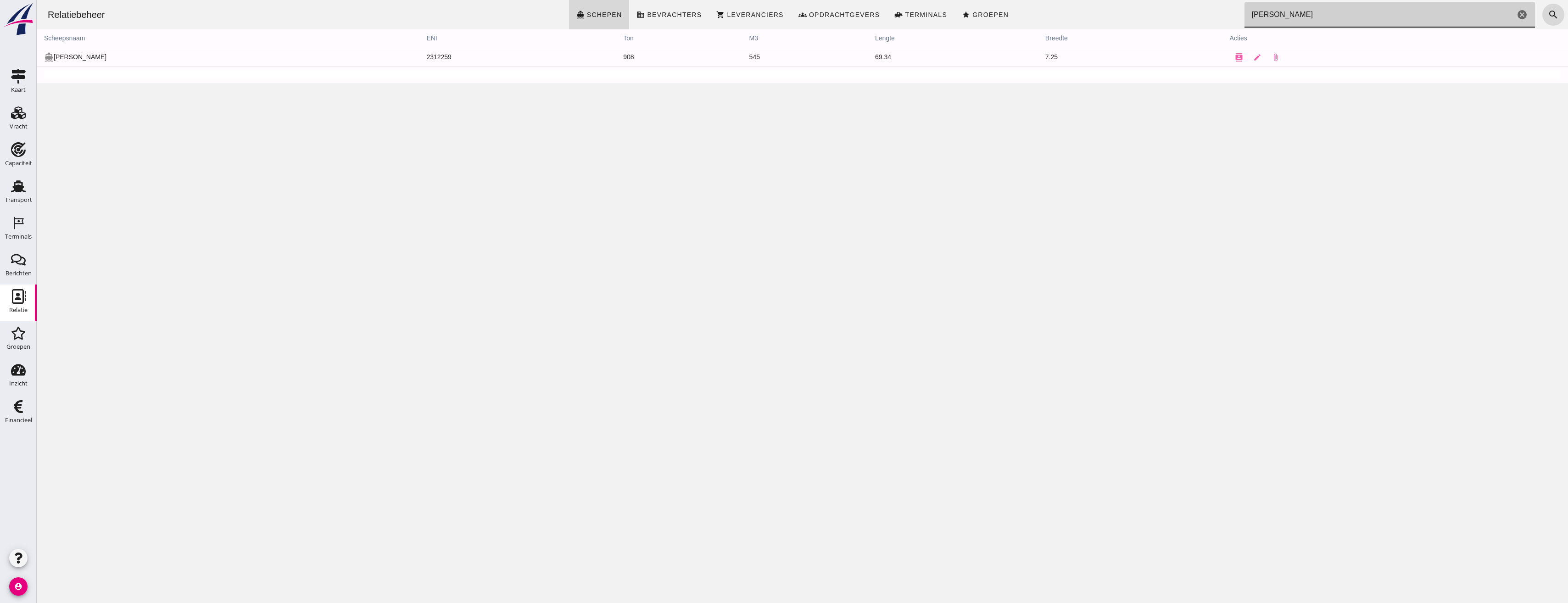
type input "[PERSON_NAME]"
